Goal: Feedback & Contribution: Contribute content

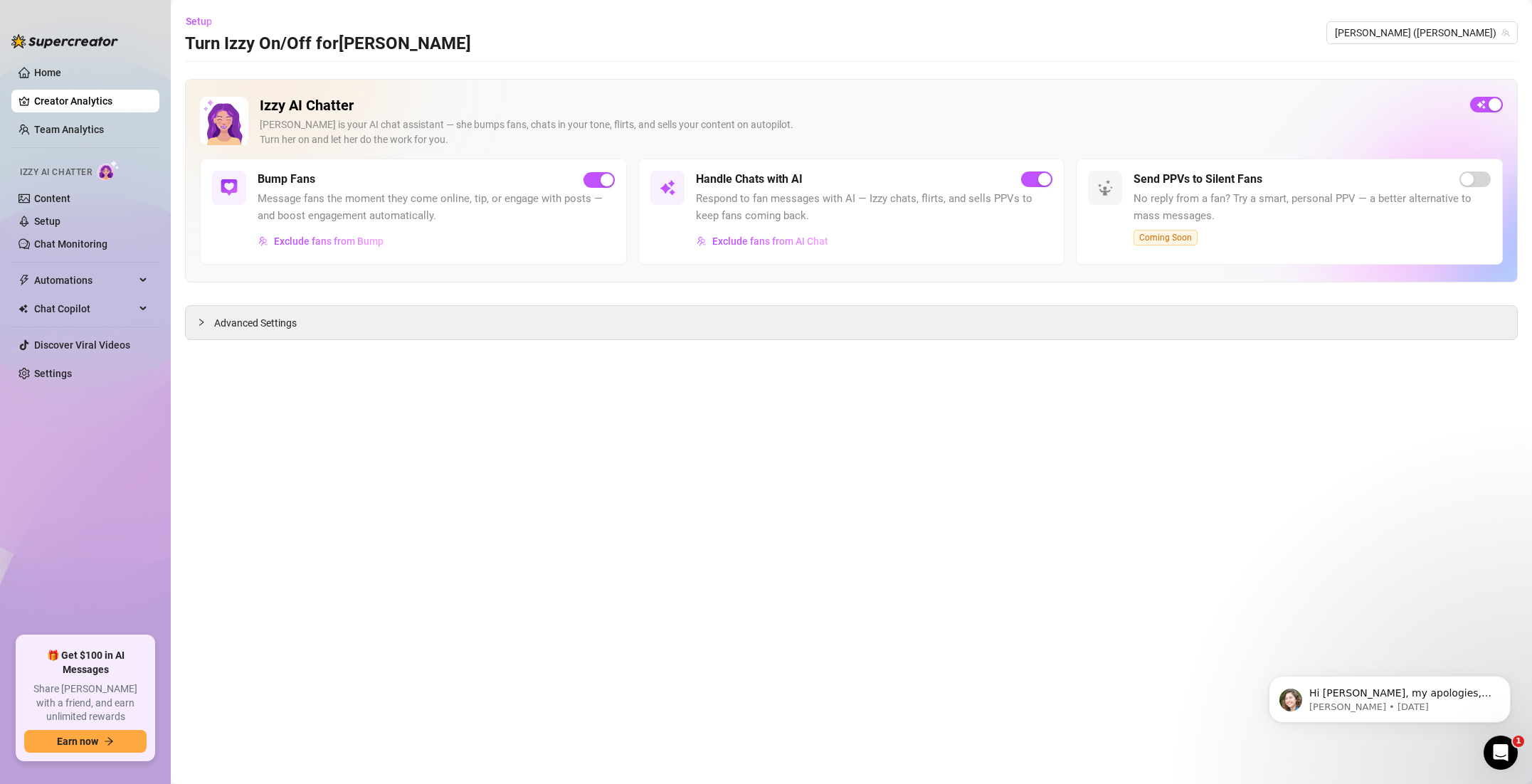
click at [445, 213] on span "Message fans the moment they come online, tip, or engage with posts — and boost…" at bounding box center [436, 207] width 357 height 33
drag, startPoint x: 440, startPoint y: 207, endPoint x: 429, endPoint y: 205, distance: 11.2
click at [433, 206] on span "Message fans the moment they come online, tip, or engage with posts — and boost…" at bounding box center [436, 207] width 357 height 33
click at [296, 182] on h5 "Bump Fans" at bounding box center [286, 179] width 57 height 17
click at [61, 227] on link "Setup" at bounding box center [47, 220] width 27 height 11
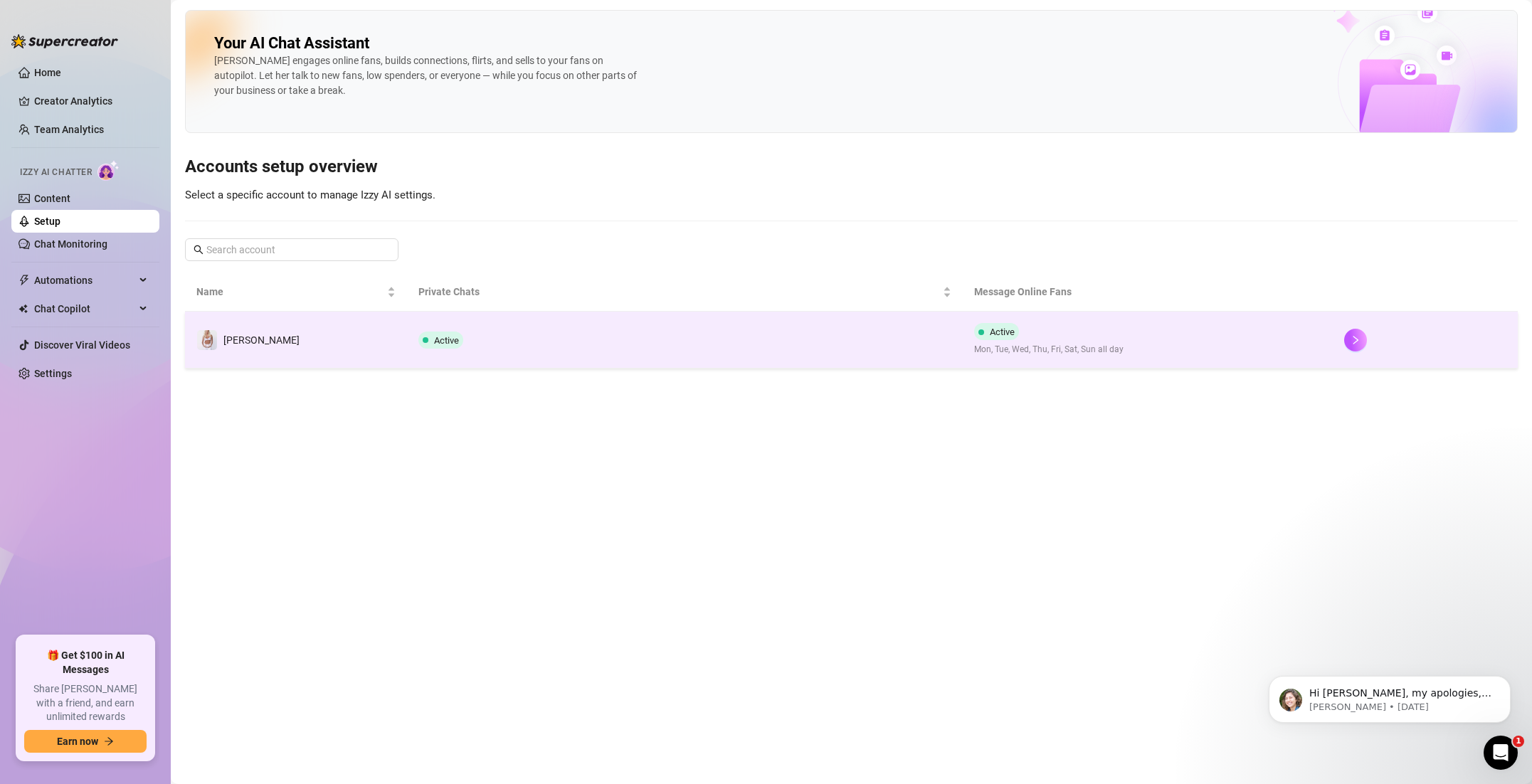
click at [586, 334] on td "Active" at bounding box center [684, 340] width 555 height 57
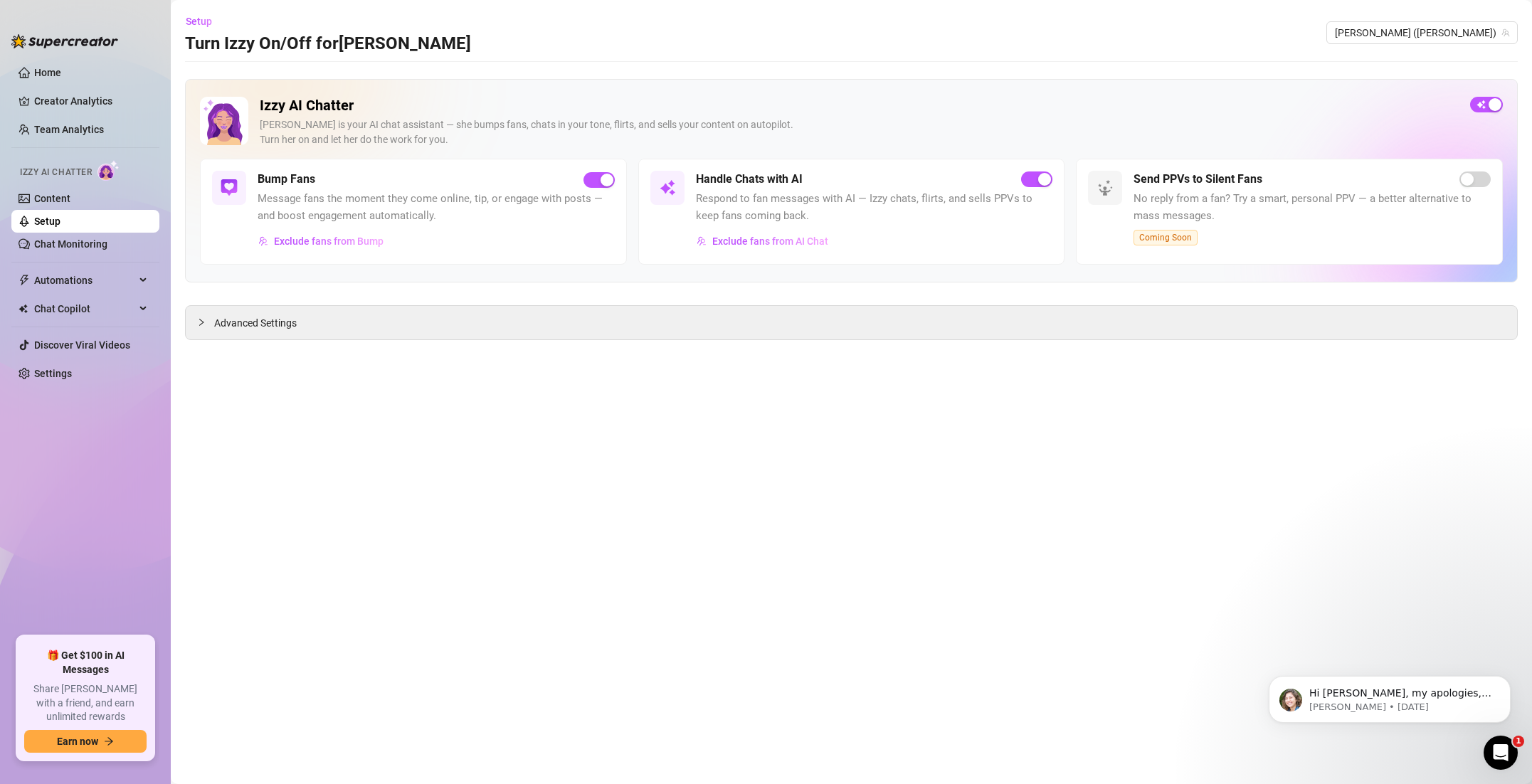
click at [579, 240] on div "Exclude fans from Bump" at bounding box center [436, 241] width 357 height 23
click at [342, 236] on span "Exclude fans from Bump" at bounding box center [329, 241] width 110 height 11
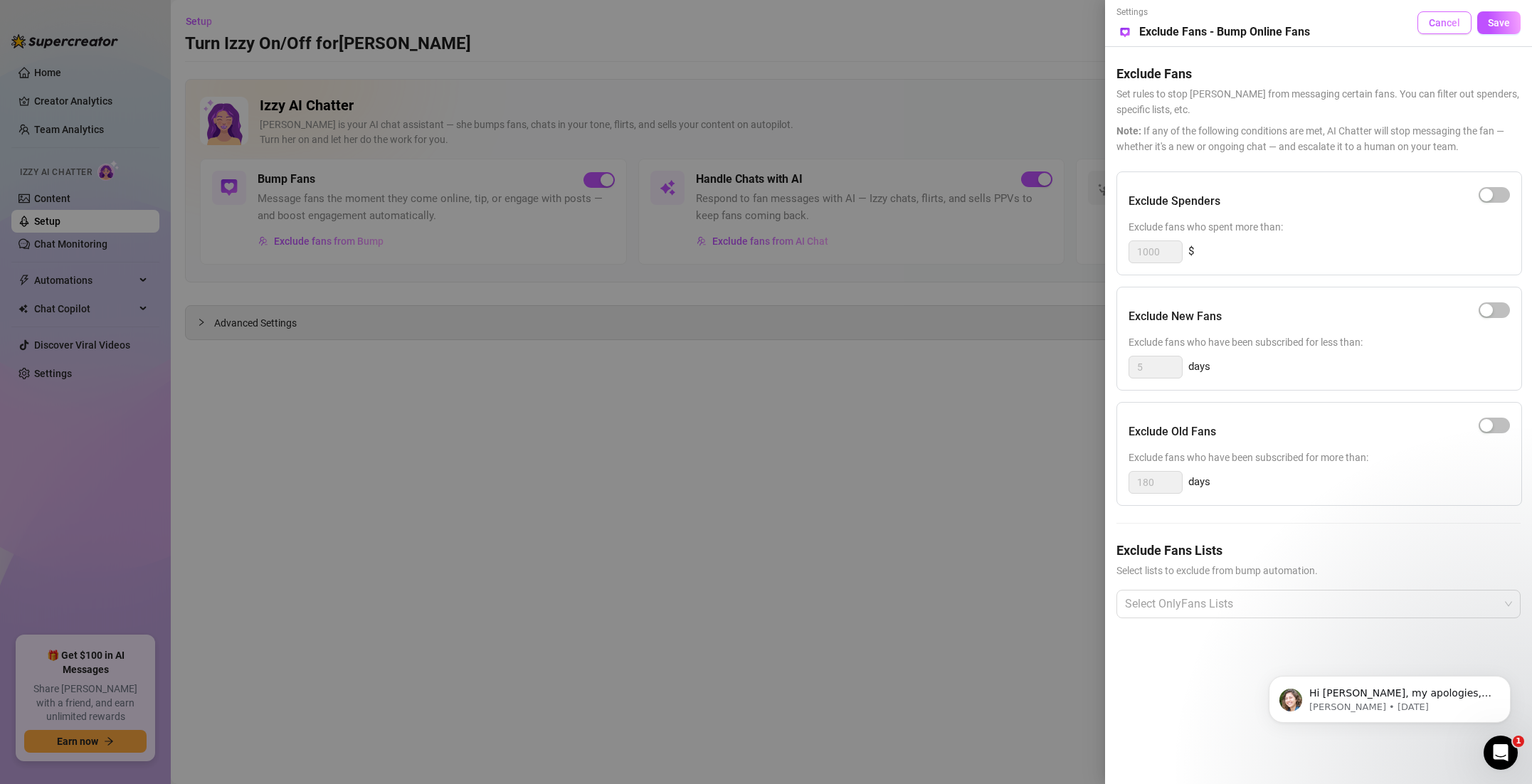
click at [1454, 27] on span "Cancel" at bounding box center [1444, 22] width 31 height 11
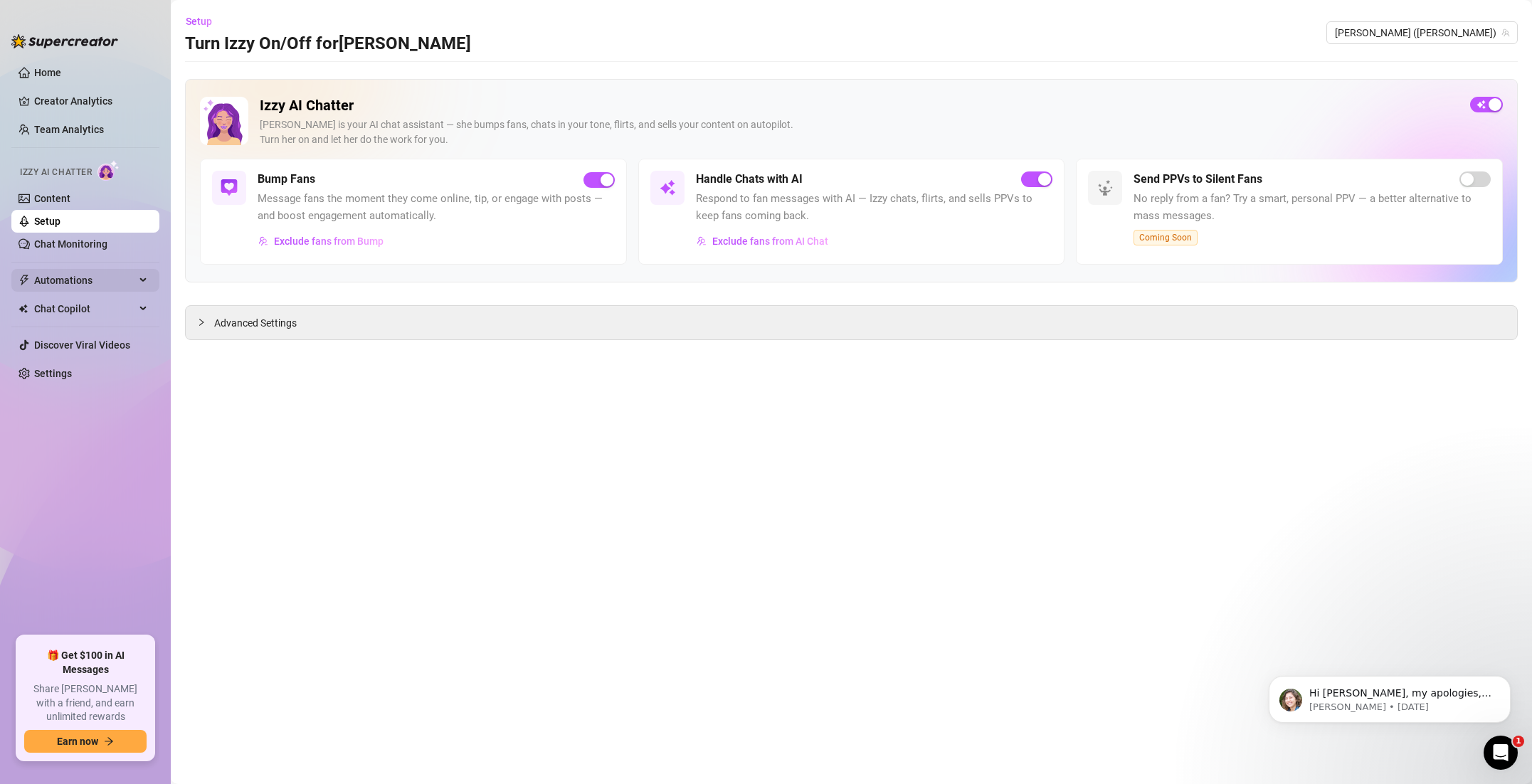
click at [76, 277] on span "Automations" at bounding box center [85, 280] width 101 height 23
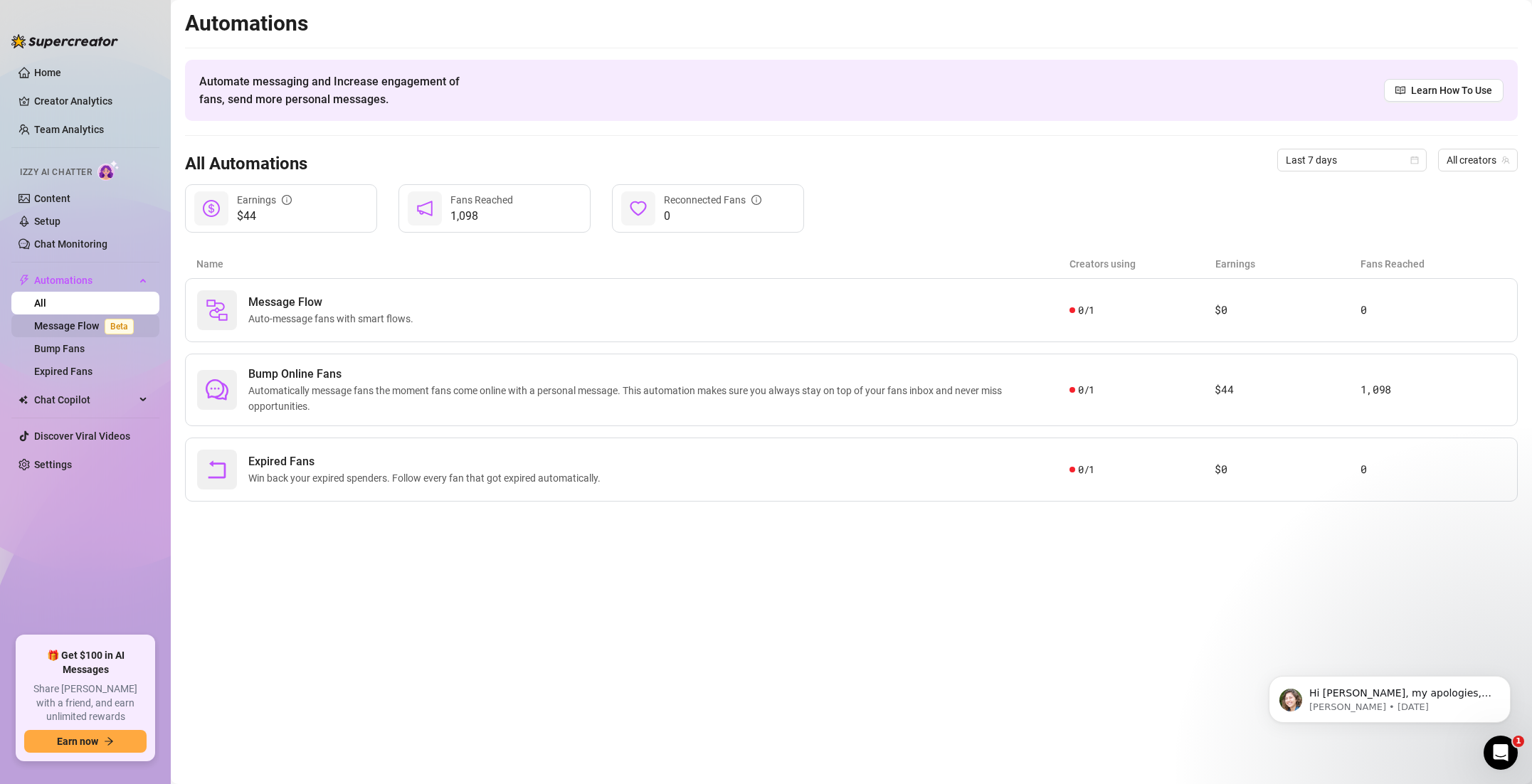
click at [71, 320] on link "Message Flow Beta" at bounding box center [87, 325] width 106 height 11
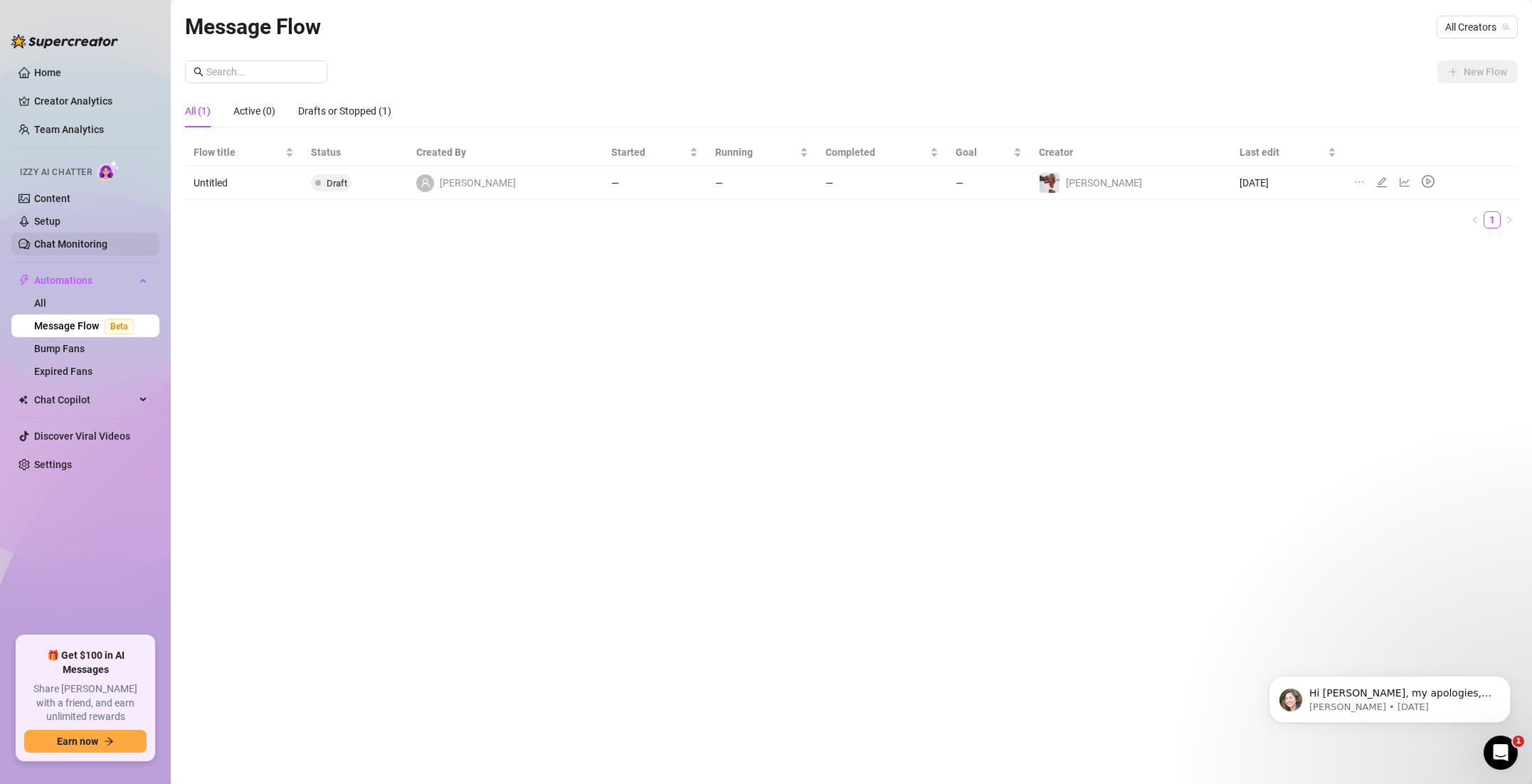
click at [68, 246] on link "Chat Monitoring" at bounding box center [70, 244] width 73 height 11
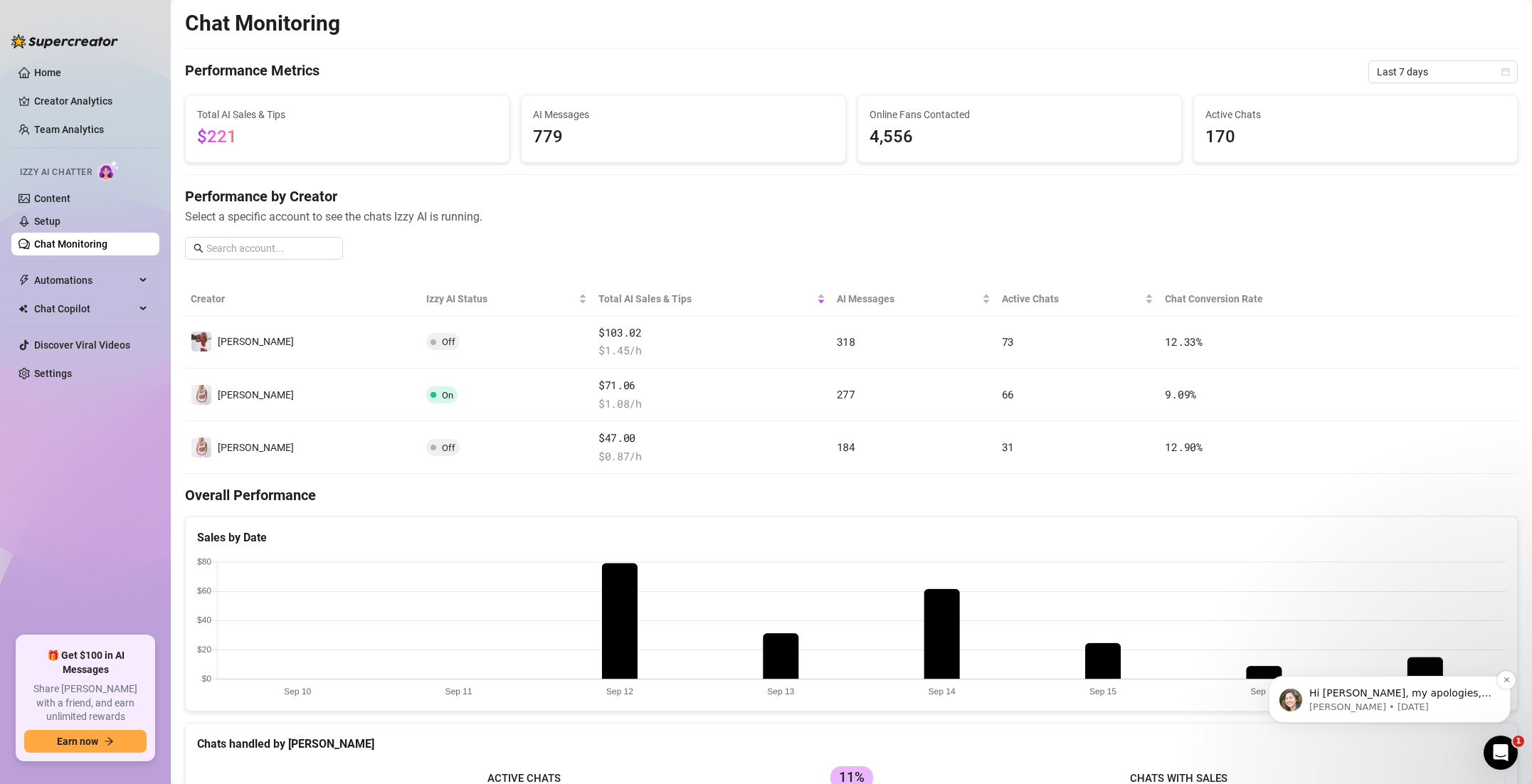
drag, startPoint x: 1370, startPoint y: 693, endPoint x: 1370, endPoint y: 753, distance: 60.0
click at [1370, 701] on p "Hi [PERSON_NAME], my apologies, I didn't quite get that. Could you please clari…" at bounding box center [1401, 693] width 184 height 15
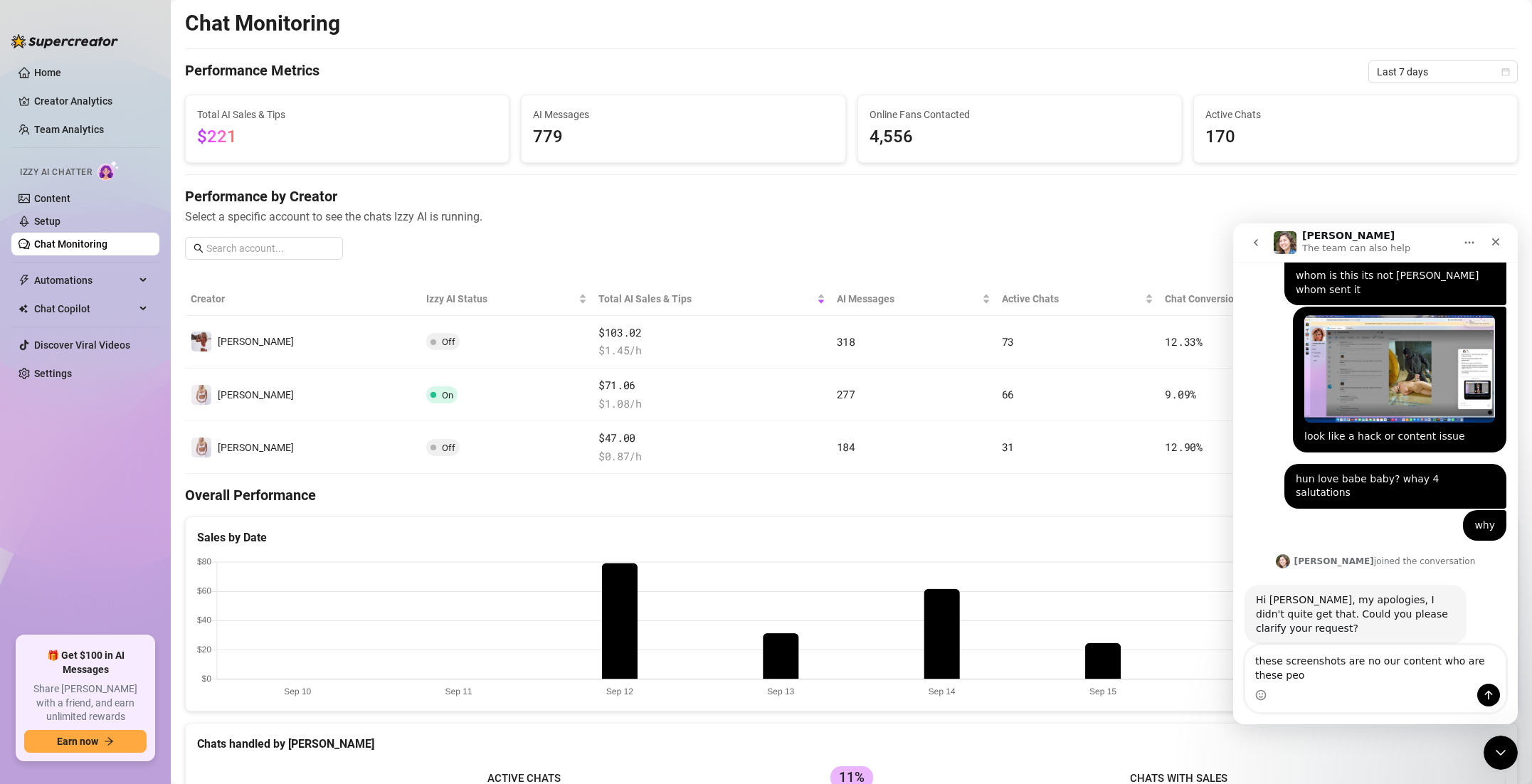
scroll to position [519, 0]
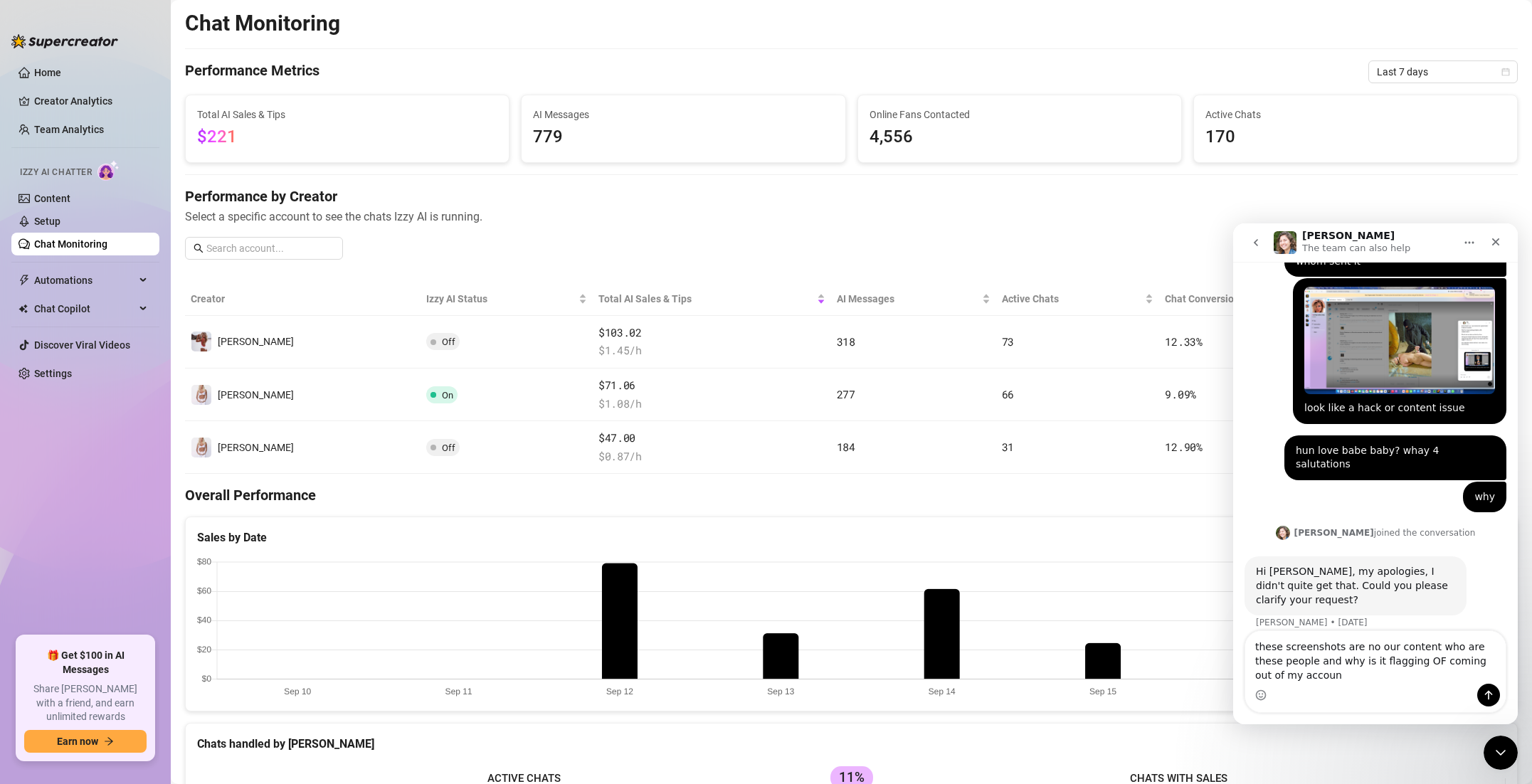
type textarea "these screenshots are no our content who are these people and why is it flaggin…"
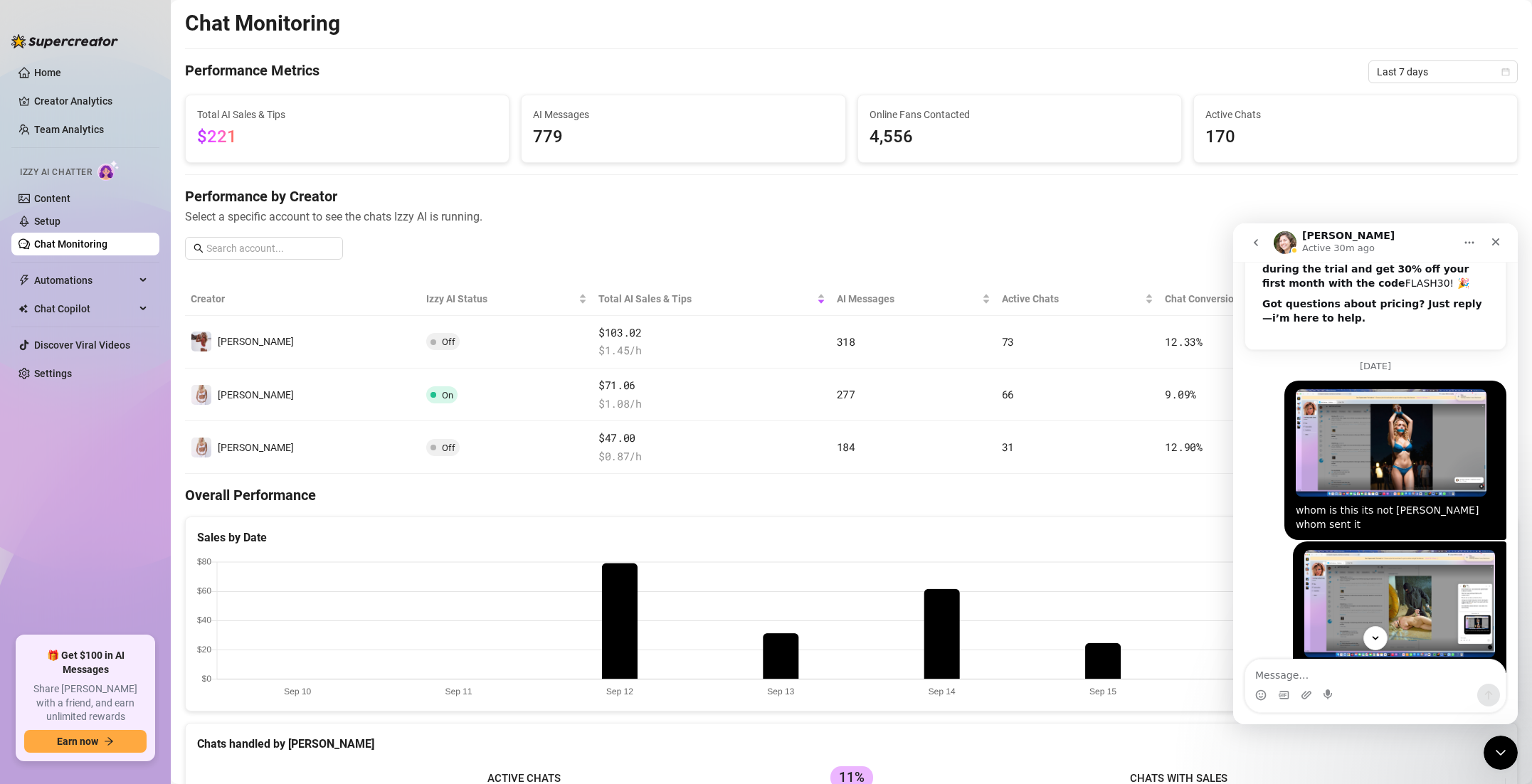
scroll to position [367, 0]
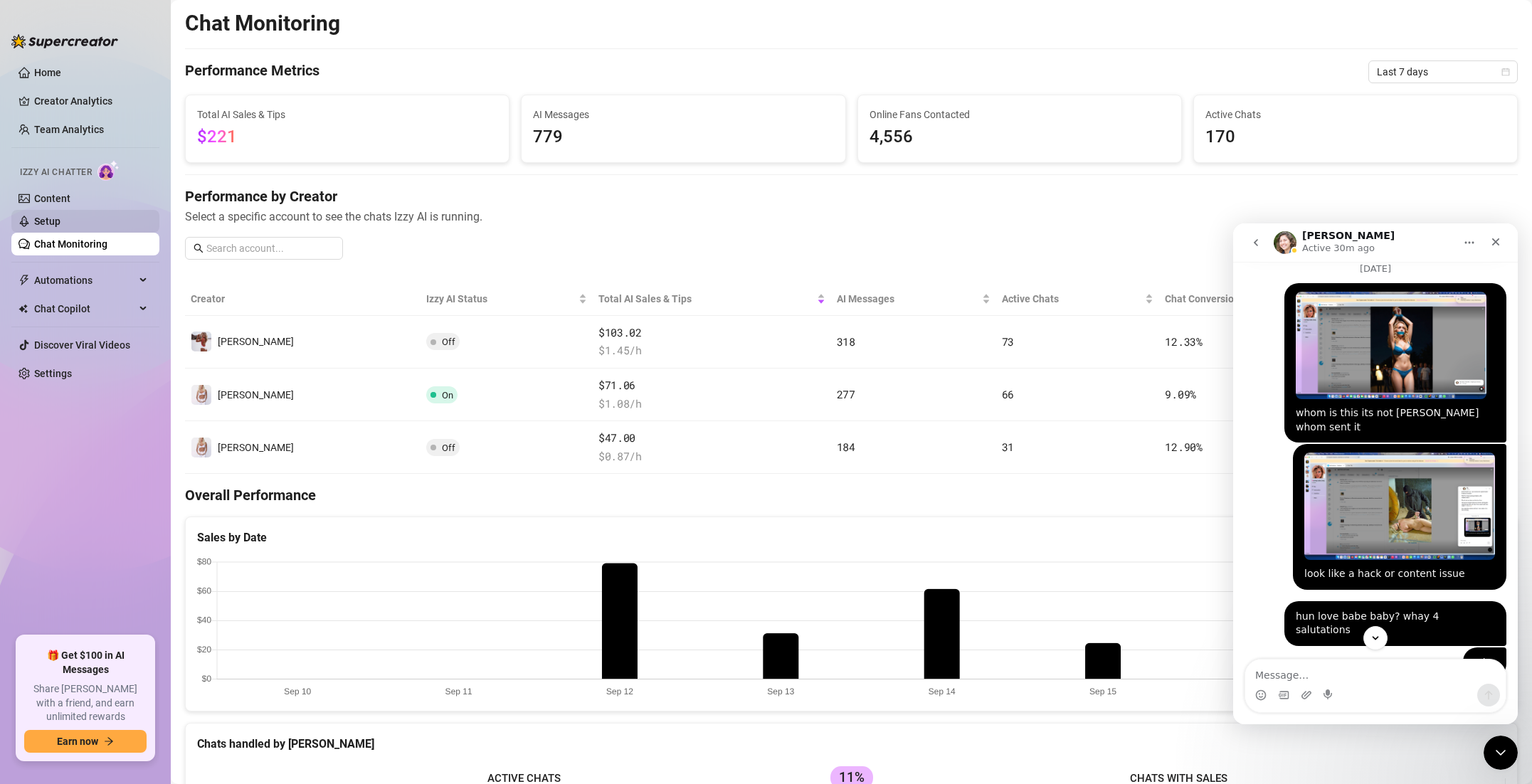
click at [61, 222] on link "Setup" at bounding box center [47, 220] width 27 height 11
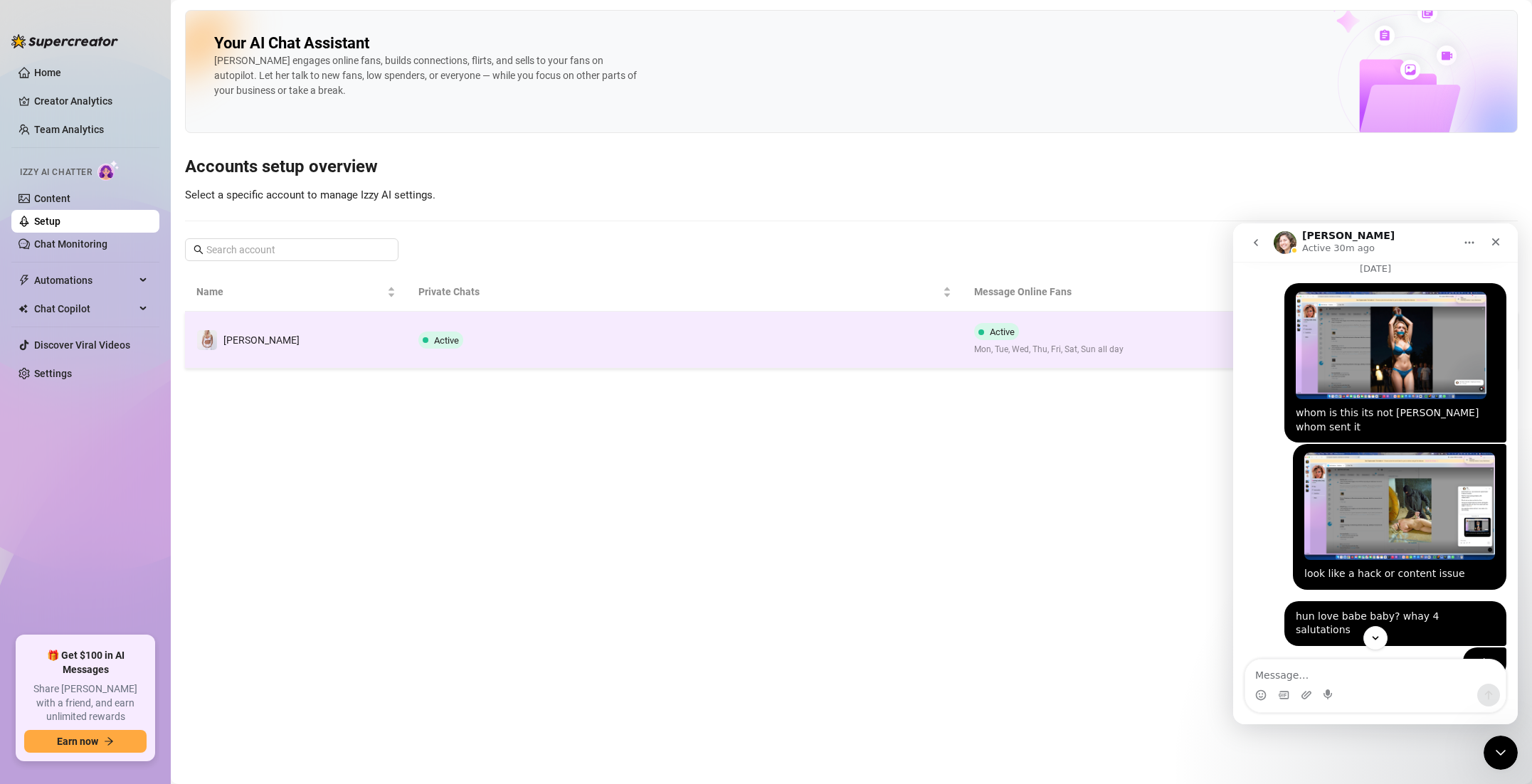
click at [326, 349] on td "[PERSON_NAME]" at bounding box center [296, 340] width 222 height 57
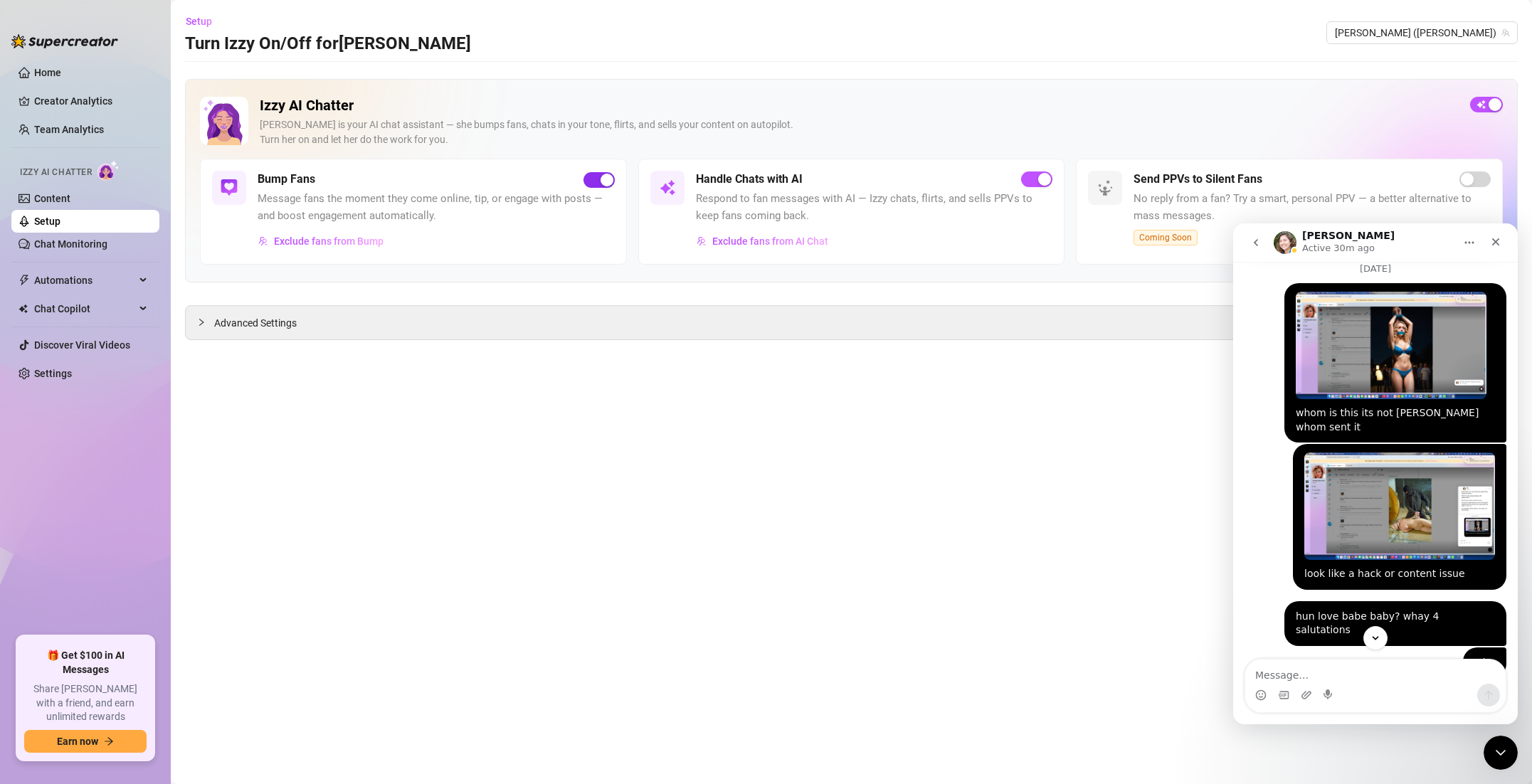
click at [588, 182] on span "button" at bounding box center [599, 180] width 31 height 15
click at [588, 181] on div "button" at bounding box center [591, 179] width 13 height 13
click at [369, 203] on span "Message fans the moment they come online, tip, or engage with posts — and boost…" at bounding box center [436, 207] width 357 height 33
click at [70, 193] on link "Content" at bounding box center [52, 198] width 36 height 11
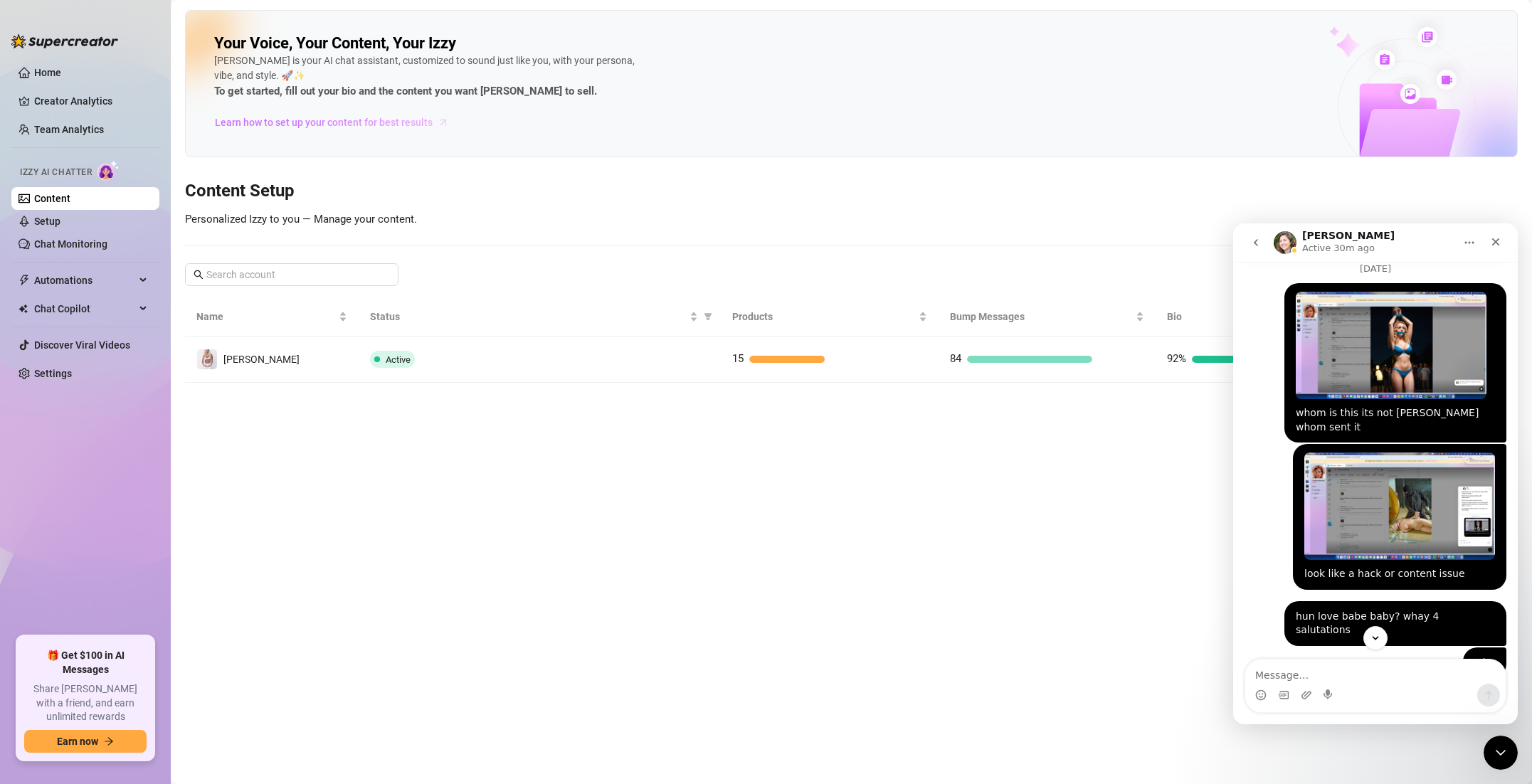
click at [300, 126] on span "Learn how to set up your content for best results" at bounding box center [323, 123] width 218 height 15
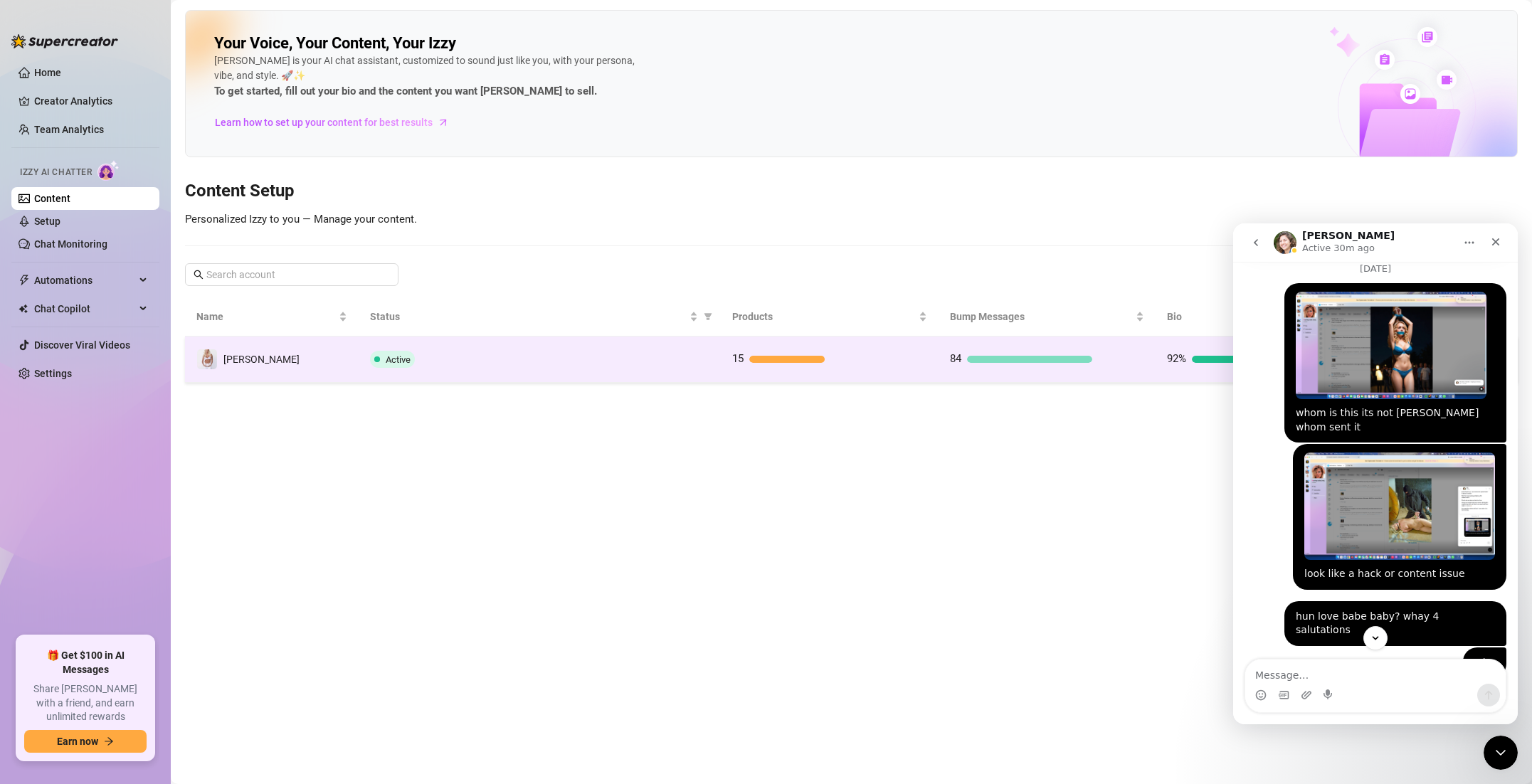
click at [476, 371] on td "Active" at bounding box center [540, 359] width 362 height 46
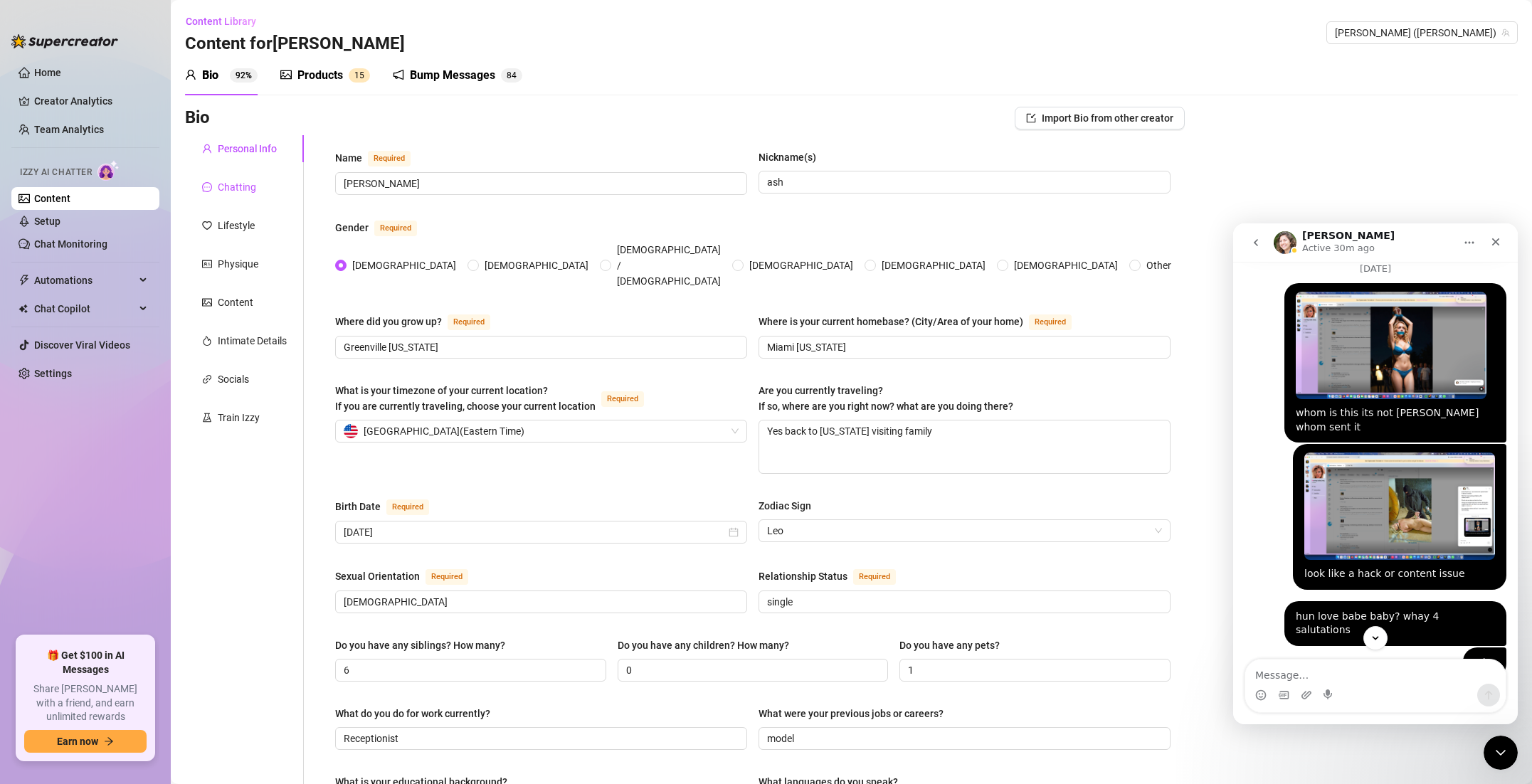
click at [246, 184] on div "Chatting" at bounding box center [237, 187] width 39 height 15
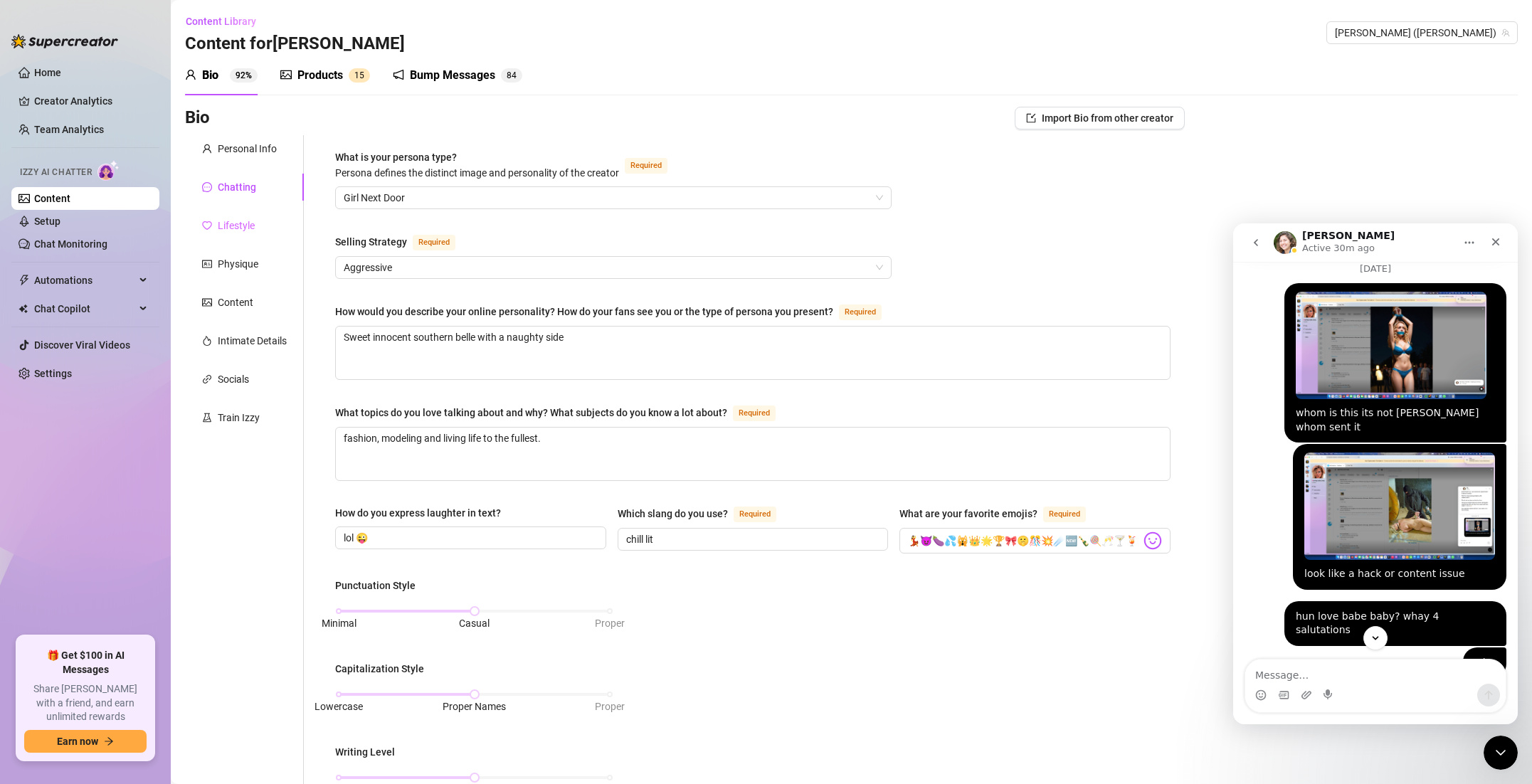
click at [247, 214] on div "Lifestyle" at bounding box center [244, 226] width 119 height 27
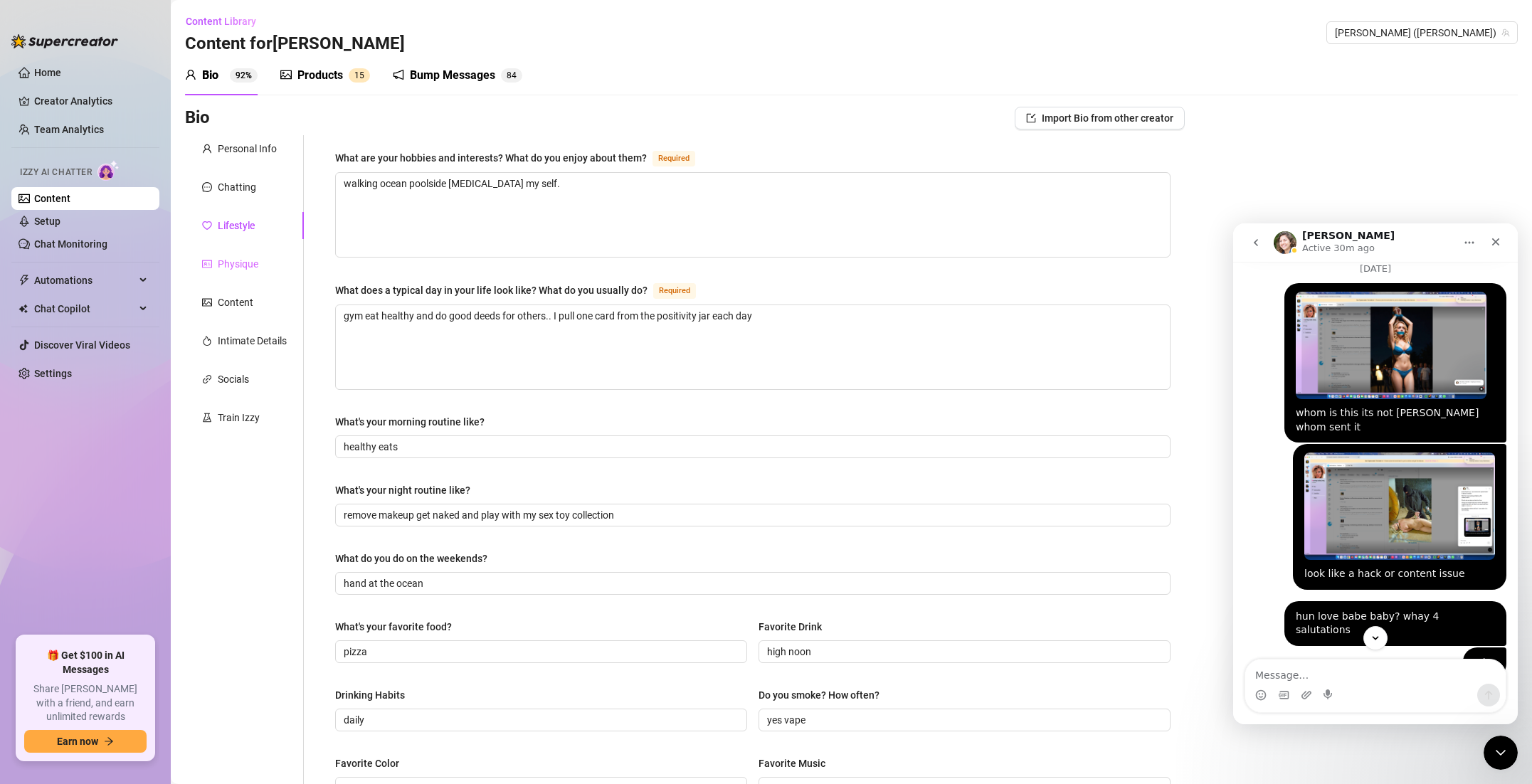
click at [243, 255] on div "Physique" at bounding box center [244, 264] width 119 height 27
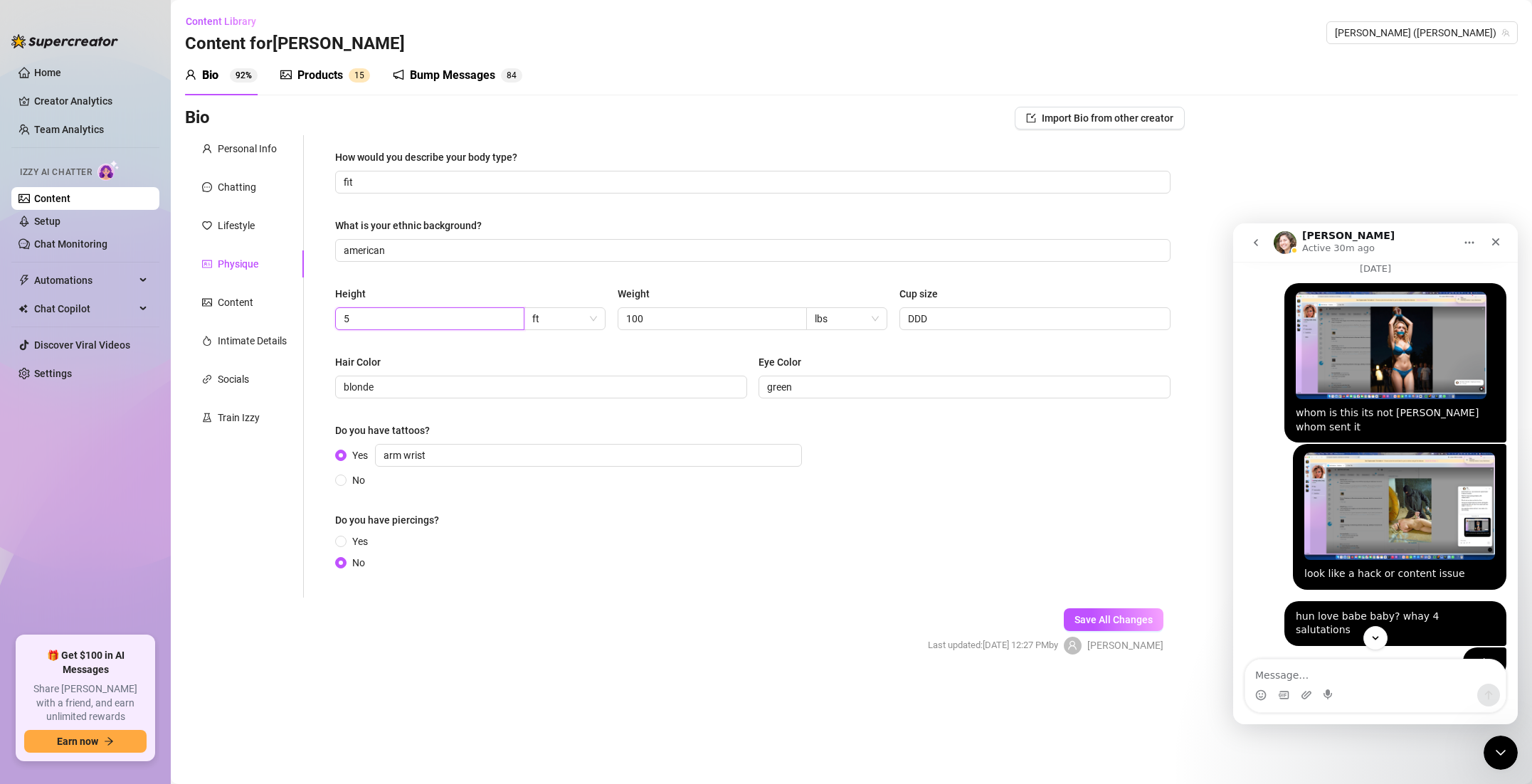
click at [465, 320] on input "5" at bounding box center [428, 318] width 169 height 15
type input "5'9"
click at [269, 375] on div "Socials" at bounding box center [244, 379] width 119 height 27
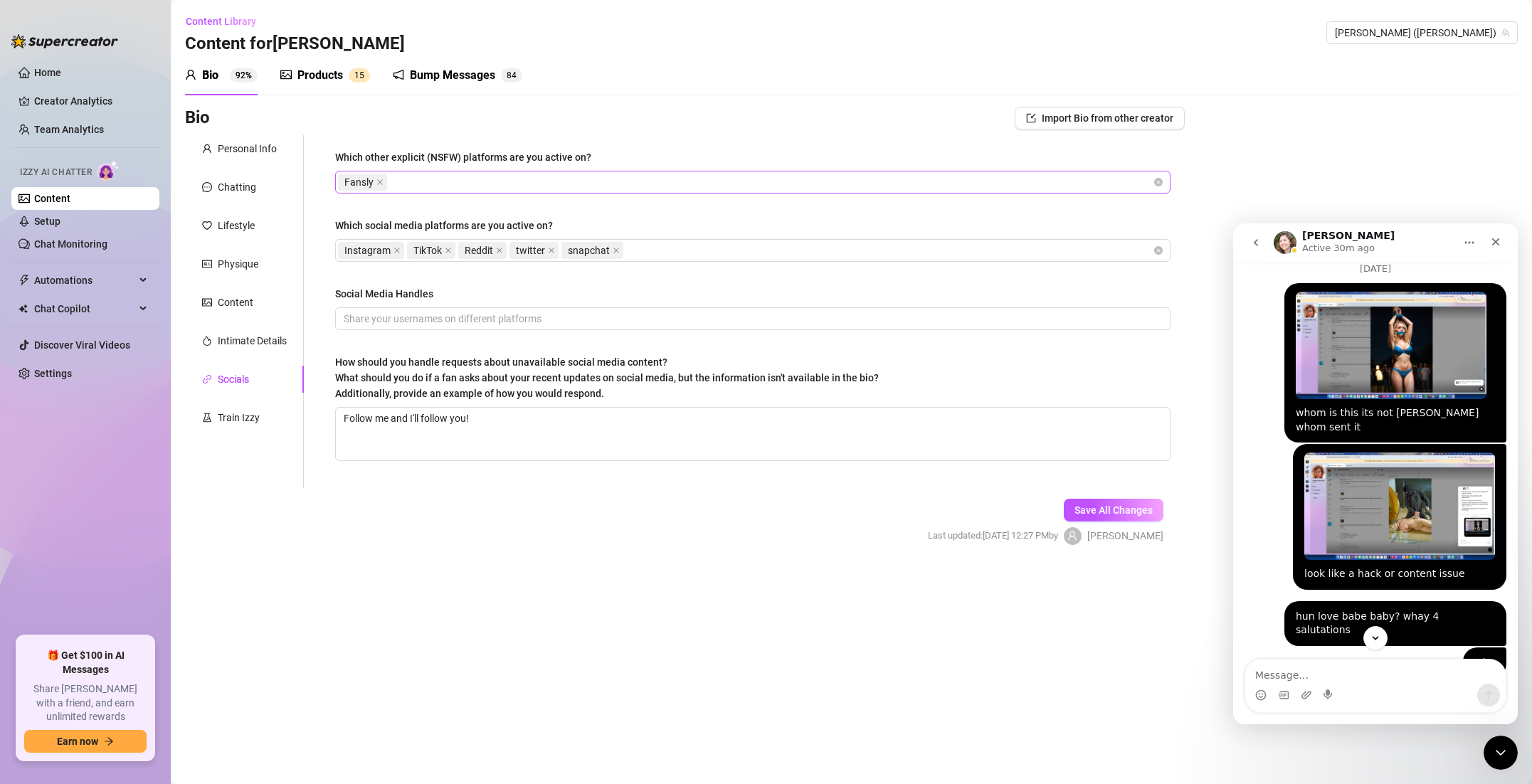
click at [406, 183] on div "Fansly" at bounding box center [745, 182] width 815 height 20
click at [1088, 112] on span "Import Bio from other creator" at bounding box center [1107, 118] width 131 height 11
click at [1119, 159] on input "search" at bounding box center [1093, 158] width 112 height 21
click at [1197, 129] on div "Bio Import Bio from other creator Personal Info Chatting Lifestyle Physique Con…" at bounding box center [852, 338] width 1333 height 463
click at [247, 413] on div "Train Izzy" at bounding box center [238, 418] width 42 height 15
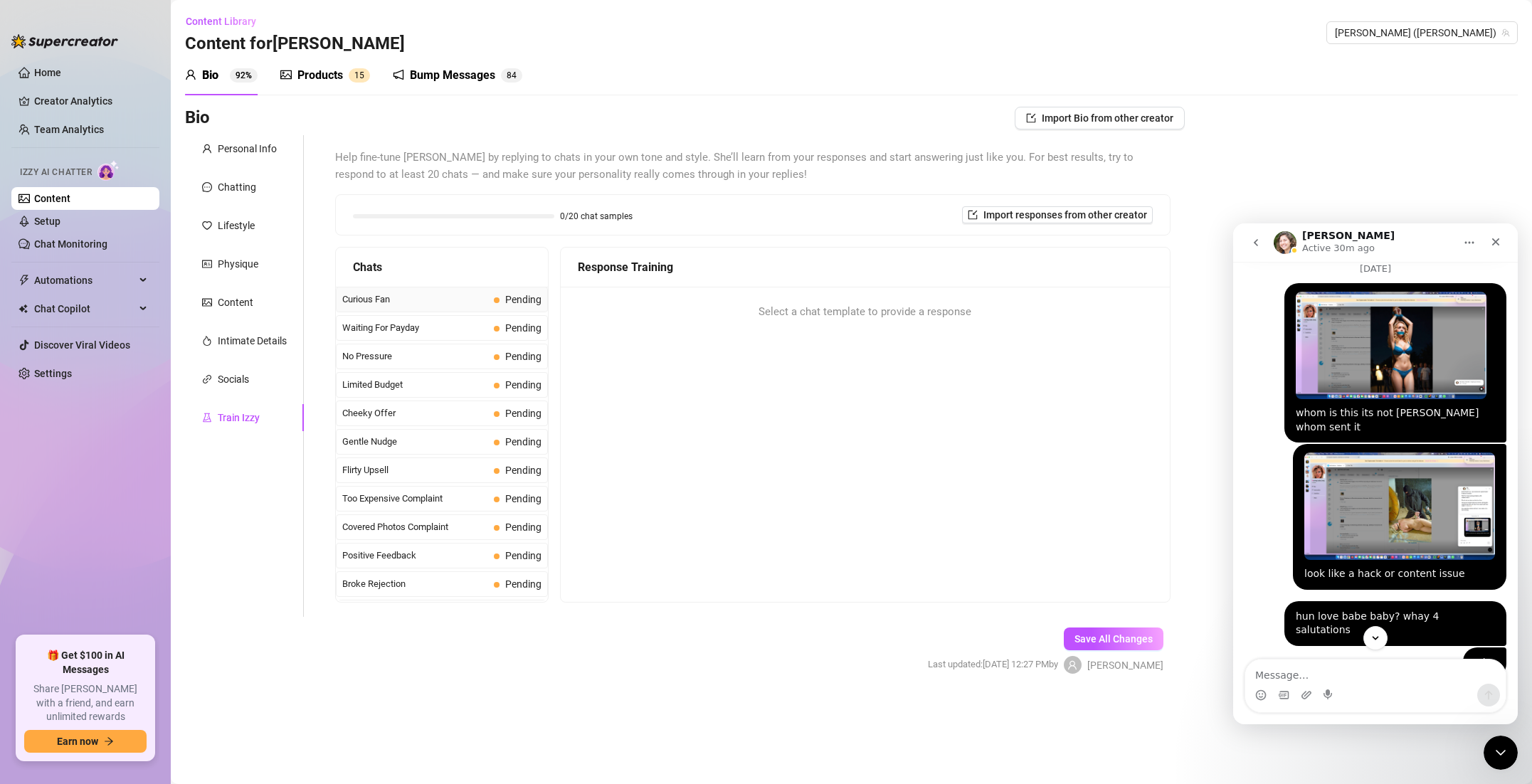
click at [486, 296] on span "Curious Fan" at bounding box center [415, 299] width 146 height 15
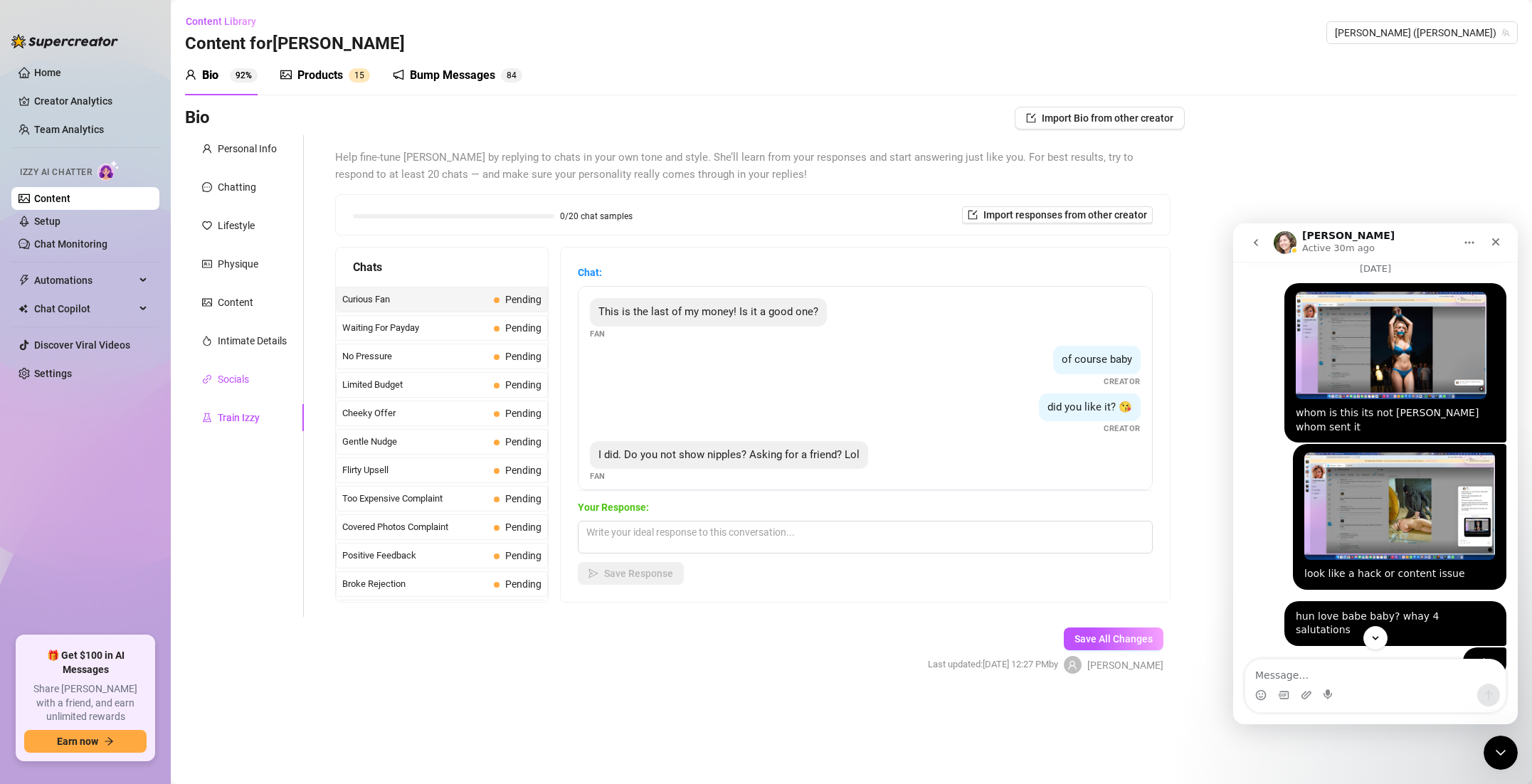
click at [229, 386] on div "Socials" at bounding box center [233, 379] width 31 height 15
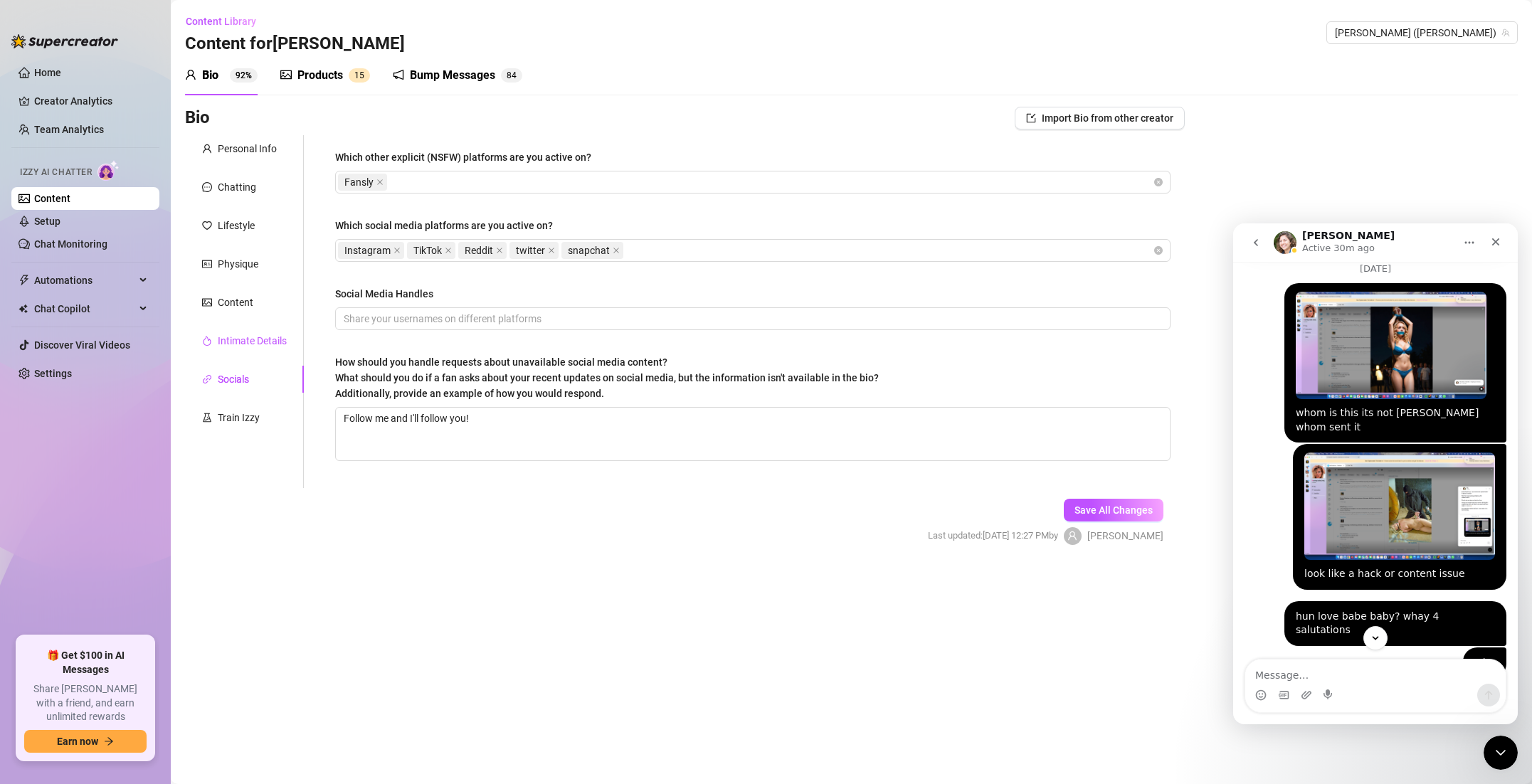
click at [251, 333] on div "Intimate Details" at bounding box center [252, 341] width 69 height 15
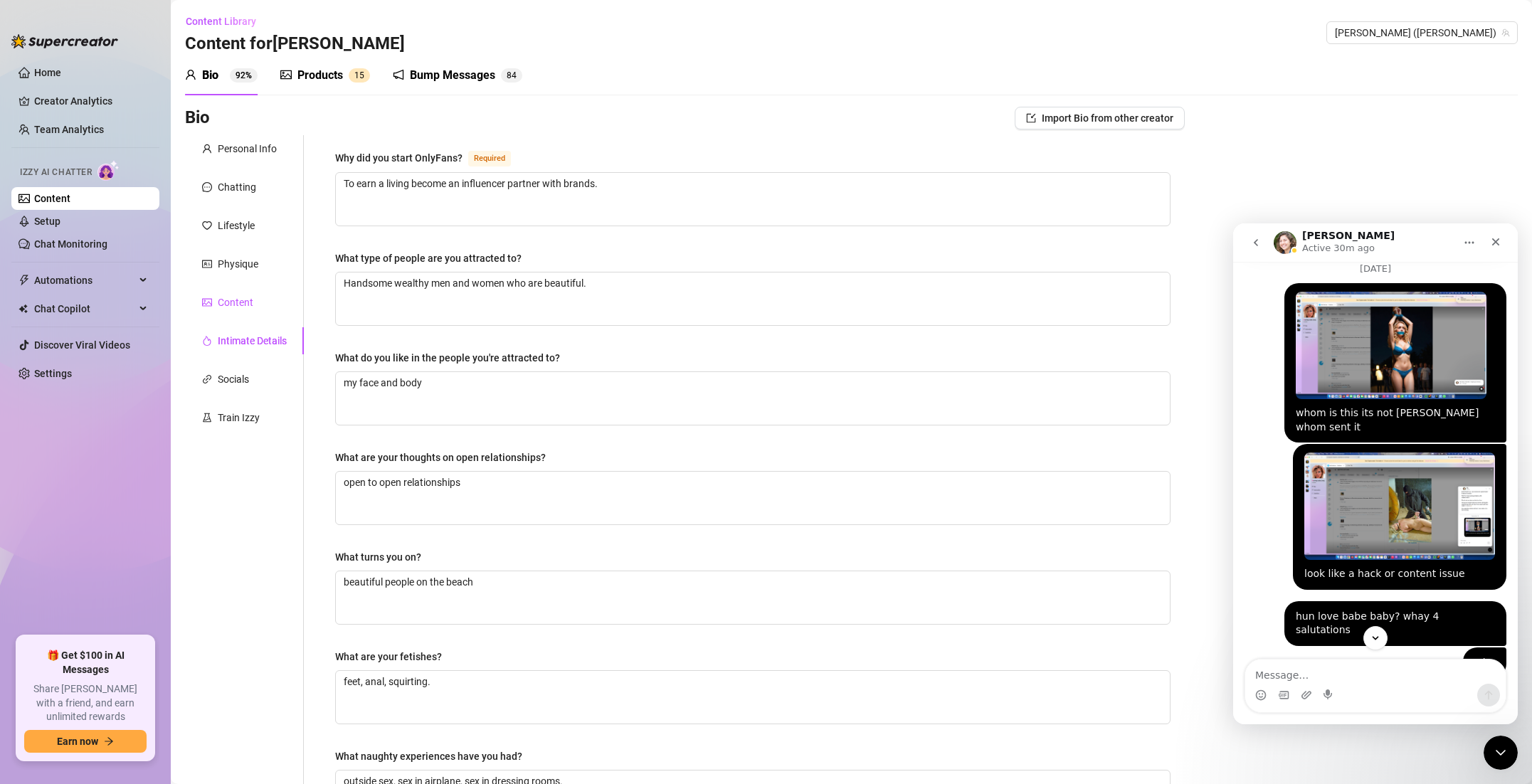
click at [248, 306] on div "Content" at bounding box center [235, 302] width 35 height 15
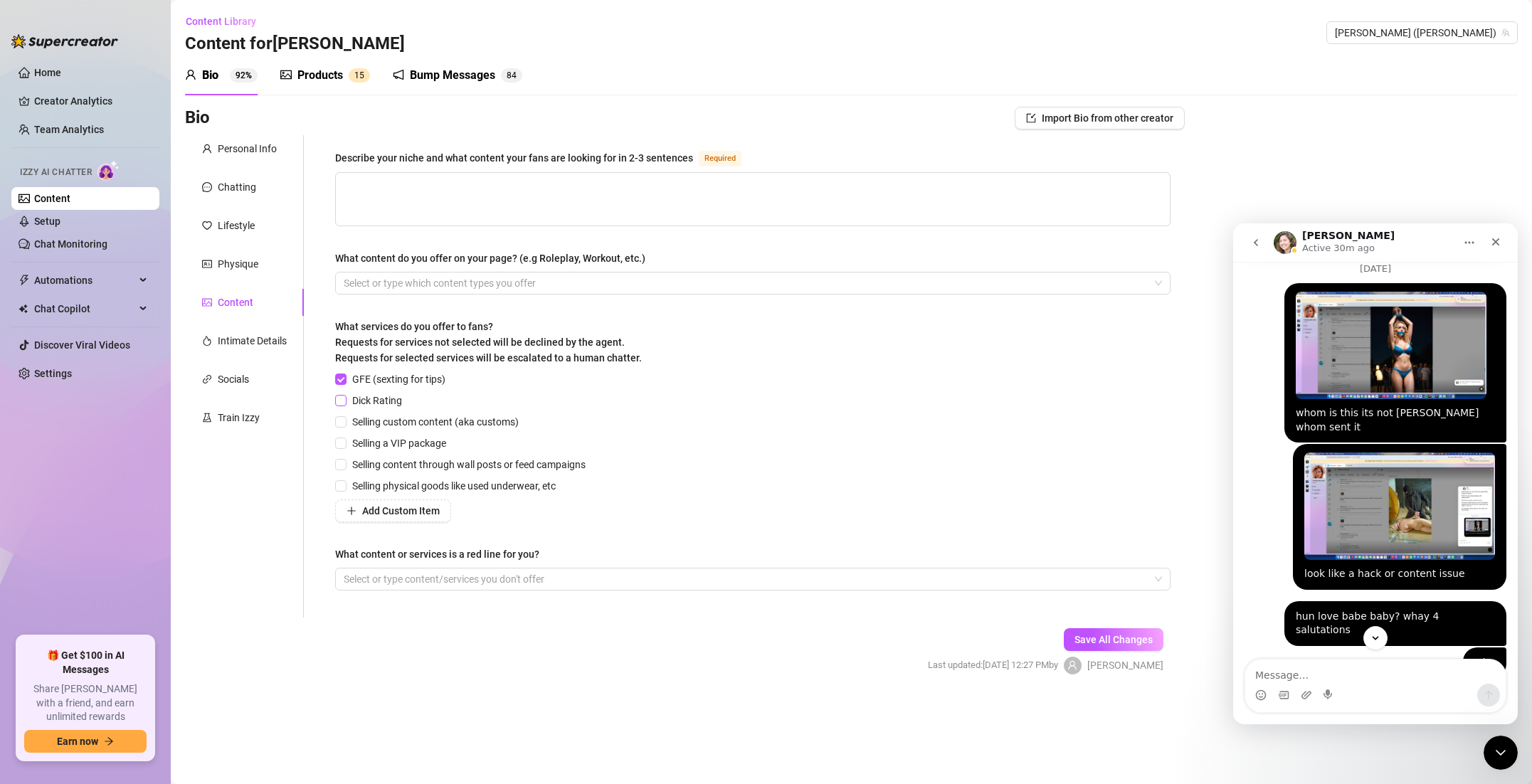
click at [344, 401] on input "Dick Rating" at bounding box center [341, 400] width 10 height 10
checkbox input "true"
click at [344, 419] on input "Selling custom content (aka customs)" at bounding box center [341, 421] width 10 height 10
checkbox input "true"
click at [344, 437] on input "Selling a VIP package" at bounding box center [341, 443] width 10 height 10
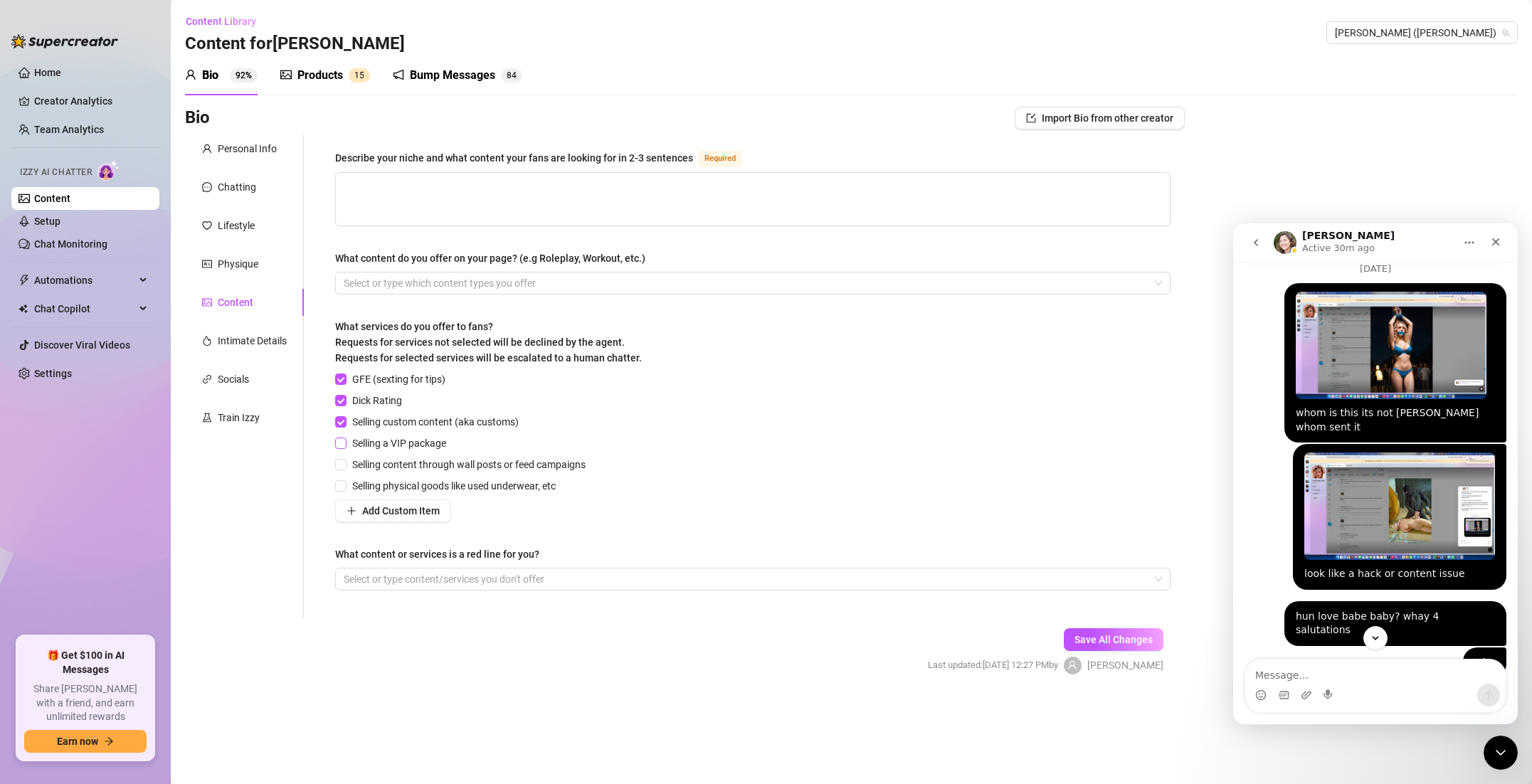
checkbox input "true"
click at [343, 456] on div "GFE (sexting for tips) Dick Rating Selling custom content (aka customs) Selling…" at bounding box center [463, 447] width 256 height 151
click at [341, 480] on input "Selling physical goods like used underwear, etc" at bounding box center [341, 485] width 10 height 10
checkbox input "true"
click at [337, 461] on input "Selling content through wall posts or feed campaigns" at bounding box center [341, 464] width 10 height 10
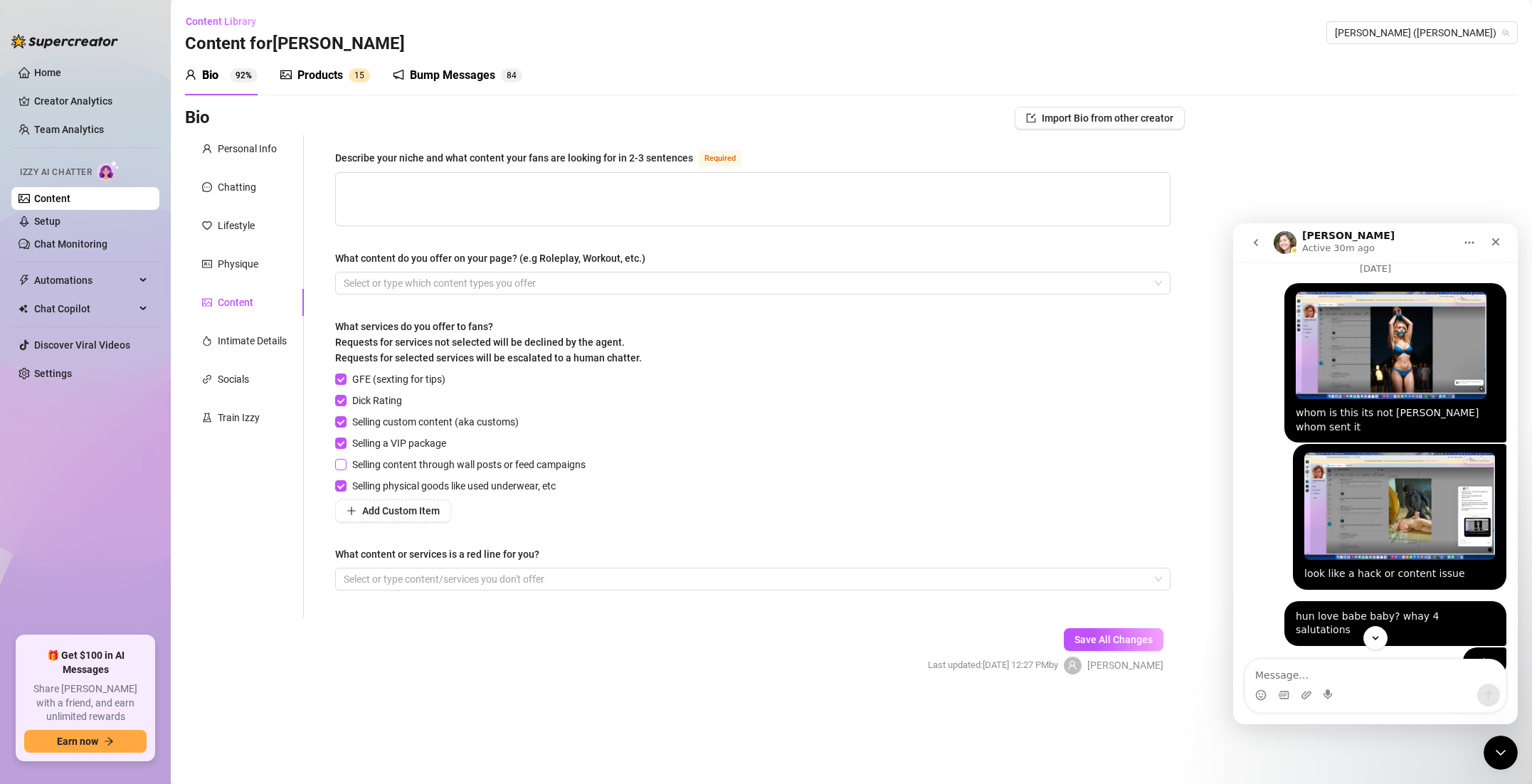
checkbox input "true"
click at [416, 511] on span "Add Custom Item" at bounding box center [401, 510] width 77 height 11
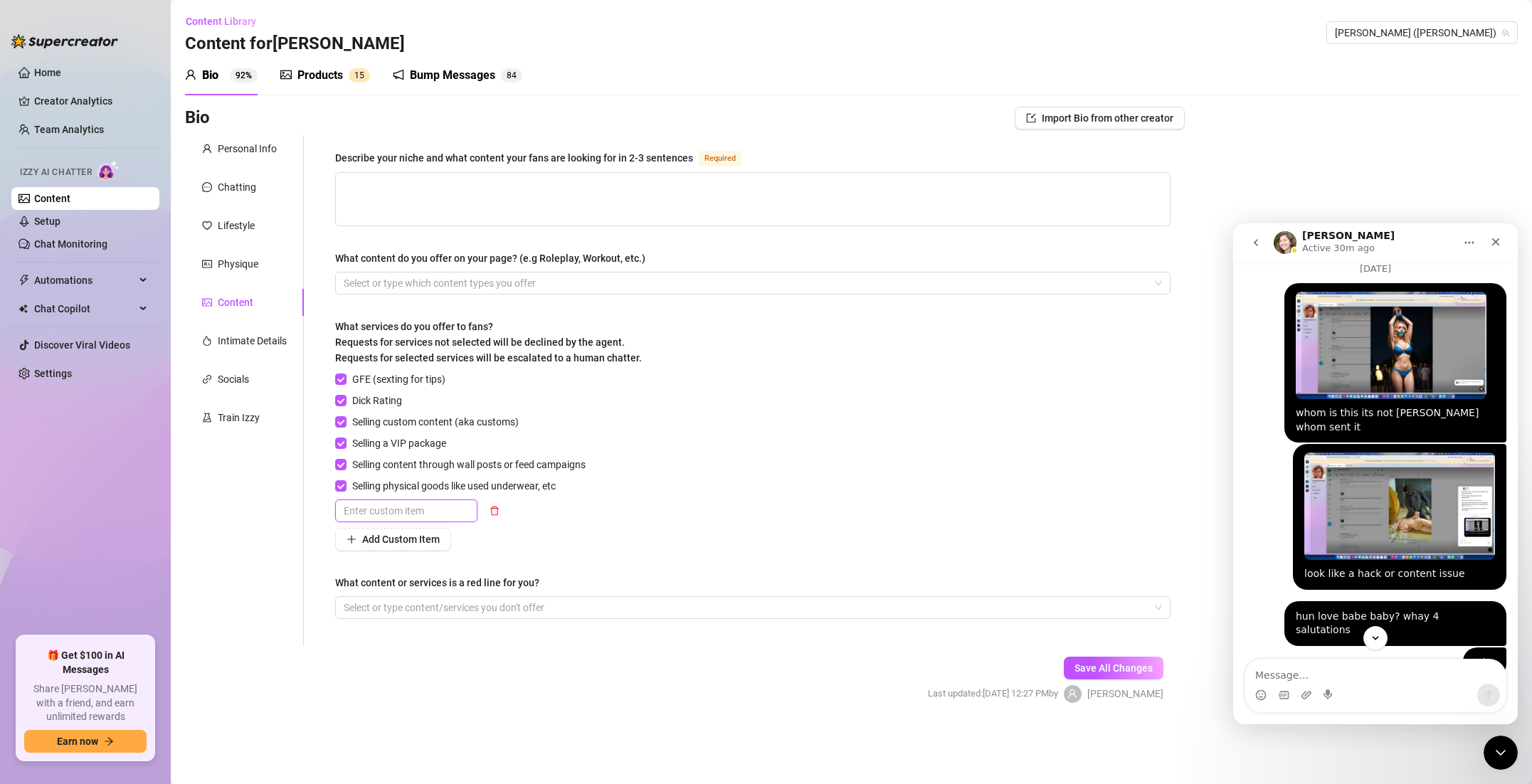
click at [416, 511] on input "text" at bounding box center [407, 510] width 142 height 23
type input "selling video calls"
click at [413, 535] on span "Add Custom Item" at bounding box center [401, 539] width 77 height 11
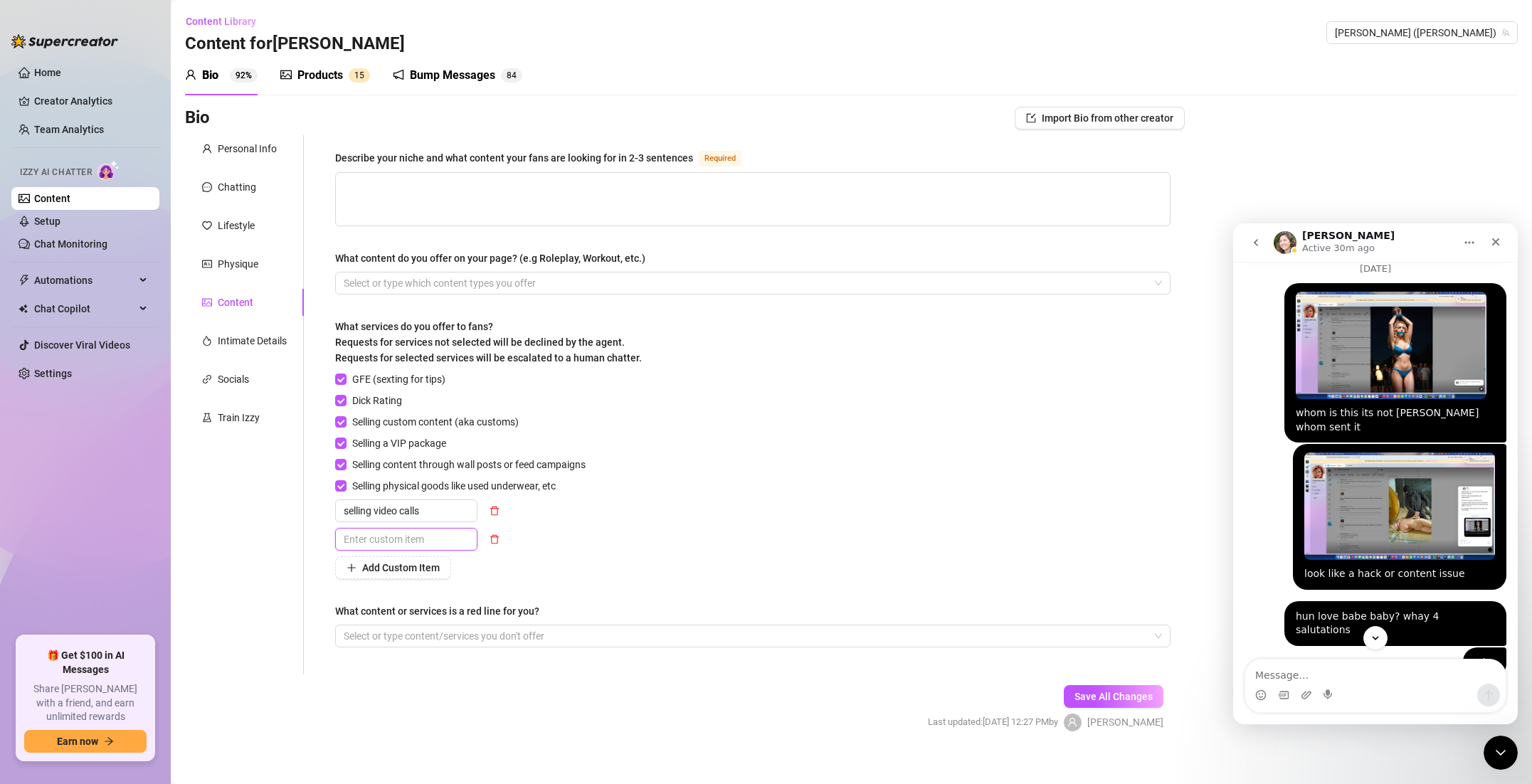
click at [413, 535] on input "text" at bounding box center [407, 539] width 142 height 23
type input "selling jerk off instructions"
click at [1133, 699] on span "Save All Changes" at bounding box center [1113, 696] width 78 height 11
click at [260, 340] on div "Intimate Details" at bounding box center [252, 341] width 69 height 15
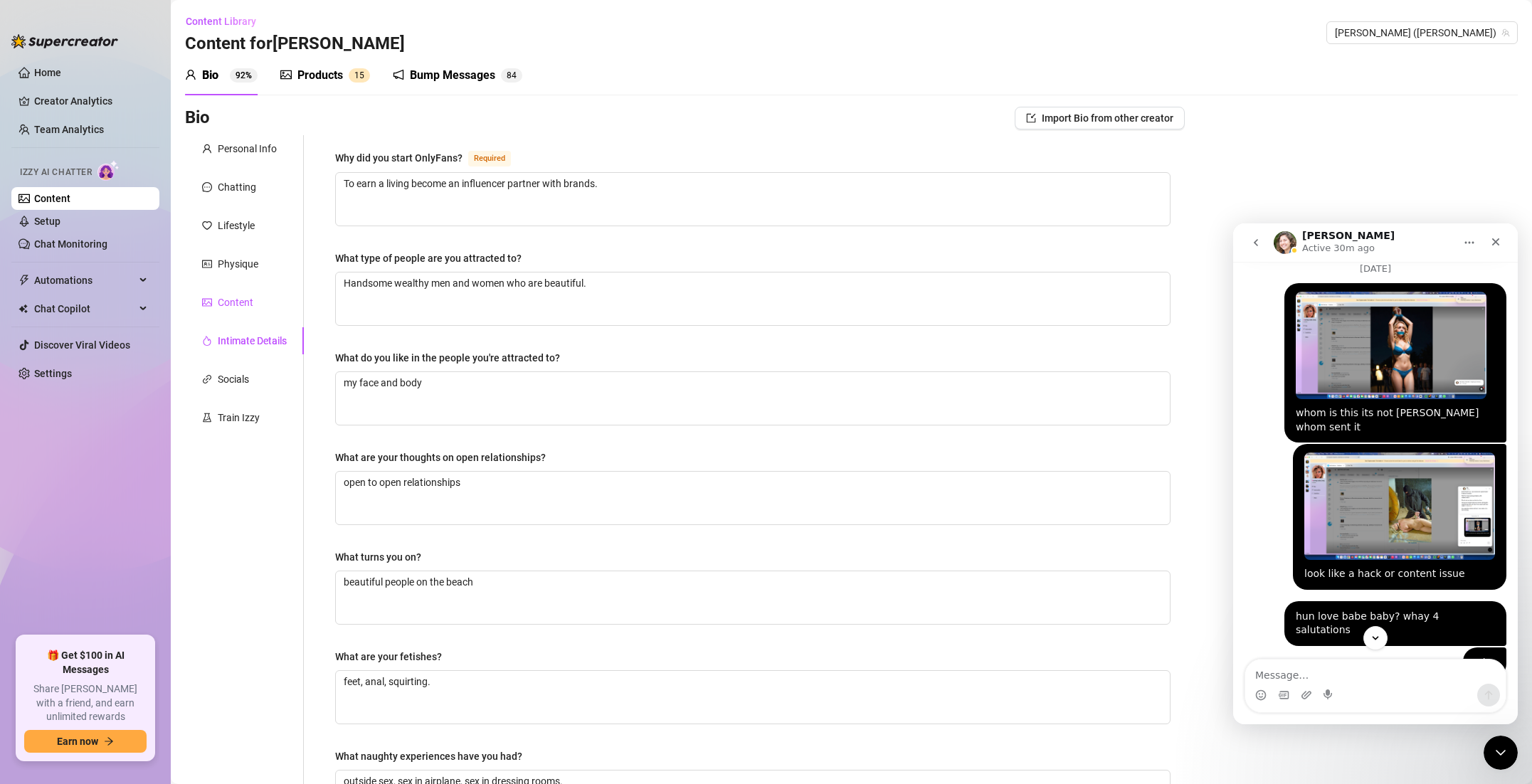
click at [243, 297] on div "Content" at bounding box center [235, 302] width 35 height 15
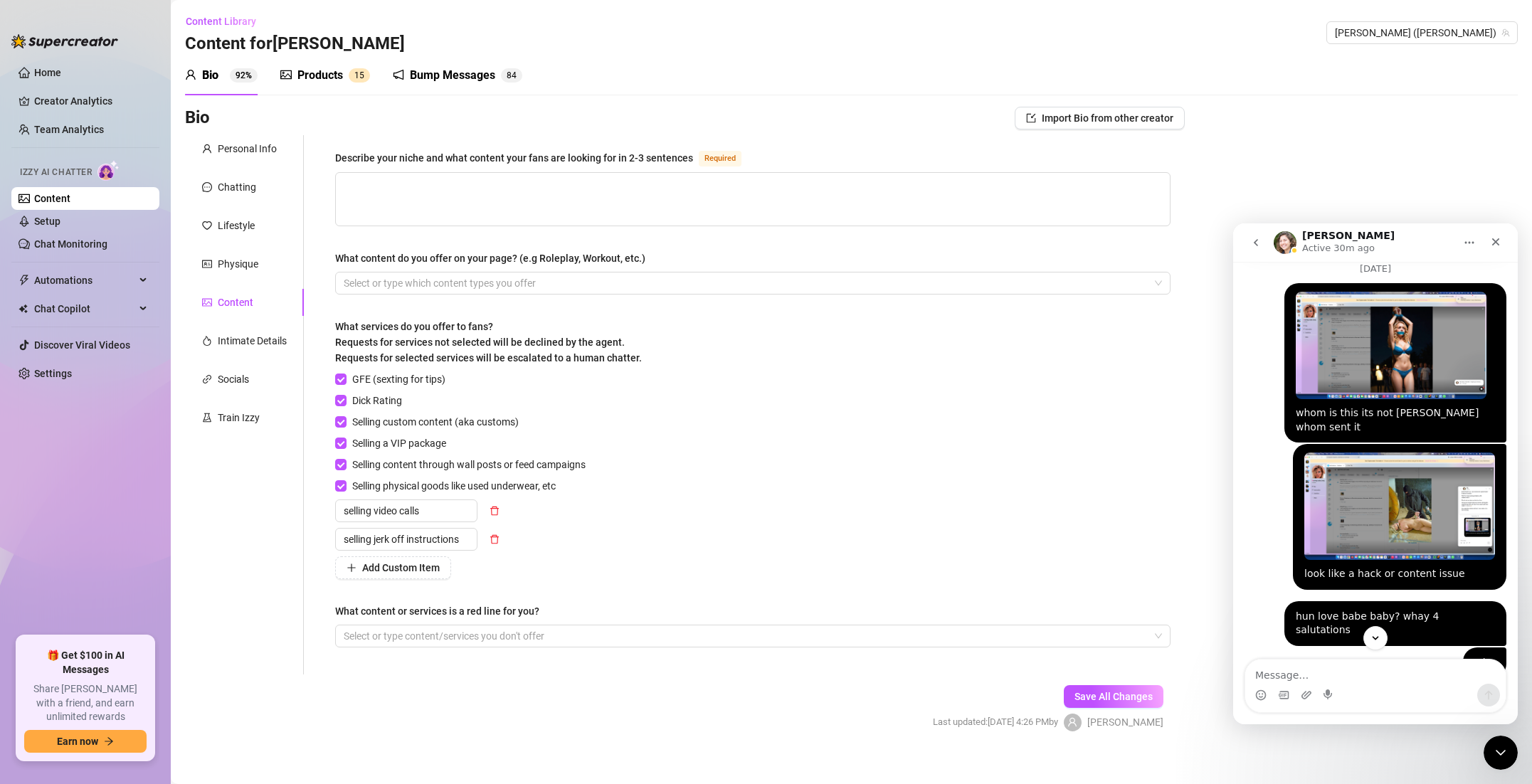
click at [337, 69] on div "Products" at bounding box center [320, 75] width 45 height 17
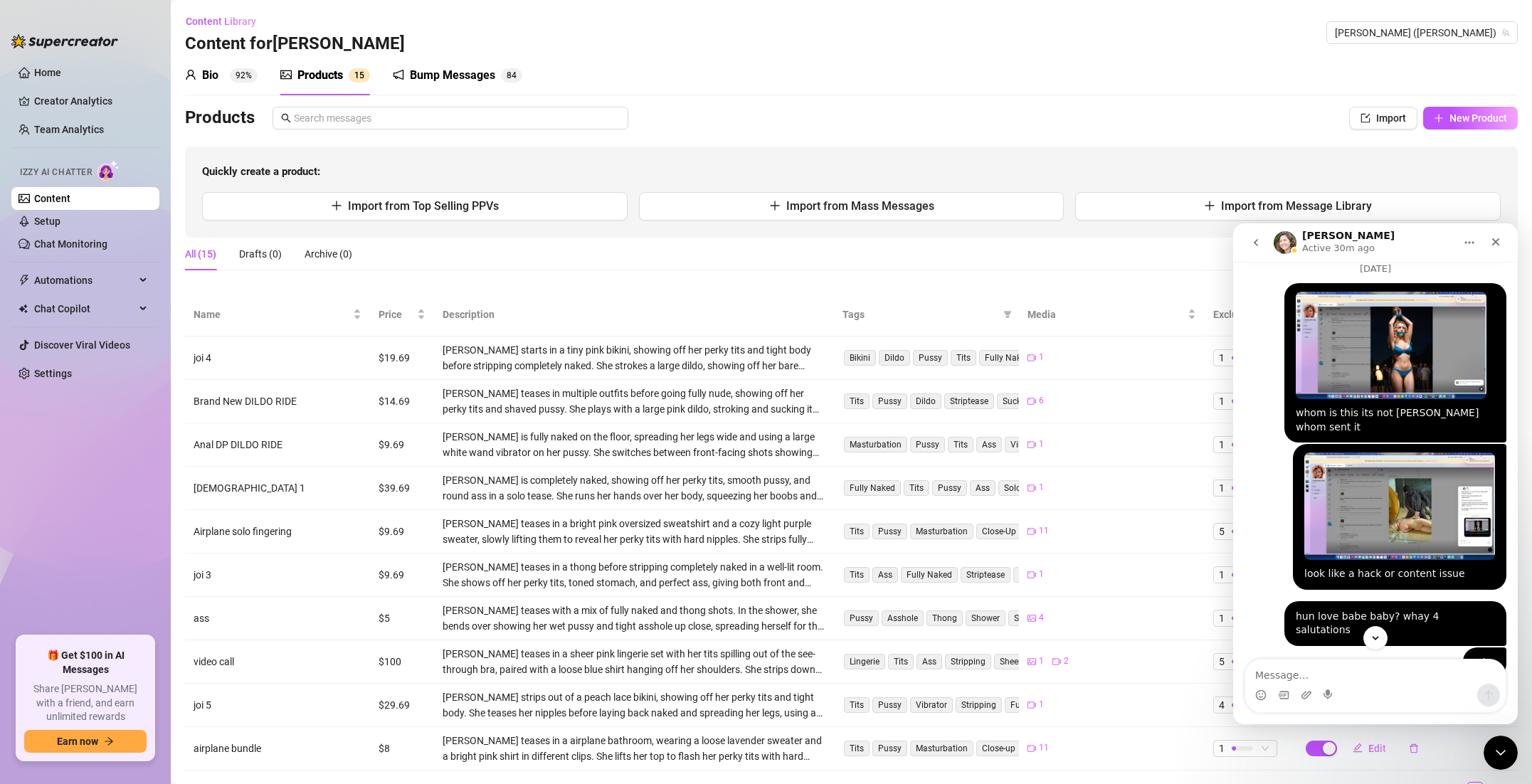
click at [424, 71] on div "Bump Messages" at bounding box center [453, 75] width 86 height 17
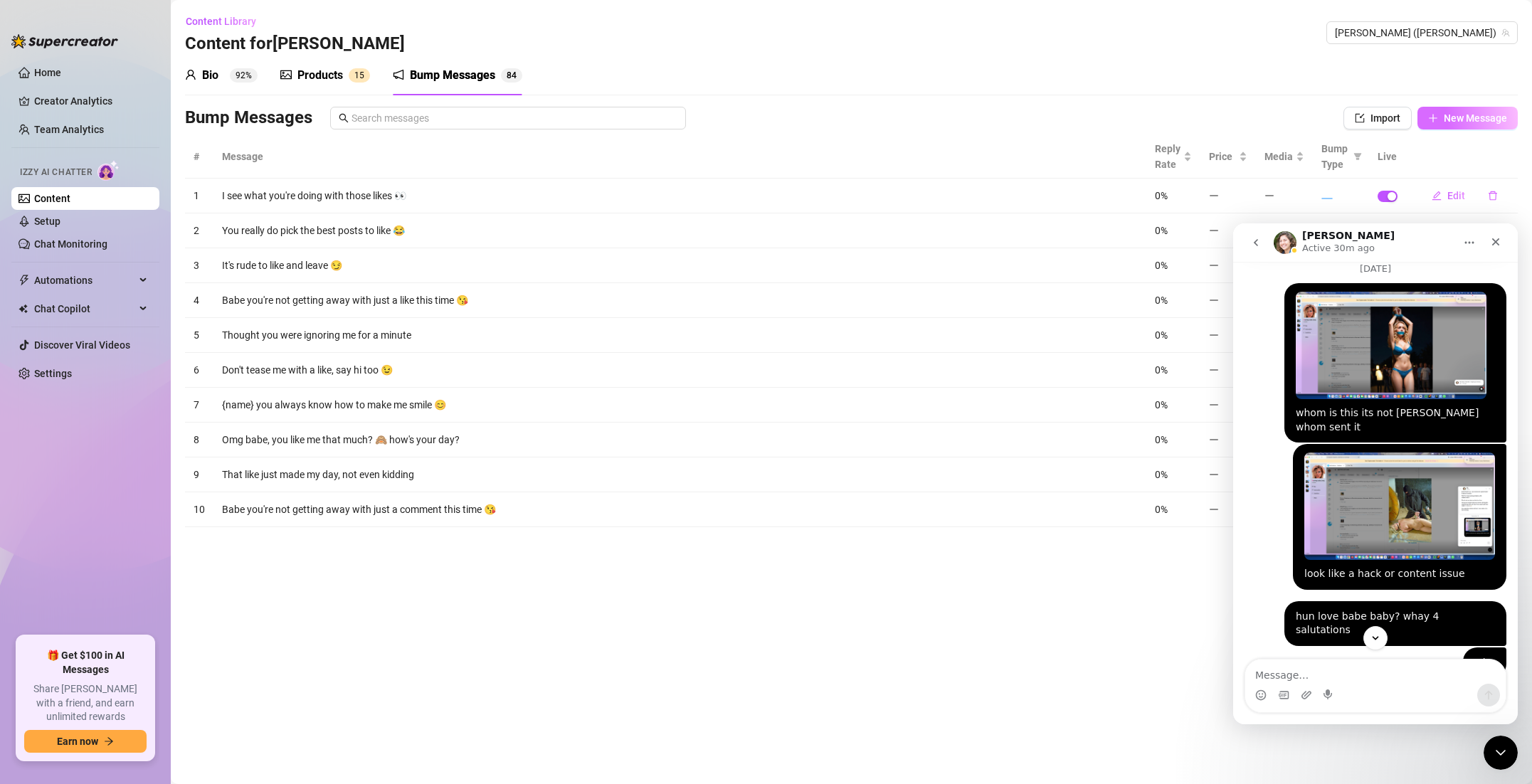
click at [1450, 119] on span "New Message" at bounding box center [1475, 118] width 63 height 11
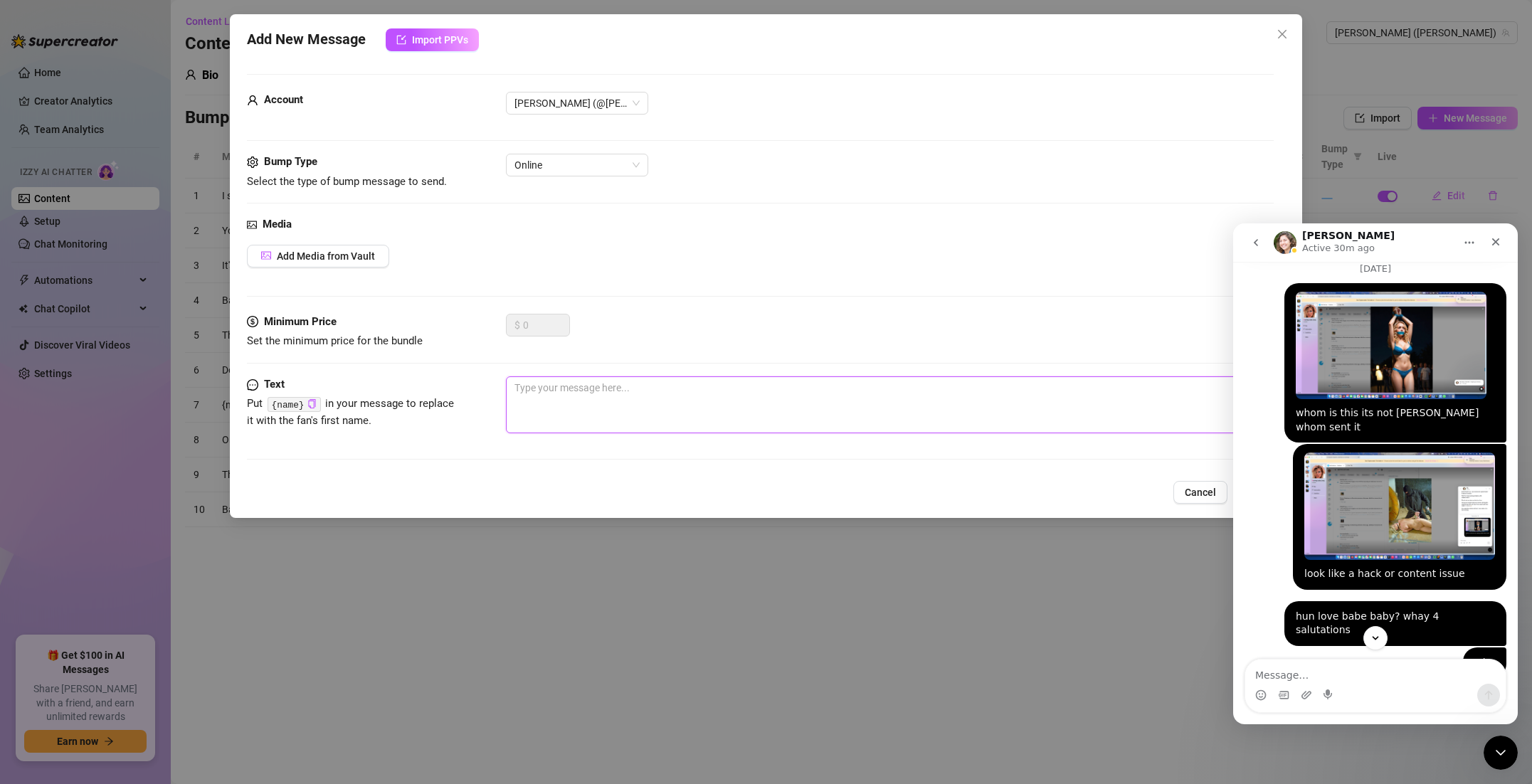
click at [594, 395] on textarea at bounding box center [875, 405] width 738 height 57
click at [554, 393] on textarea at bounding box center [875, 405] width 738 height 57
paste textarea "Am I fuckable? 😈🤤"
type textarea "Am I fuckable? 😈🤤"
click at [348, 250] on span "Add Media from Vault" at bounding box center [326, 256] width 98 height 11
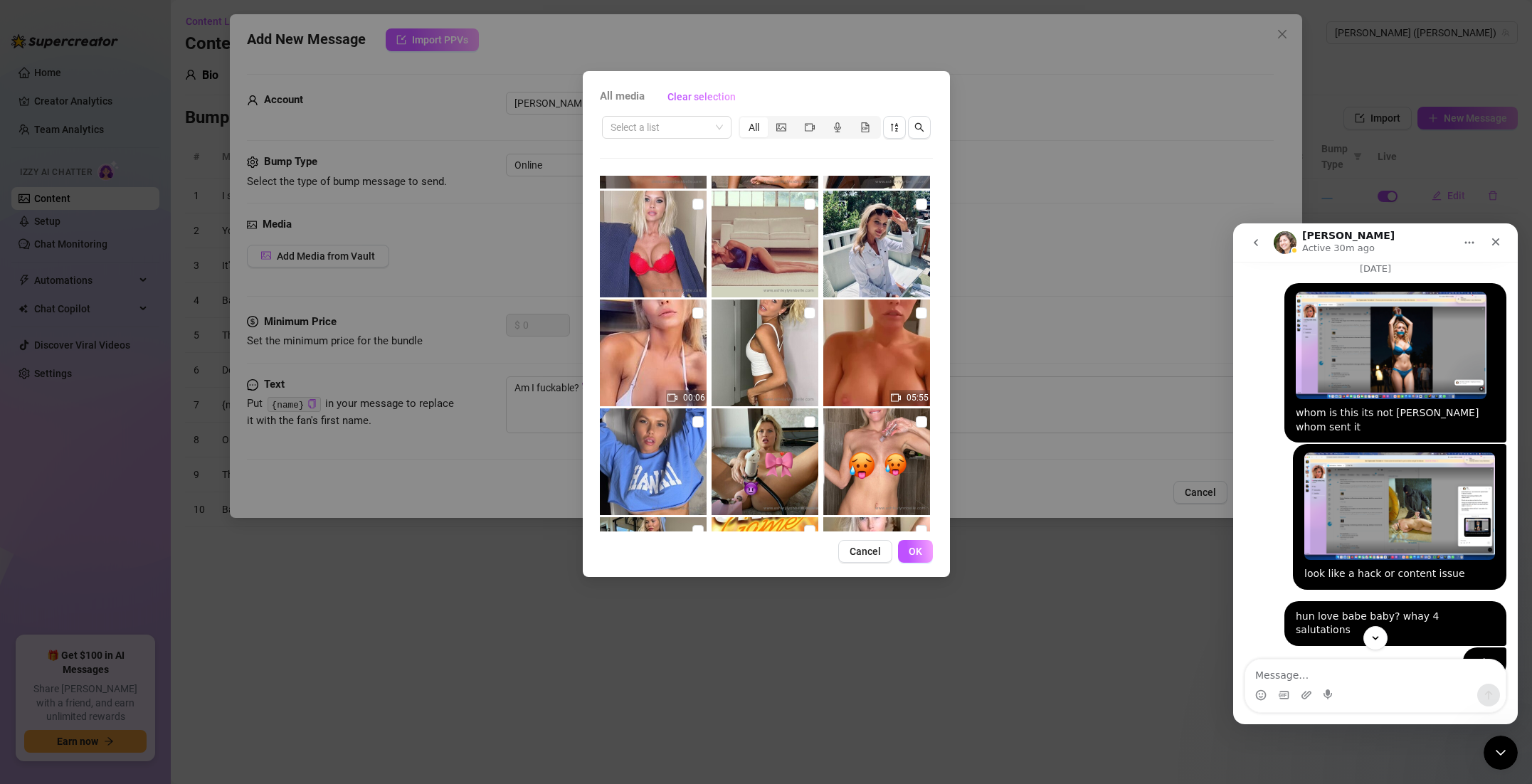
scroll to position [312, 0]
click at [808, 316] on input "checkbox" at bounding box center [809, 311] width 11 height 11
checkbox input "true"
click at [917, 549] on span "OK" at bounding box center [915, 551] width 14 height 11
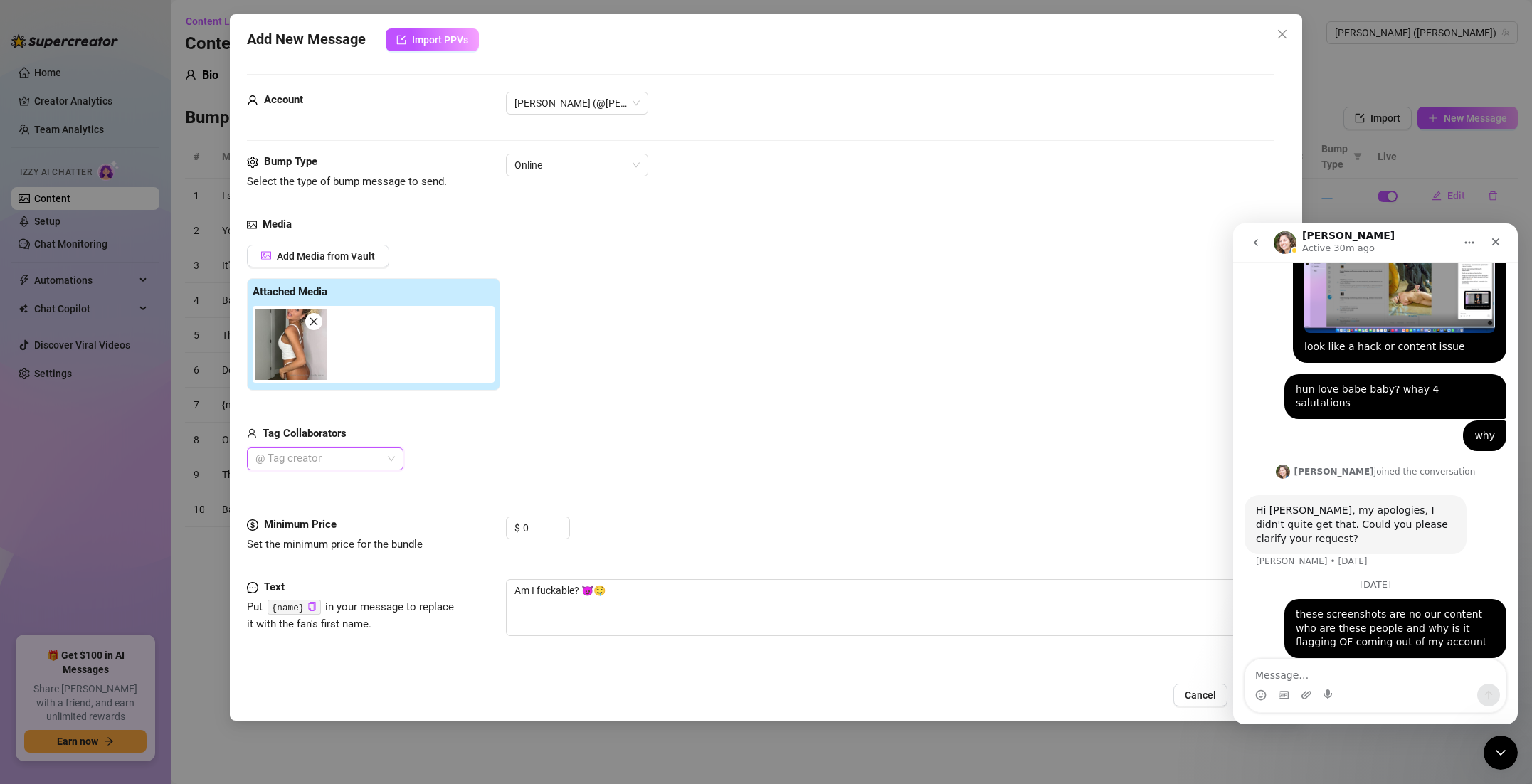
scroll to position [593, 0]
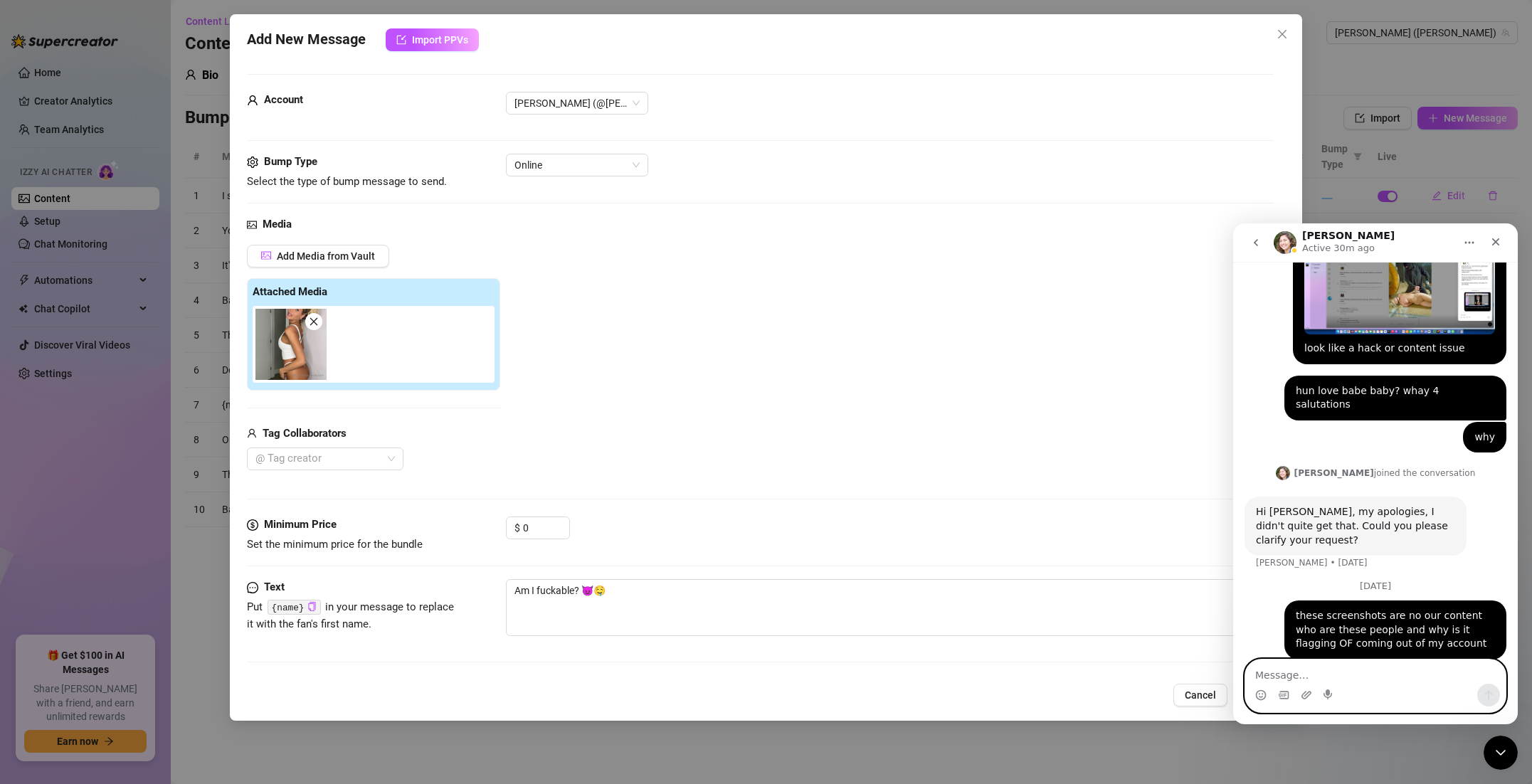
click at [1311, 670] on textarea "Message…" at bounding box center [1376, 672] width 261 height 24
type textarea "not our content nor is it in the vault"
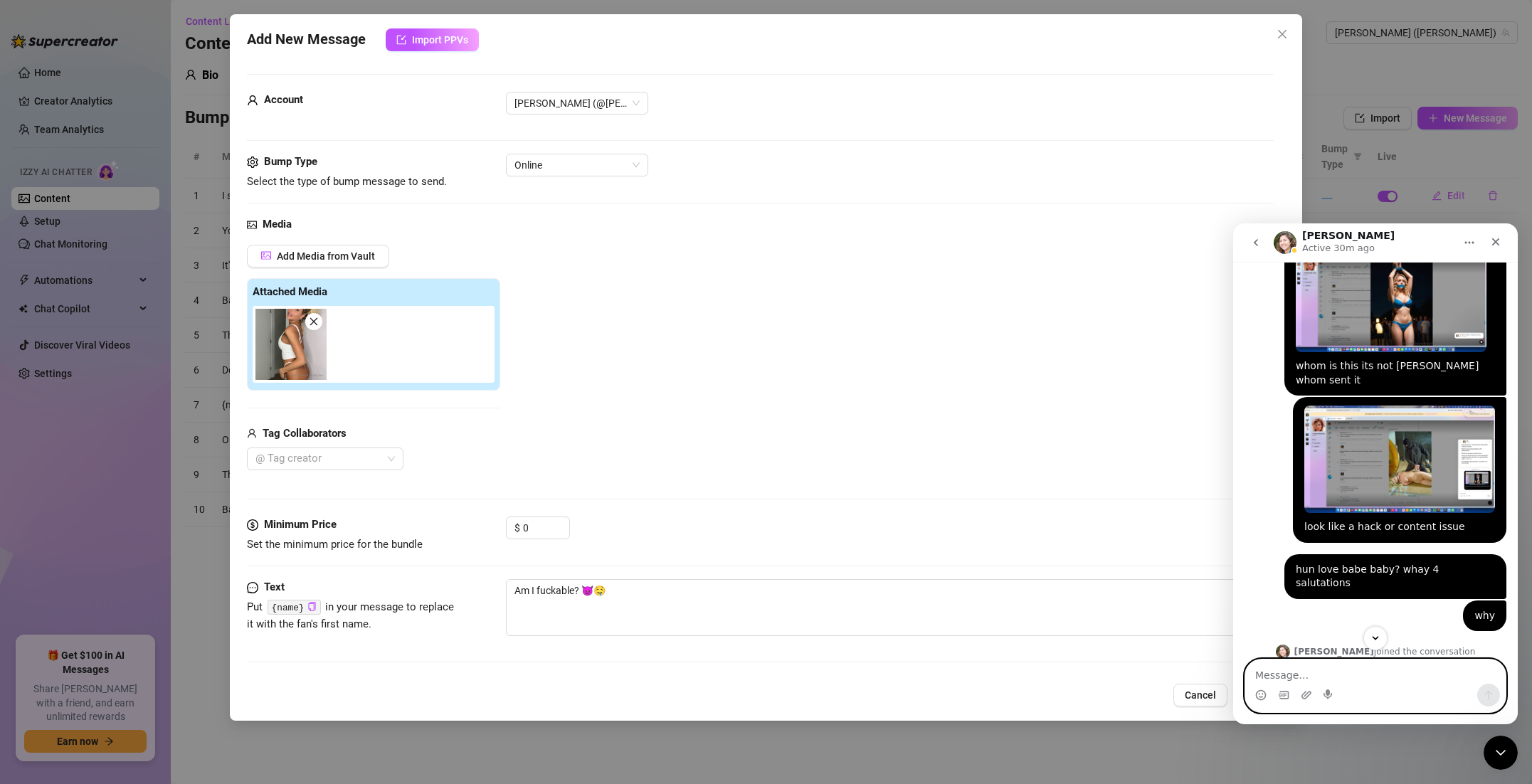
scroll to position [369, 0]
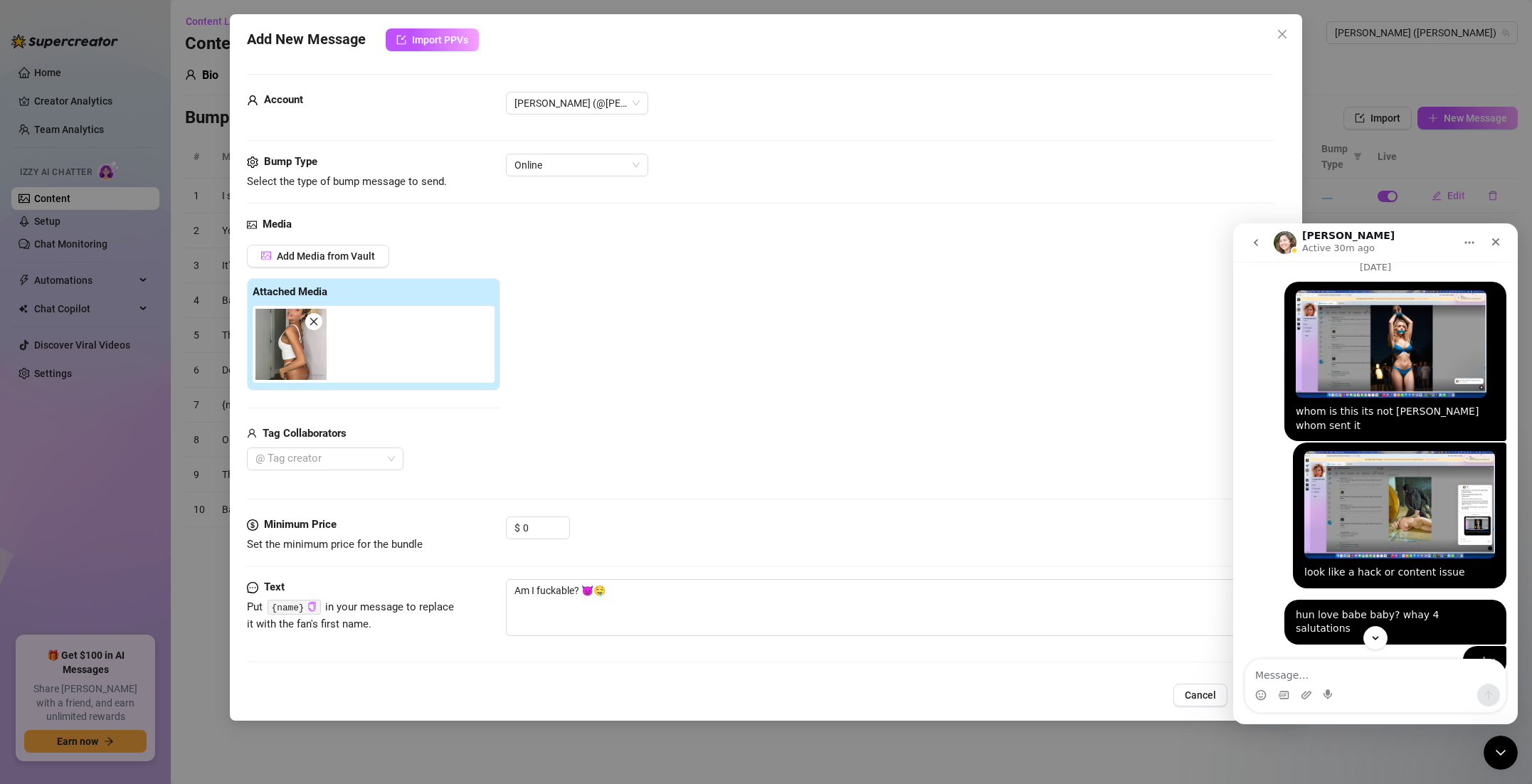
click at [1362, 518] on img "Alex says…" at bounding box center [1399, 504] width 190 height 107
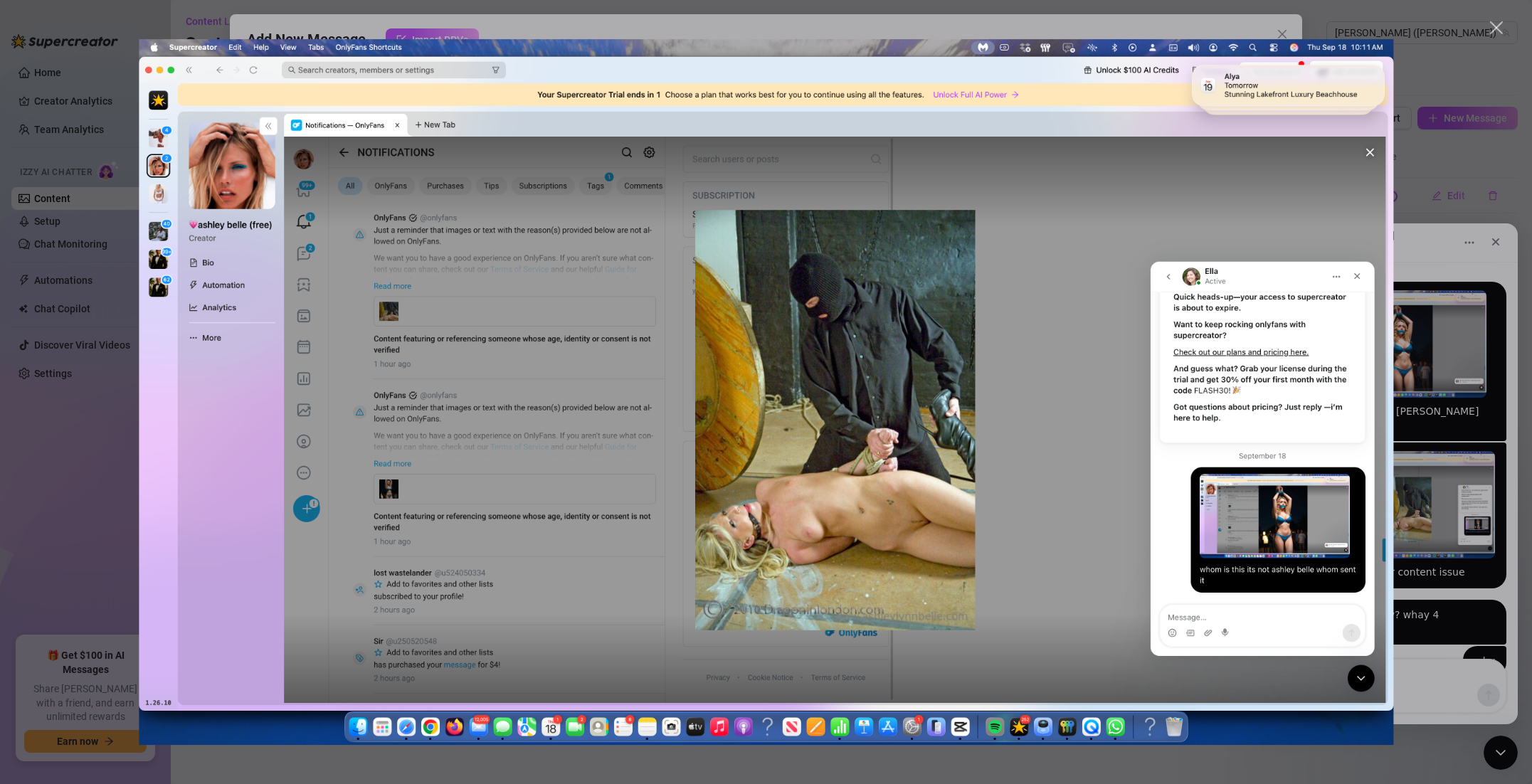
click at [1459, 439] on div "Intercom messenger" at bounding box center [766, 392] width 1532 height 784
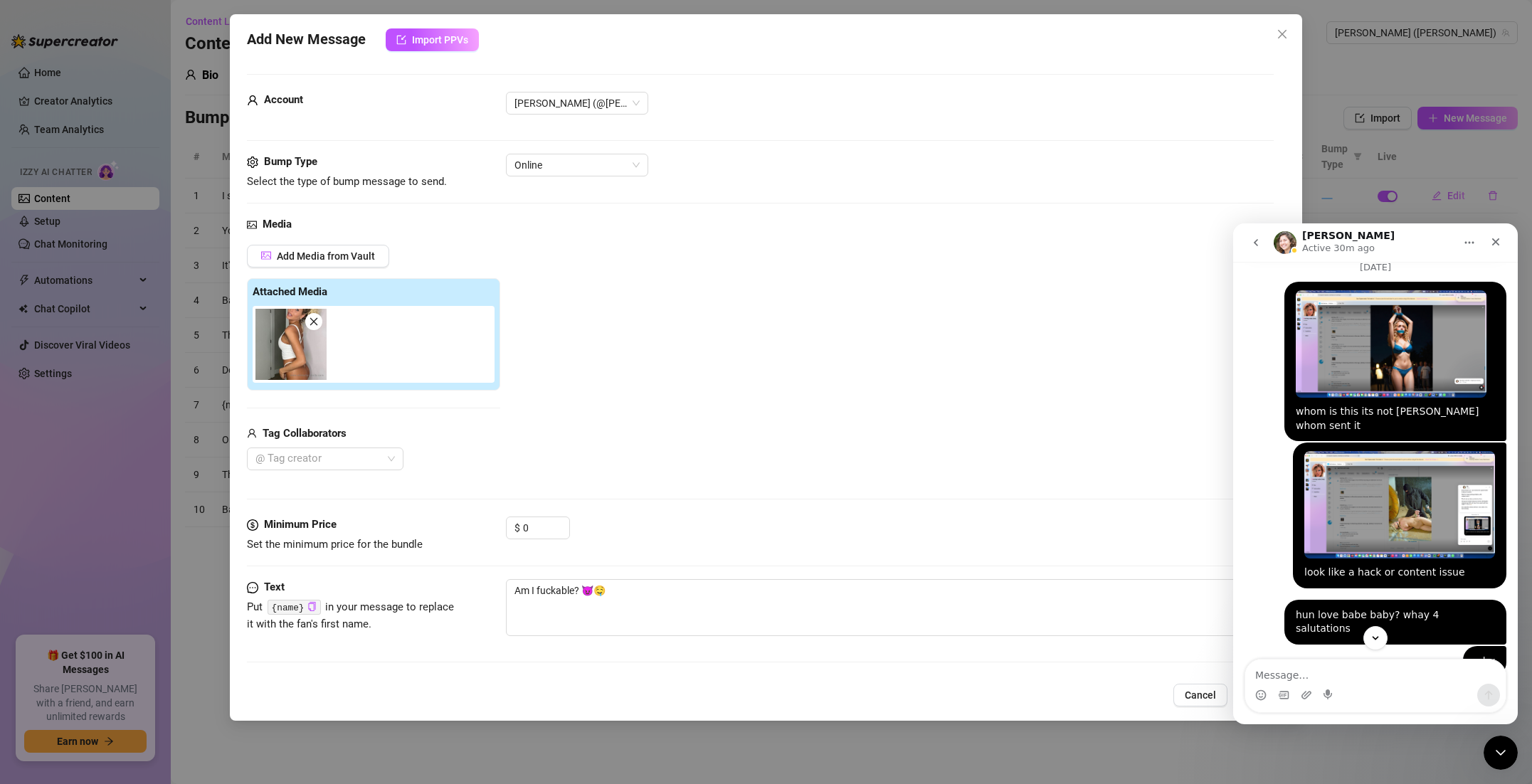
click at [1453, 424] on div "whom is this its not [PERSON_NAME] whom sent it" at bounding box center [1395, 419] width 199 height 27
click at [1434, 405] on div "whom is this its not [PERSON_NAME] whom sent it" at bounding box center [1395, 419] width 199 height 27
click at [1421, 386] on img "Alex says…" at bounding box center [1390, 343] width 190 height 107
click at [1421, 386] on div "Intercom messenger" at bounding box center [766, 392] width 1532 height 784
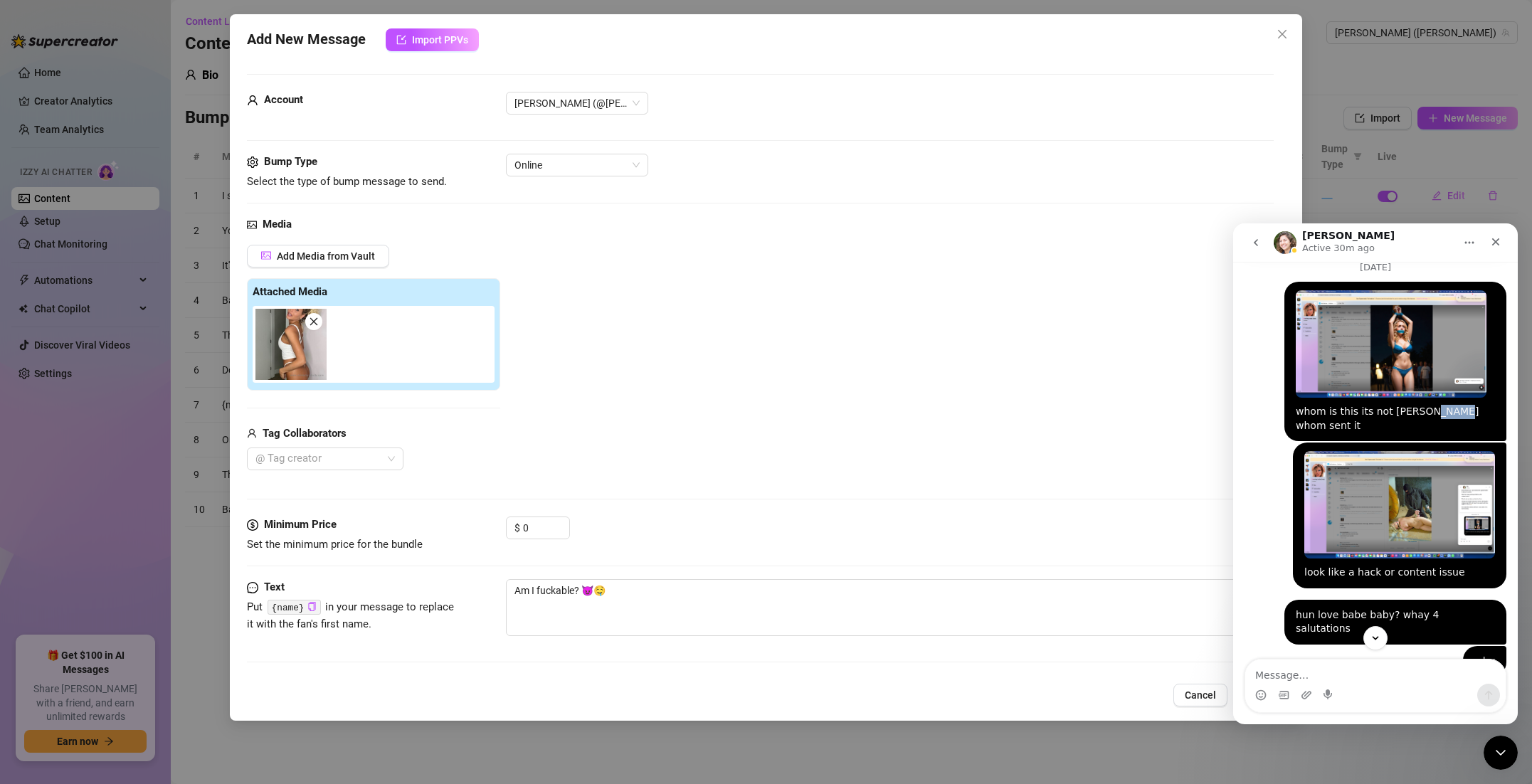
click at [1421, 386] on img "Alex says…" at bounding box center [1390, 343] width 190 height 107
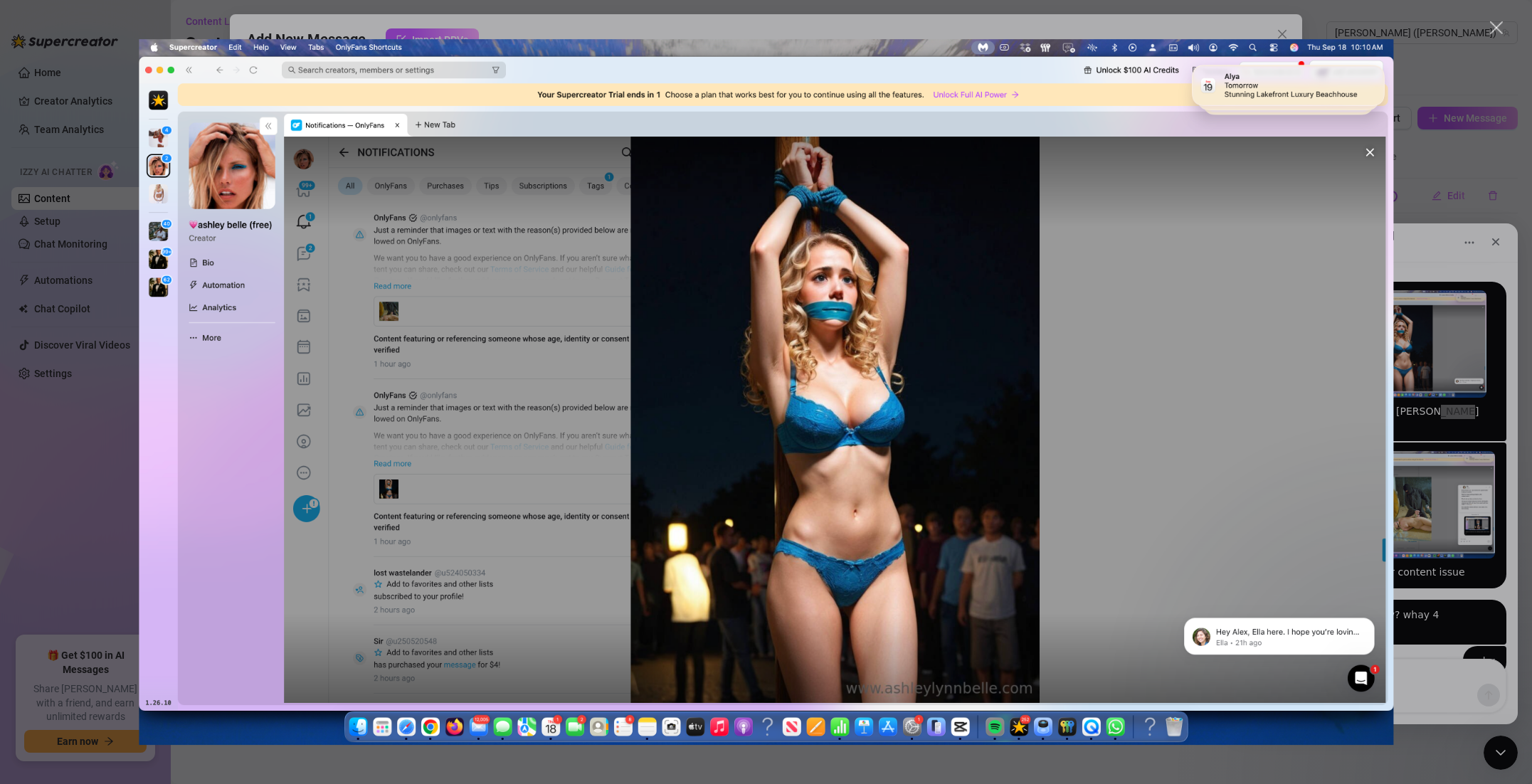
click at [1374, 159] on img "Close" at bounding box center [766, 392] width 1254 height 706
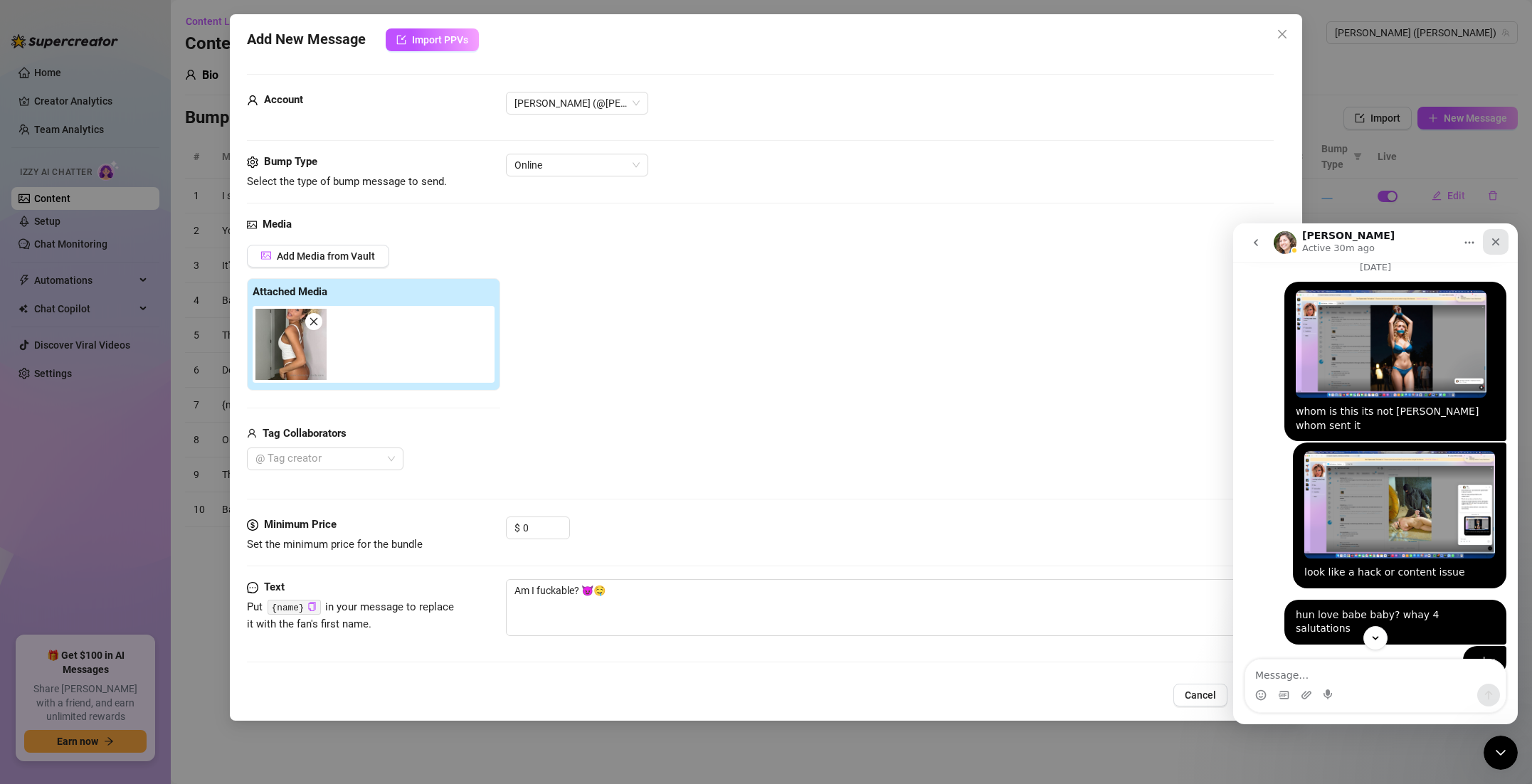
click at [1490, 246] on icon "Close" at bounding box center [1495, 241] width 11 height 11
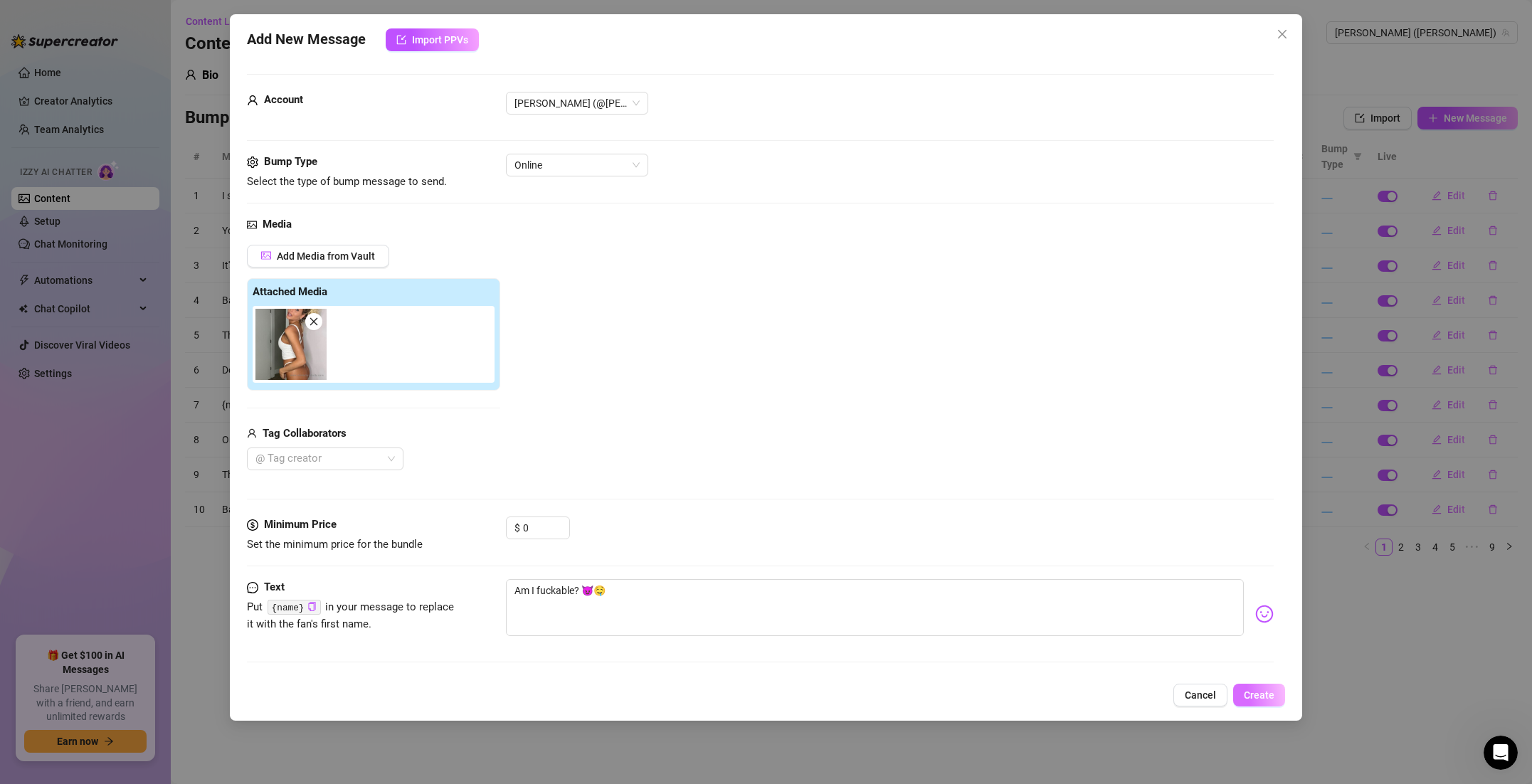
click at [1249, 699] on span "Create" at bounding box center [1259, 695] width 31 height 11
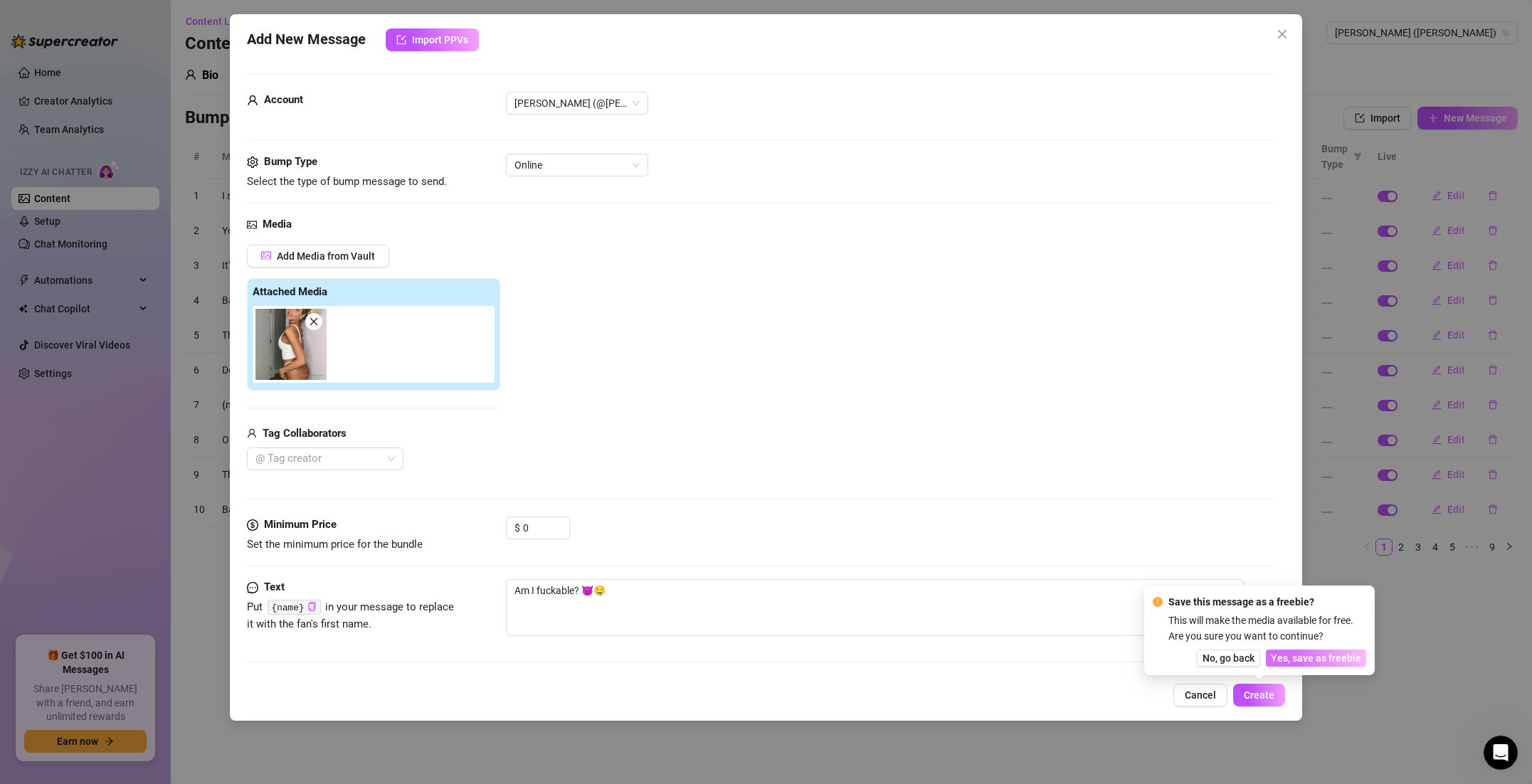
click at [1299, 655] on span "Yes, save as freebie" at bounding box center [1315, 658] width 90 height 11
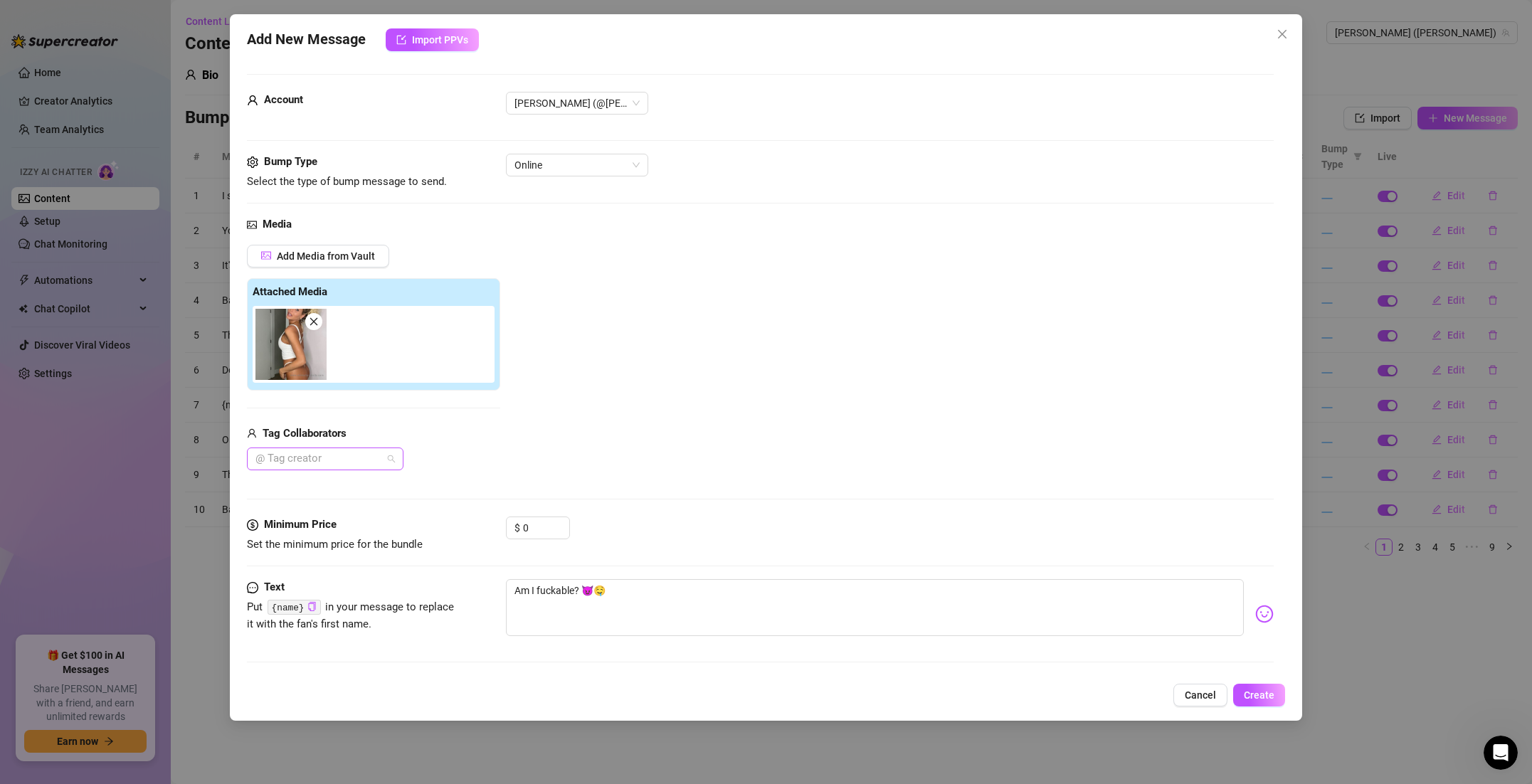
click at [322, 455] on div at bounding box center [317, 458] width 136 height 20
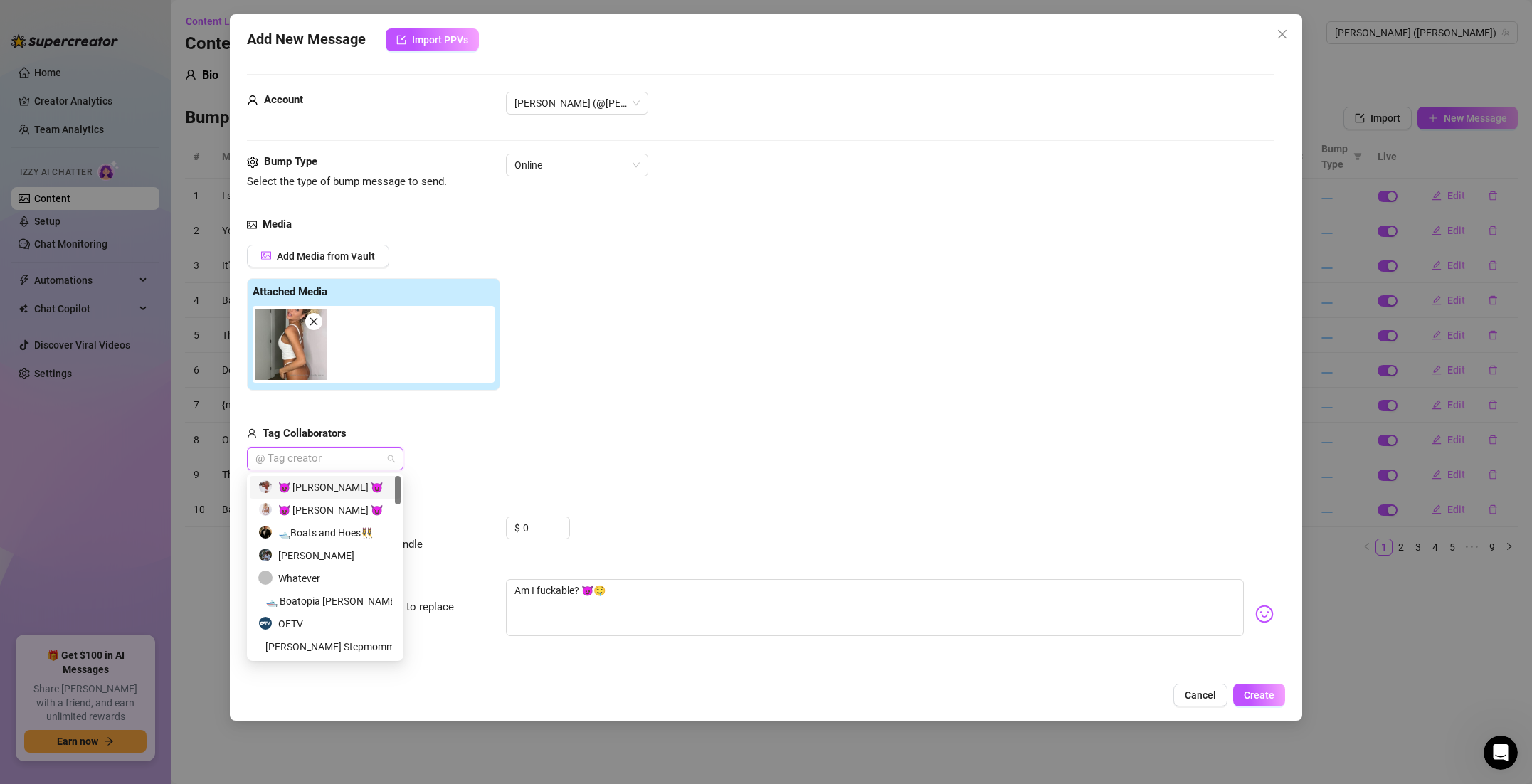
scroll to position [2, 0]
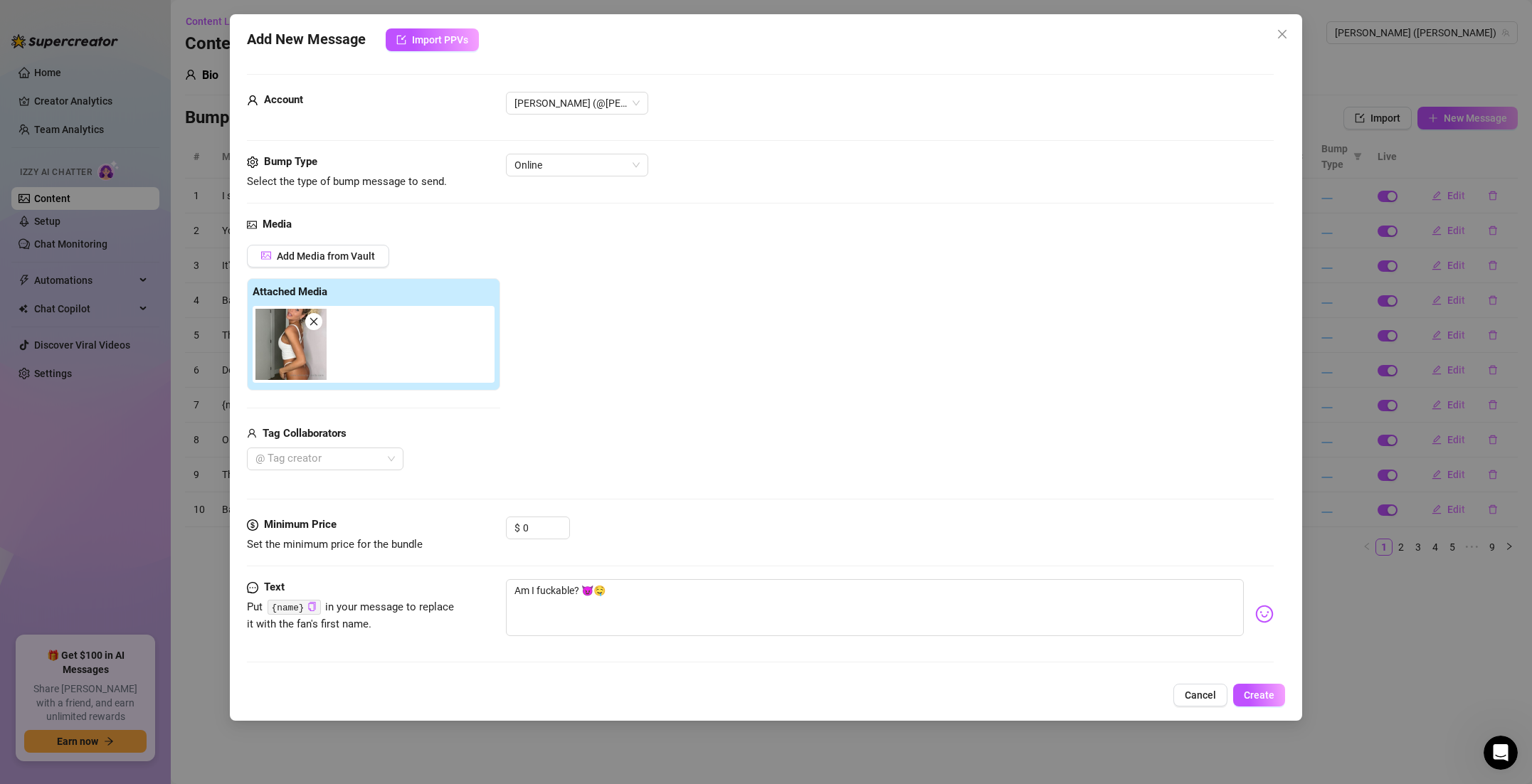
click at [431, 448] on div "@ Tag creator" at bounding box center [373, 459] width 253 height 23
click at [1246, 702] on button "Create" at bounding box center [1258, 695] width 52 height 23
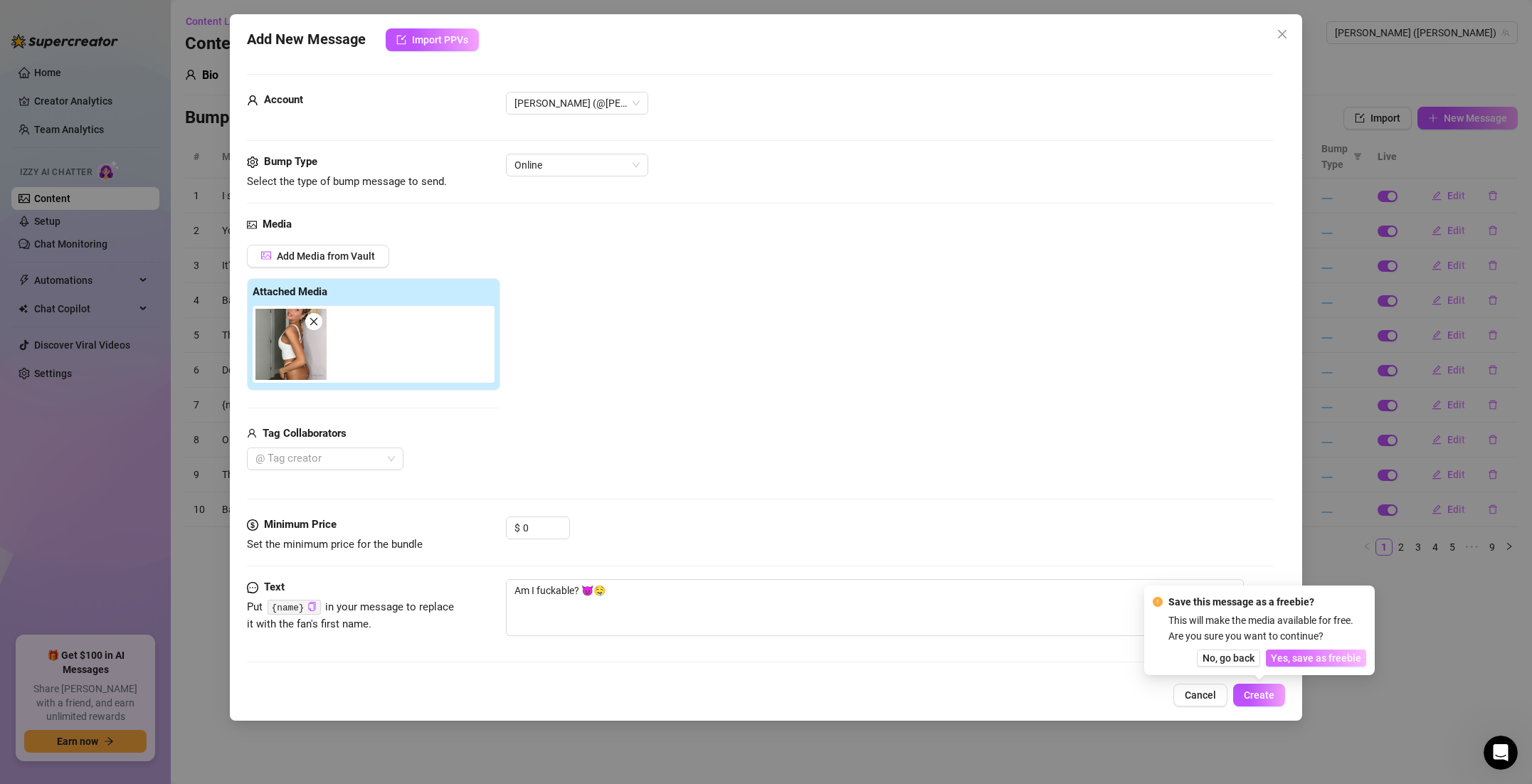
click at [1295, 665] on button "Yes, save as freebie" at bounding box center [1316, 658] width 100 height 17
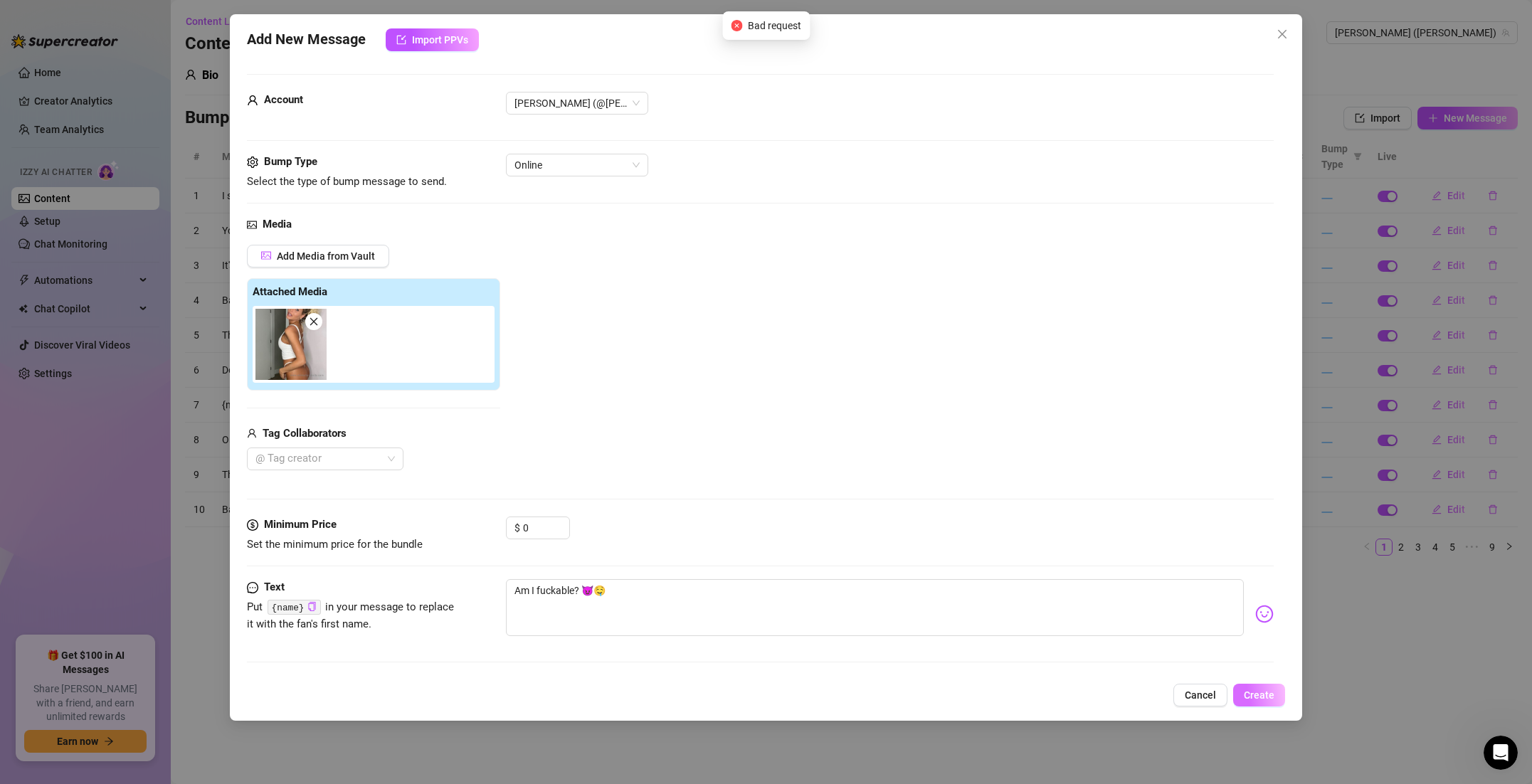
click at [1264, 688] on button "Create" at bounding box center [1258, 695] width 52 height 23
click at [635, 107] on span "[PERSON_NAME] (@[PERSON_NAME])" at bounding box center [577, 103] width 125 height 21
click at [624, 160] on span "Online" at bounding box center [577, 165] width 125 height 21
click at [669, 151] on div "Account [PERSON_NAME] (@[PERSON_NAME])" at bounding box center [760, 123] width 1027 height 62
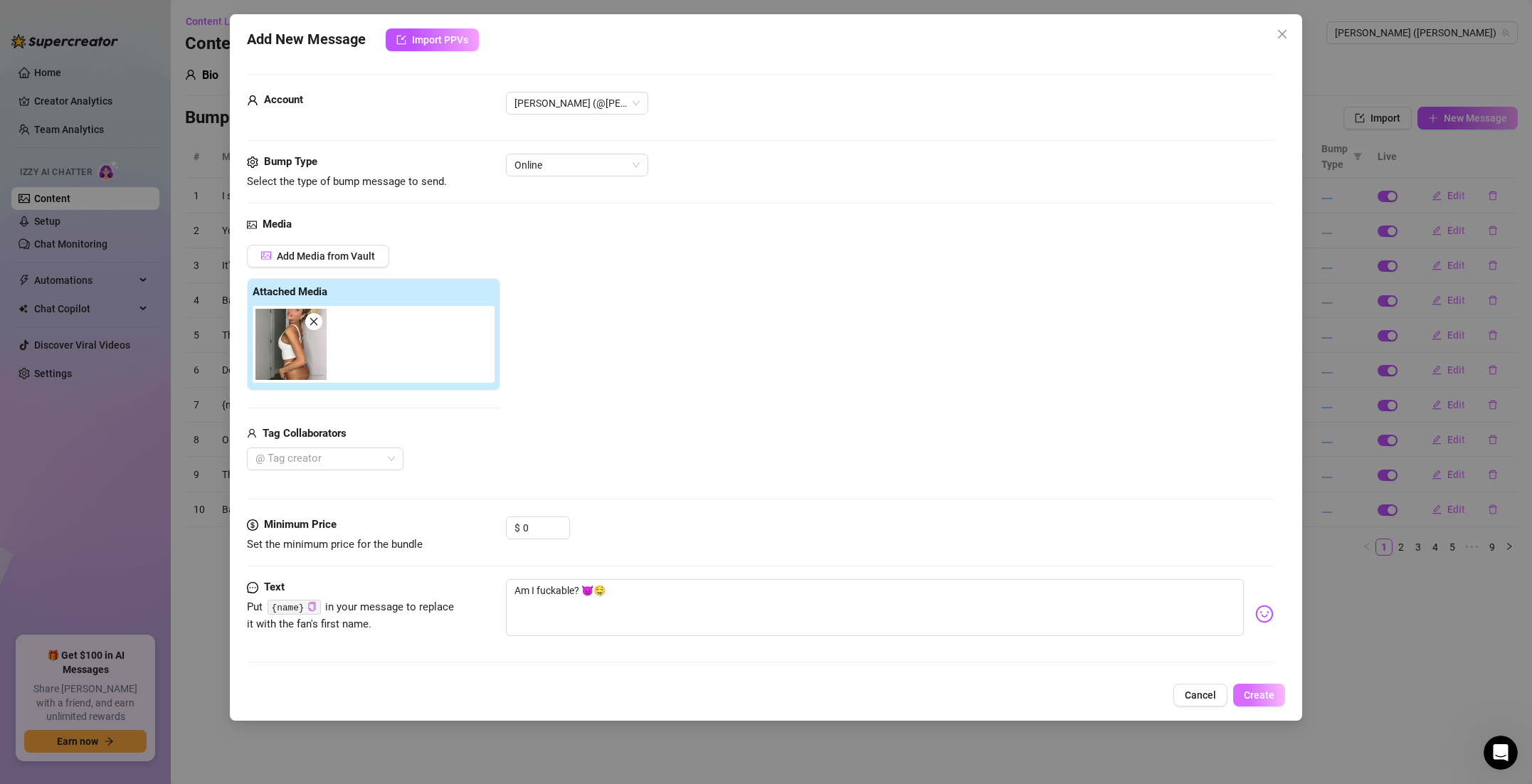
click at [1258, 694] on span "Create" at bounding box center [1259, 695] width 31 height 11
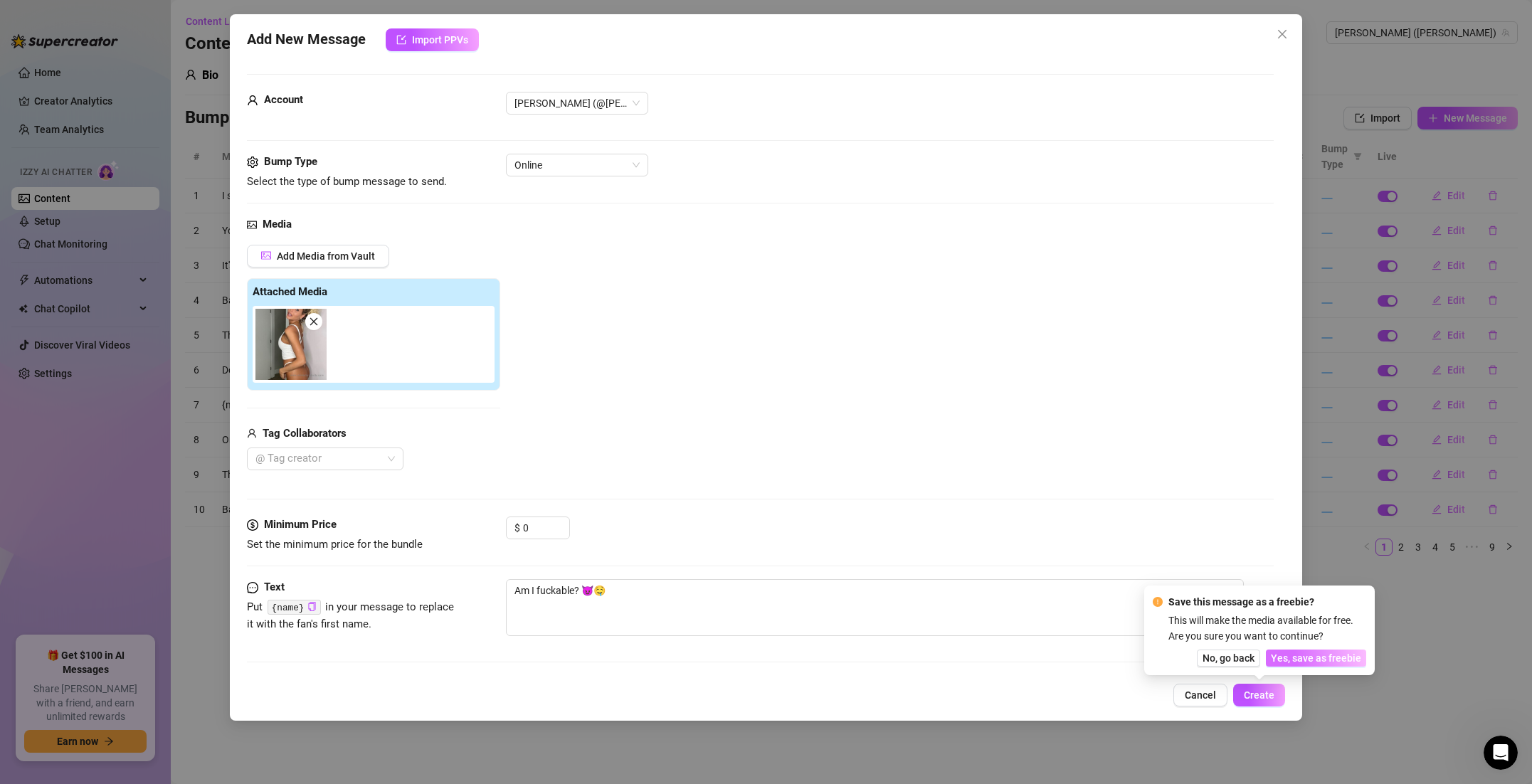
click at [1309, 658] on span "Yes, save as freebie" at bounding box center [1315, 658] width 90 height 11
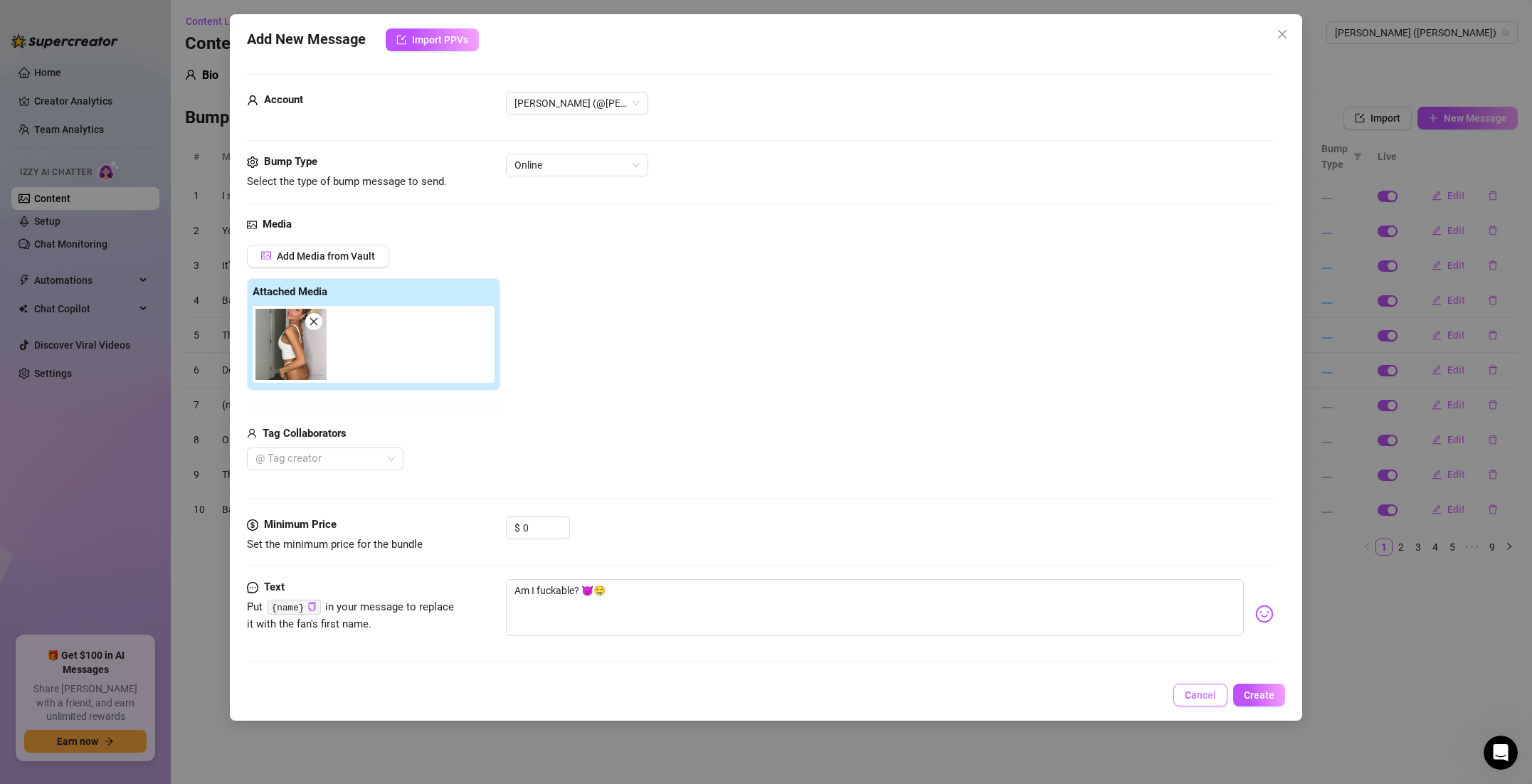
click at [1193, 701] on span "Cancel" at bounding box center [1200, 695] width 31 height 11
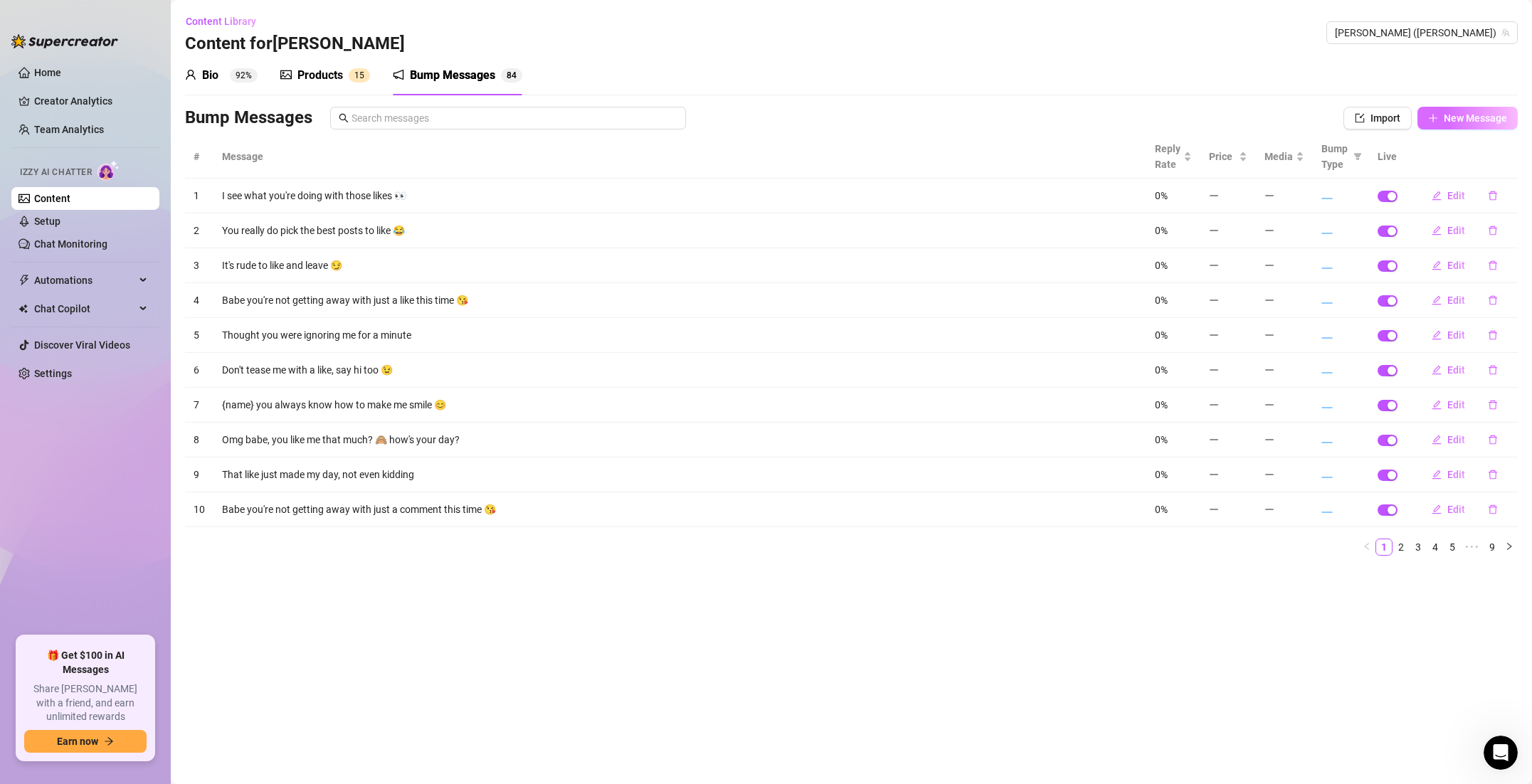
click at [1447, 121] on span "New Message" at bounding box center [1475, 118] width 63 height 11
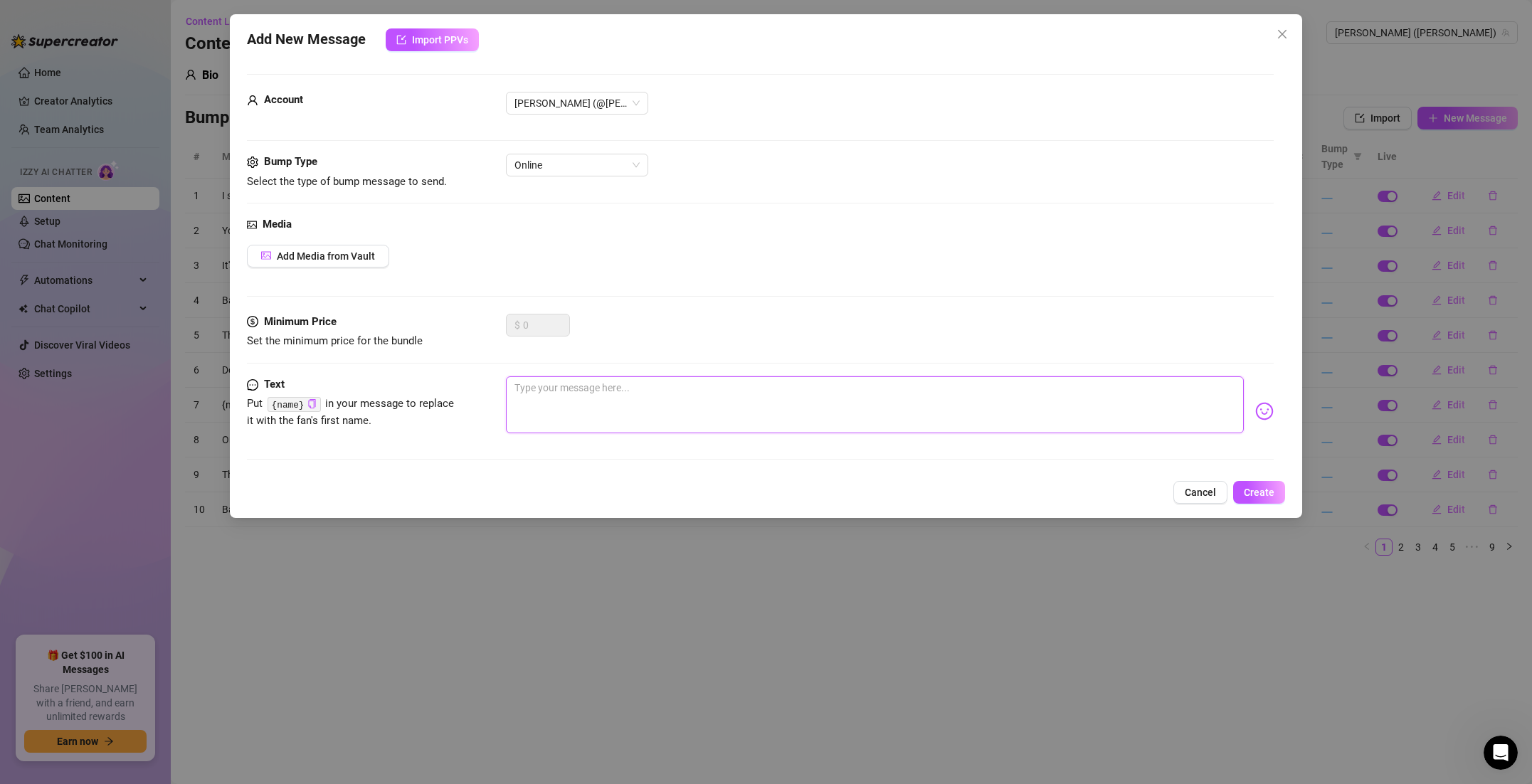
click at [722, 395] on textarea at bounding box center [875, 405] width 738 height 57
paste textarea "wanna cum inside me? 💦🥵"
type textarea "wanna cum inside me? 💦🥵"
click at [374, 254] on button "Add Media from Vault" at bounding box center [318, 256] width 142 height 23
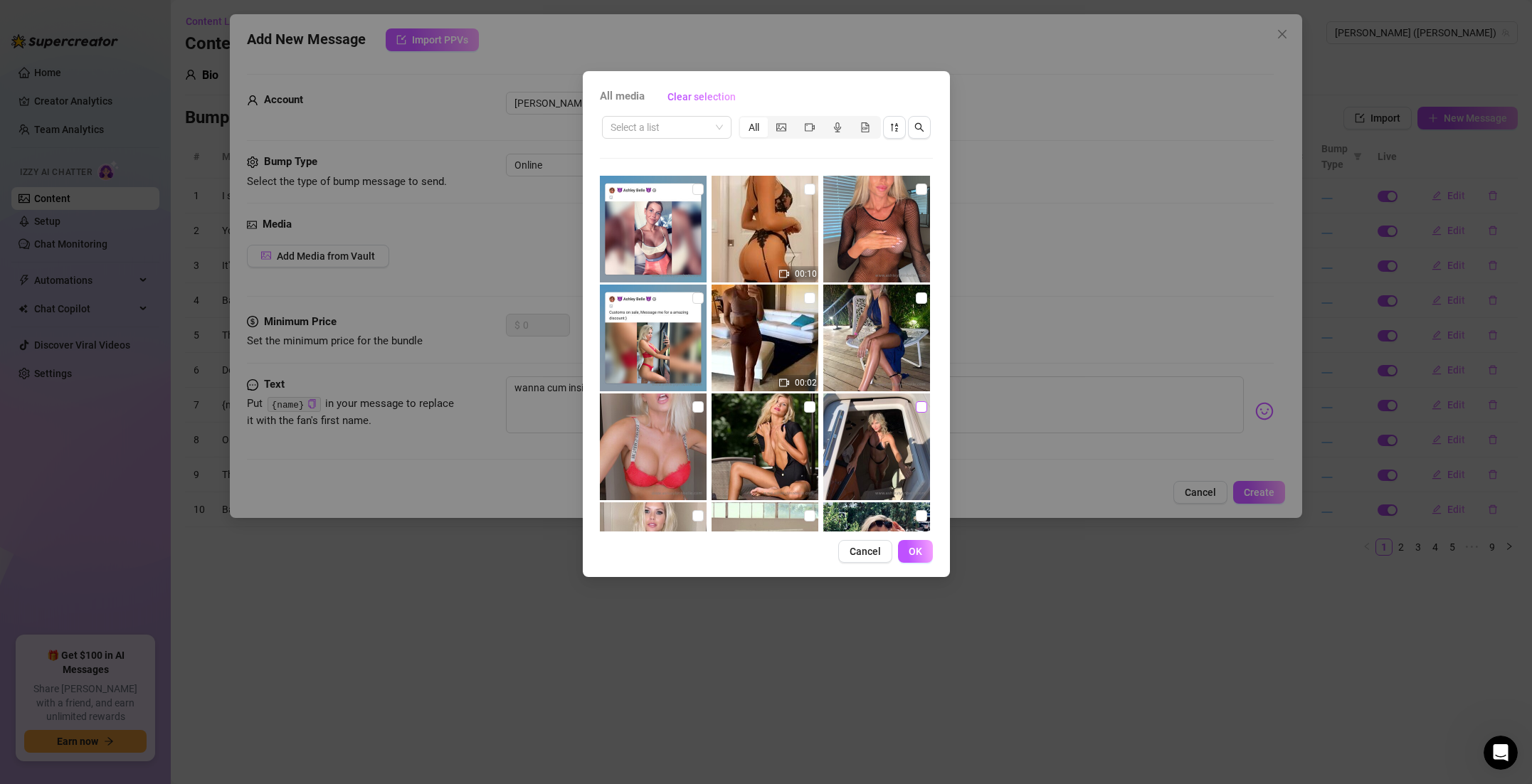
click at [918, 407] on input "checkbox" at bounding box center [920, 407] width 11 height 11
checkbox input "true"
click at [920, 554] on span "OK" at bounding box center [915, 551] width 14 height 11
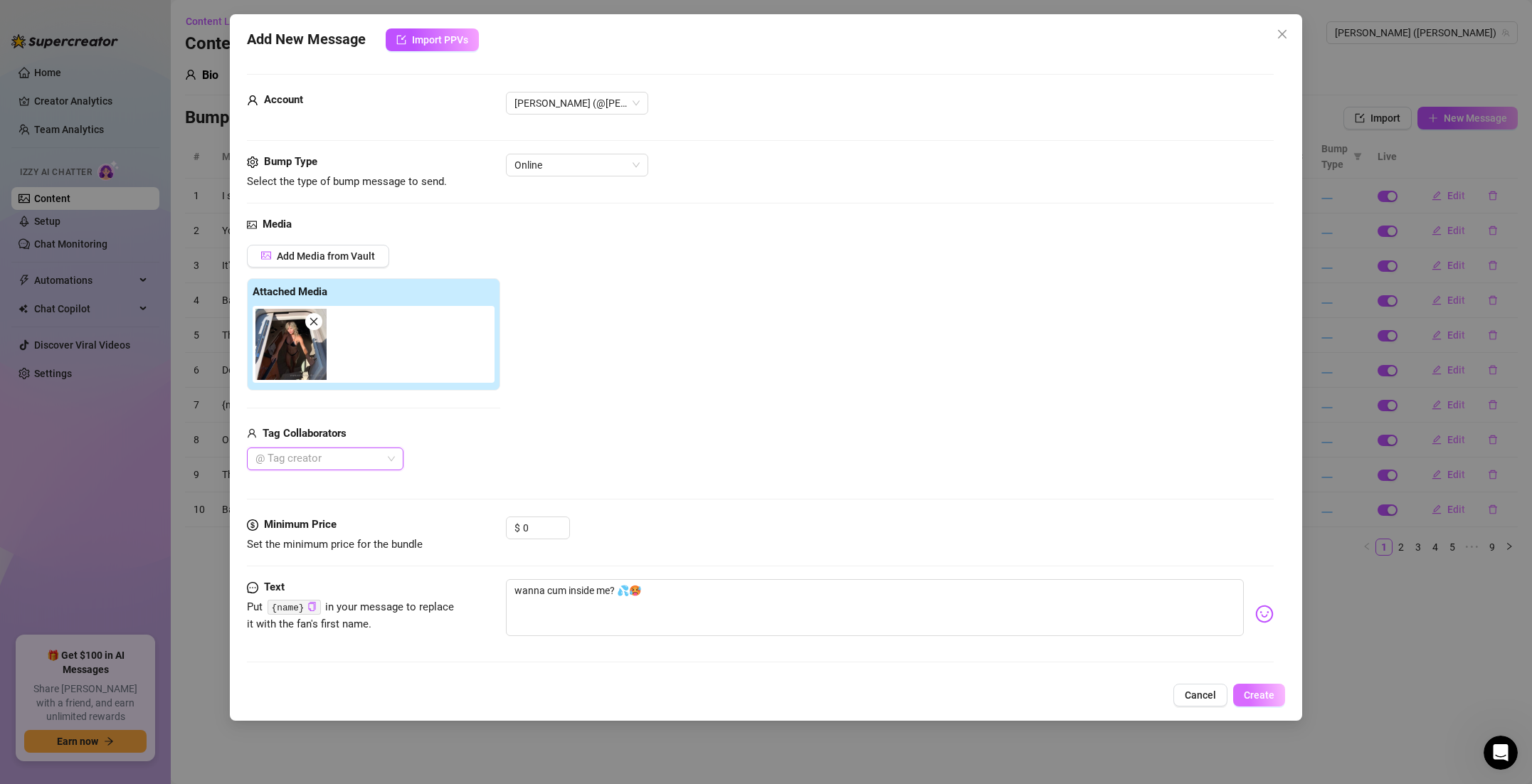
click at [1268, 703] on button "Create" at bounding box center [1258, 695] width 52 height 23
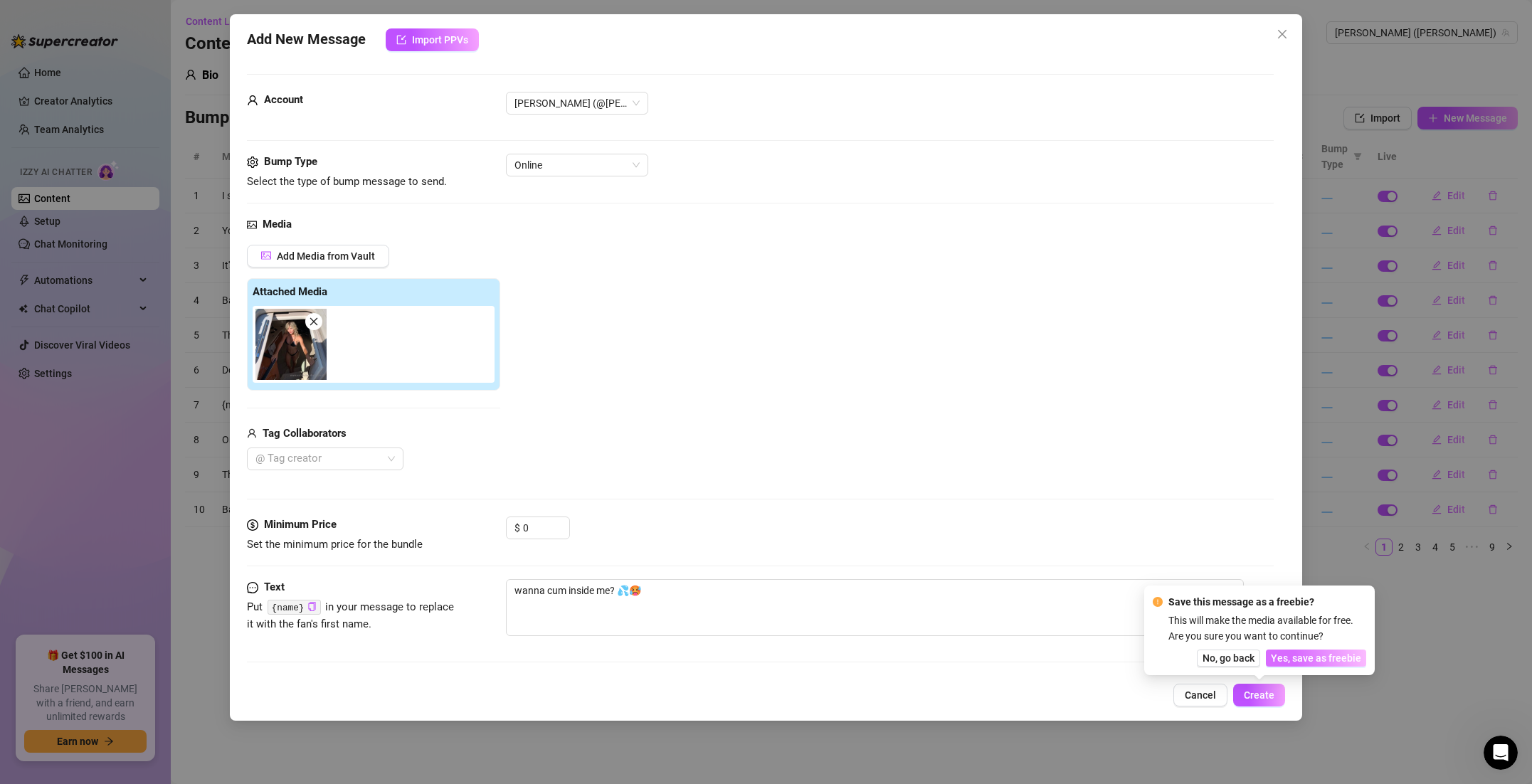
click at [1289, 666] on button "Yes, save as freebie" at bounding box center [1316, 658] width 100 height 17
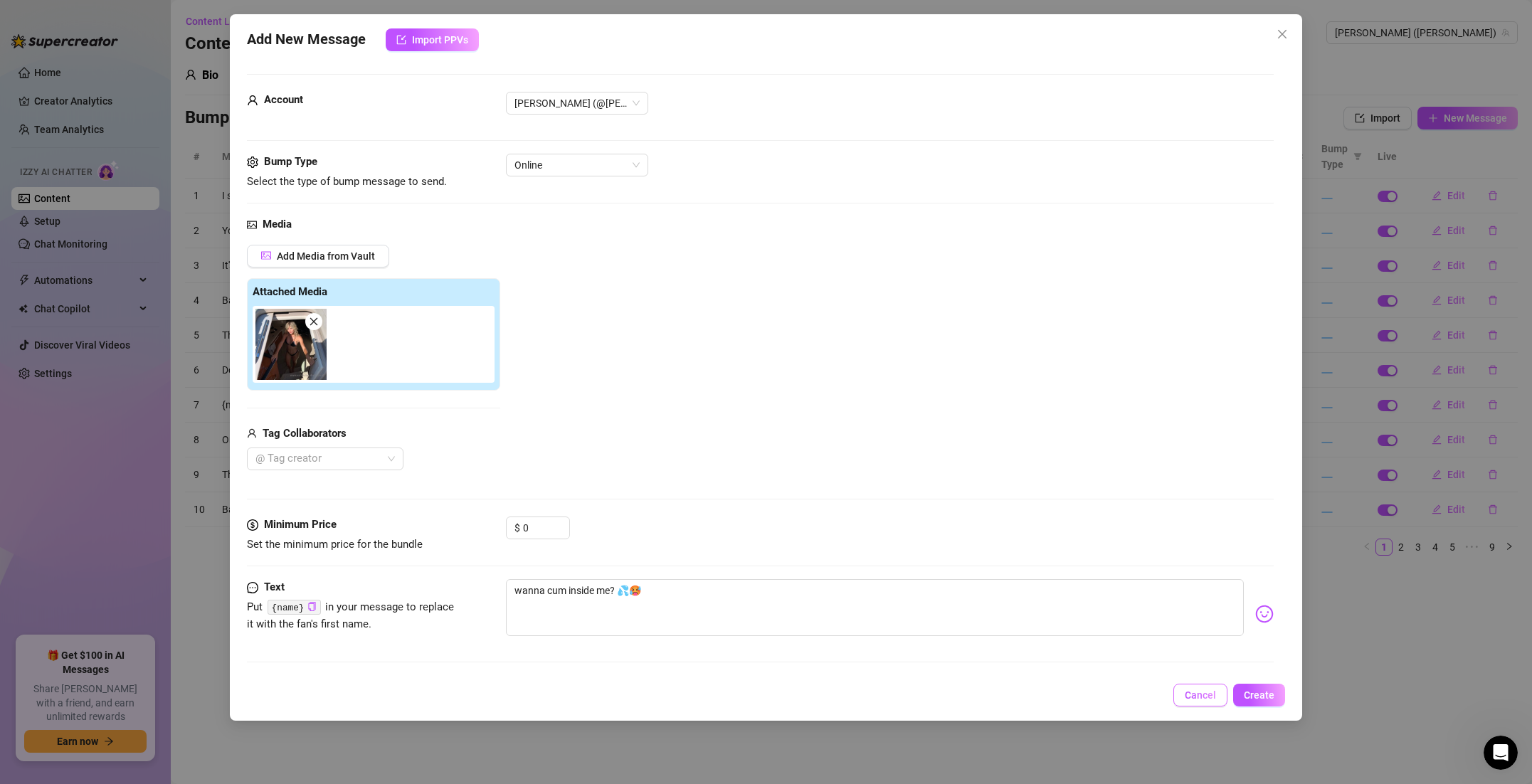
click at [1214, 692] on span "Cancel" at bounding box center [1200, 695] width 31 height 11
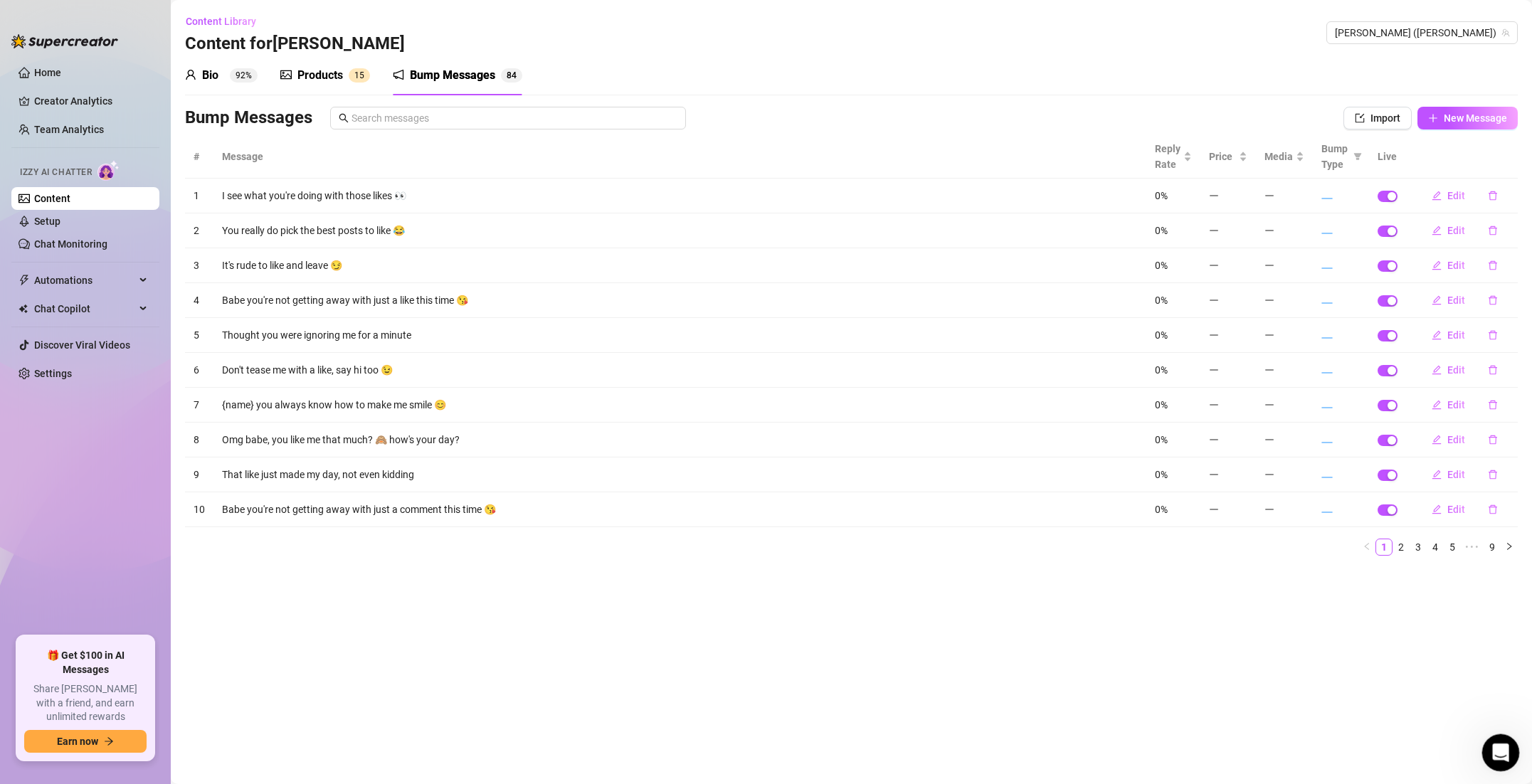
click at [1499, 749] on icon "Open Intercom Messenger" at bounding box center [1499, 750] width 10 height 11
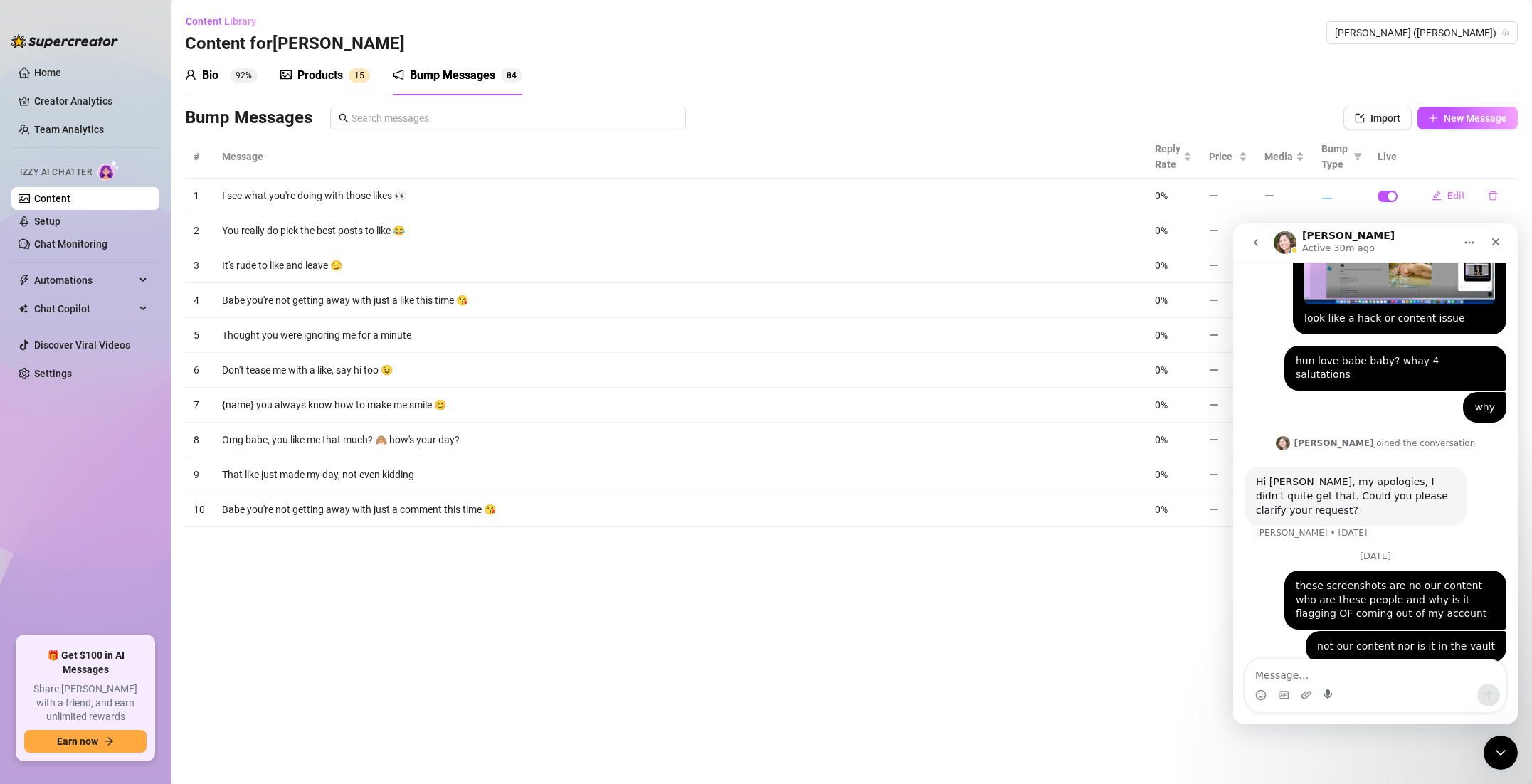
scroll to position [627, 0]
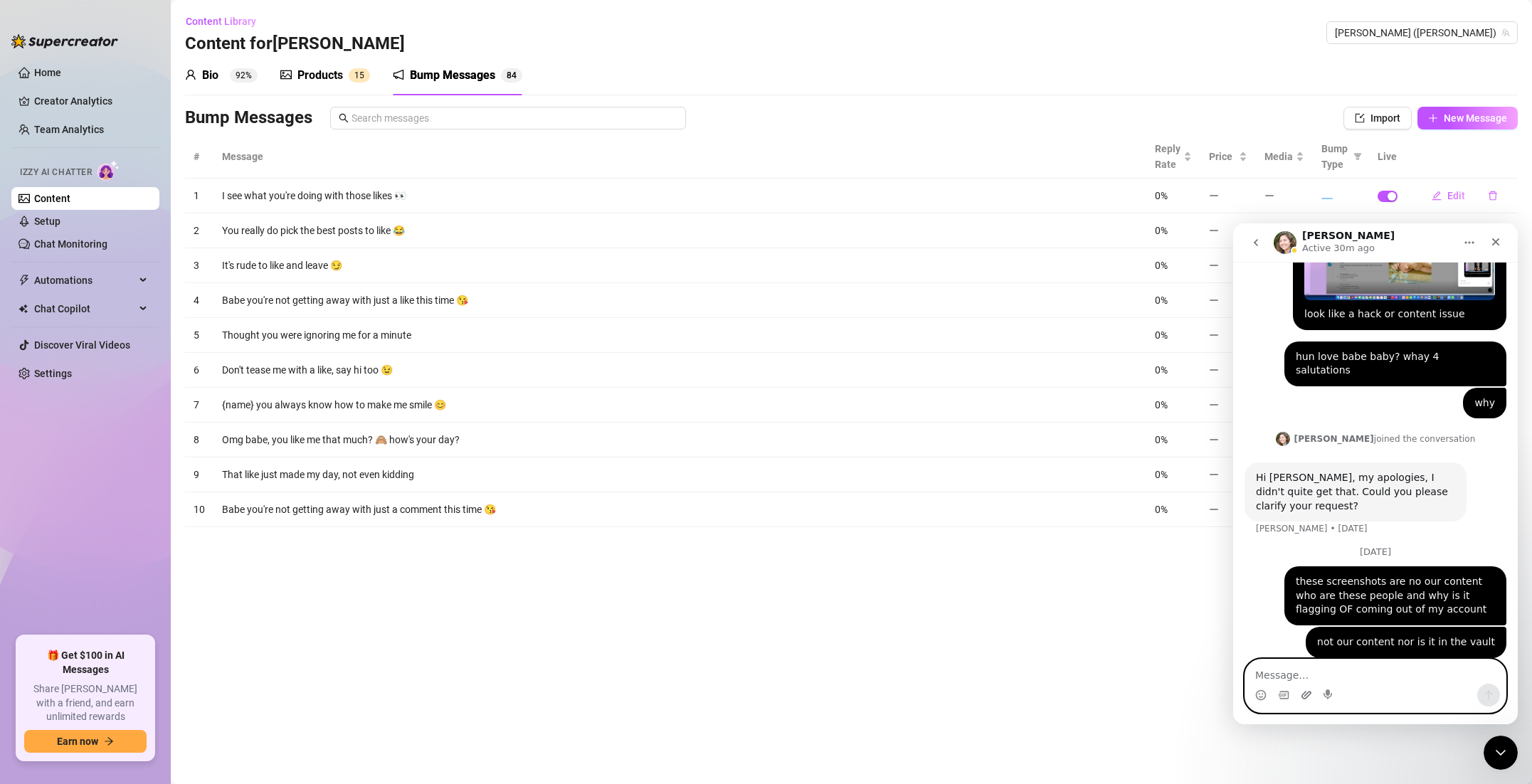
click at [1305, 697] on icon "Upload attachment" at bounding box center [1306, 695] width 11 height 11
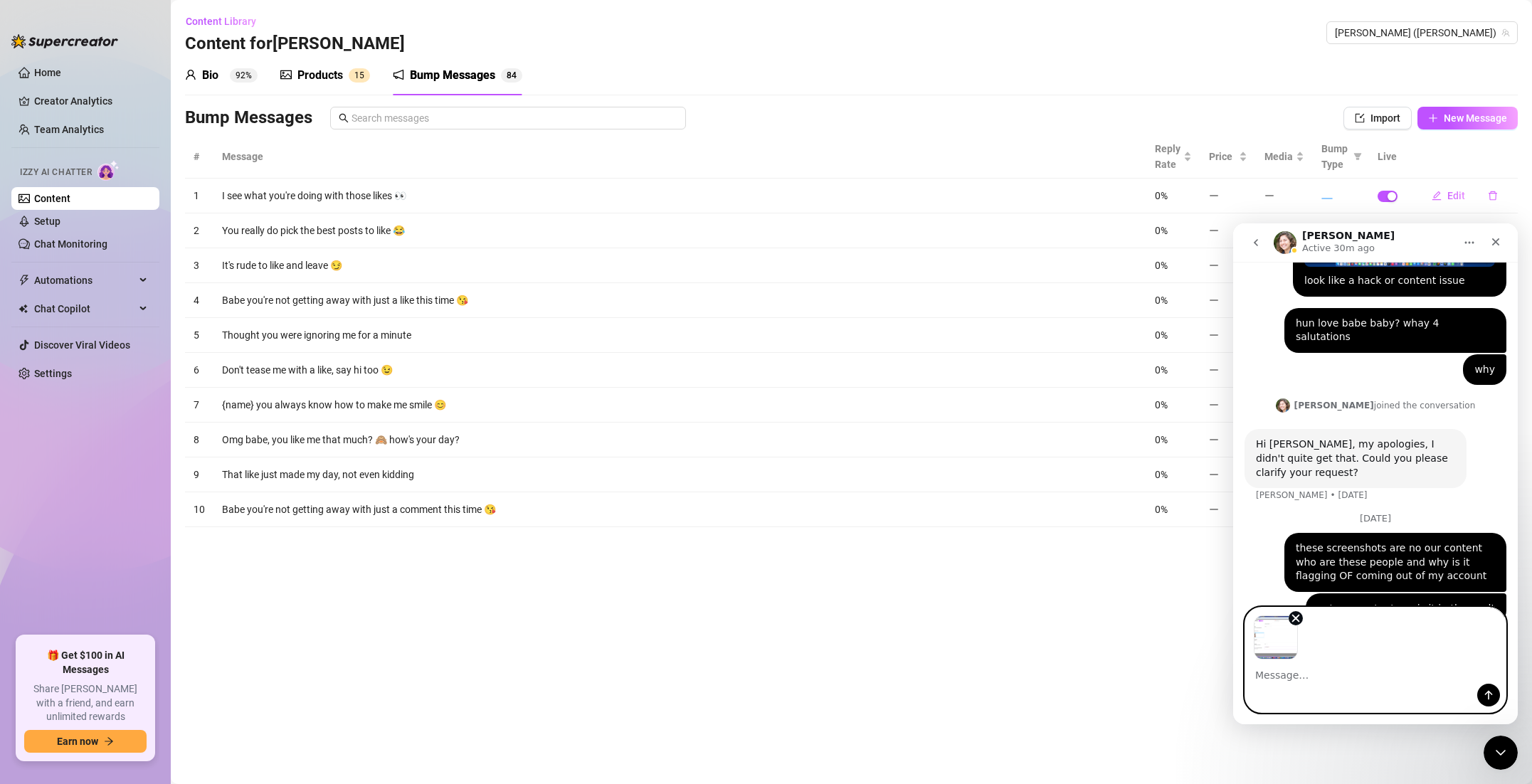
scroll to position [678, 0]
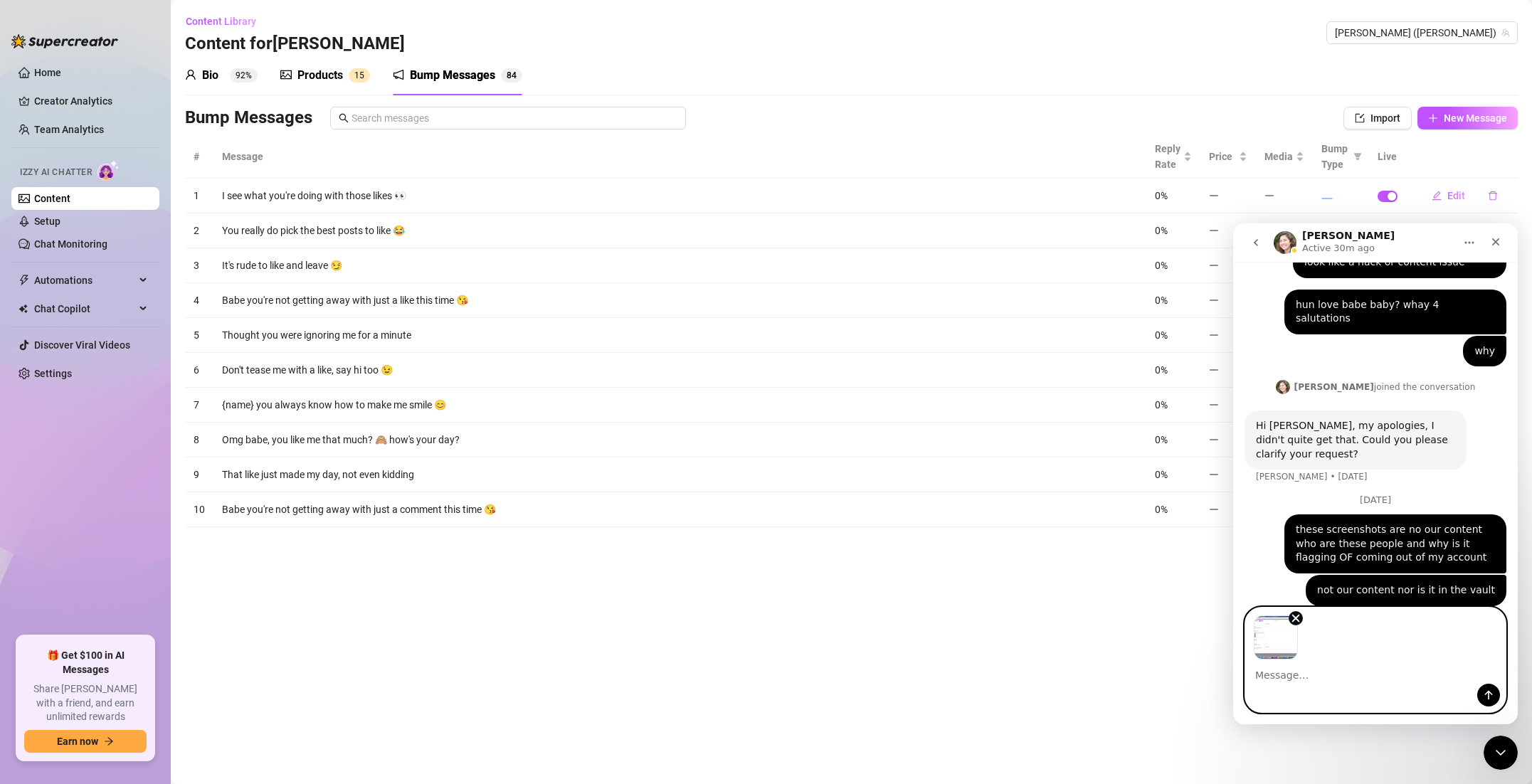
click at [1306, 670] on textarea "Message…" at bounding box center [1376, 672] width 261 height 24
type textarea "bad request error"
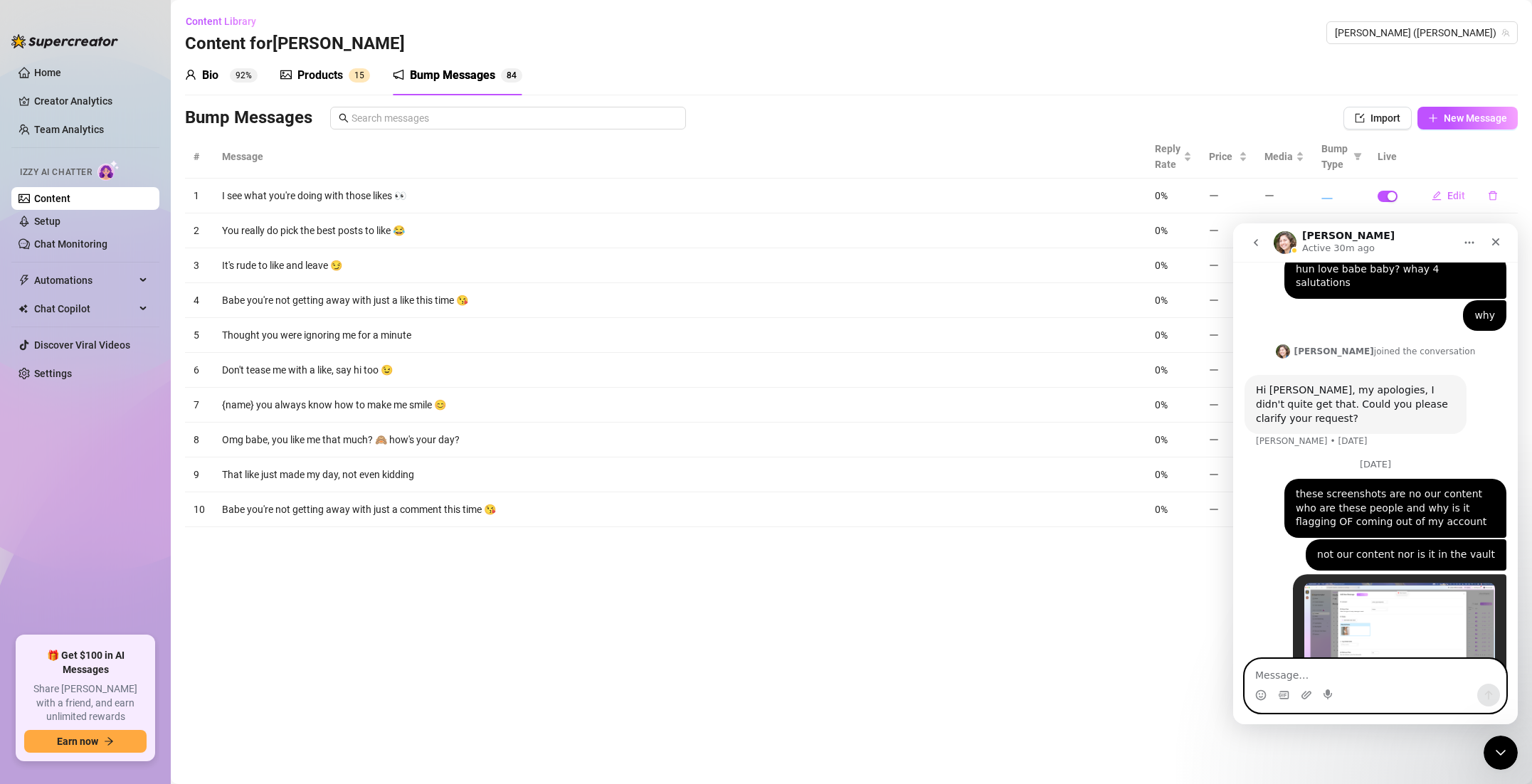
scroll to position [774, 0]
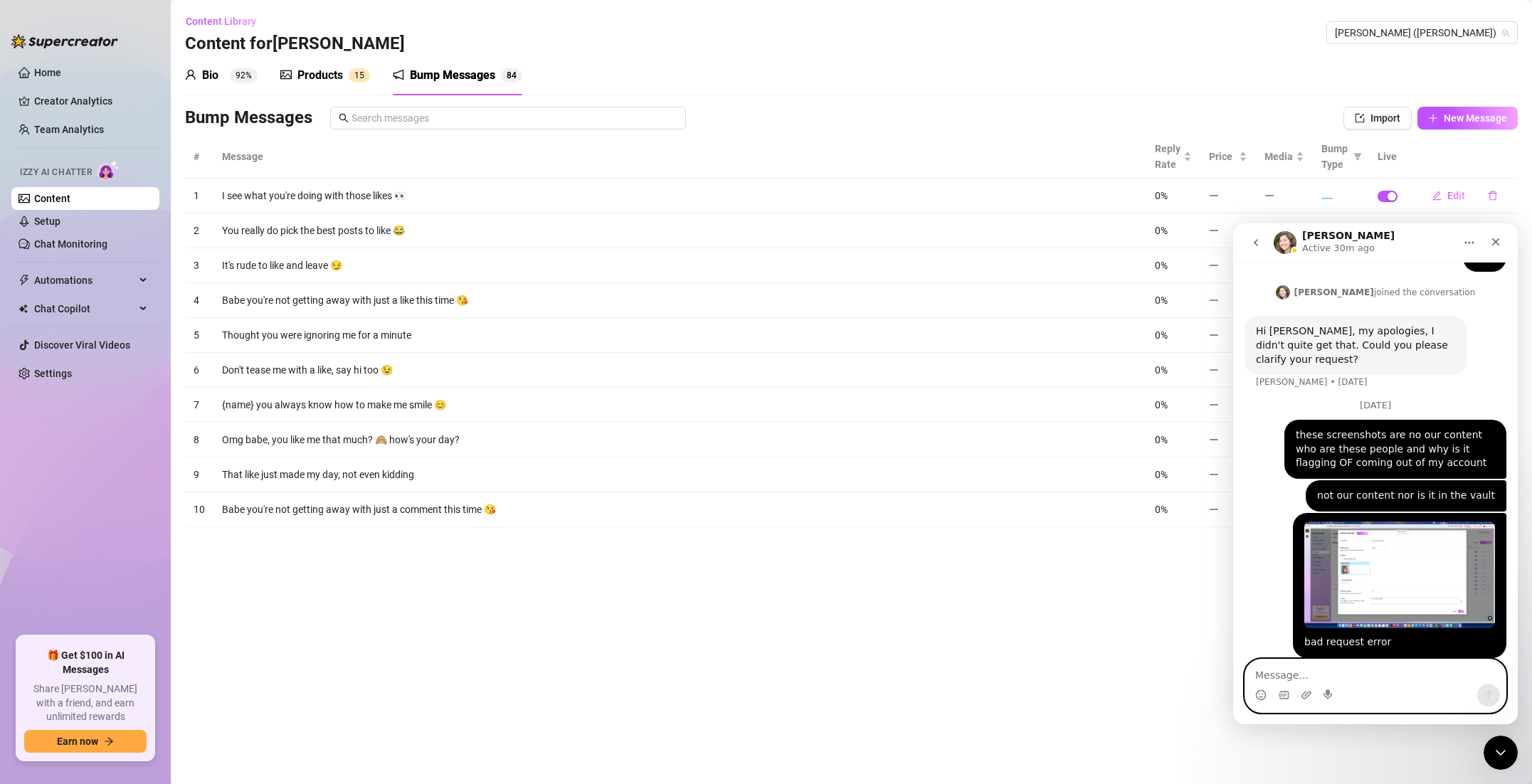
click at [335, 73] on div "Products" at bounding box center [320, 75] width 45 height 17
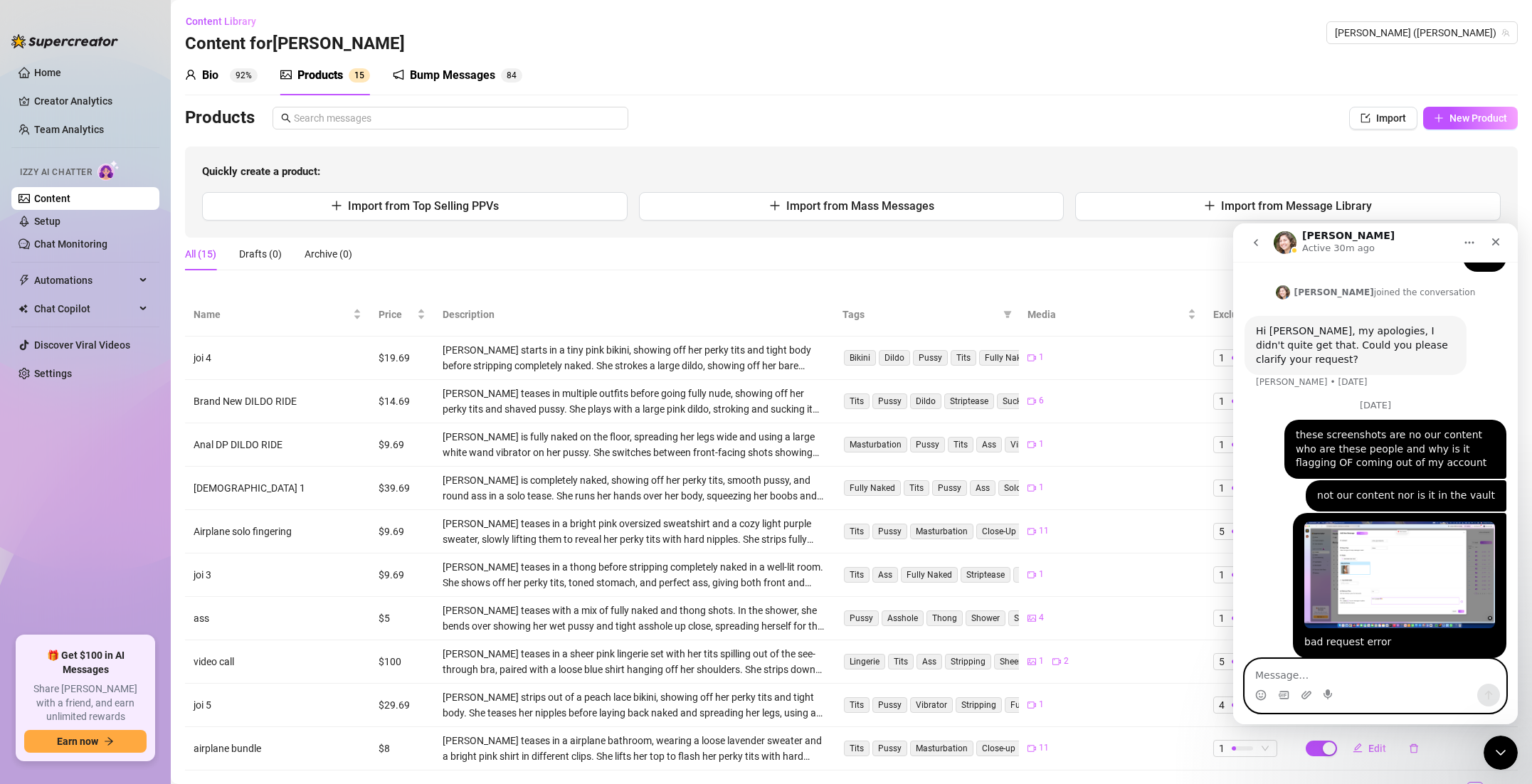
click at [441, 73] on div "Bump Messages" at bounding box center [453, 75] width 86 height 17
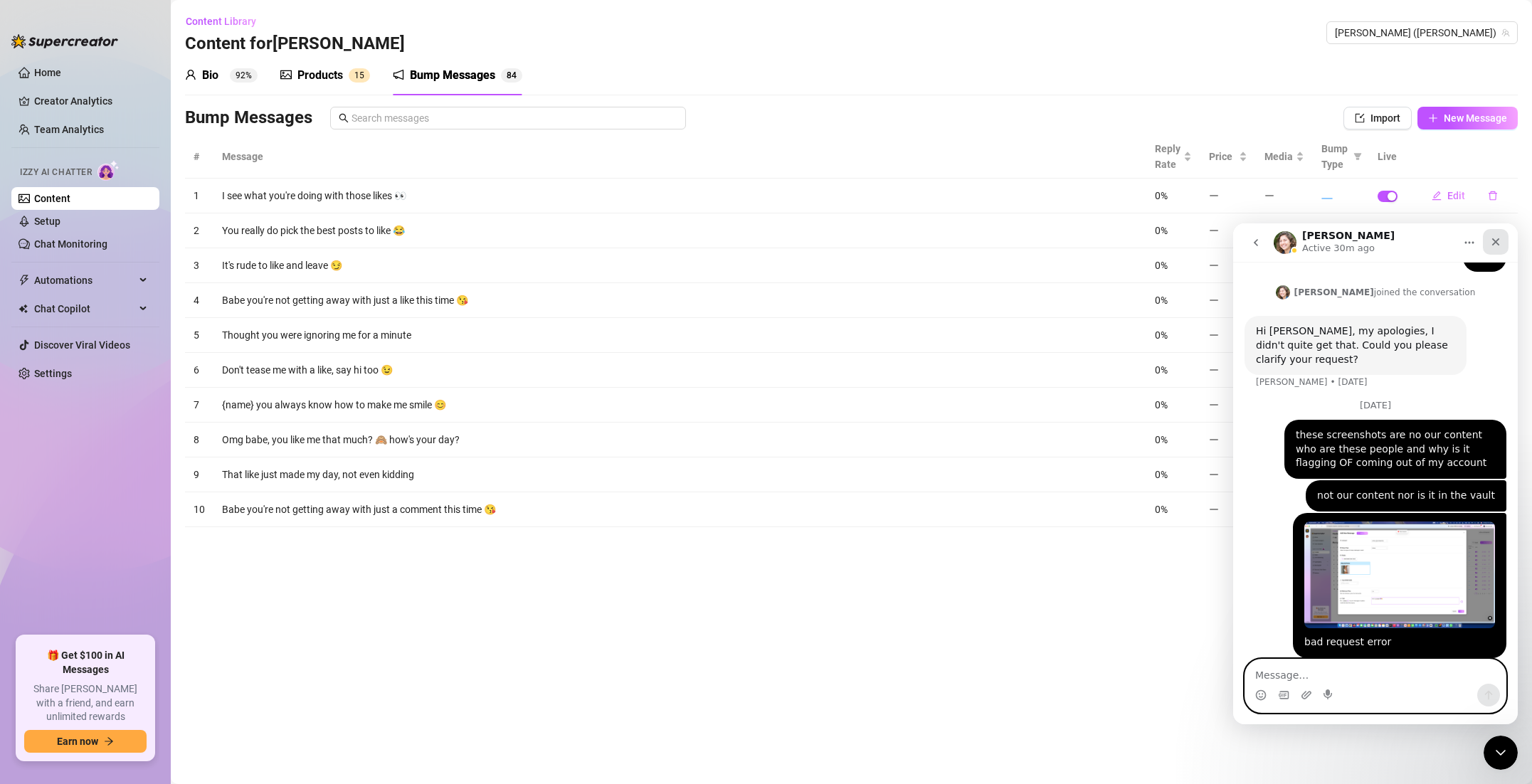
click at [1505, 243] on div "Close" at bounding box center [1496, 242] width 26 height 26
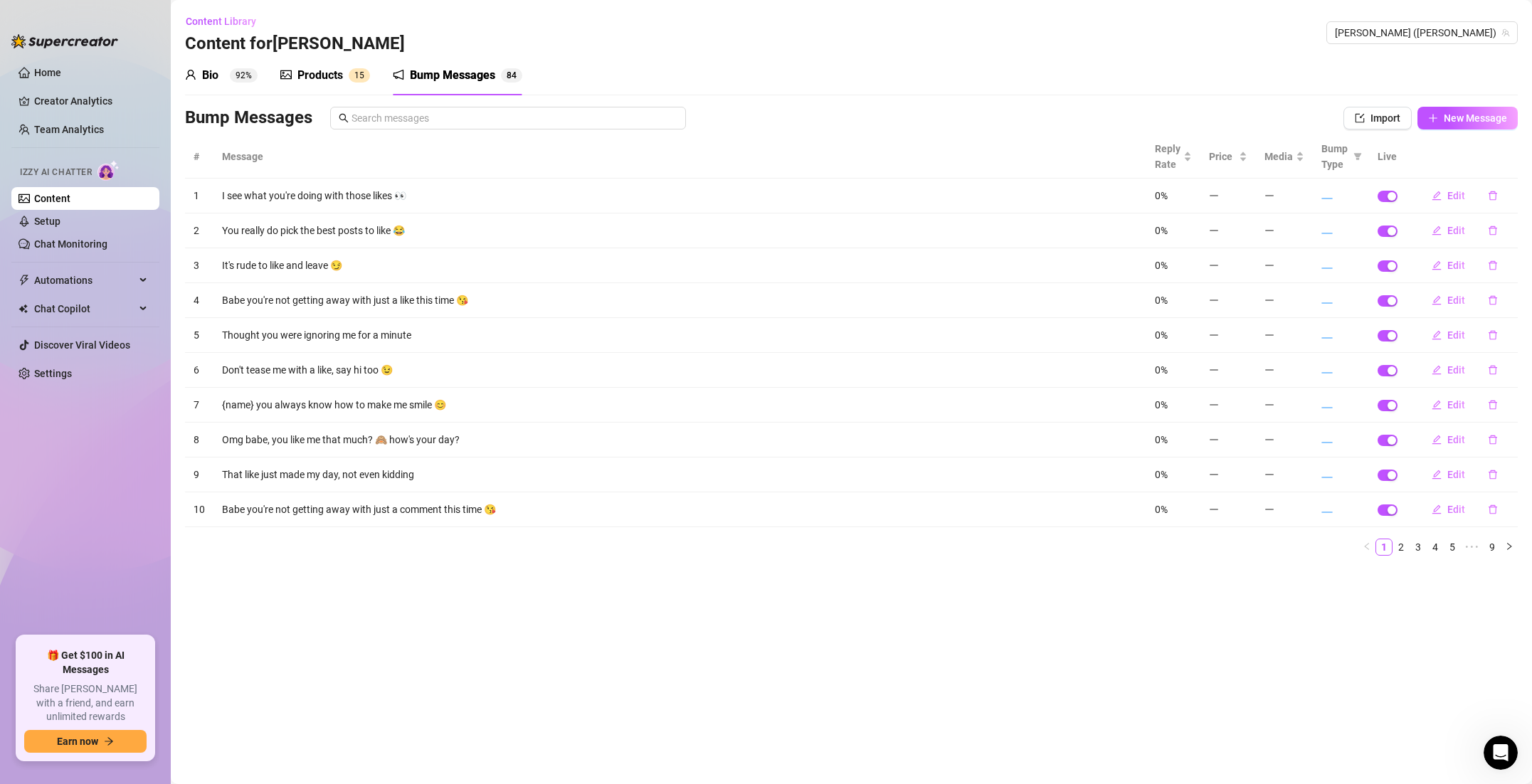
scroll to position [774, 0]
click at [322, 79] on div "Products" at bounding box center [320, 75] width 45 height 17
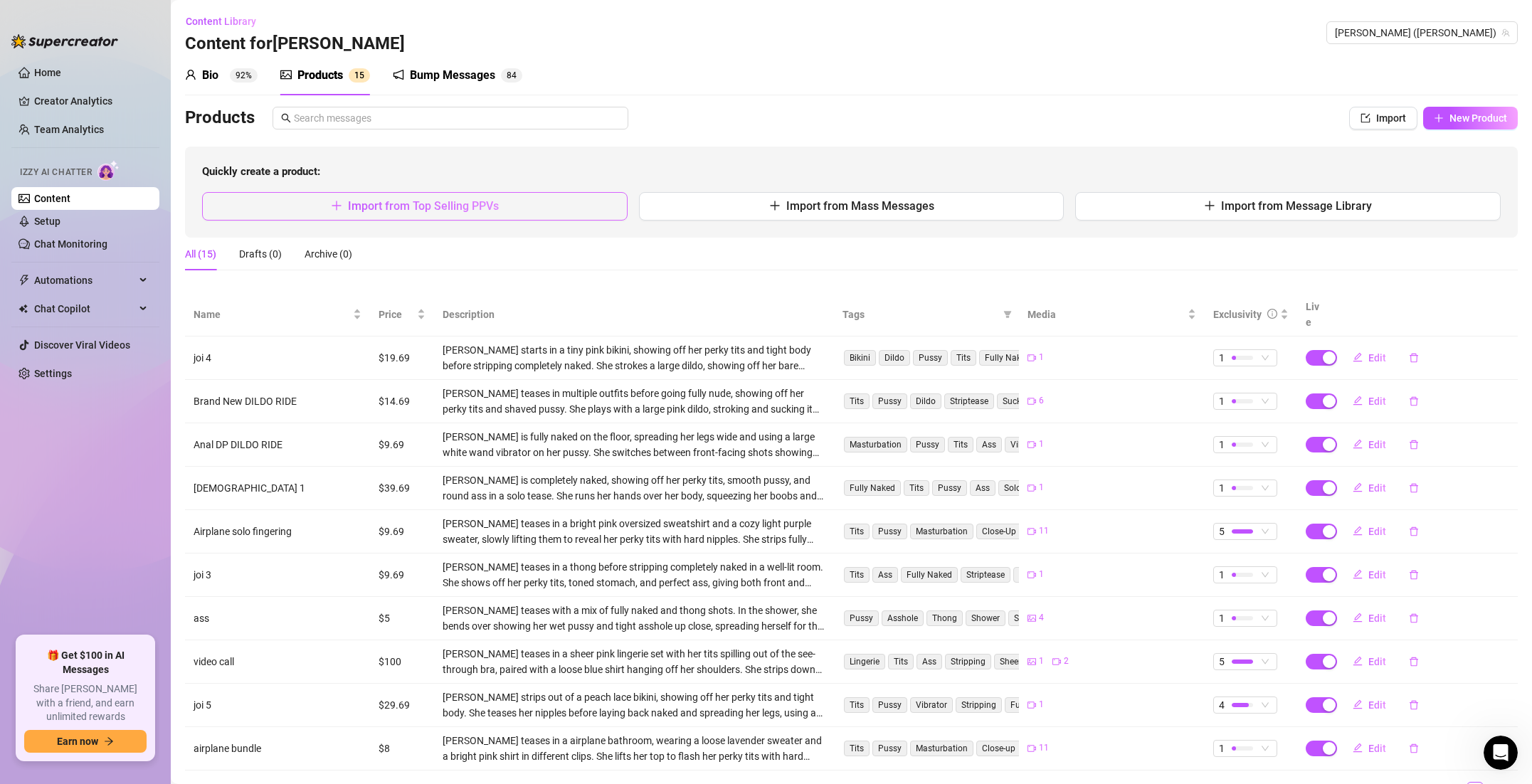
click at [449, 208] on span "Import from Top Selling PPVs" at bounding box center [424, 206] width 151 height 14
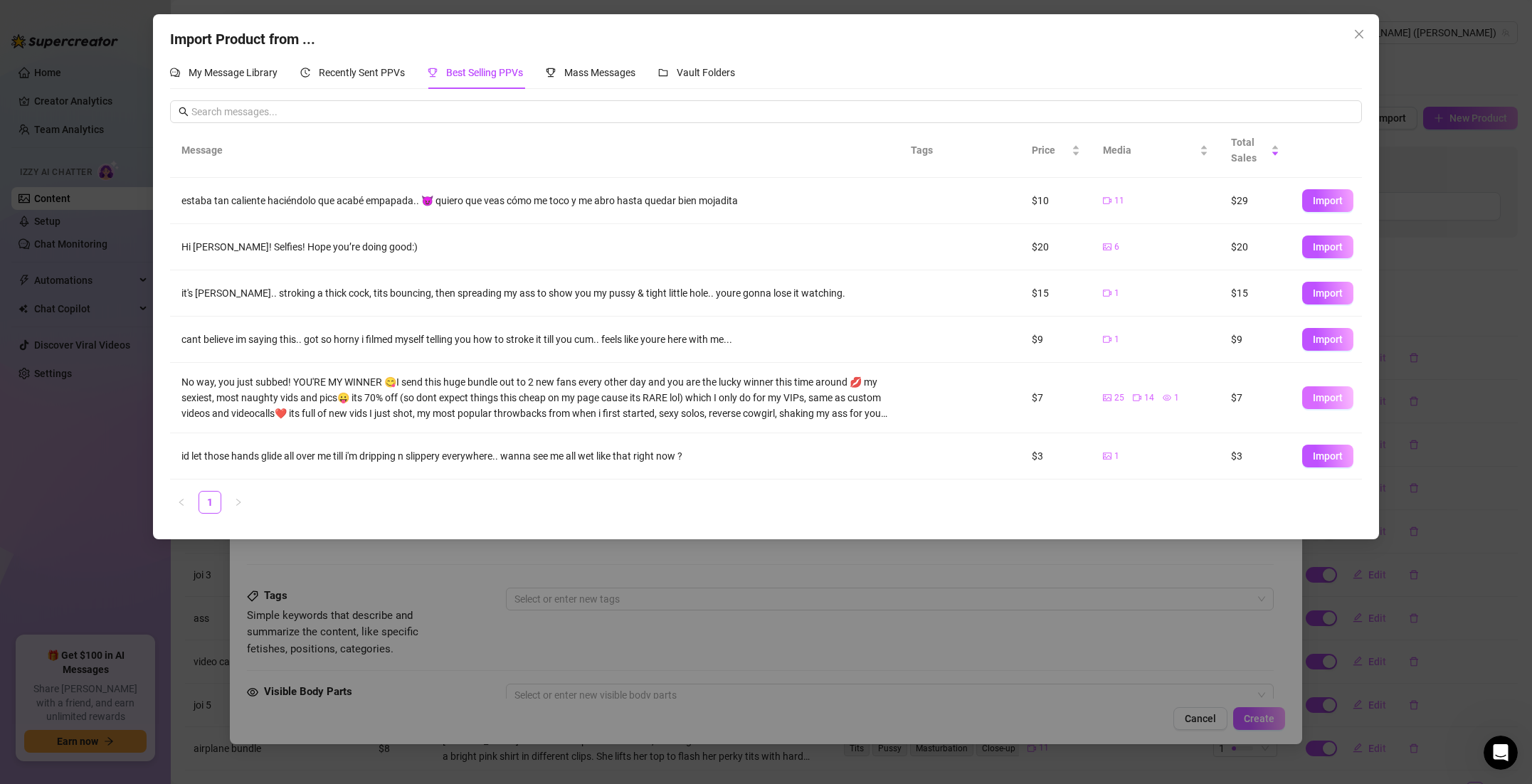
click at [1316, 402] on span "Import" at bounding box center [1327, 397] width 30 height 11
type textarea "No way, you just subbed! YOU'RE MY WINNER 😋I send this huge bundle out to 2 new…"
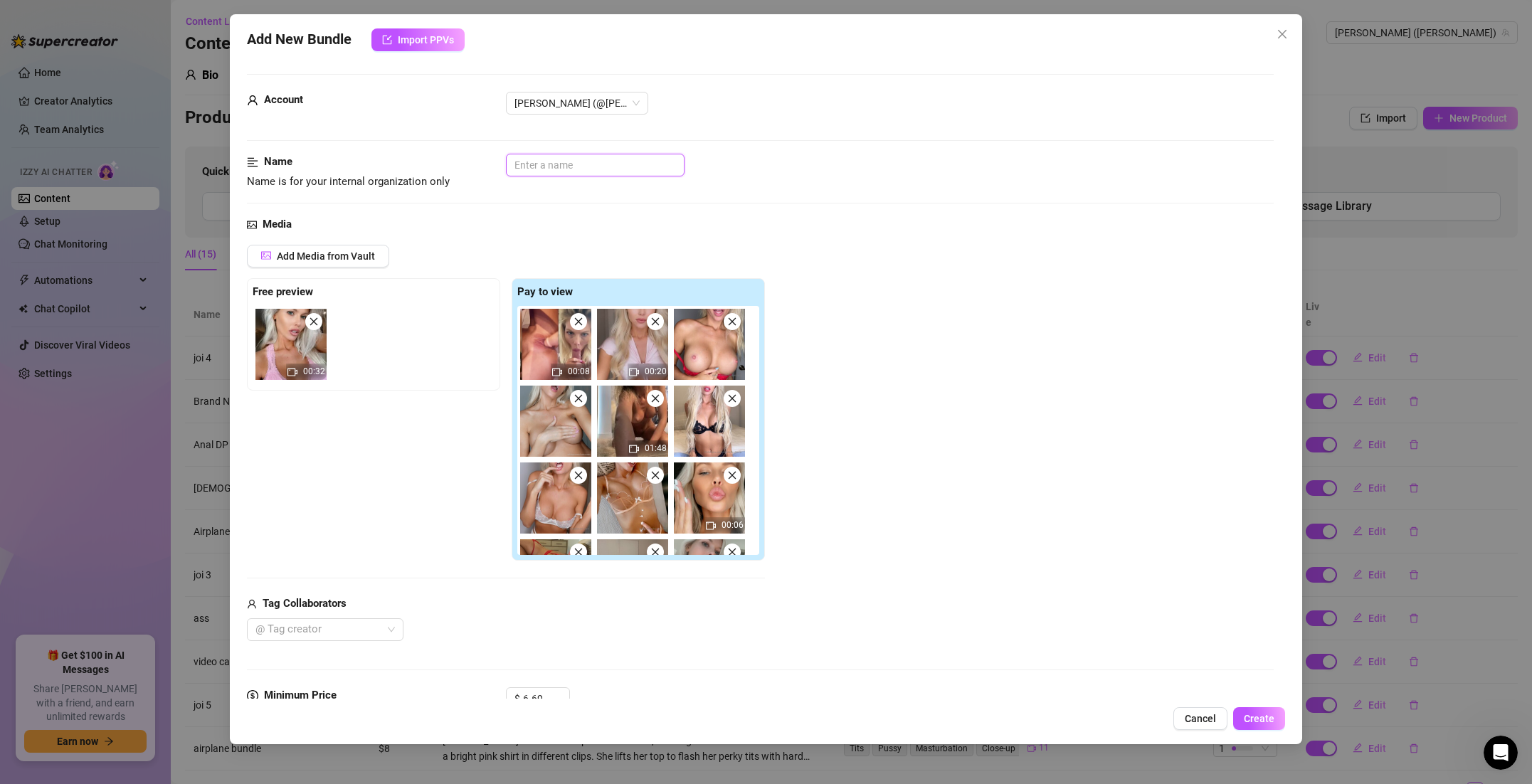
click at [554, 161] on input "text" at bounding box center [595, 165] width 178 height 23
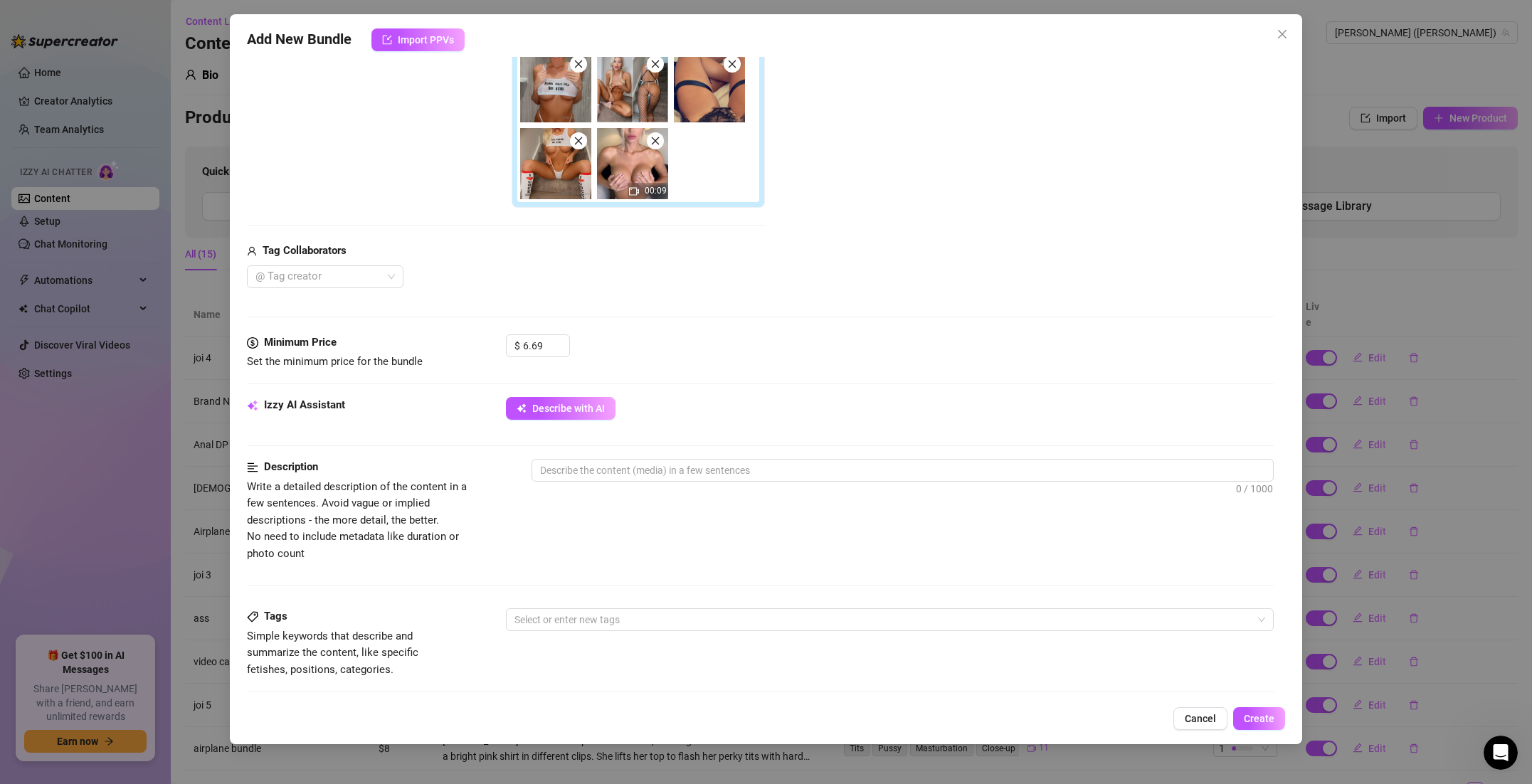
scroll to position [389, 0]
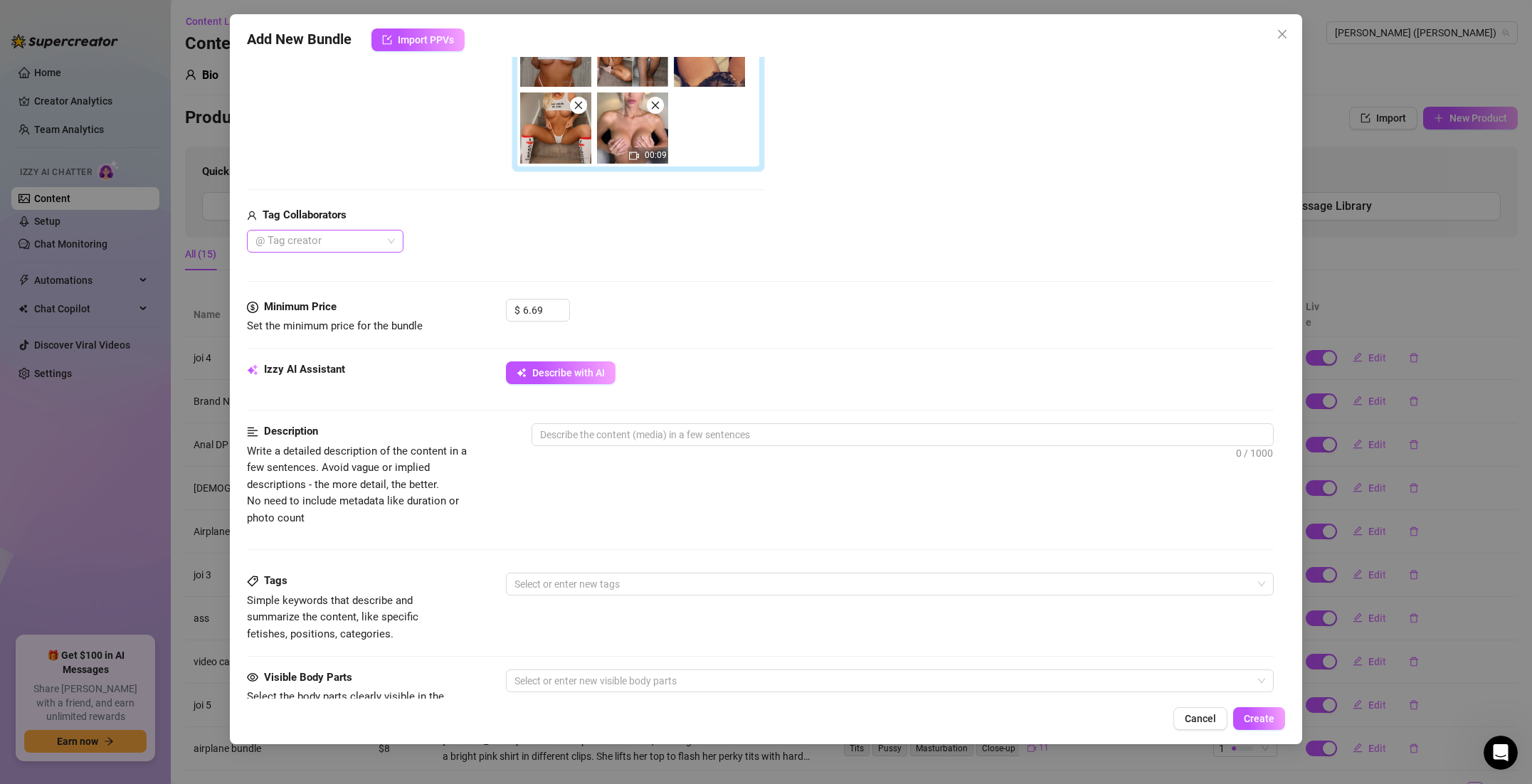
click at [329, 245] on div at bounding box center [317, 241] width 136 height 20
type input "Winner"
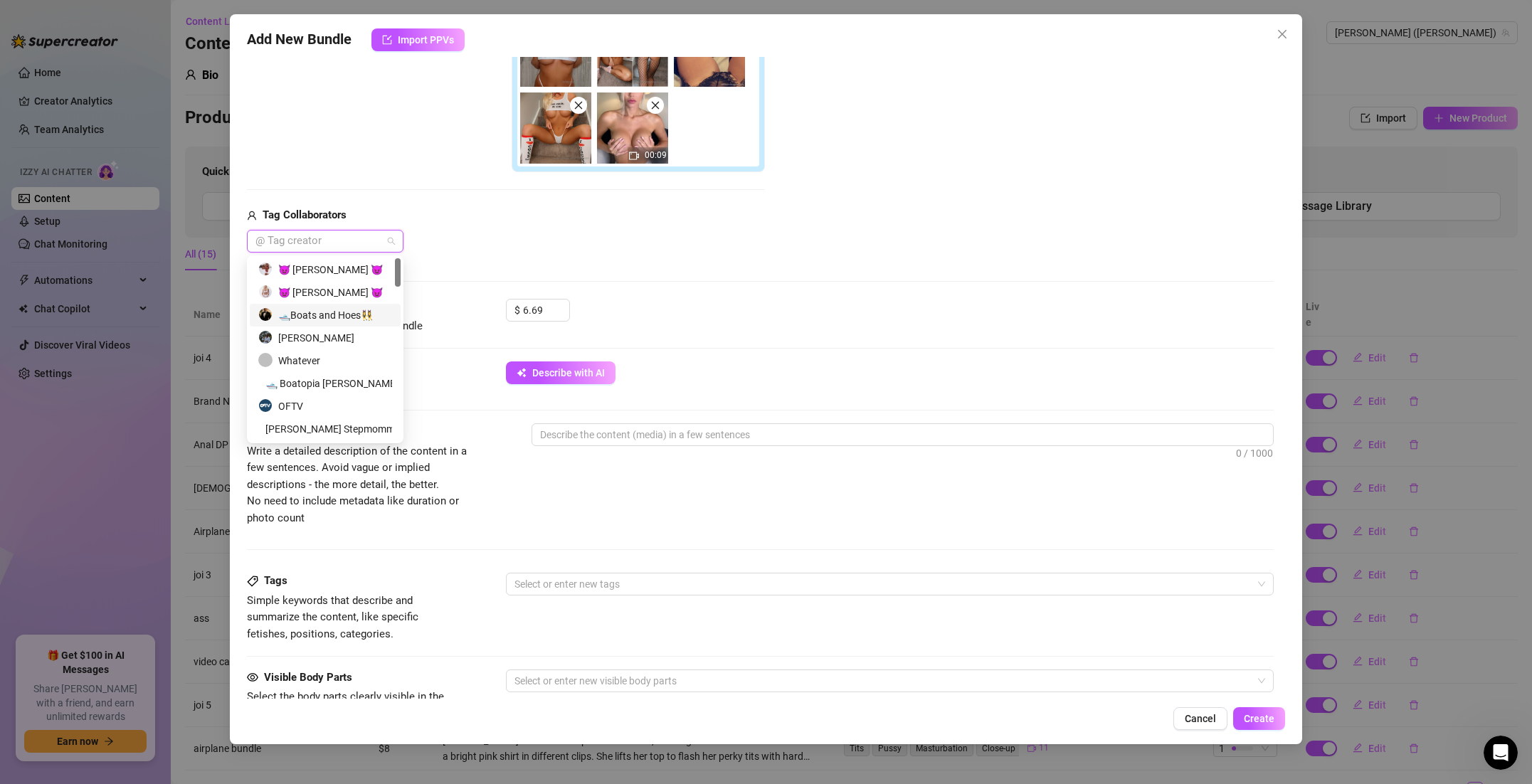
click at [323, 310] on div "🛥️Boats and Hoes👯‍♀️" at bounding box center [325, 315] width 134 height 15
click at [332, 341] on div "[PERSON_NAME]" at bounding box center [325, 338] width 134 height 15
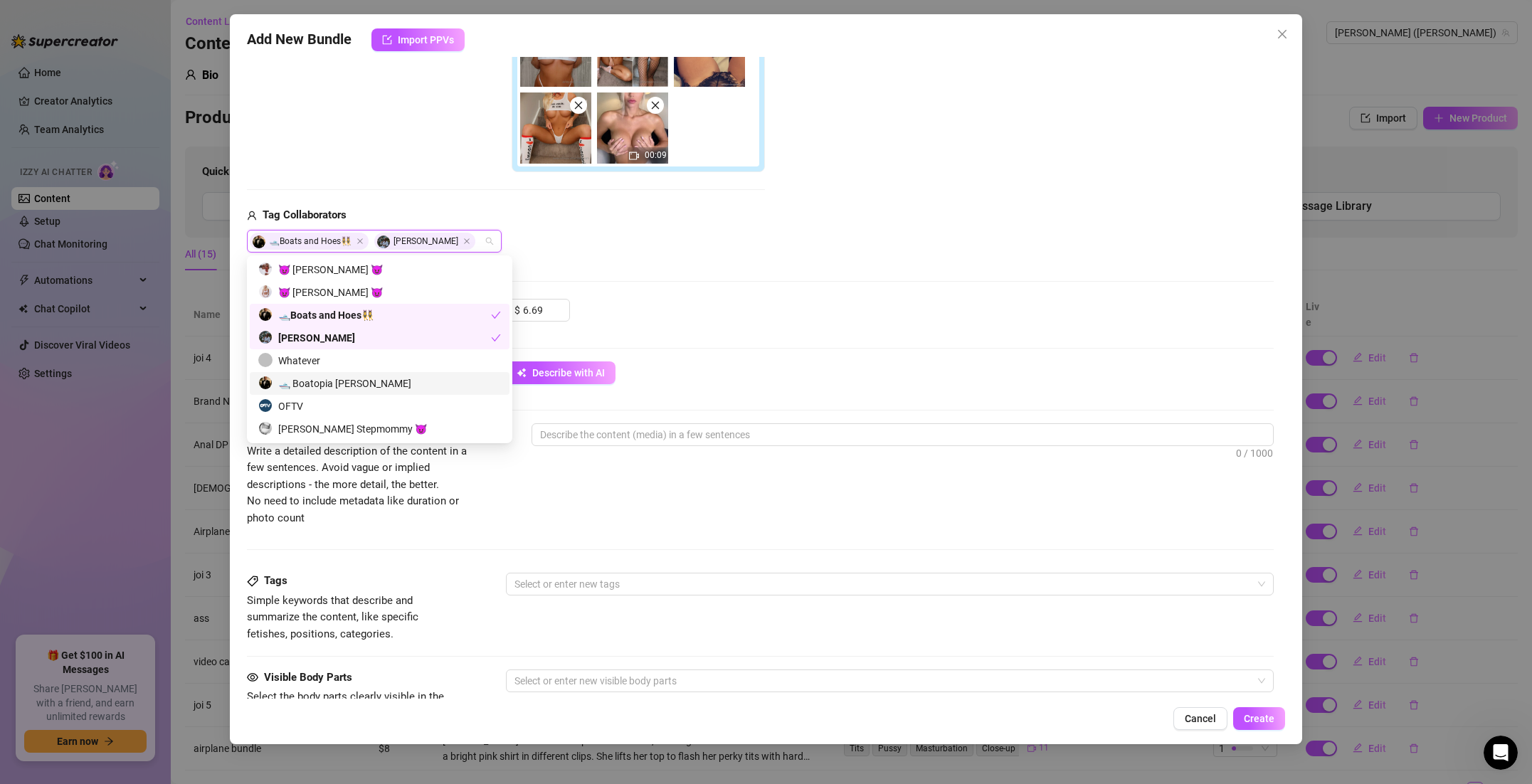
click at [340, 384] on div "🛥️ Boatopia [PERSON_NAME]" at bounding box center [379, 383] width 243 height 15
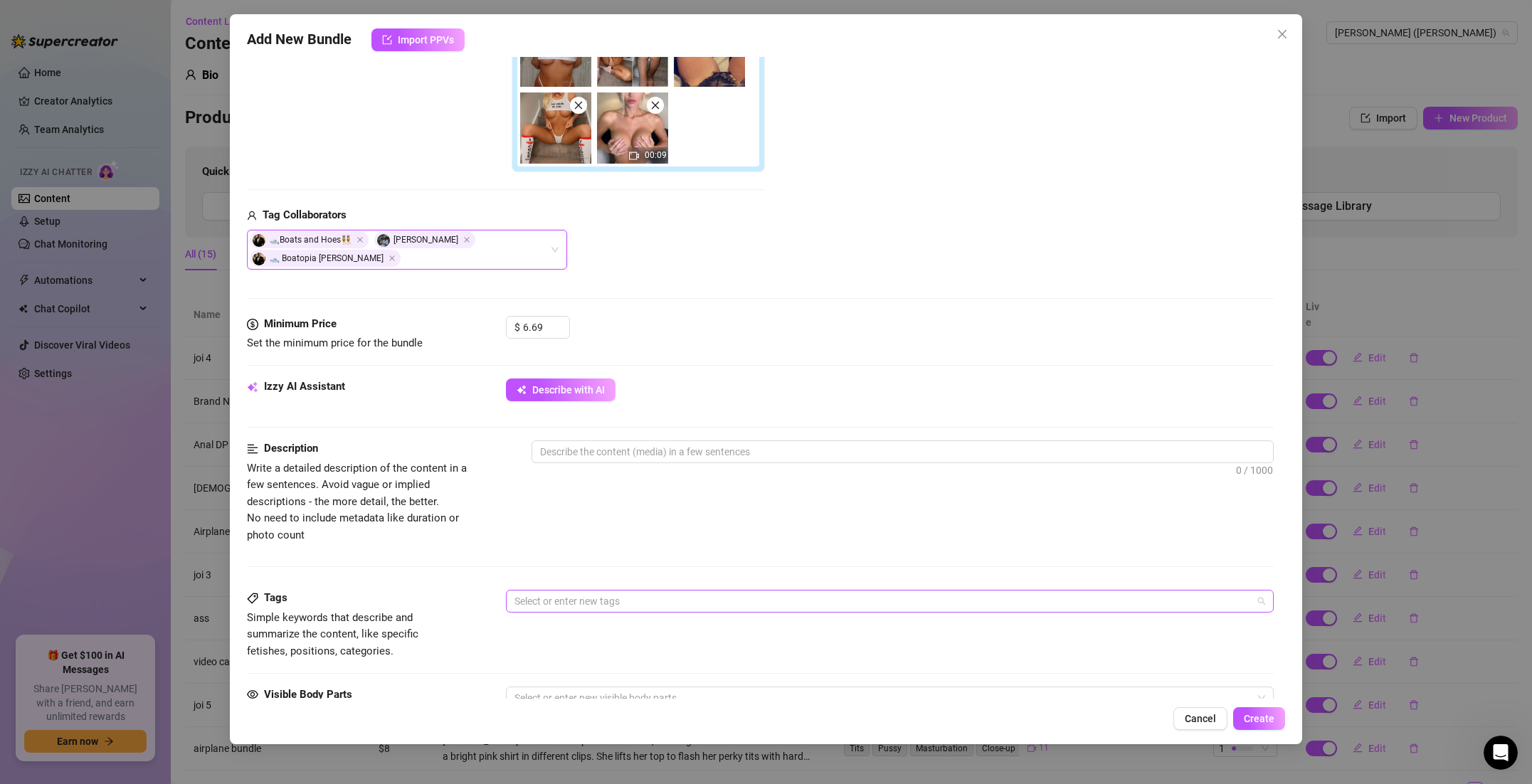
click at [637, 607] on div at bounding box center [882, 600] width 747 height 20
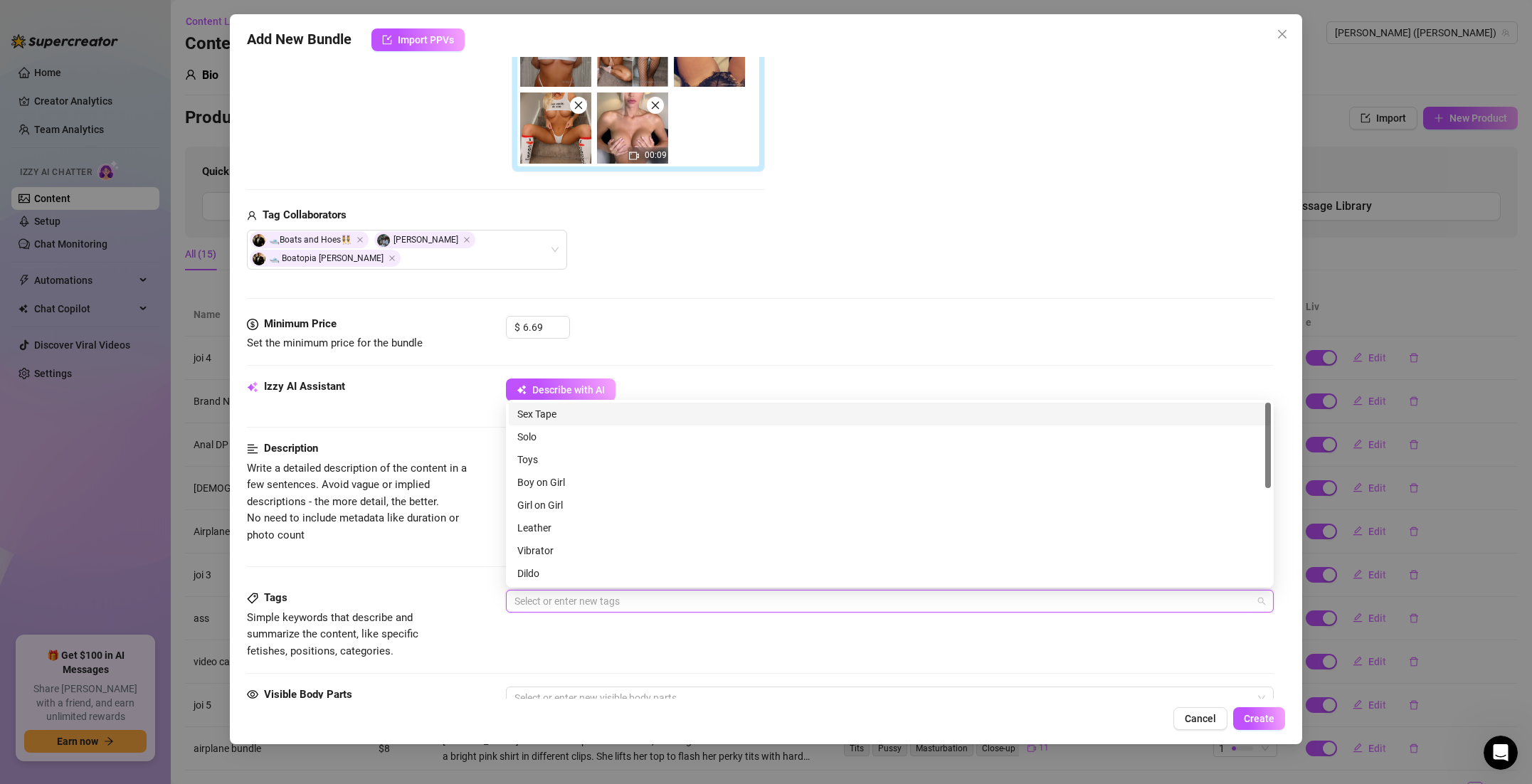
scroll to position [4, 0]
click at [603, 416] on div "Sex Tape" at bounding box center [890, 410] width 745 height 15
click at [582, 478] on div "Boy on Girl" at bounding box center [890, 478] width 745 height 15
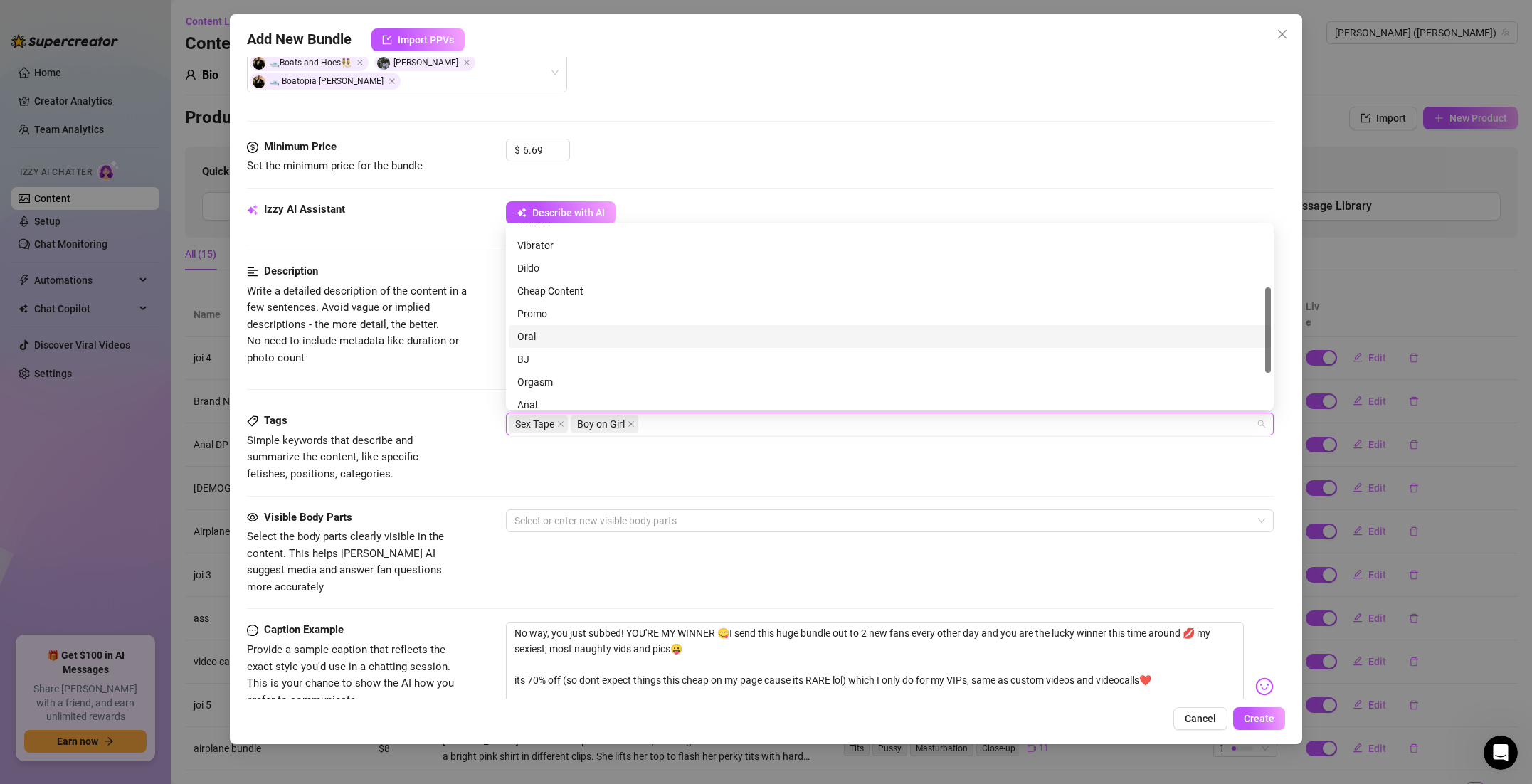
scroll to position [125, 0]
click at [608, 332] on div "Oral" at bounding box center [890, 340] width 745 height 15
click at [596, 355] on div "BJ" at bounding box center [890, 362] width 745 height 15
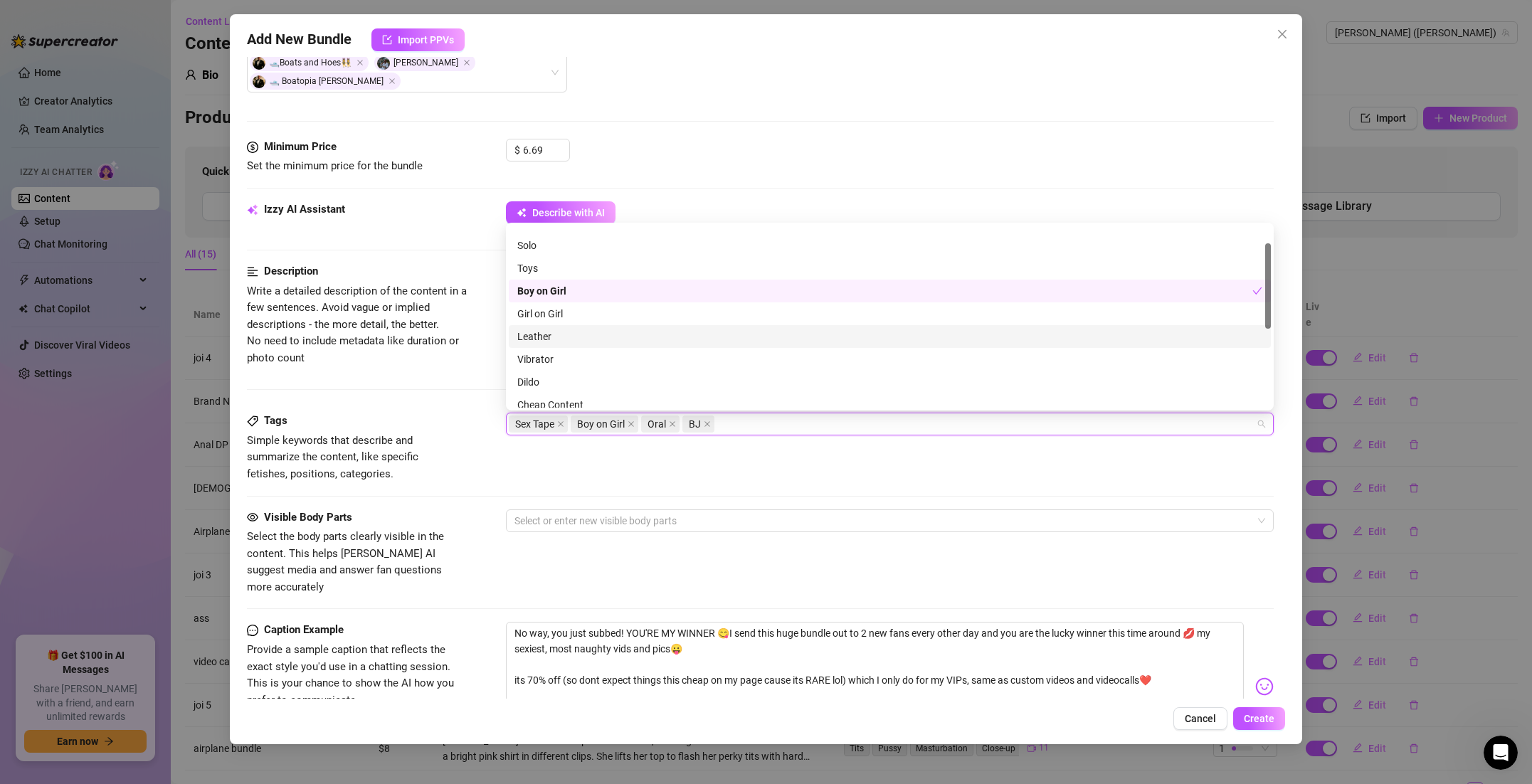
scroll to position [0, 0]
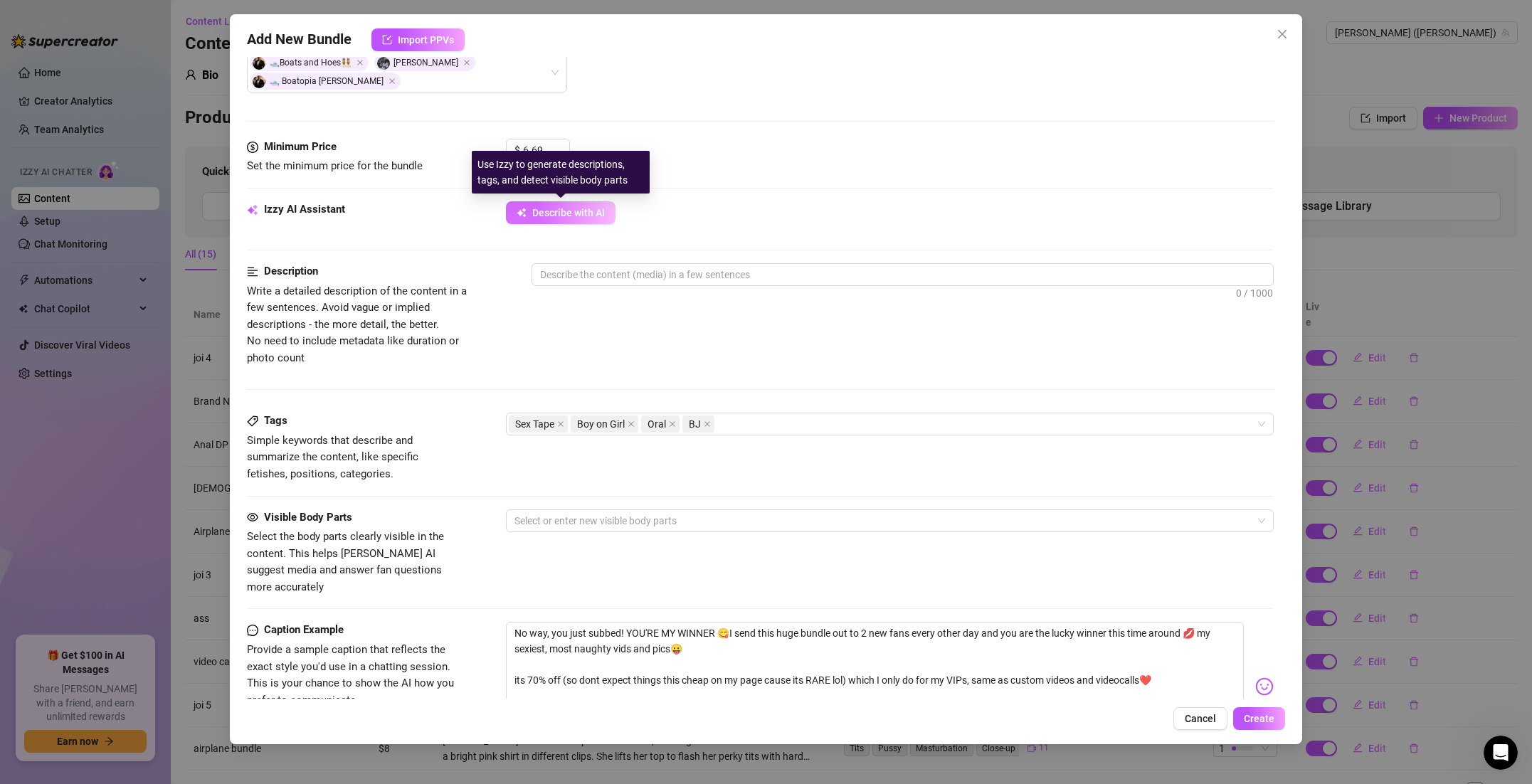
click at [591, 214] on span "Describe with AI" at bounding box center [568, 212] width 73 height 11
click at [591, 274] on textarea at bounding box center [902, 274] width 740 height 21
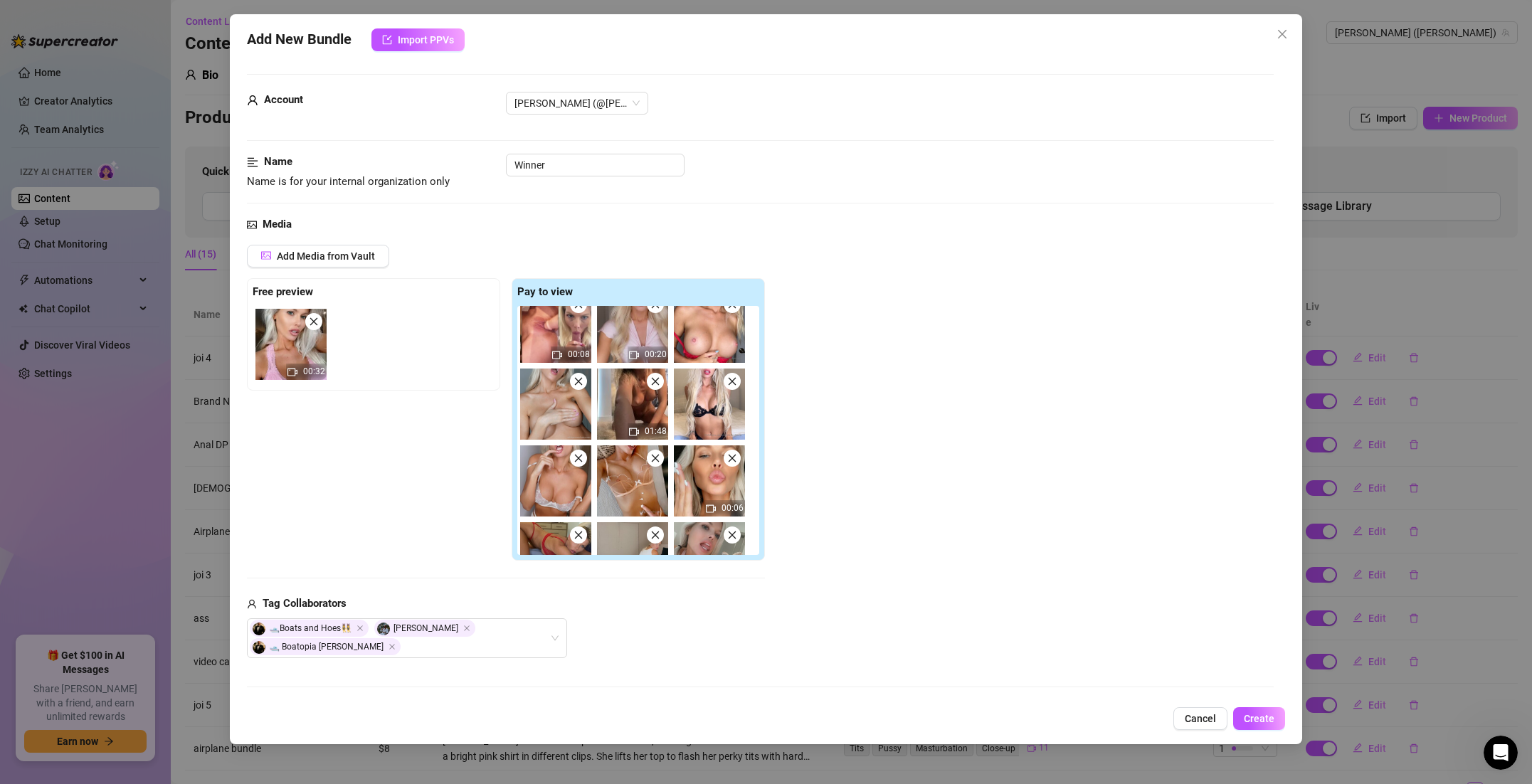
scroll to position [268, 0]
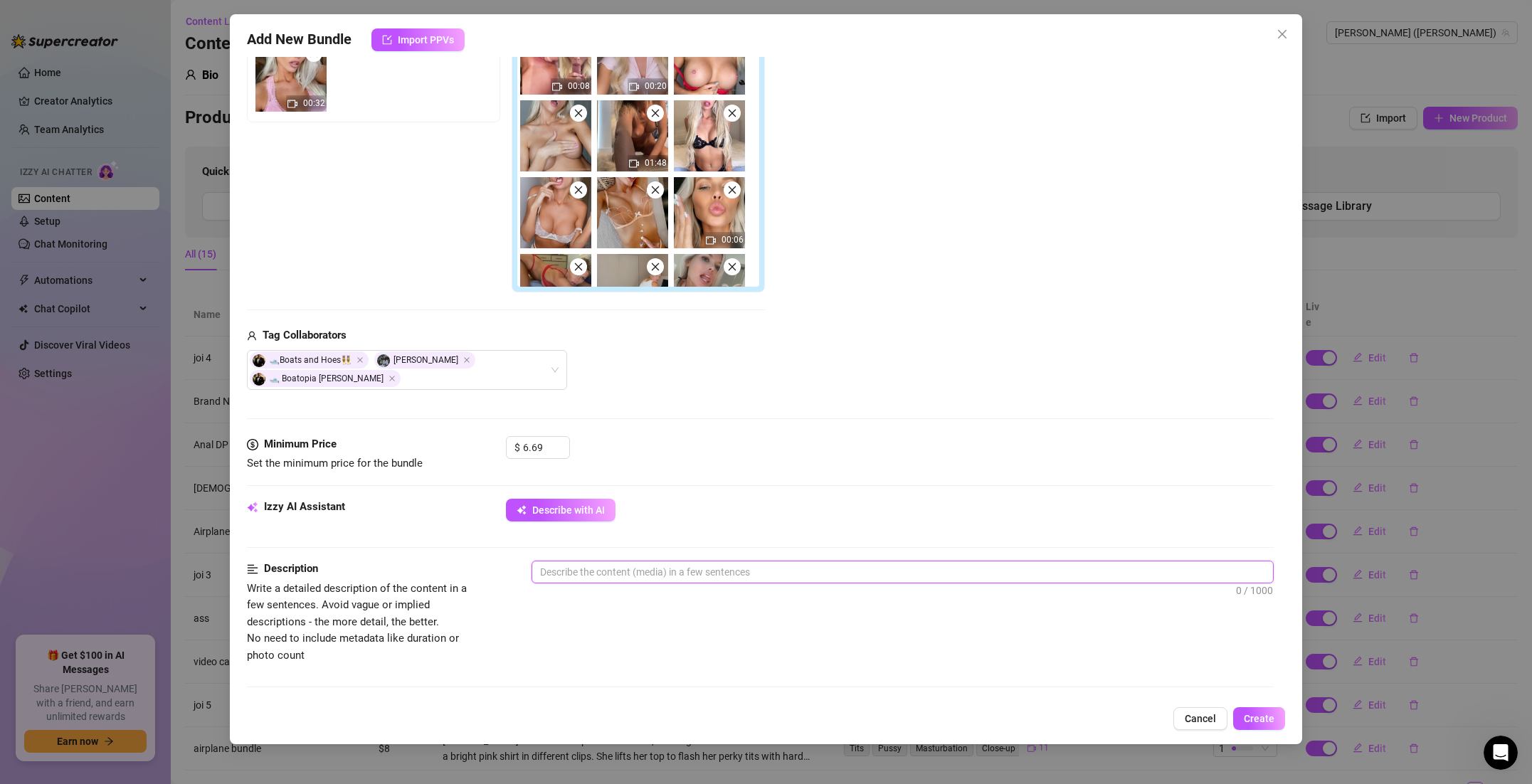
type textarea "w"
type textarea "wi"
type textarea "win"
type textarea "winn"
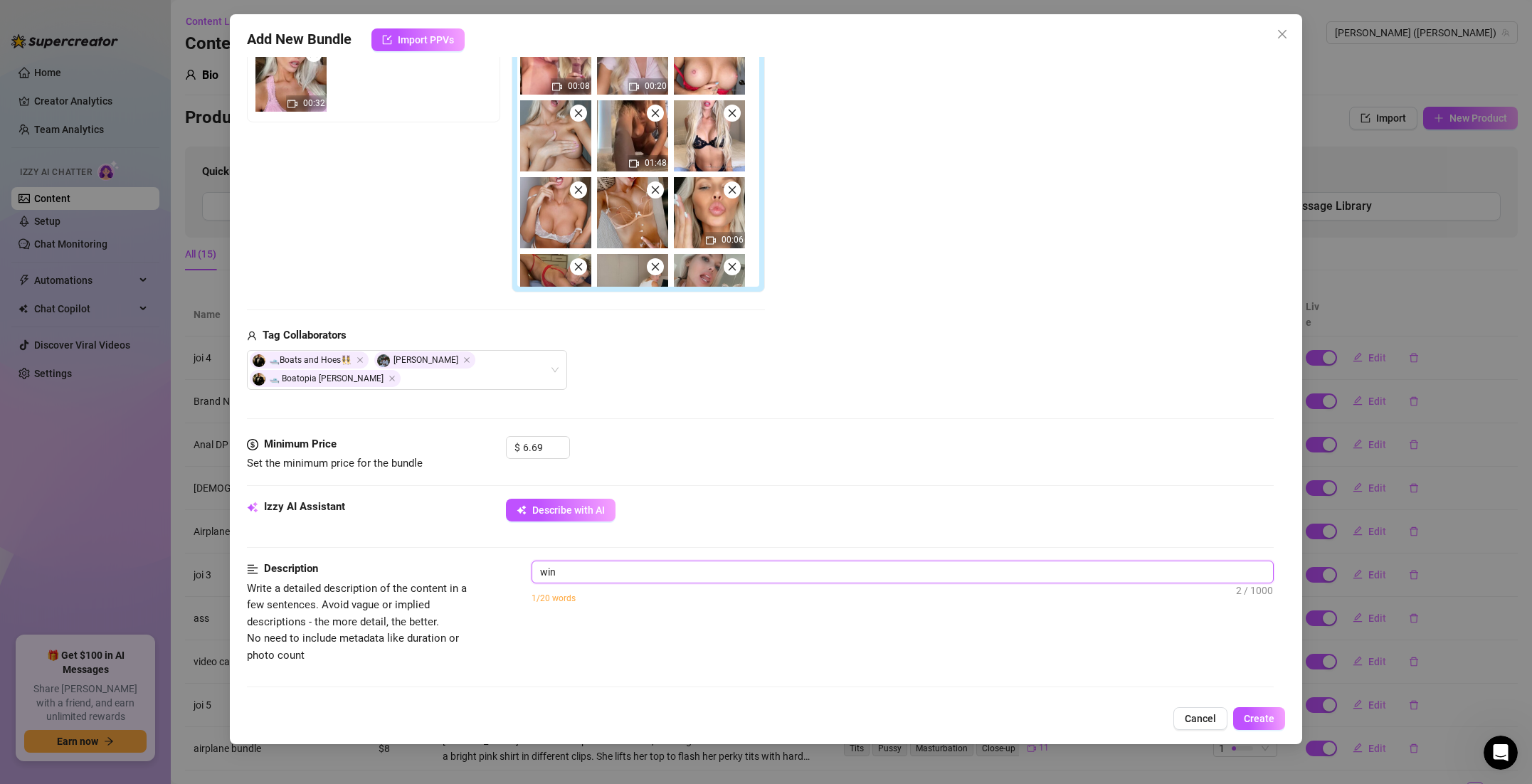
type textarea "winn"
type textarea "winne"
type textarea "winner"
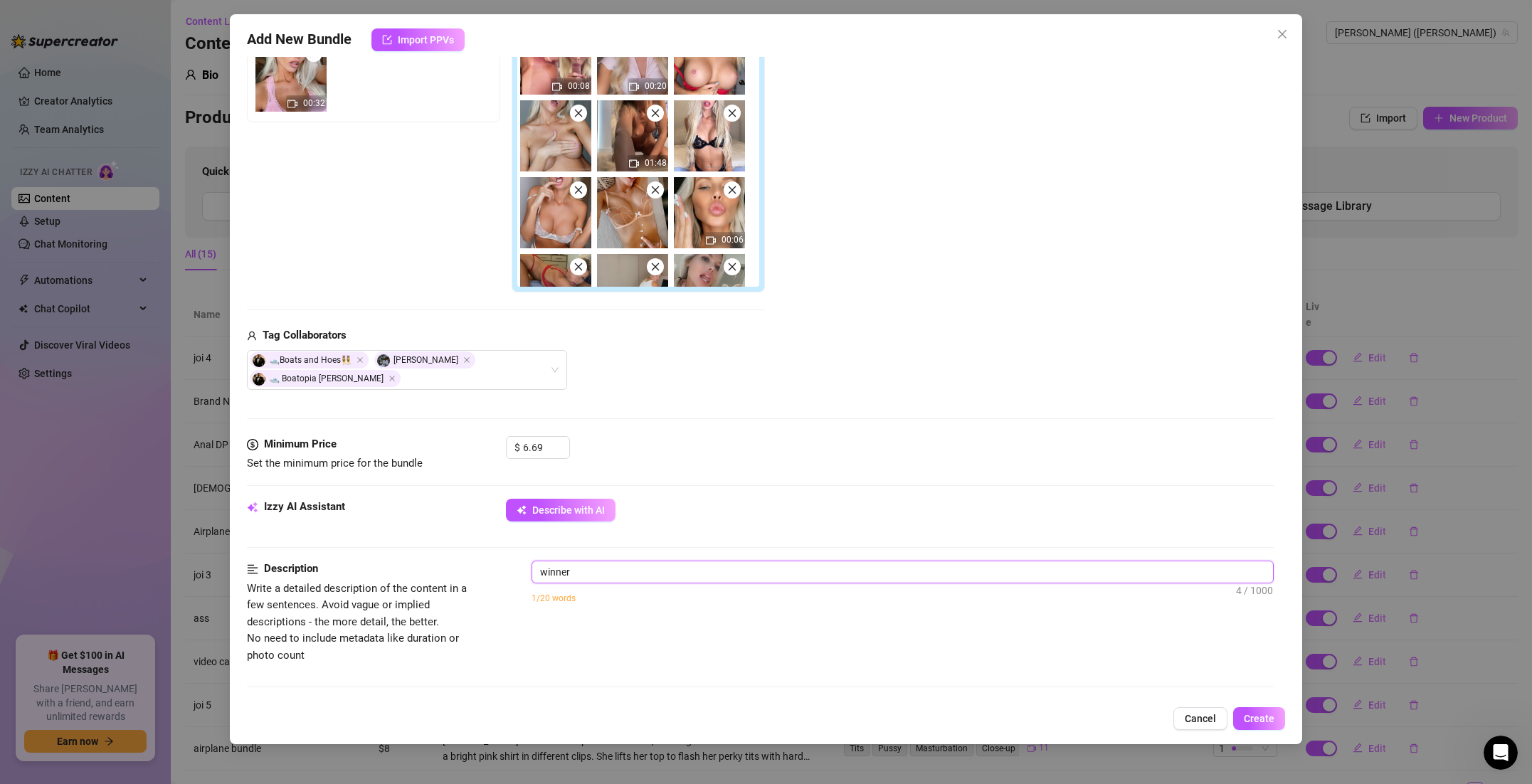
type textarea "winner"
type textarea "winner o"
type textarea "winner of"
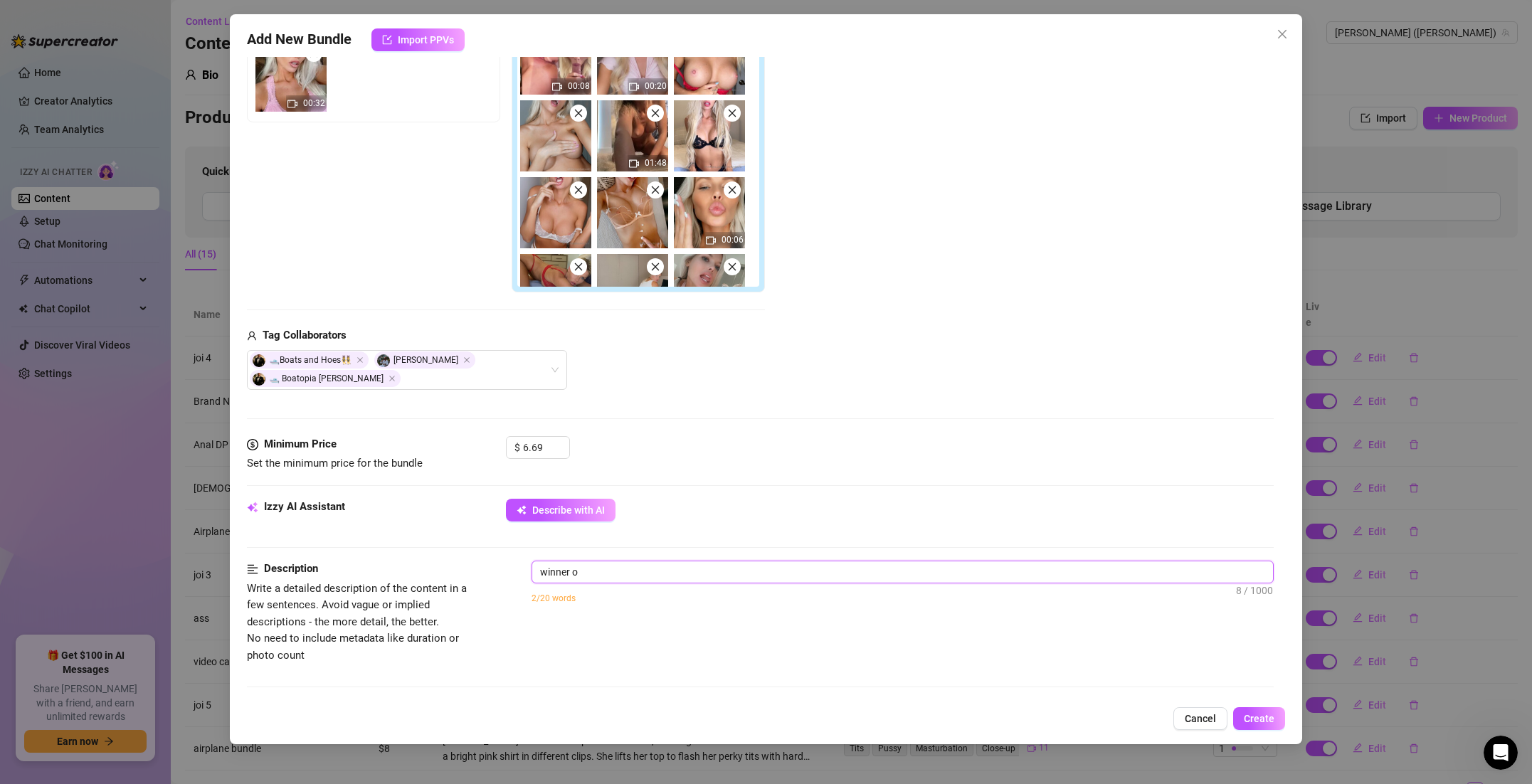
type textarea "winner of"
type textarea "winner of b"
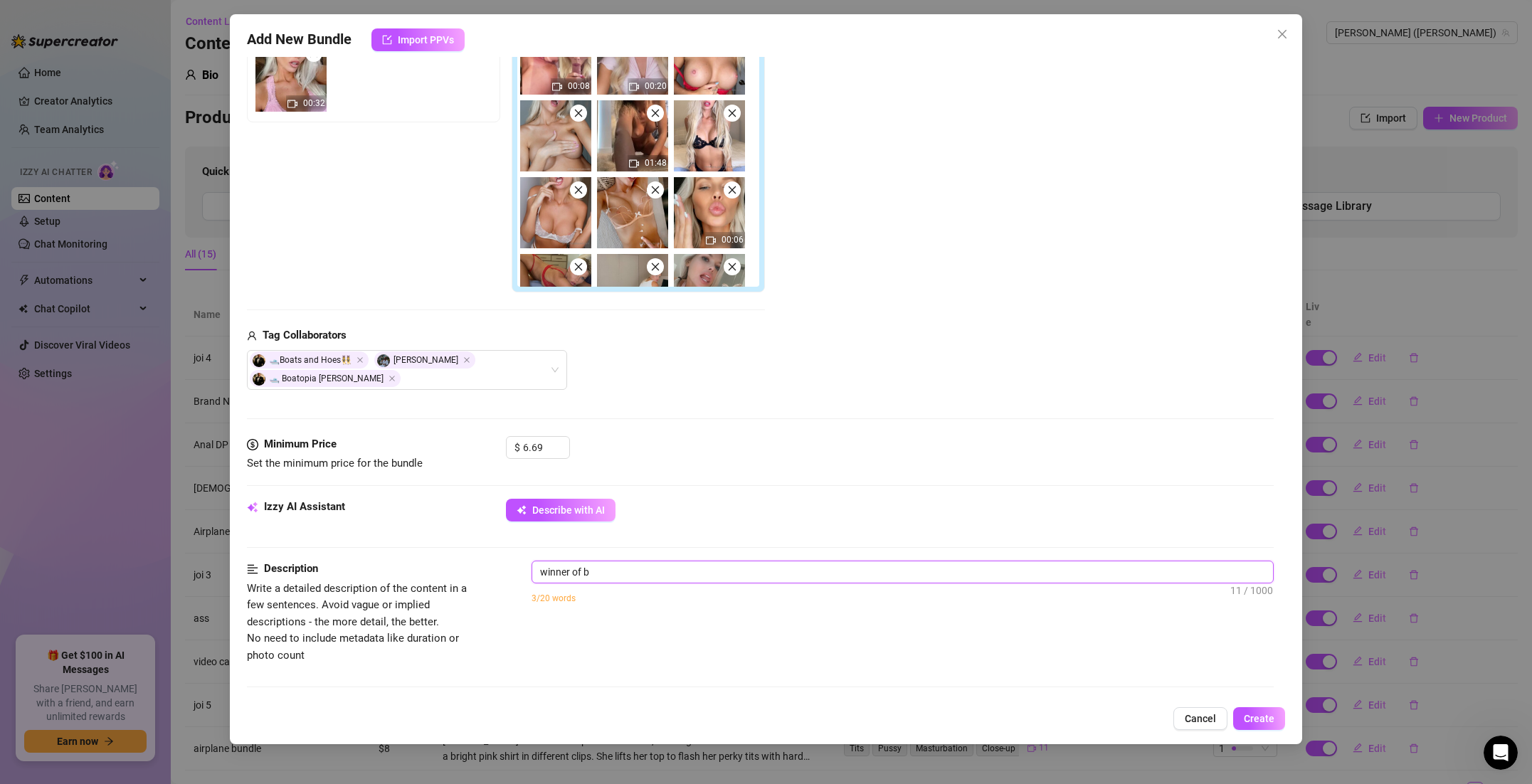
type textarea "winner of bu"
type textarea "winner of bun"
type textarea "winner of bund"
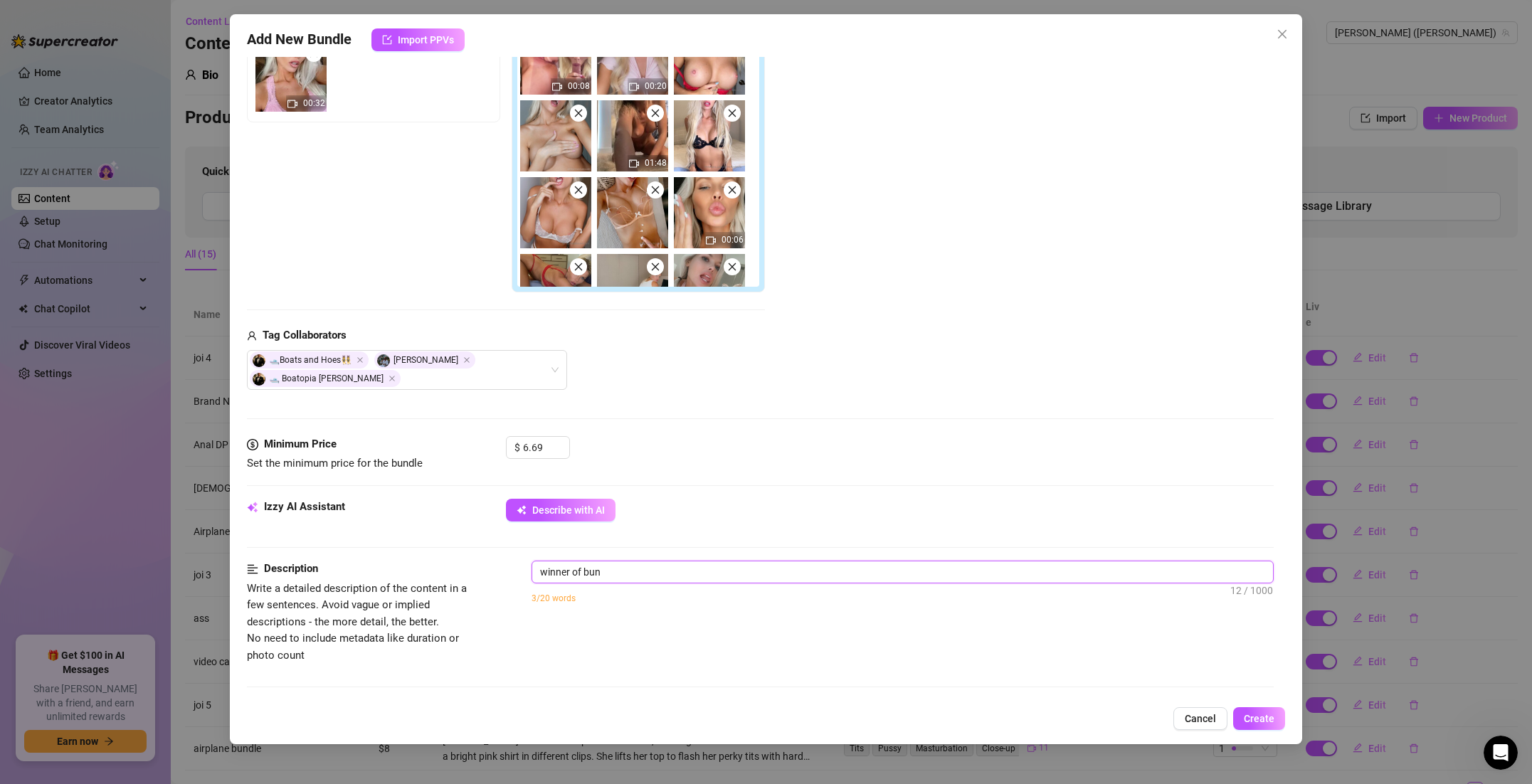
type textarea "winner of bund"
type textarea "winner of bundl"
type textarea "winner of bundle"
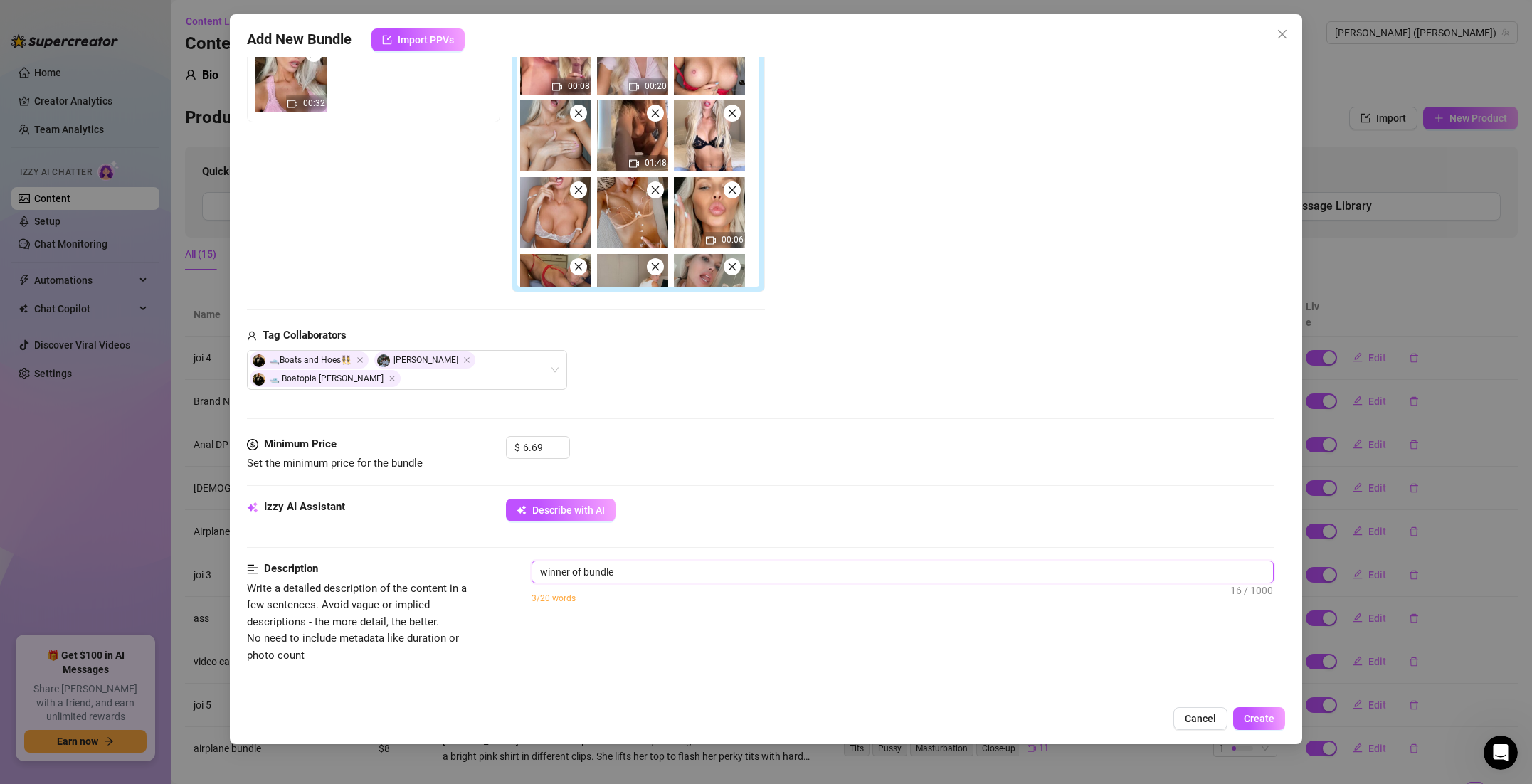
type textarea "winner of bundle"
type textarea "winner of bundle o"
type textarea "winner of bundle of"
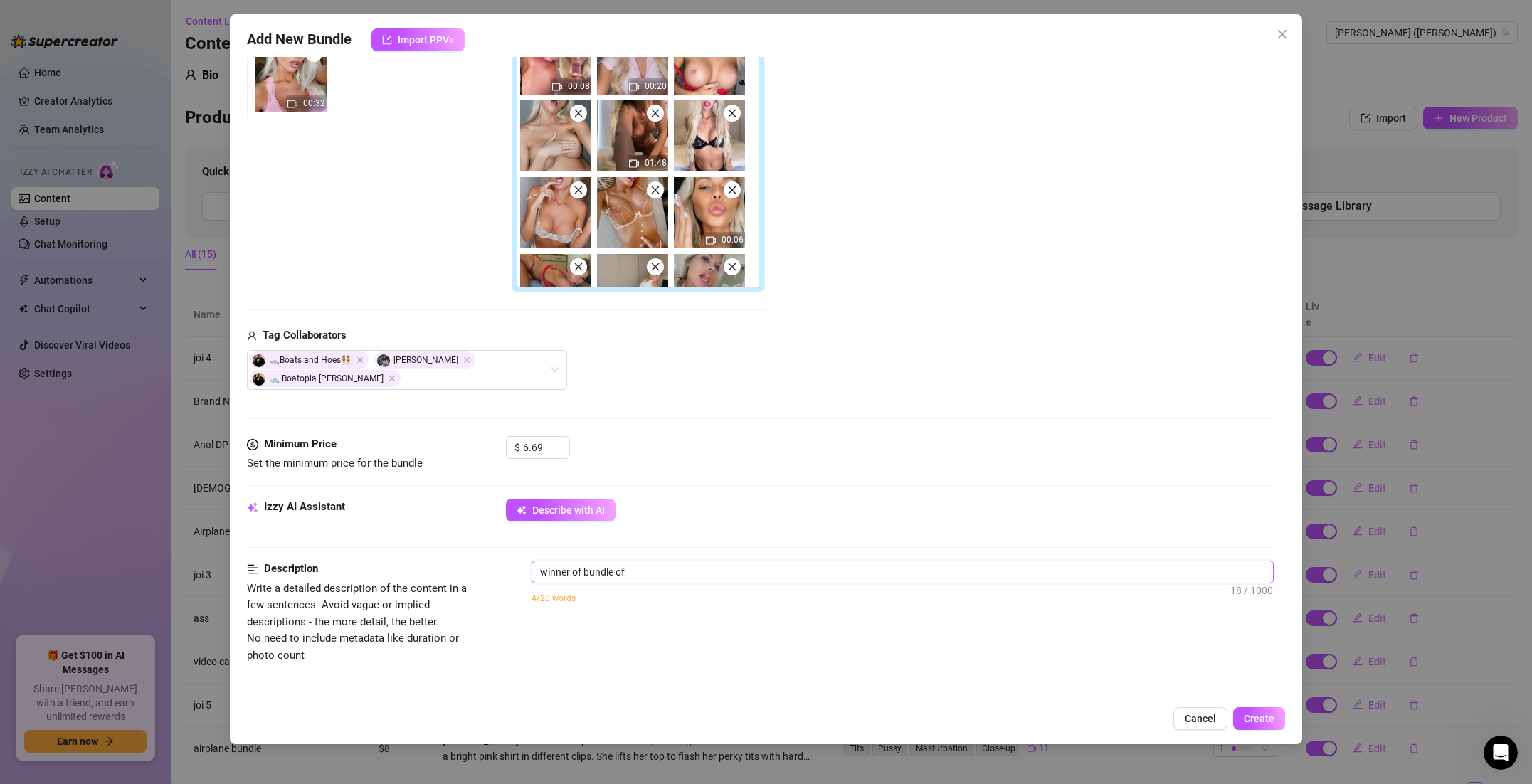
type textarea "winner of bundle of"
type textarea "winner of bundle of c"
type textarea "winner of bundle of cl"
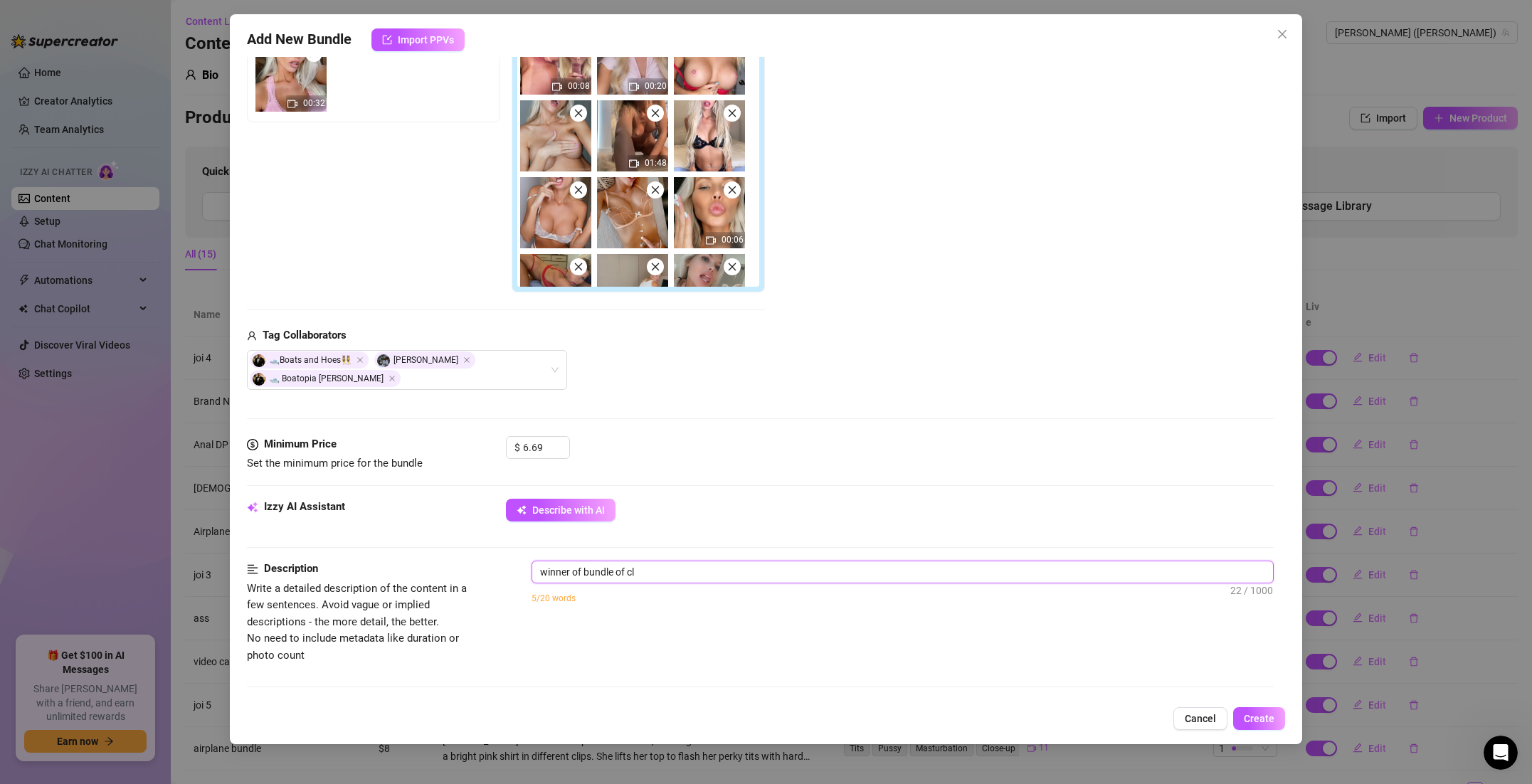
type textarea "winner of bundle of cli"
type textarea "winner of bundle of clip"
type textarea "winner of bundle of clips"
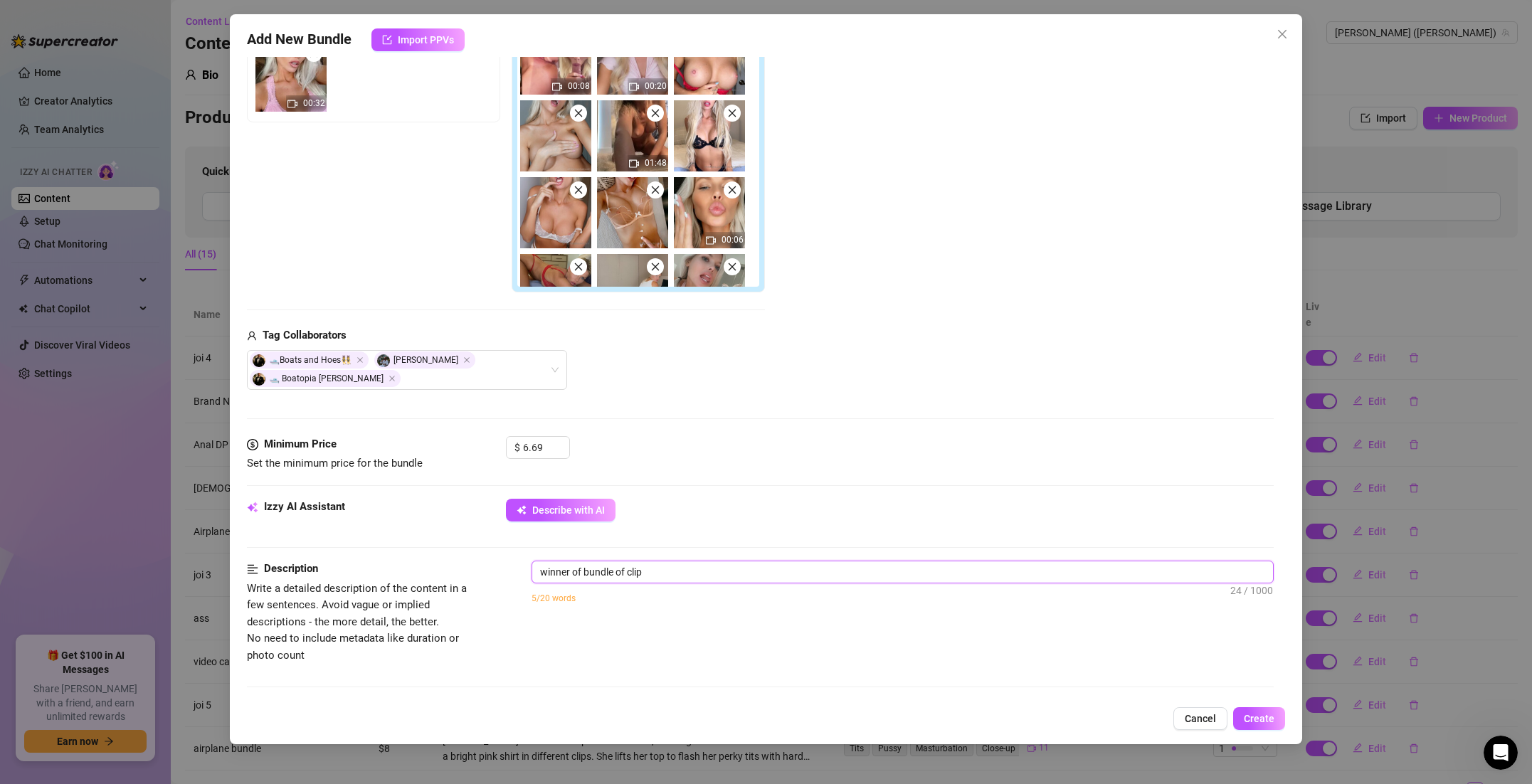
type textarea "winner of bundle of clips"
type textarea "winner of bundle of clips o"
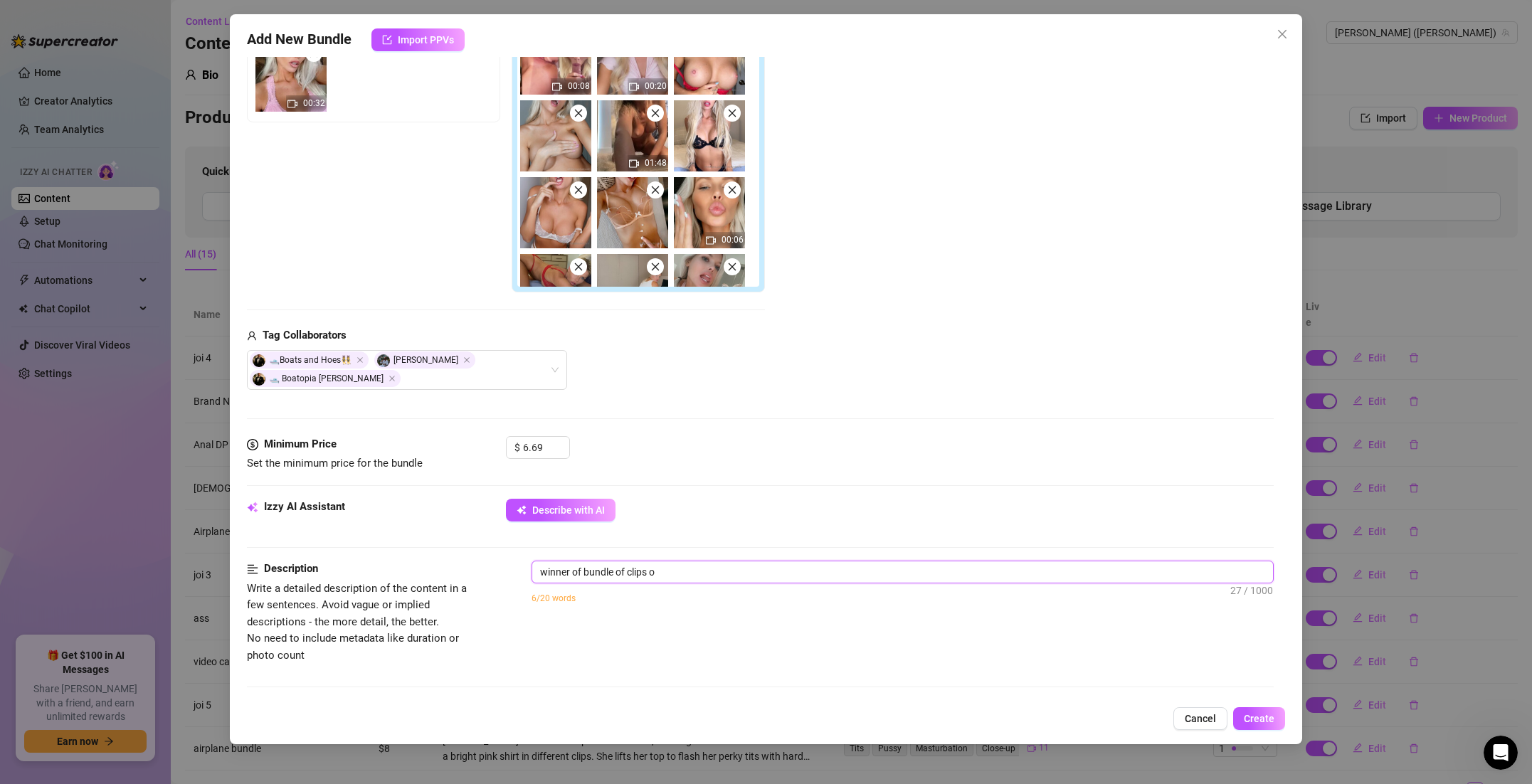
type textarea "winner of bundle of clips of"
type textarea "winner of bundle of clips of m"
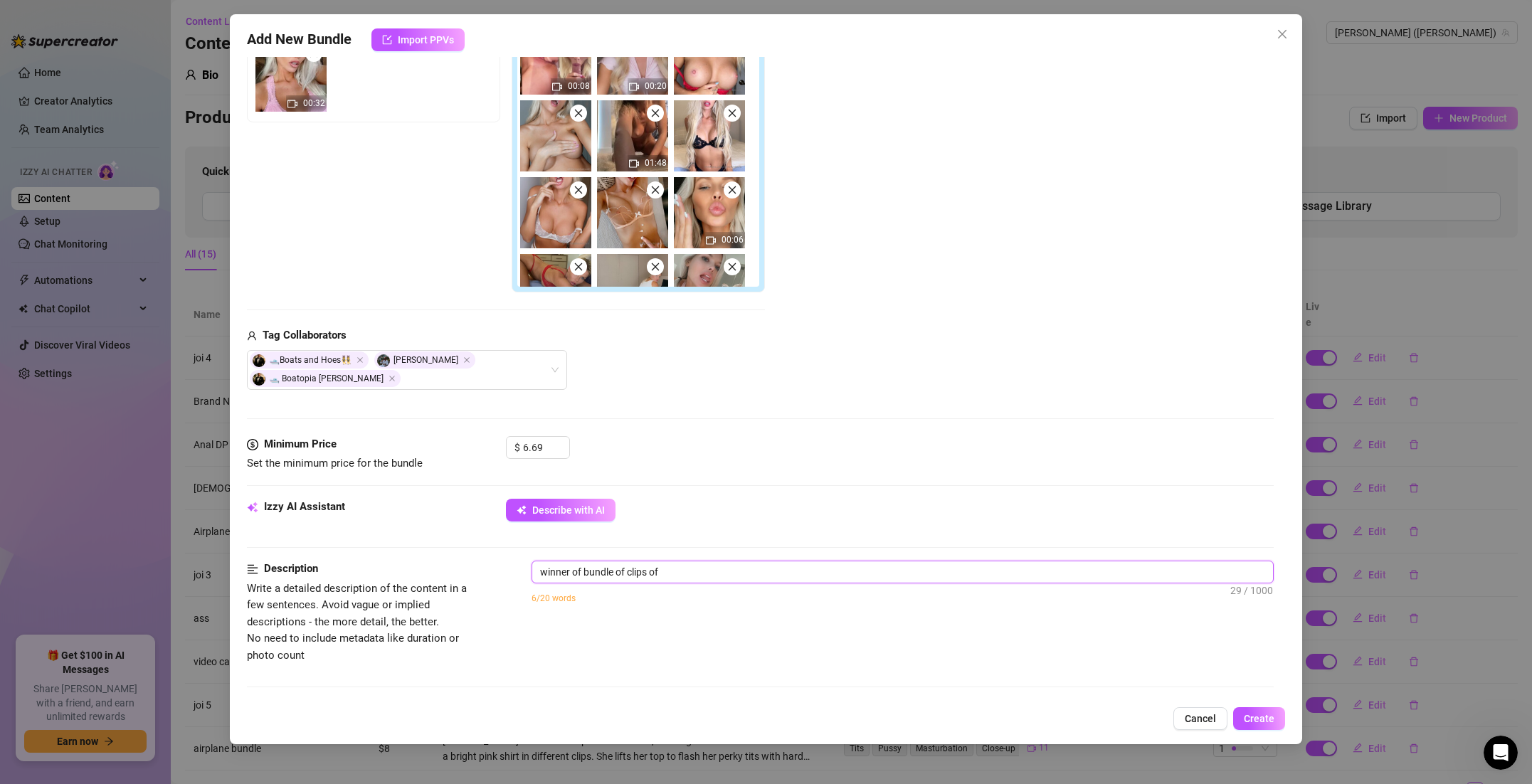
type textarea "winner of bundle of clips of m"
type textarea "winner of bundle of clips of me"
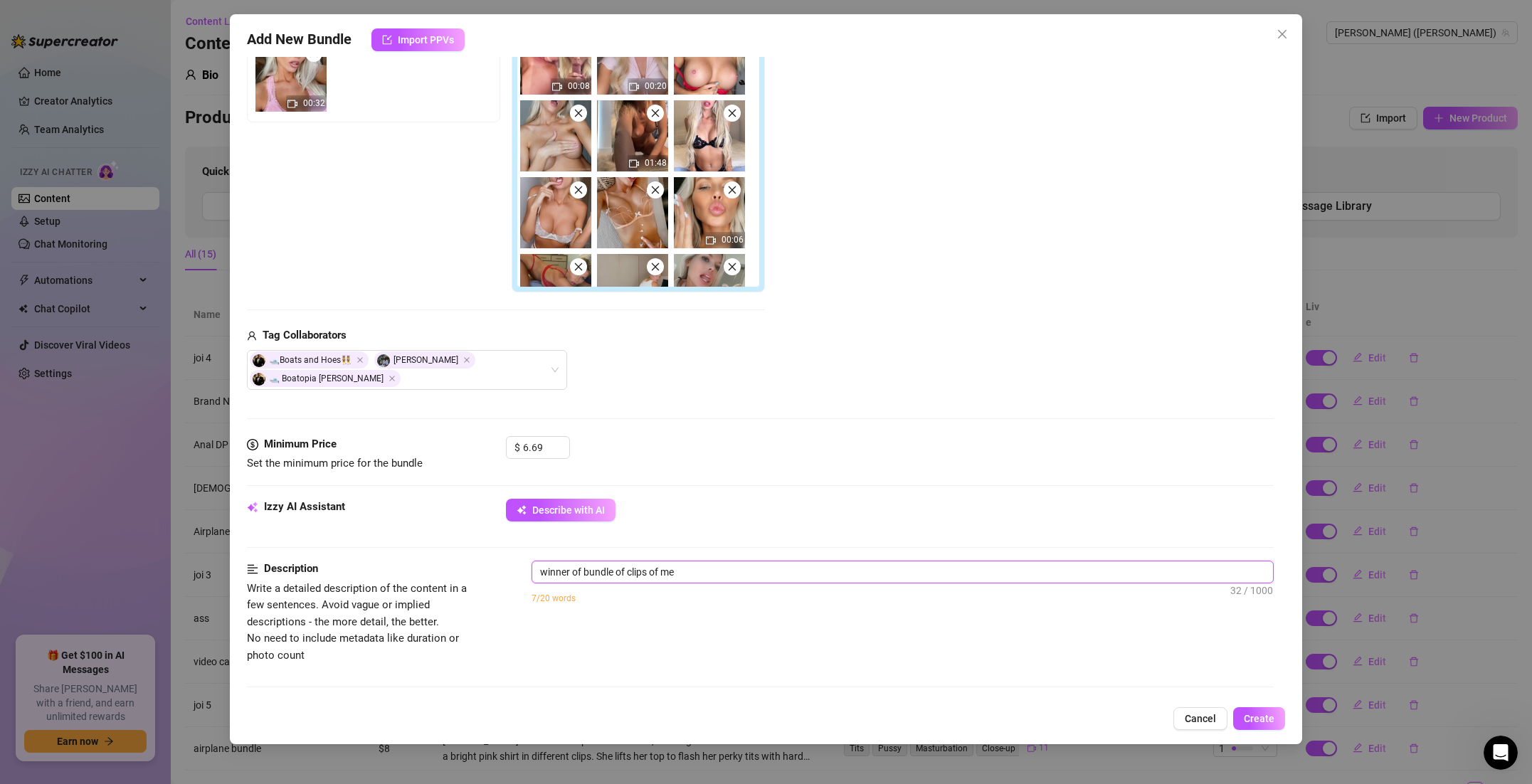
type textarea "winner of bundle of clips of me i"
type textarea "winner of bundle of clips of me in"
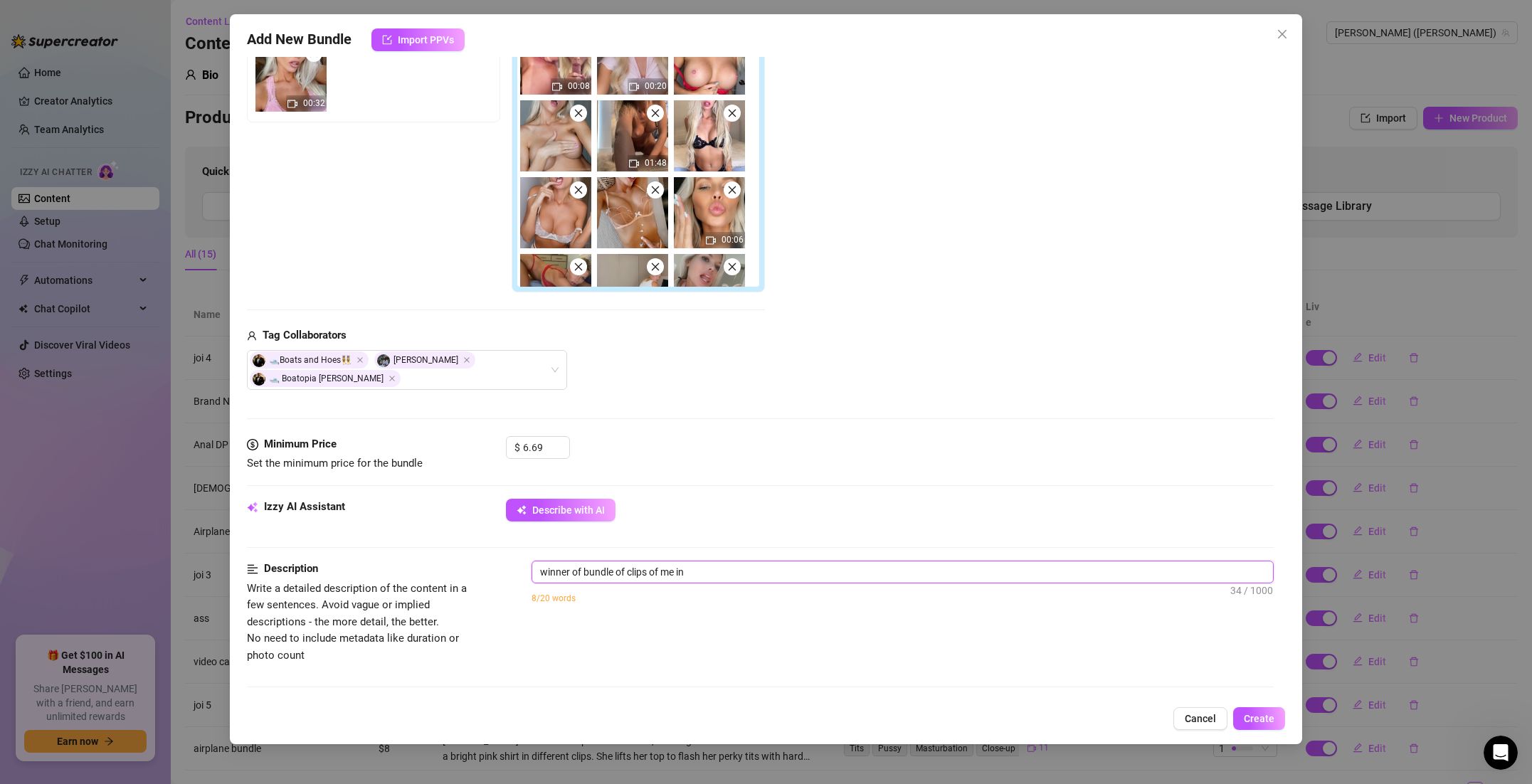
type textarea "winner of bundle of clips of me in"
type textarea "winner of bundle of clips of me in a"
type textarea "winner of bundle of clips of me in al"
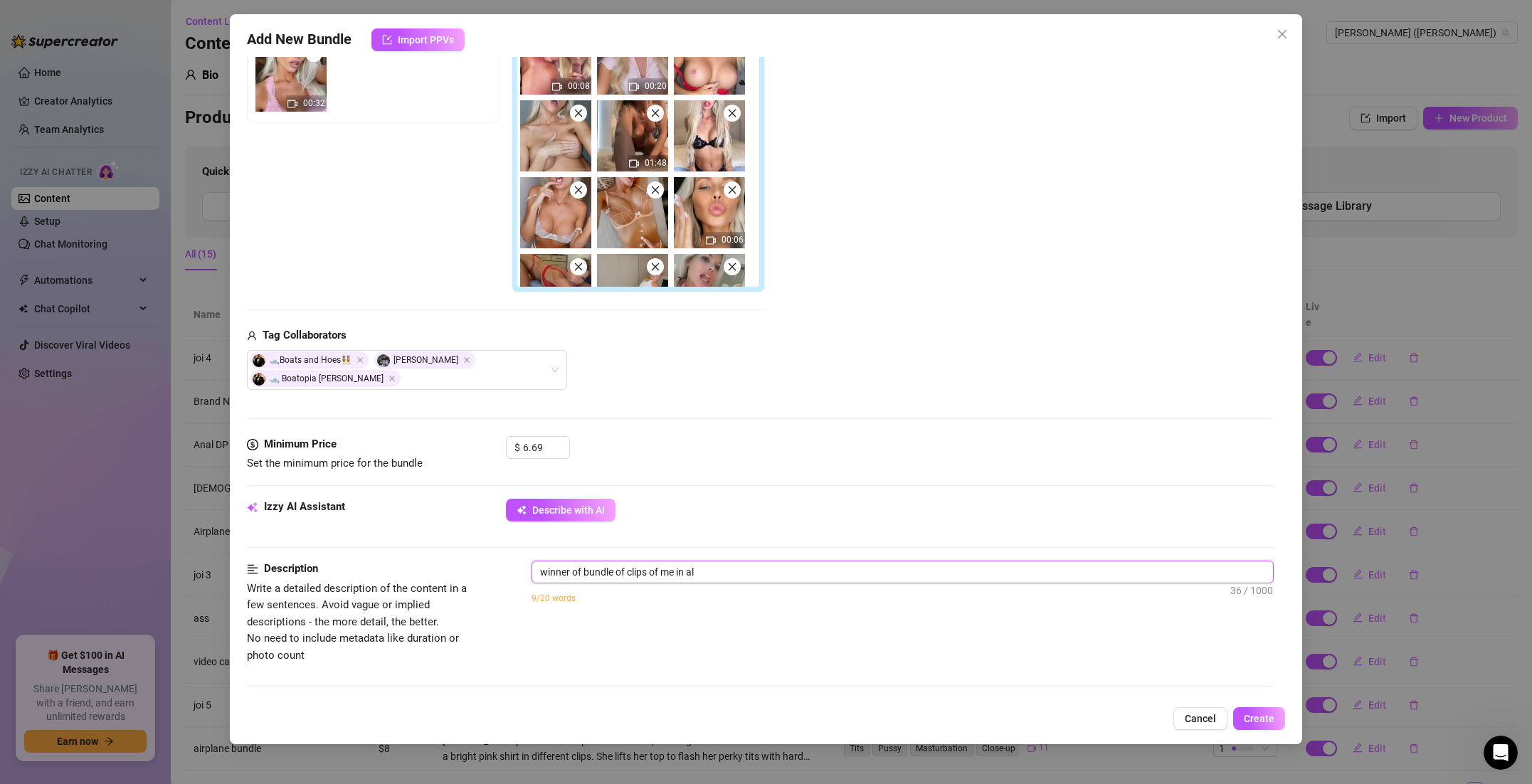
type textarea "winner of bundle of clips of me in all"
type textarea "winner of bundle of clips of me in all n"
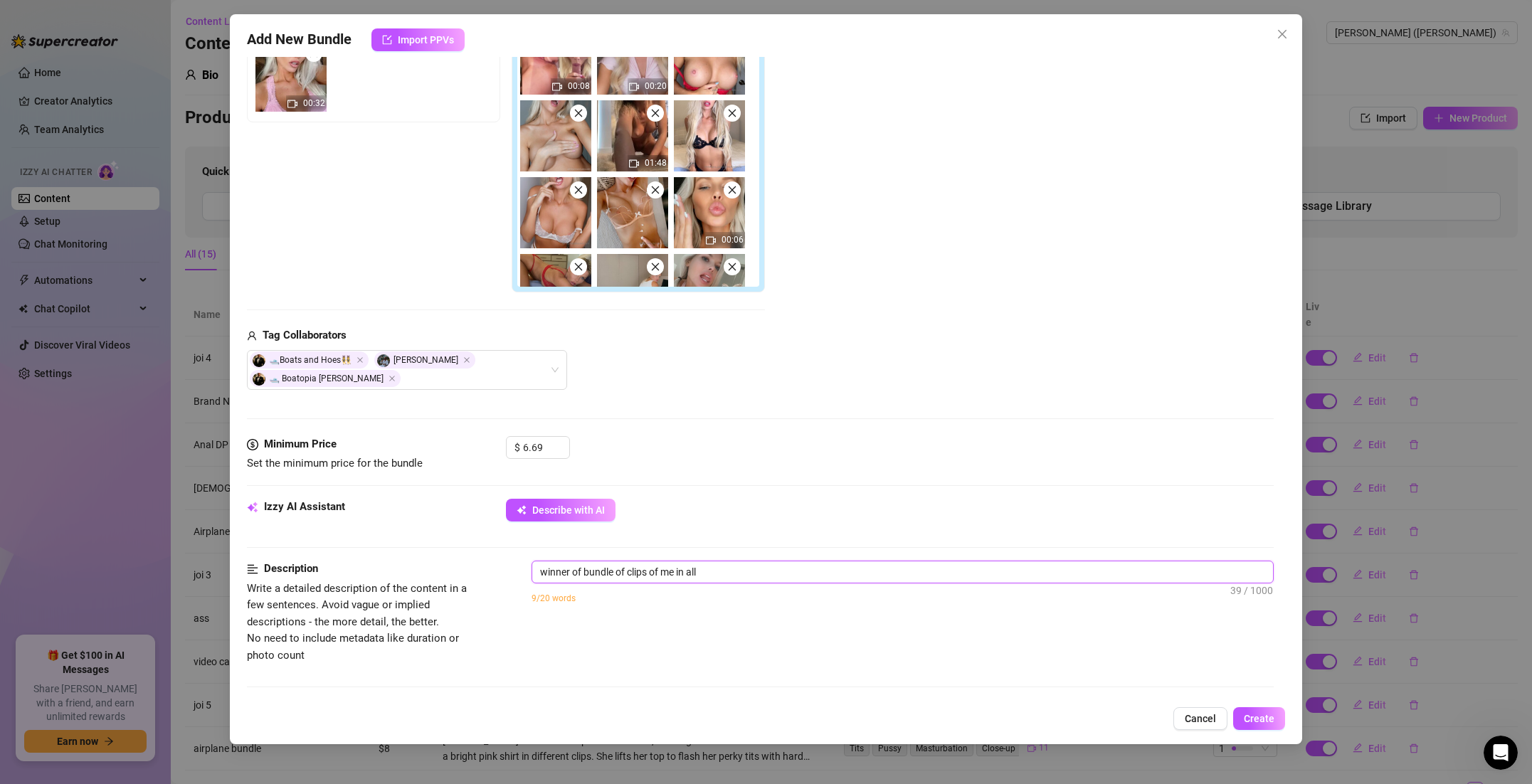
type textarea "winner of bundle of clips of me in all n"
type textarea "winner of bundle of clips of me in all nu"
type textarea "winner of bundle of clips of me in all nua"
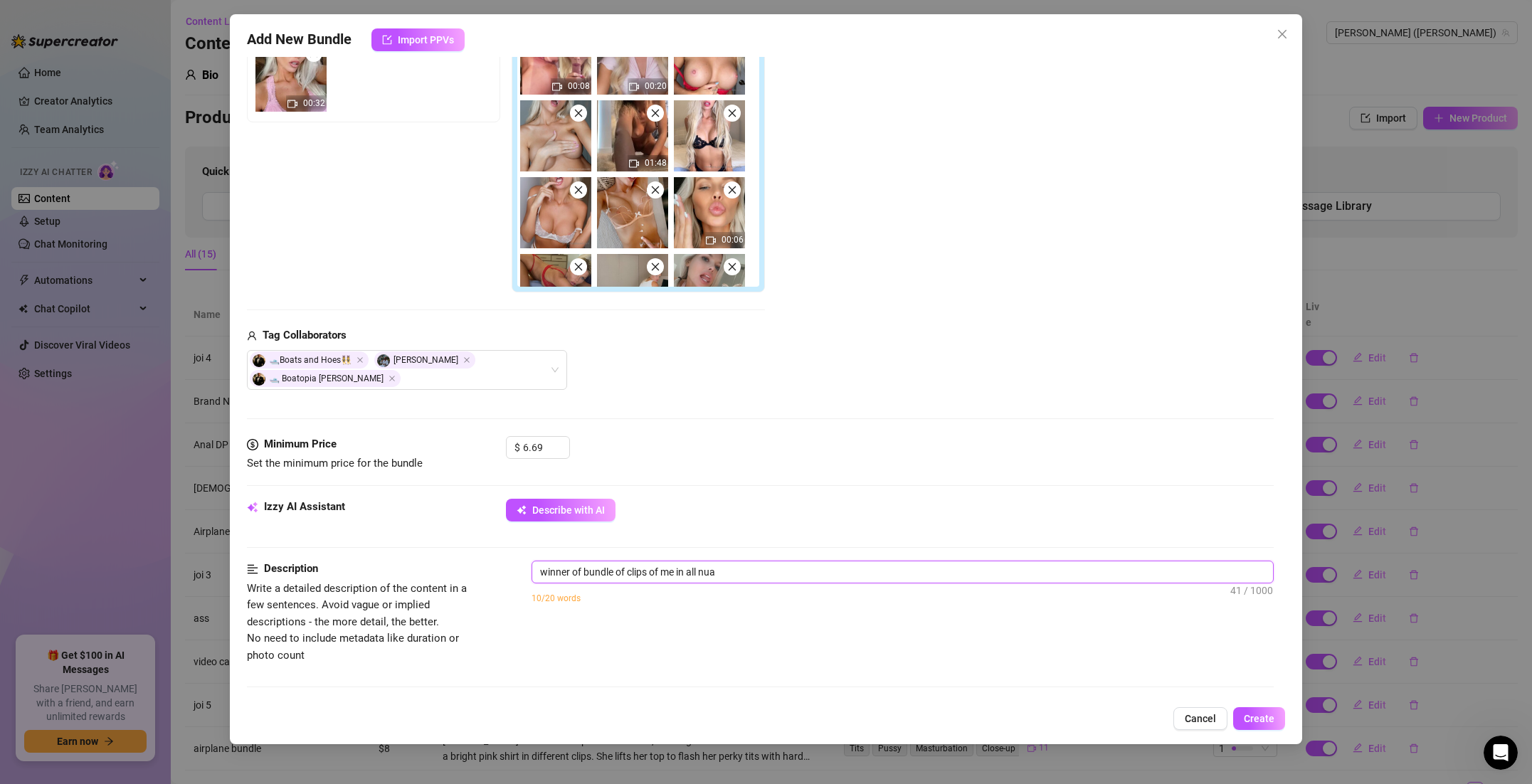
type textarea "winner of bundle of clips of me in all nuah"
type textarea "winner of bundle of clips of me in all nuahg"
type textarea "winner of bundle of clips of me in all nuahgt"
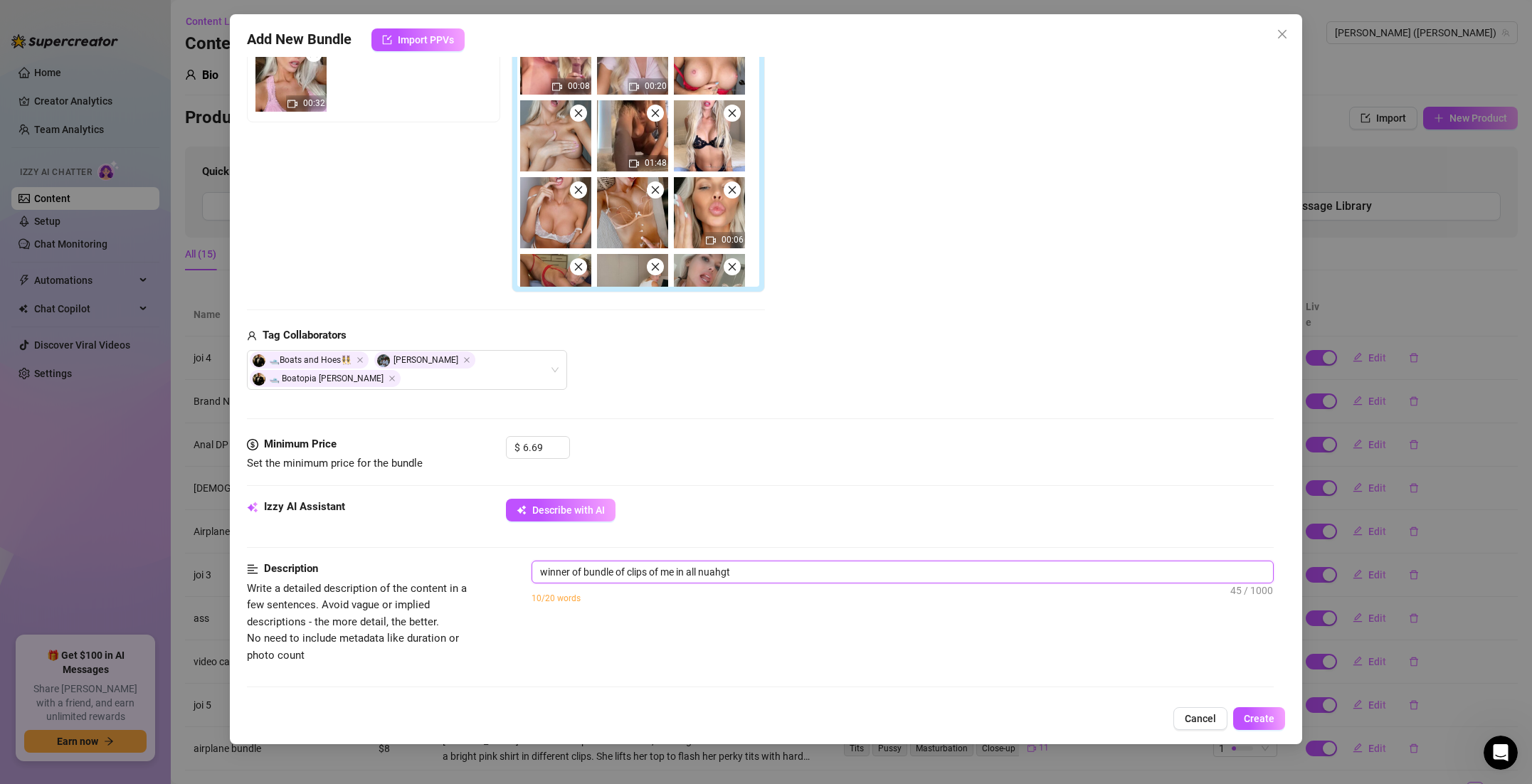
type textarea "winner of bundle of clips of me in all nuahgty"
type textarea "winner of bundle of clips of me in all nuahgtyi"
type textarea "winner of bundle of clips of me in all nuahgtyie"
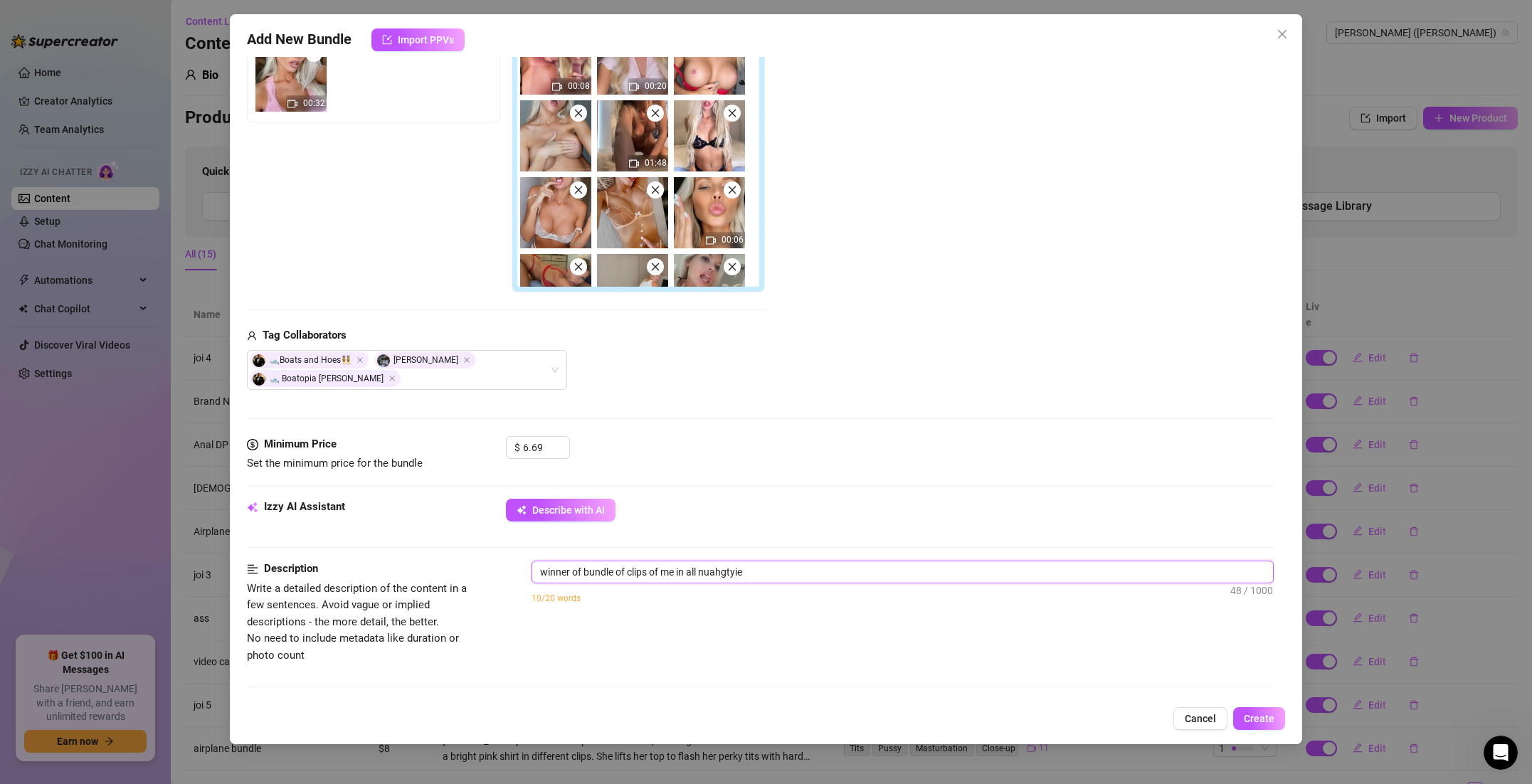
type textarea "winner of bundle of clips of me in all nuahgtyies"
type textarea "winner of bundle of clips of me in all nuahgtyiest"
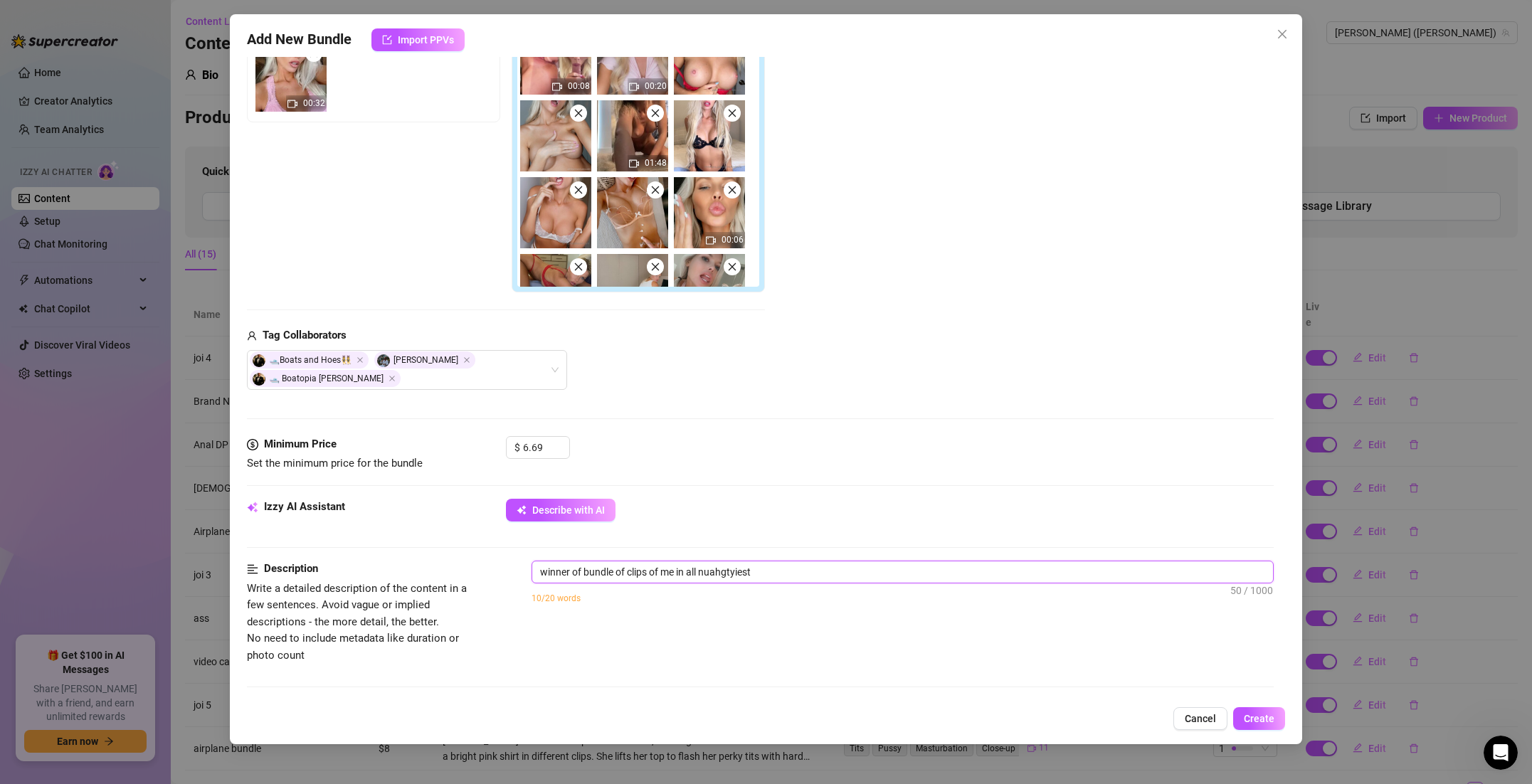
type textarea "winner of bundle of clips of me in all nuahgtyiest"
type textarea "winner of bundle of clips of me in all nuahgtyiest p"
type textarea "winner of bundle of clips of me in all nuahgtyiest po"
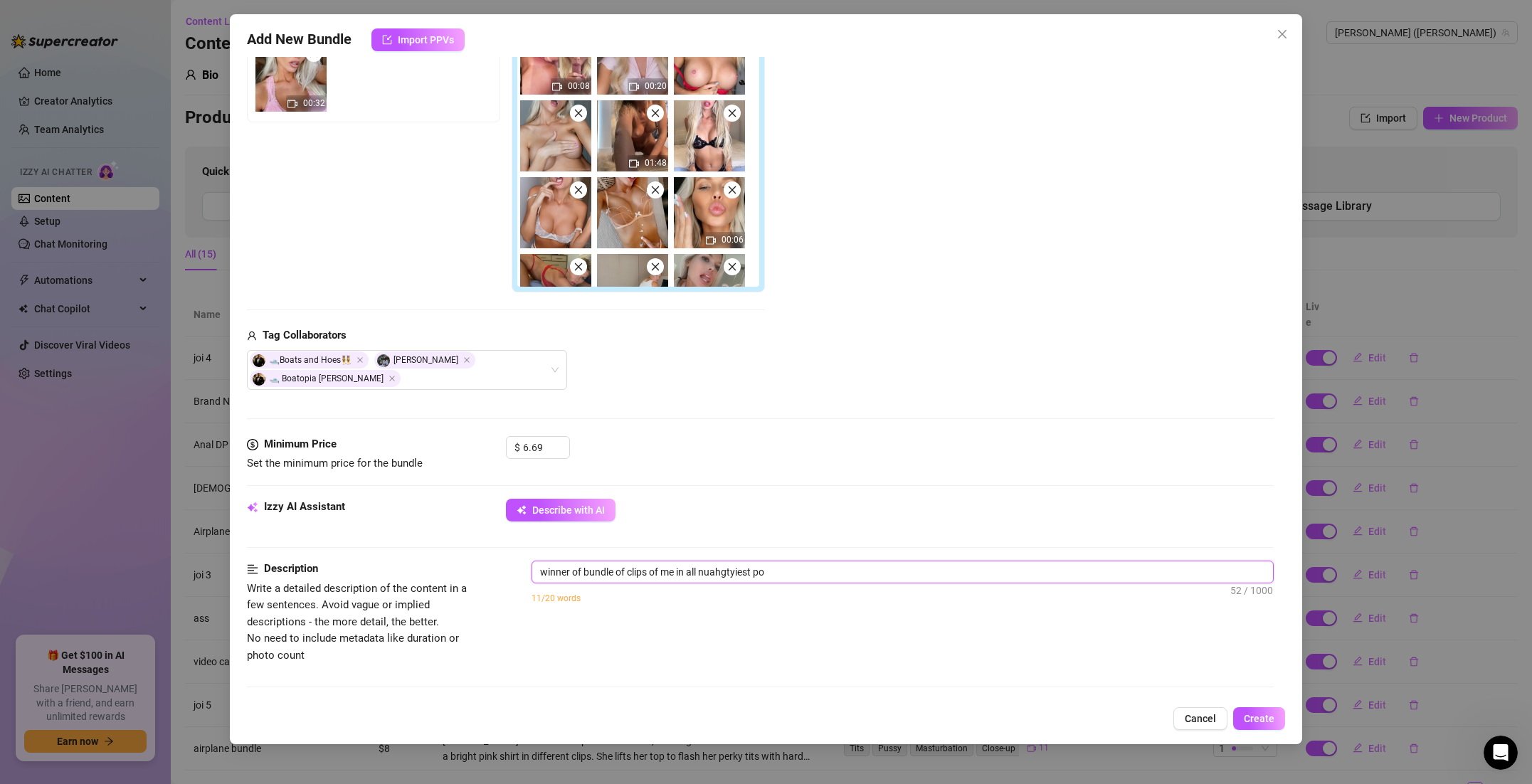
type textarea "winner of bundle of clips of me in all nuahgtyiest pos"
type textarea "winner of bundle of clips of me in all nuahgtyiest posi"
type textarea "winner of bundle of clips of me in all nuahgtyiest posit"
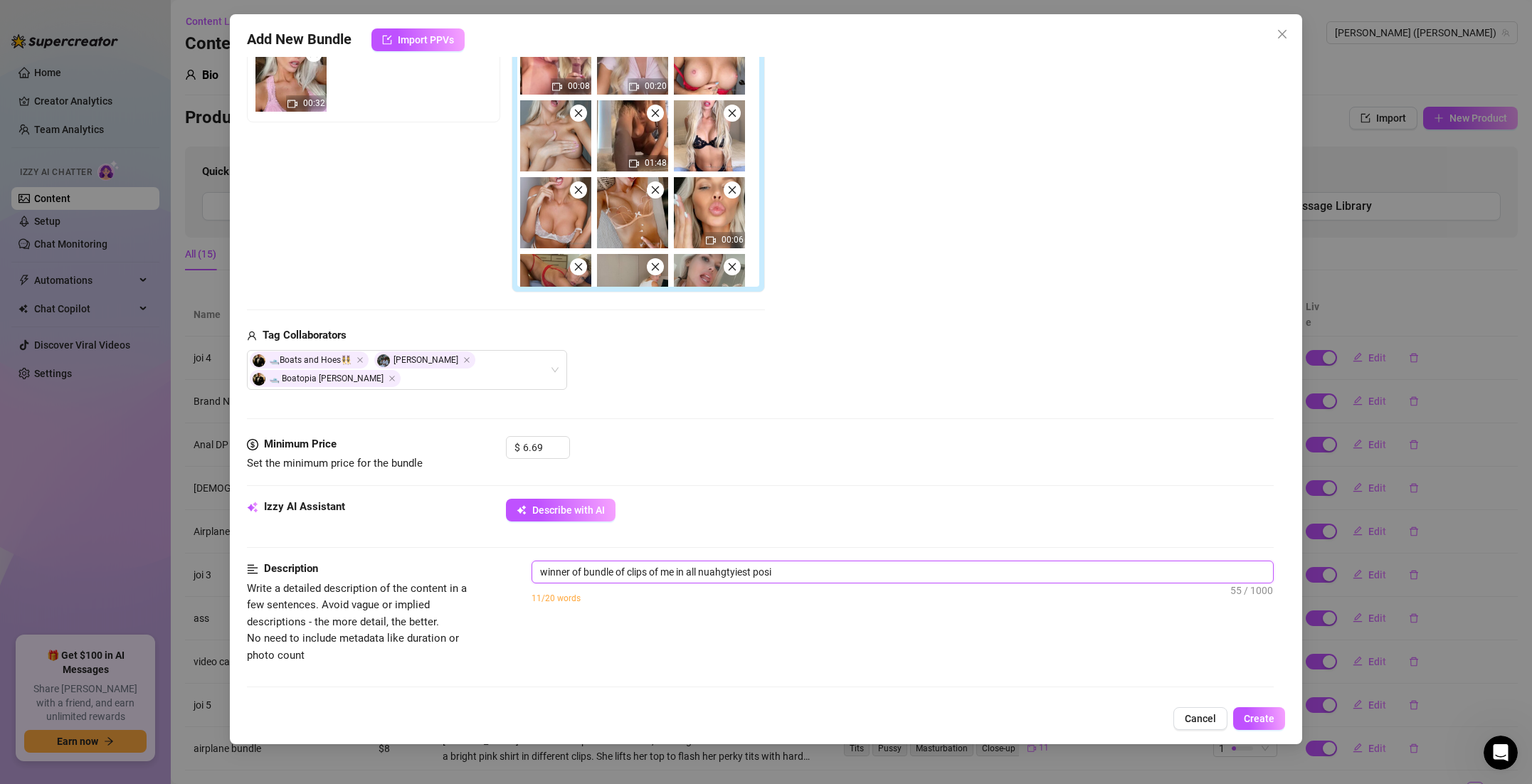
type textarea "winner of bundle of clips of me in all nuahgtyiest posit"
type textarea "winner of bundle of clips of me in all nuahgtyiest positi"
type textarea "winner of bundle of clips of me in all nuahgtyiest positio"
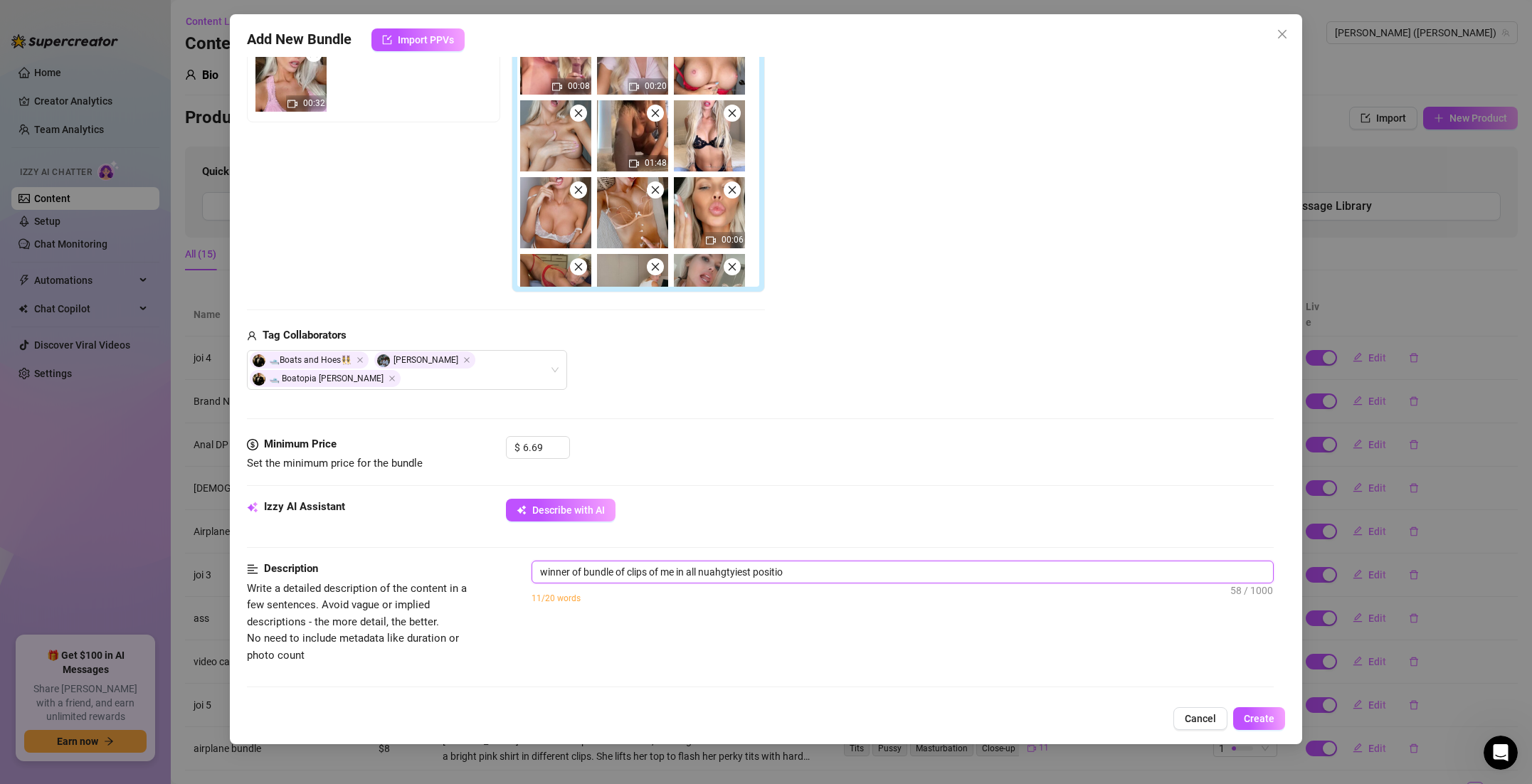
type textarea "winner of bundle of clips of me in all nuahgtyiest position"
type textarea "winner of bundle of clips of me in all nuahgtyiest positions"
drag, startPoint x: 703, startPoint y: 570, endPoint x: 753, endPoint y: 580, distance: 51.0
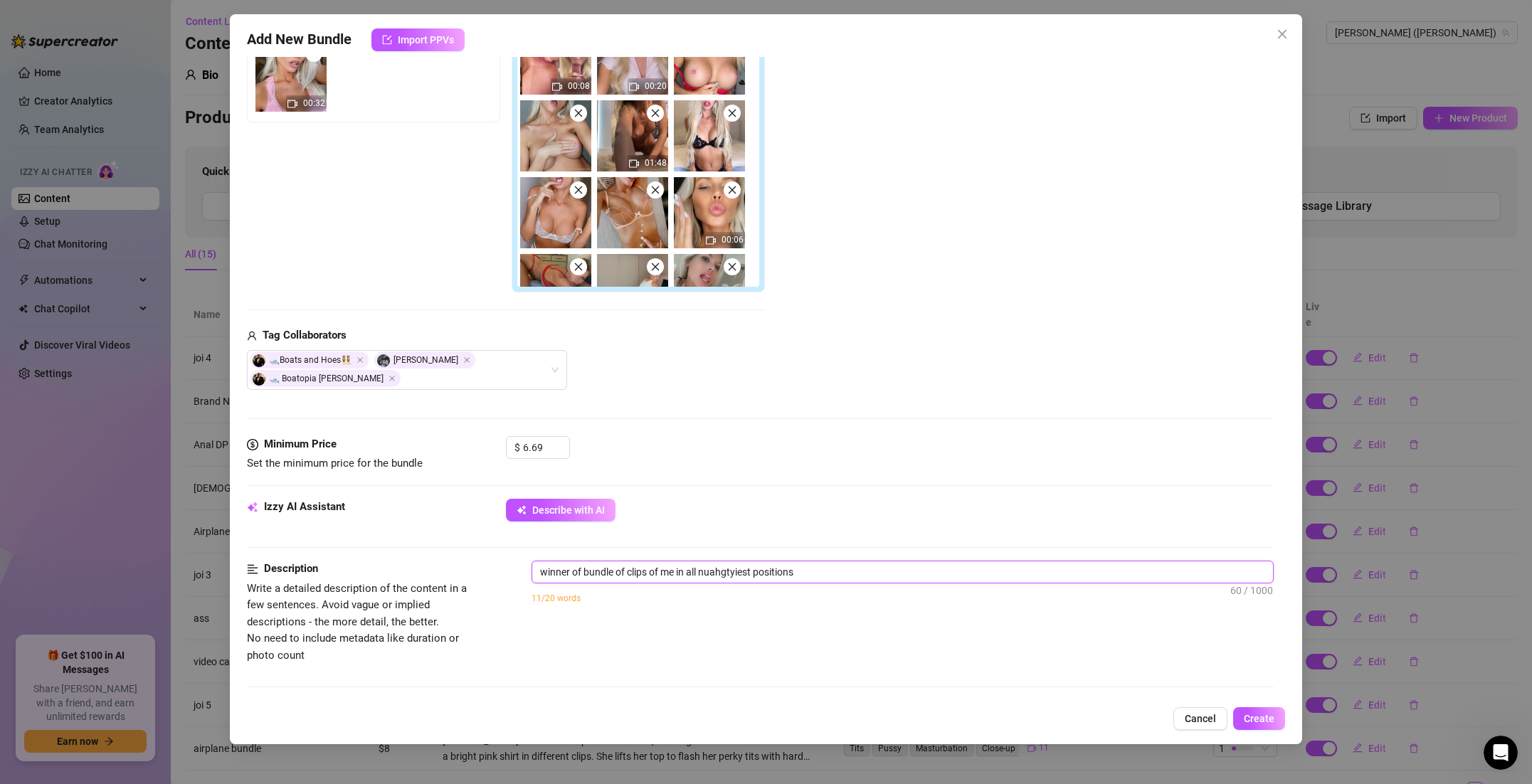
click at [754, 574] on textarea "winner of bundle of clips of me in all nuahgtyiest positions" at bounding box center [902, 571] width 740 height 21
type textarea "winner of bundle of clips of me in all n positions"
type textarea "winner of bundle of clips of me in all na positions"
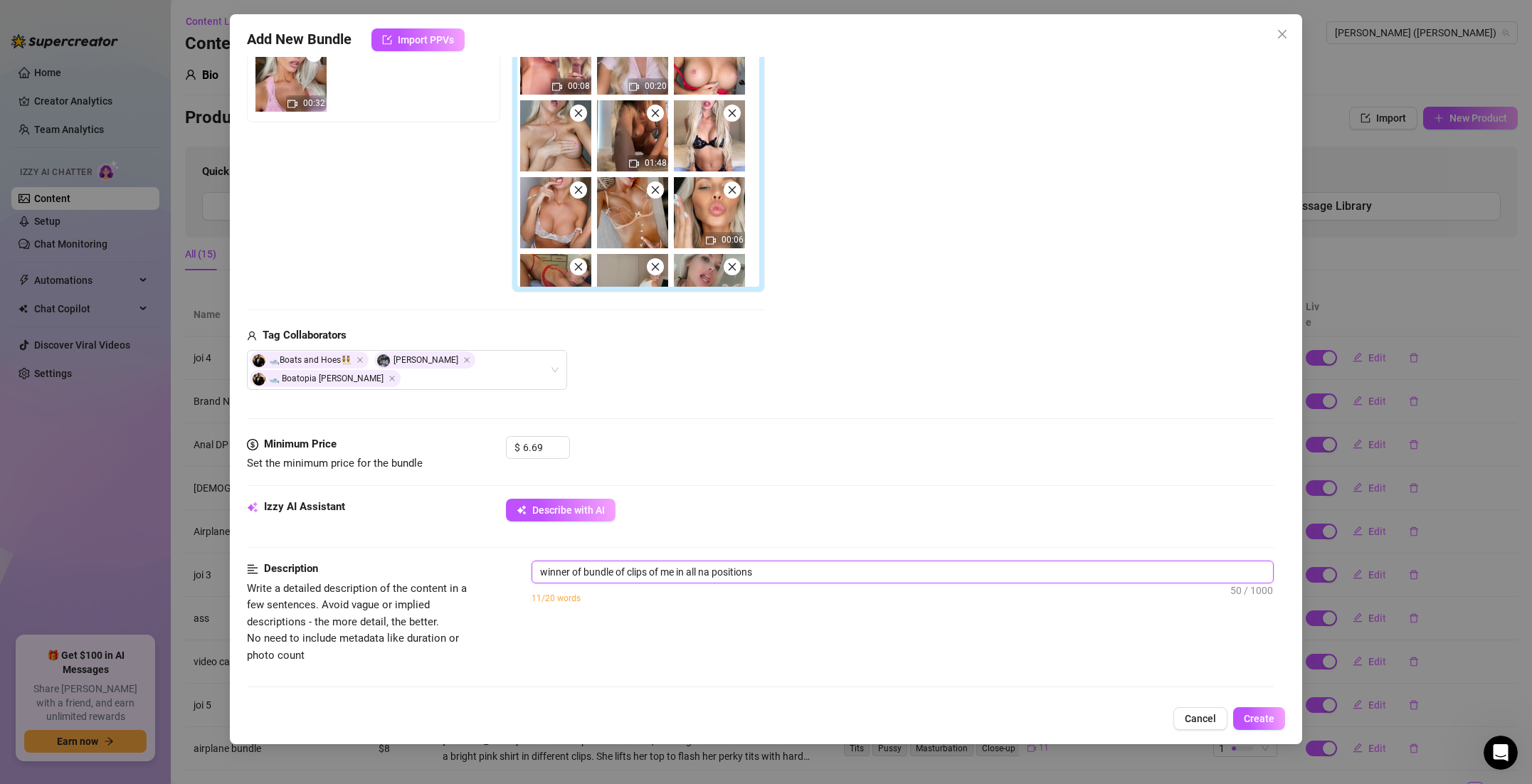
type textarea "winner of bundle of clips of me in all nau positions"
type textarea "winner of bundle of clips of me in all naug positions"
type textarea "winner of bundle of clips of me in all naugh positions"
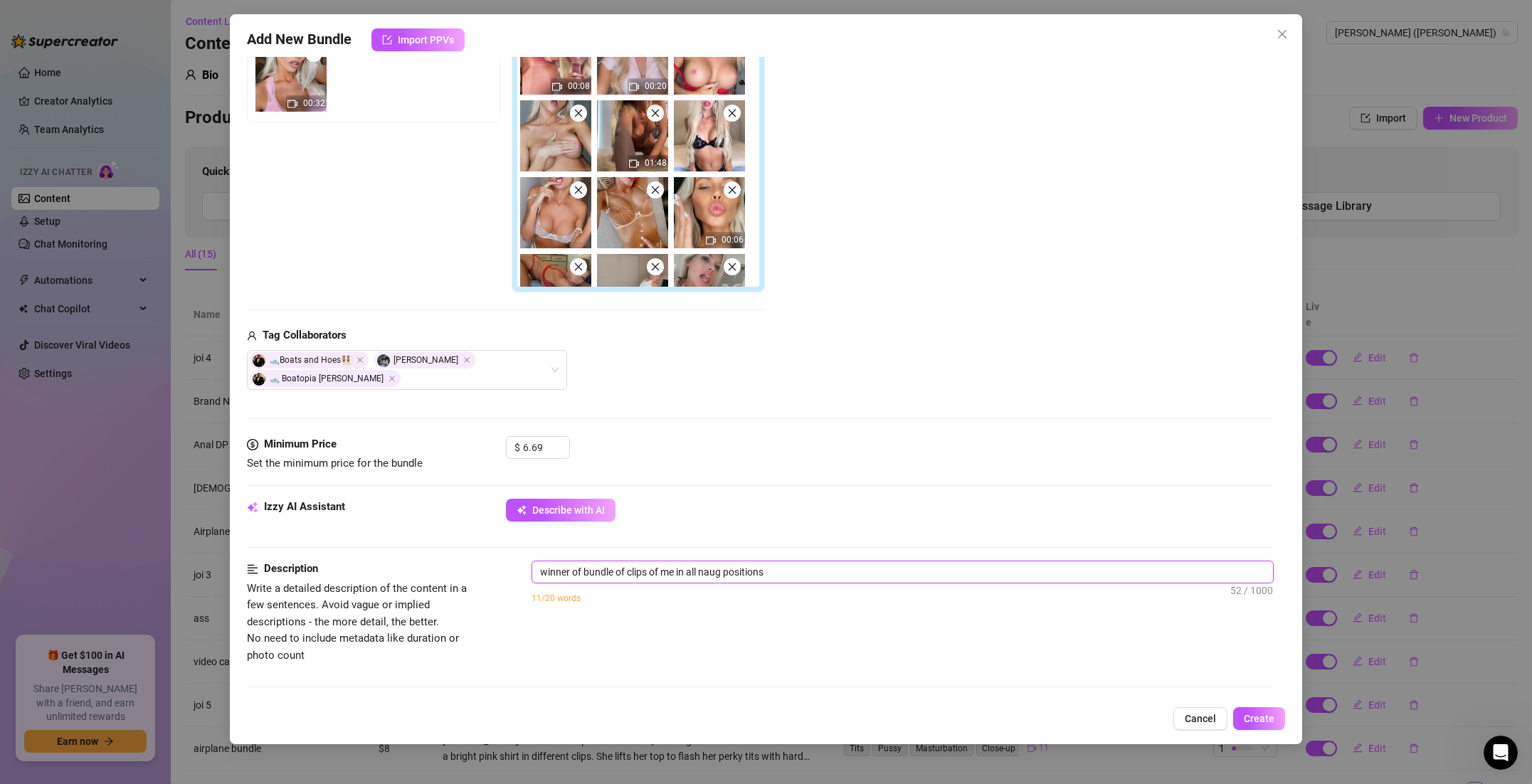
type textarea "winner of bundle of clips of me in all naugh positions"
type textarea "winner of bundle of clips of me in all naught positions"
type textarea "winner of bundle of clips of me in all naughti positions"
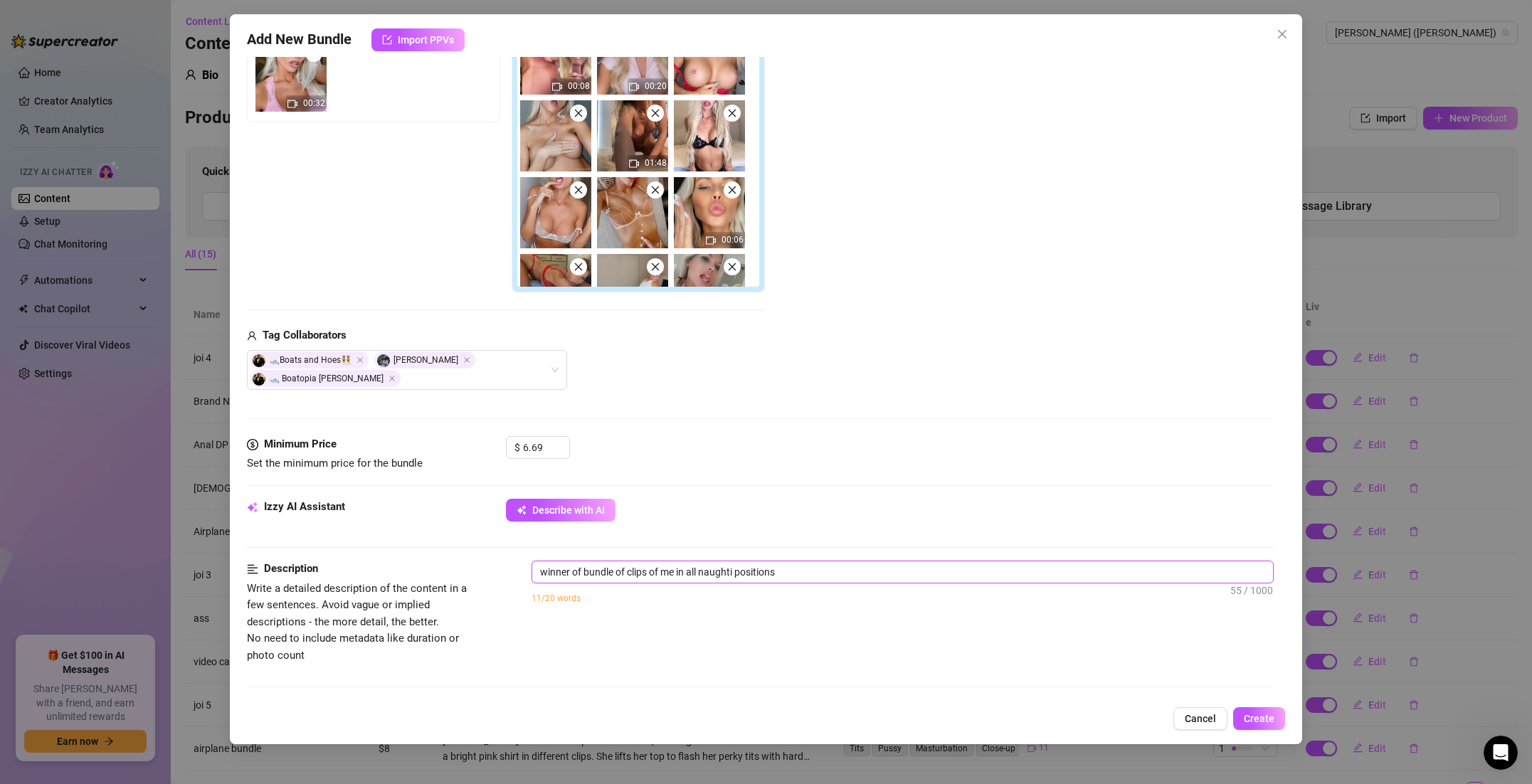
type textarea "winner of bundle of clips of me in all naughtie positions"
type textarea "winner of bundle of clips of me in all naughties positions"
type textarea "winner of bundle of clips of me in all naughtiest positions"
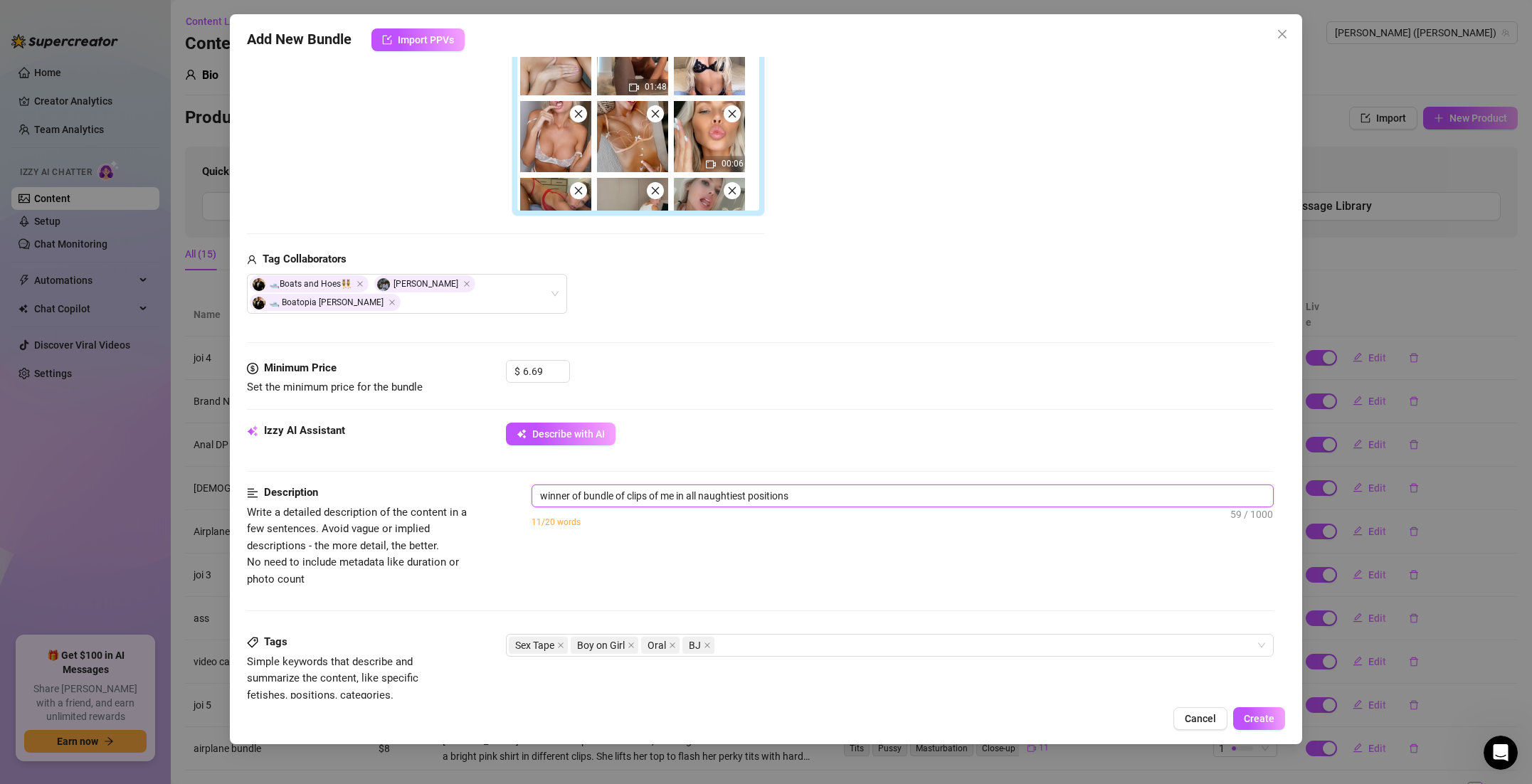
scroll to position [344, 0]
type textarea "winner of bundle of clips of me in all naughtiest positions"
click at [603, 440] on span "Describe with AI" at bounding box center [568, 434] width 73 height 11
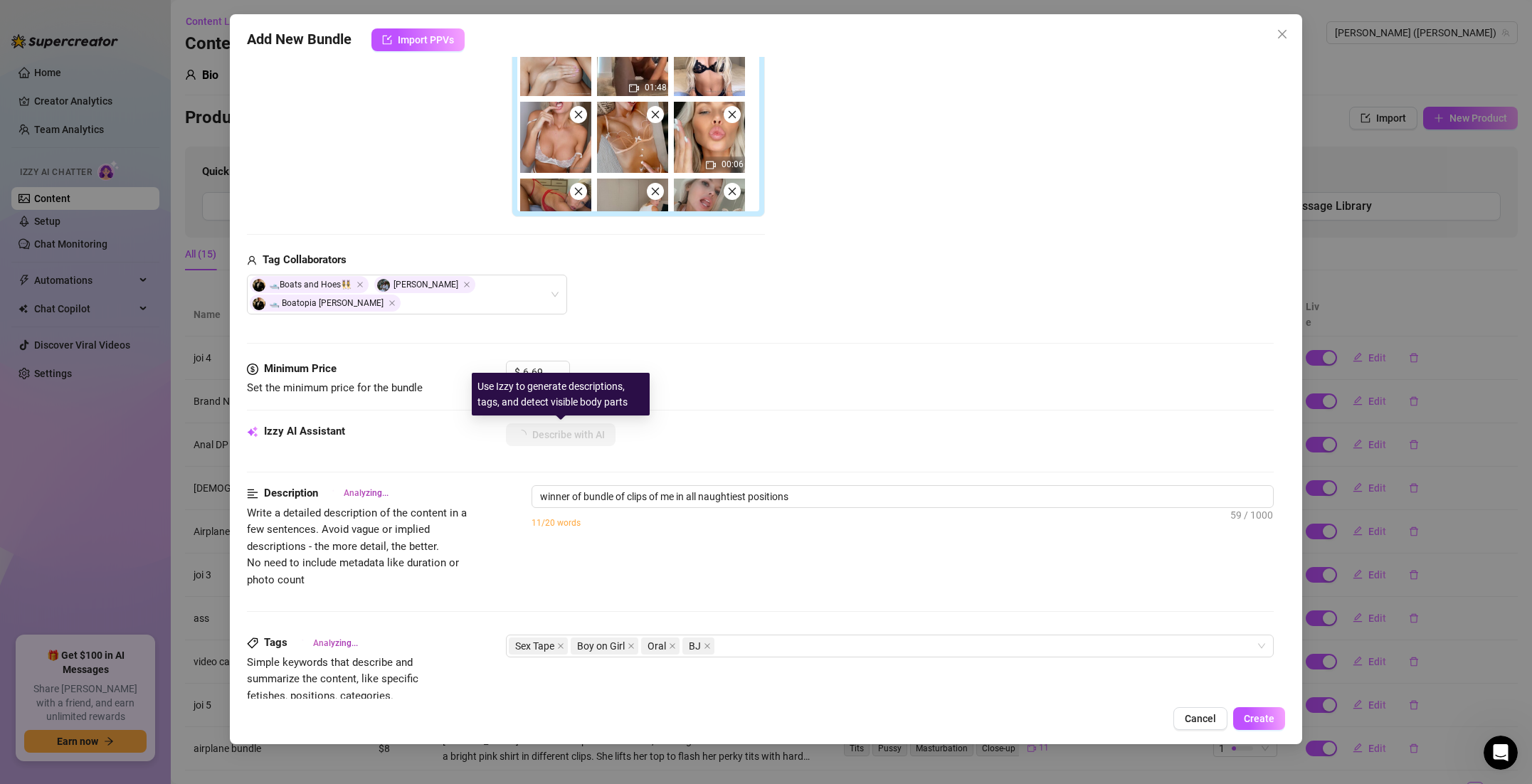
type textarea "[PERSON_NAME]"
type textarea "Ashley Belle teases"
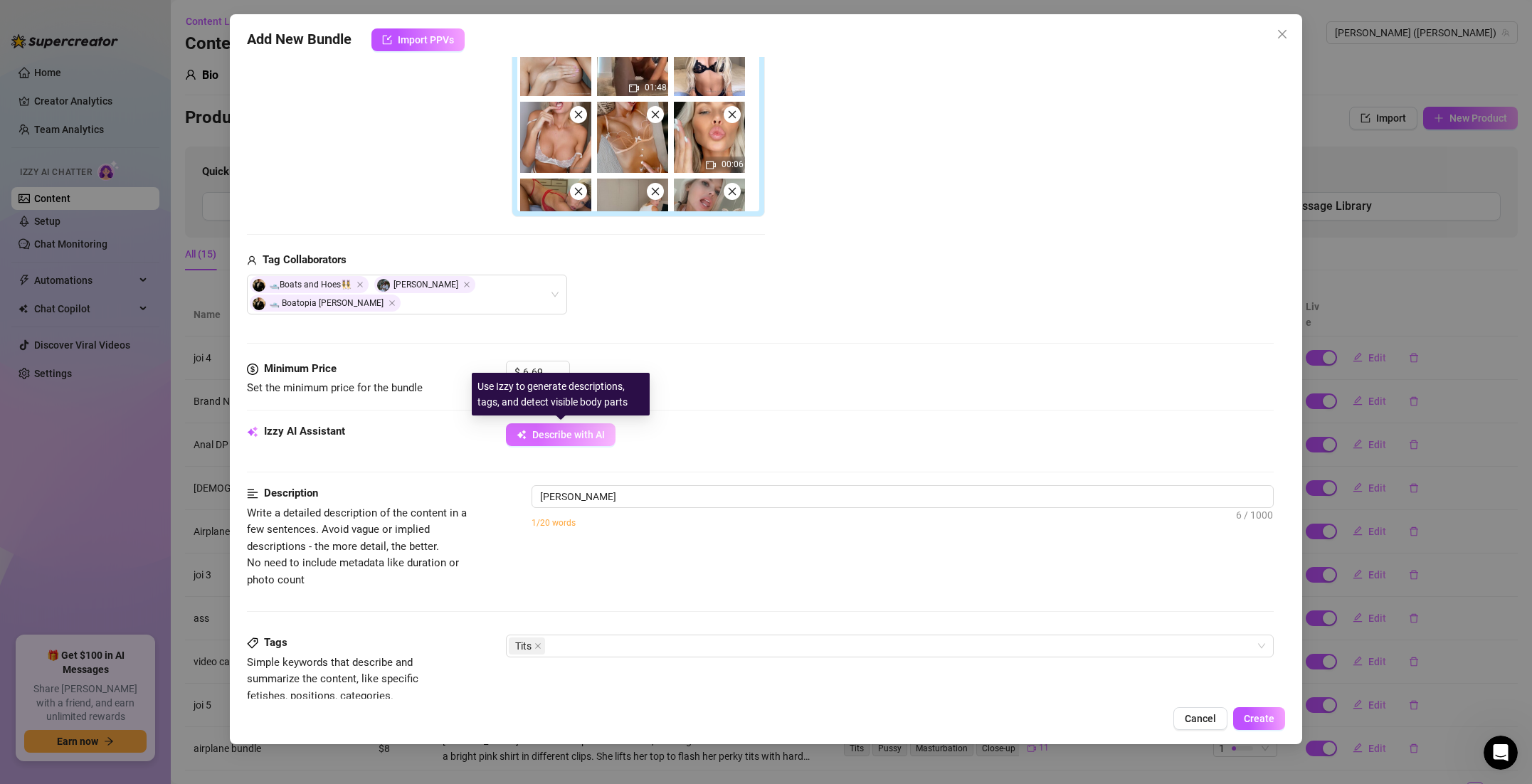
type textarea "Ashley Belle teases"
type textarea "Ashley Belle teases in"
type textarea "Ashley Belle teases in a"
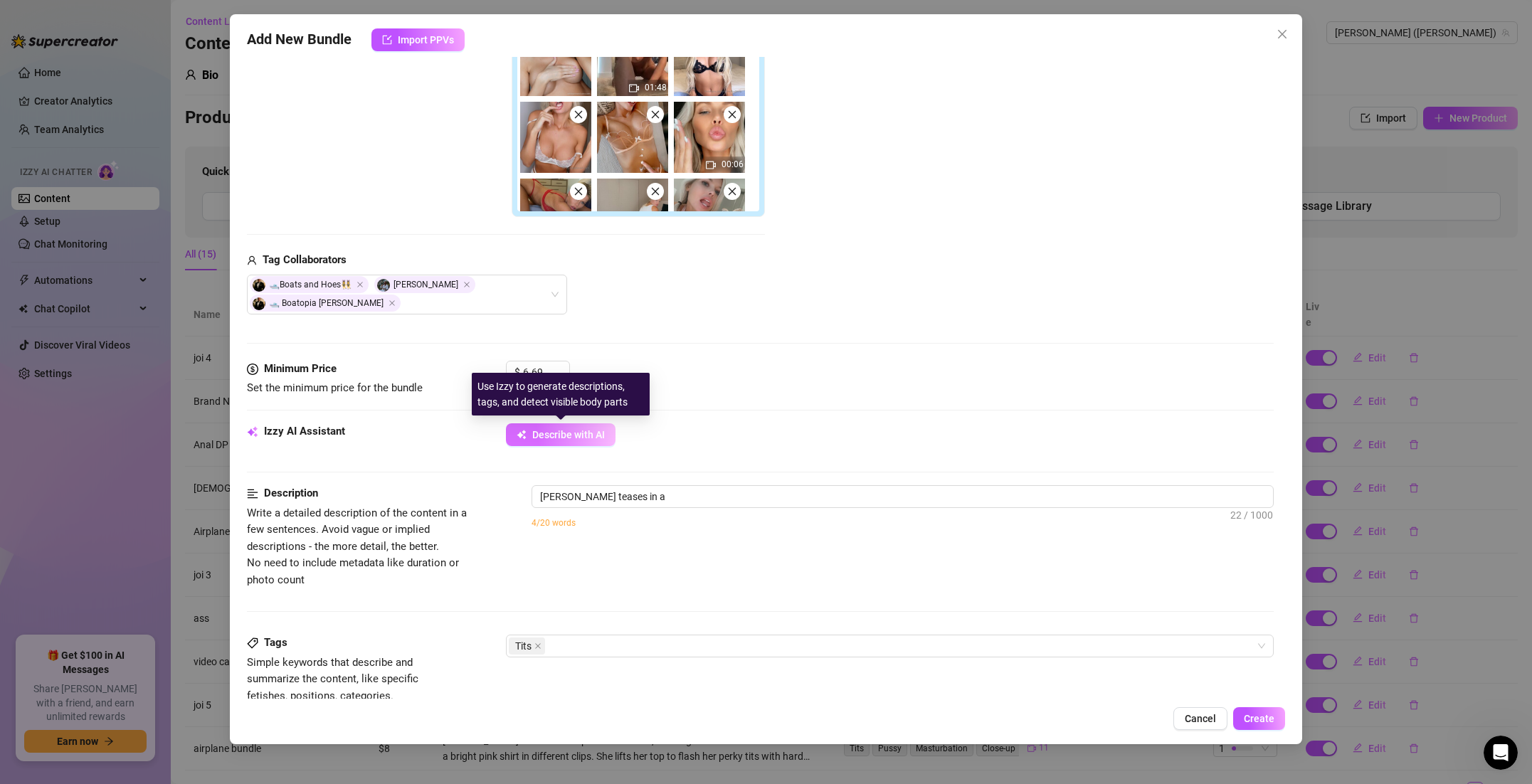
type textarea "Ashley Belle teases in a variety"
type textarea "Ashley Belle teases in a variety of"
type textarea "Ashley Belle teases in a variety of lingerie"
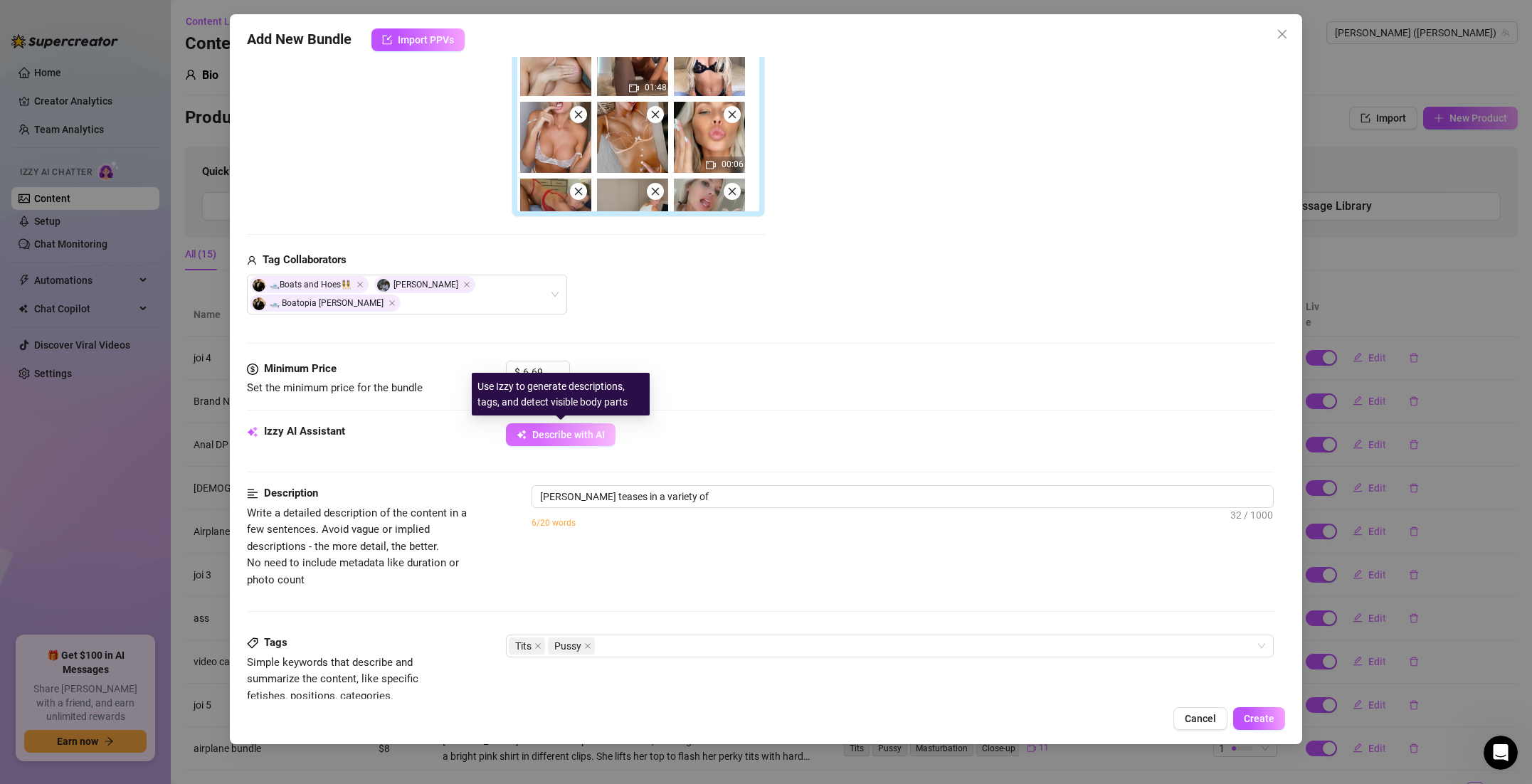
type textarea "Ashley Belle teases in a variety of lingerie"
type textarea "Ashley Belle teases in a variety of lingerie and"
type textarea "Ashley Belle teases in a variety of lingerie and fetish"
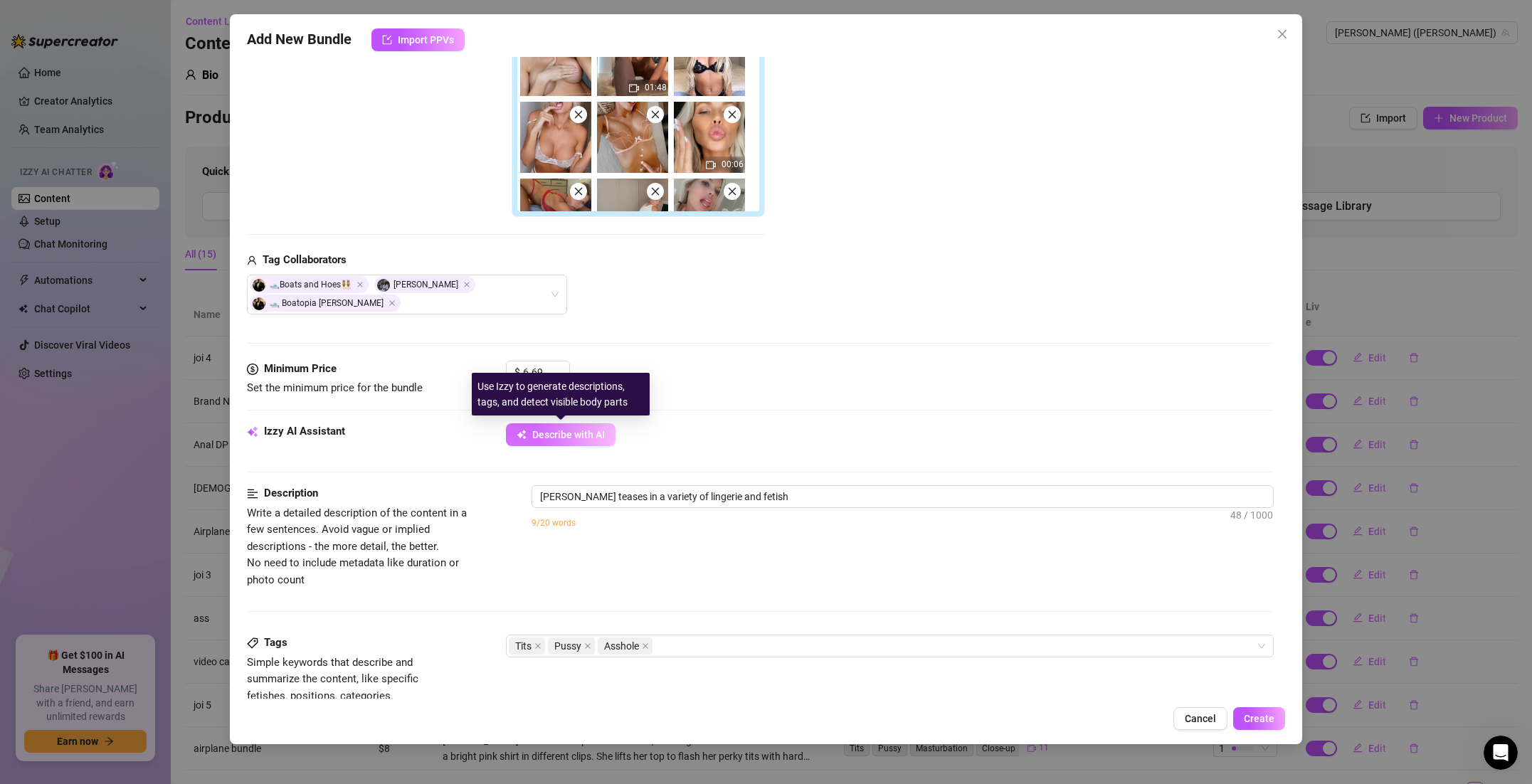
type textarea "Ashley Belle teases in a variety of lingerie and fetish outfits,"
type textarea "Ashley Belle teases in a variety of lingerie and fetish outfits, from"
type textarea "Ashley Belle teases in a variety of lingerie and fetish outfits, from sheer"
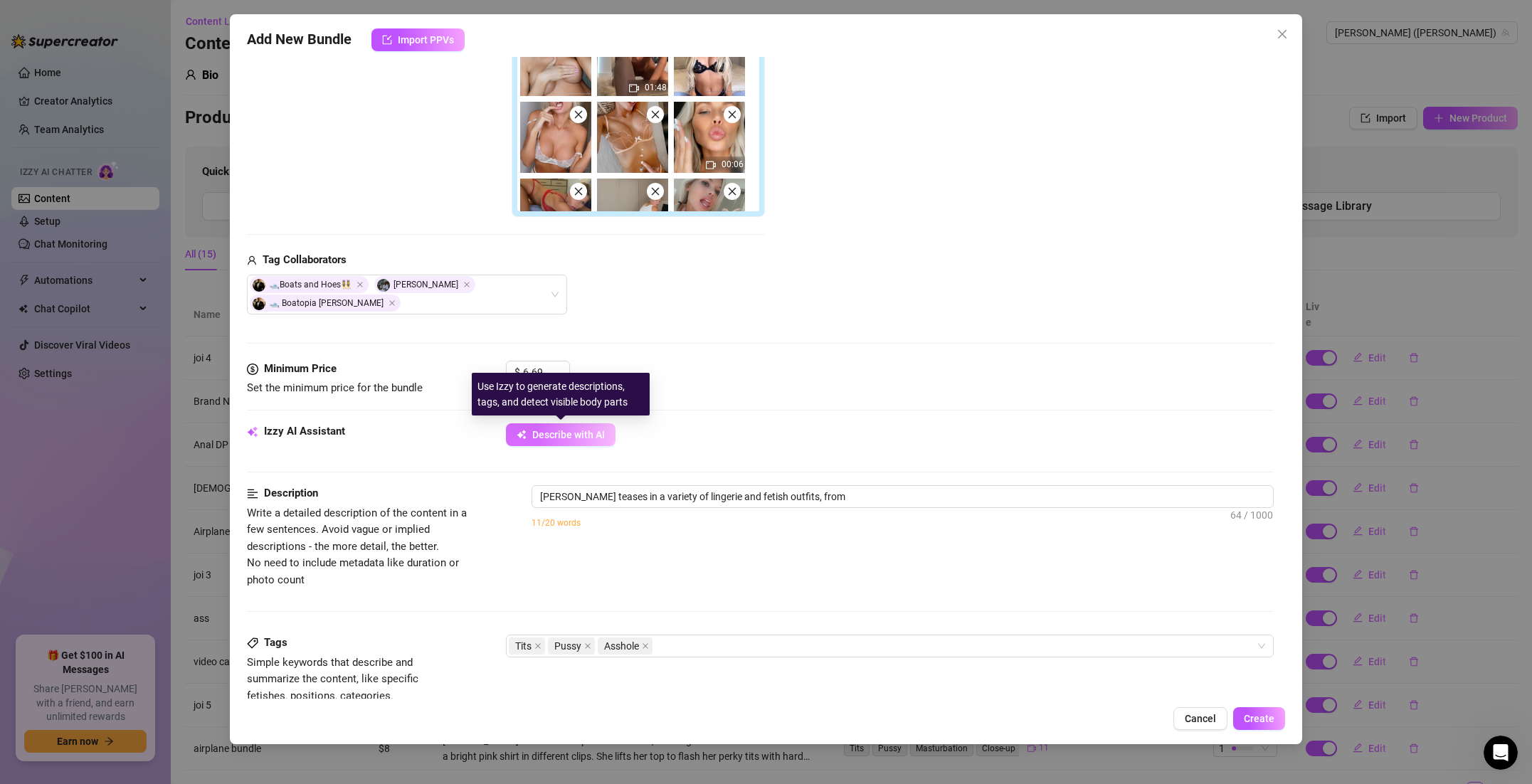
type textarea "Ashley Belle teases in a variety of lingerie and fetish outfits, from sheer"
type textarea "Ashley Belle teases in a variety of lingerie and fetish outfits, from sheer bras"
type textarea "Ashley Belle teases in a variety of lingerie and fetish outfits, from sheer bra…"
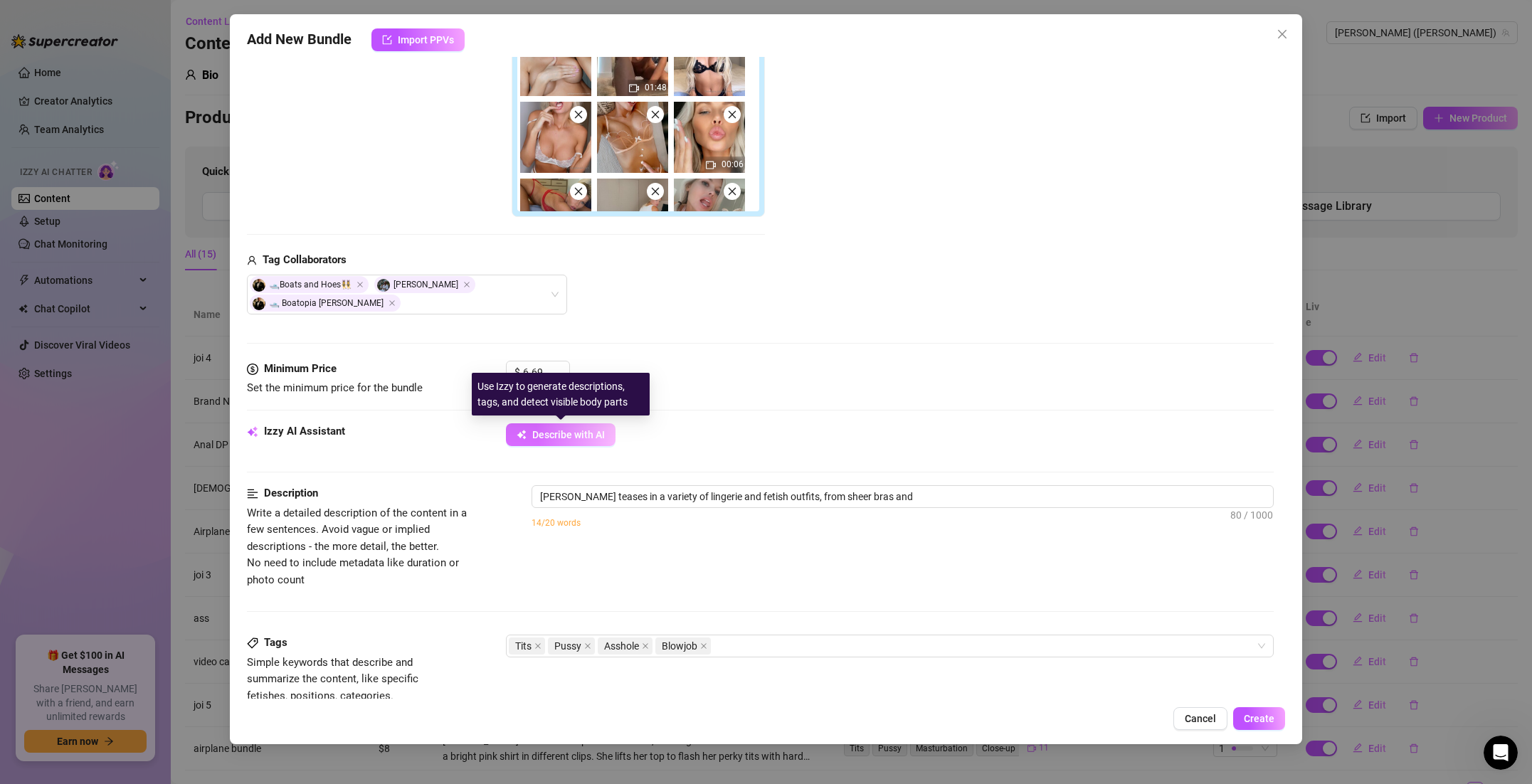
type textarea "Ashley Belle teases in a variety of lingerie and fetish outfits, from sheer bra…"
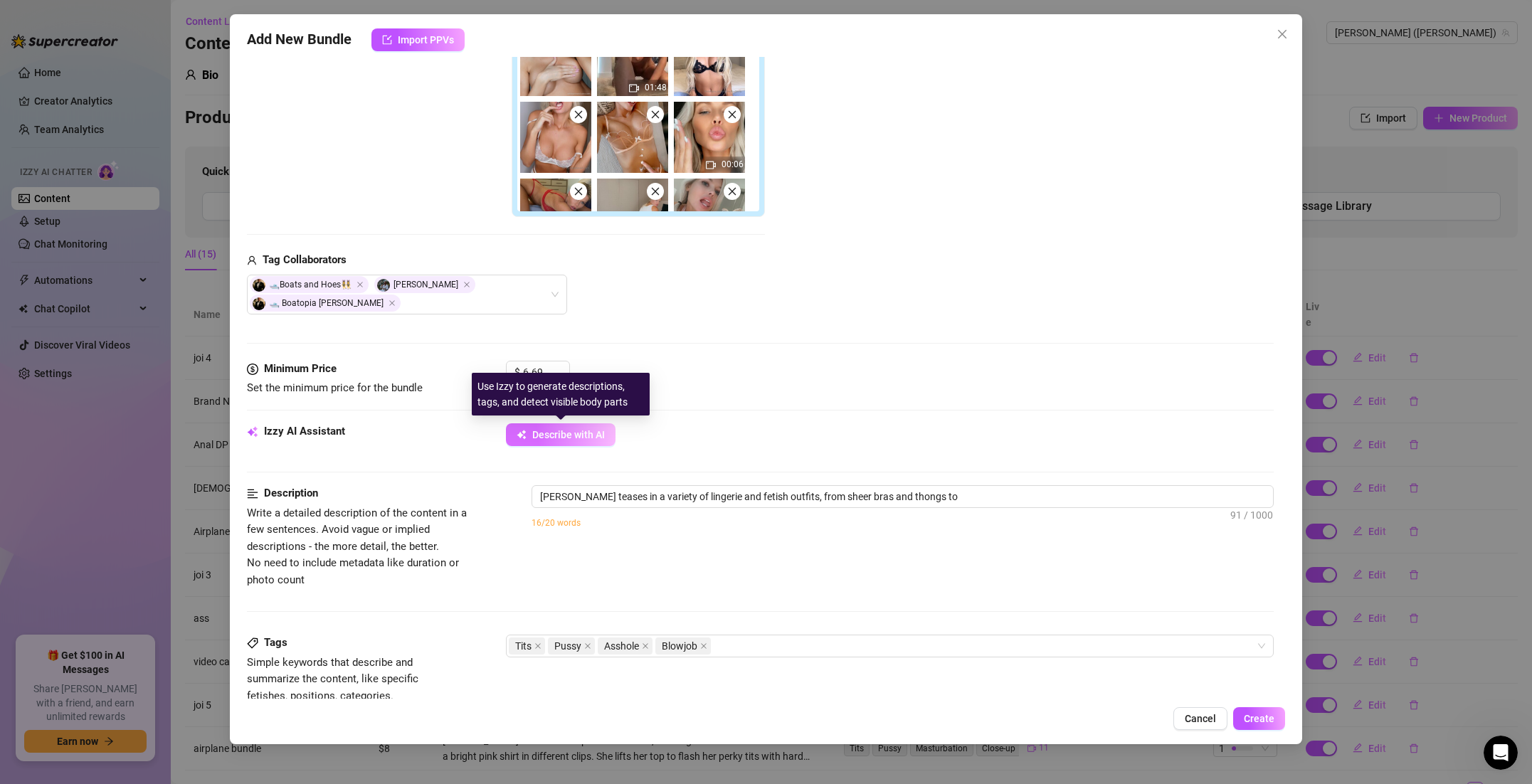
type textarea "Ashley Belle teases in a variety of lingerie and fetish outfits, from sheer bra…"
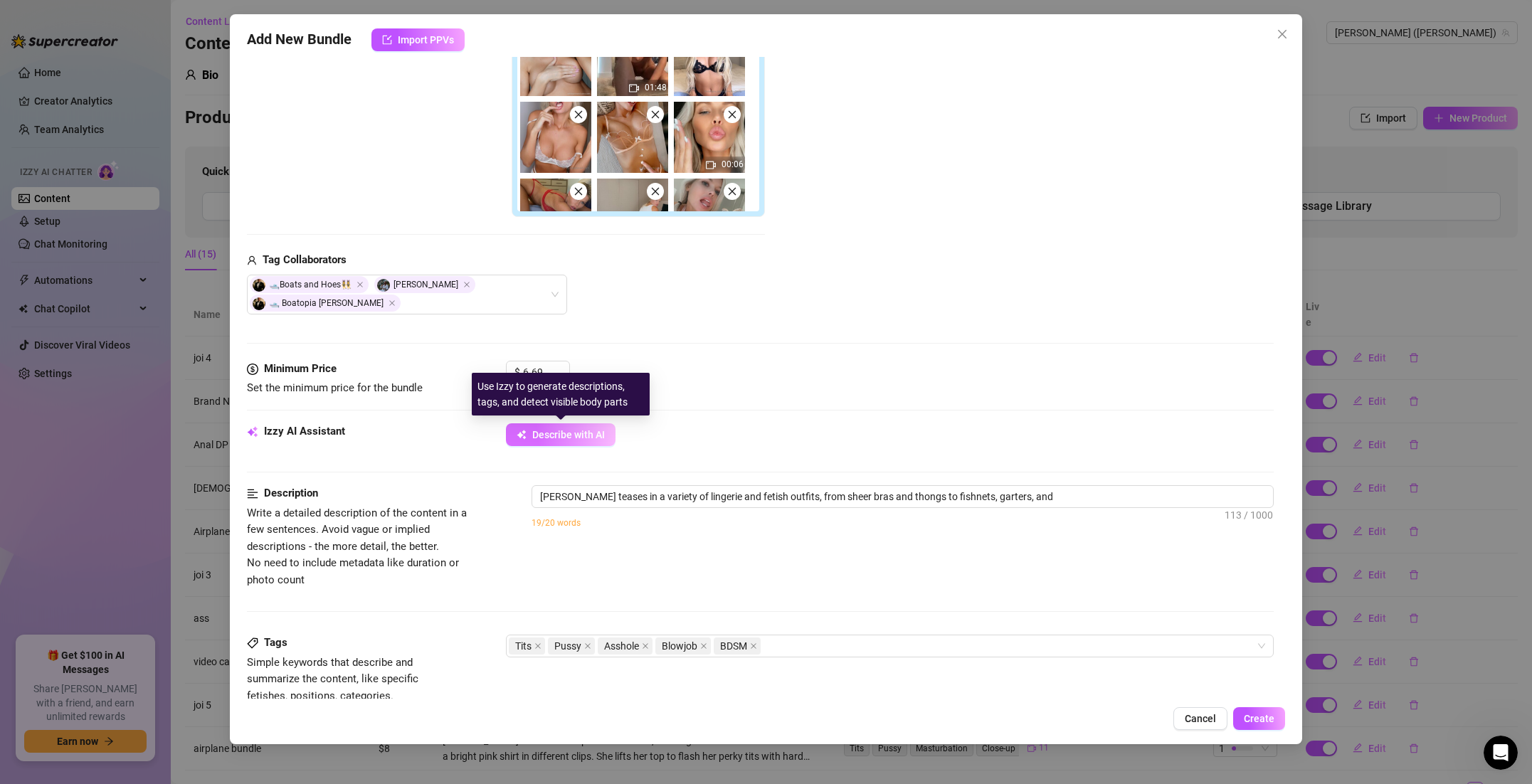
type textarea "Ashley Belle teases in a variety of lingerie and fetish outfits, from sheer bra…"
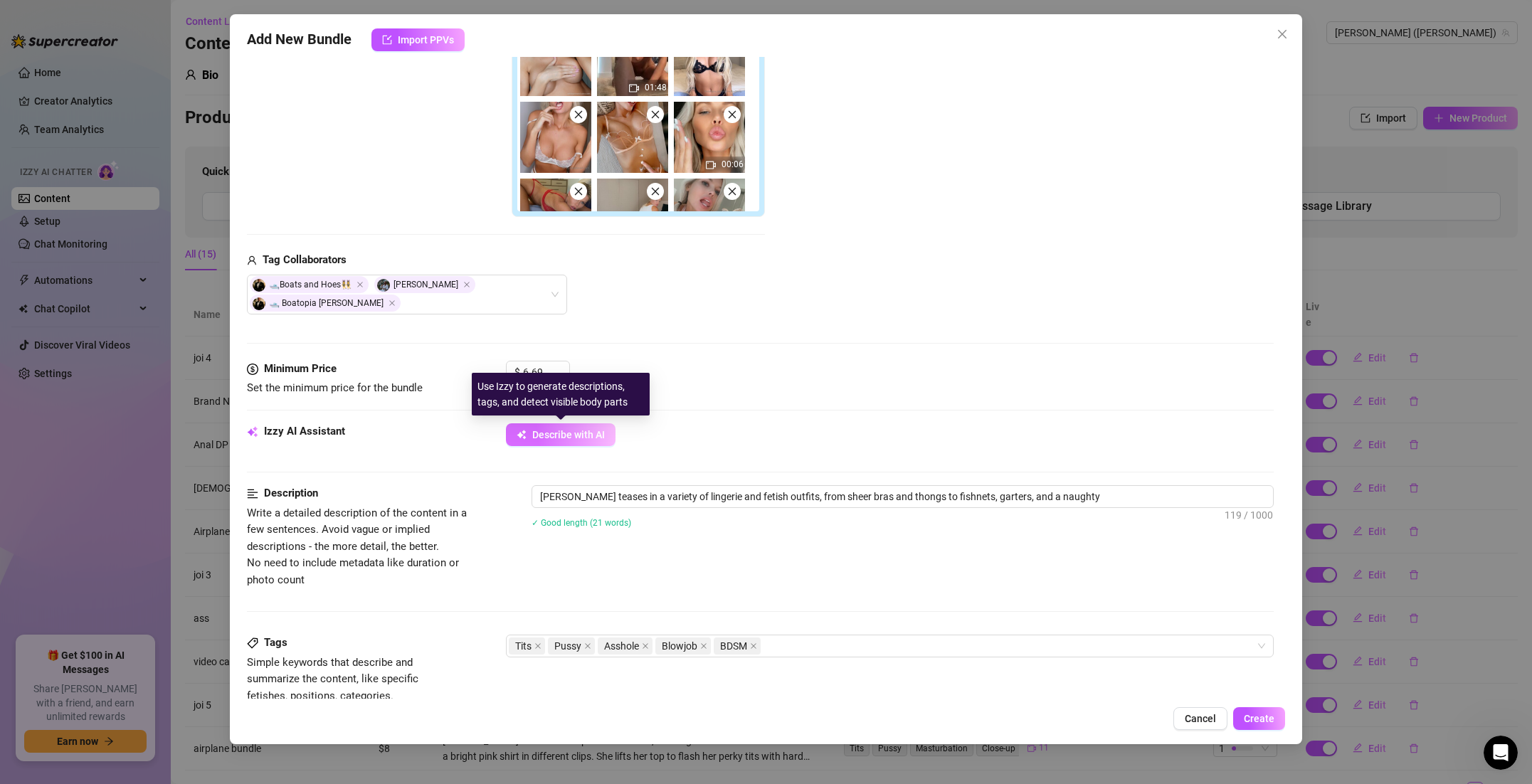
type textarea "Ashley Belle teases in a variety of lingerie and fetish outfits, from sheer bra…"
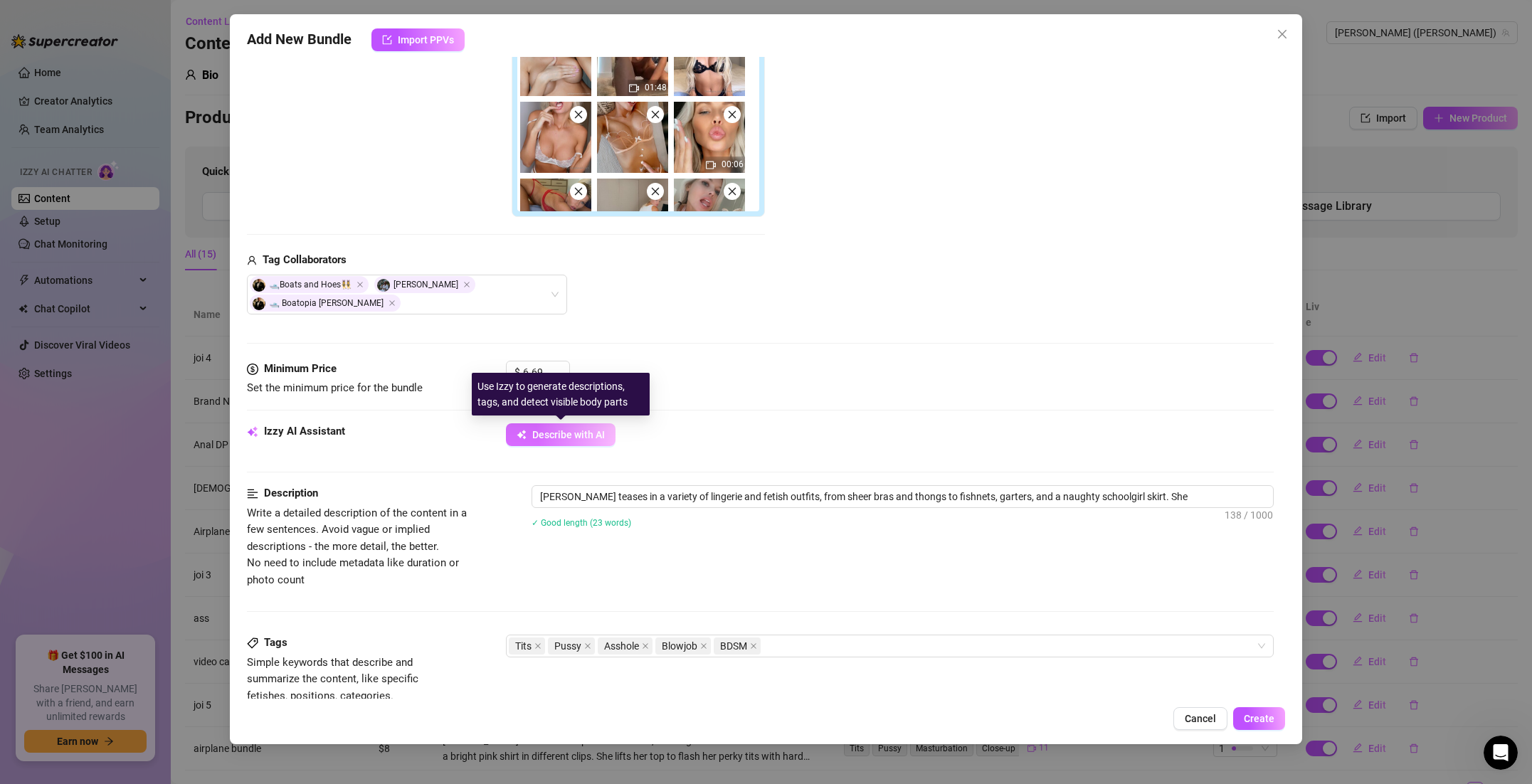
type textarea "Ashley Belle teases in a variety of lingerie and fetish outfits, from sheer bra…"
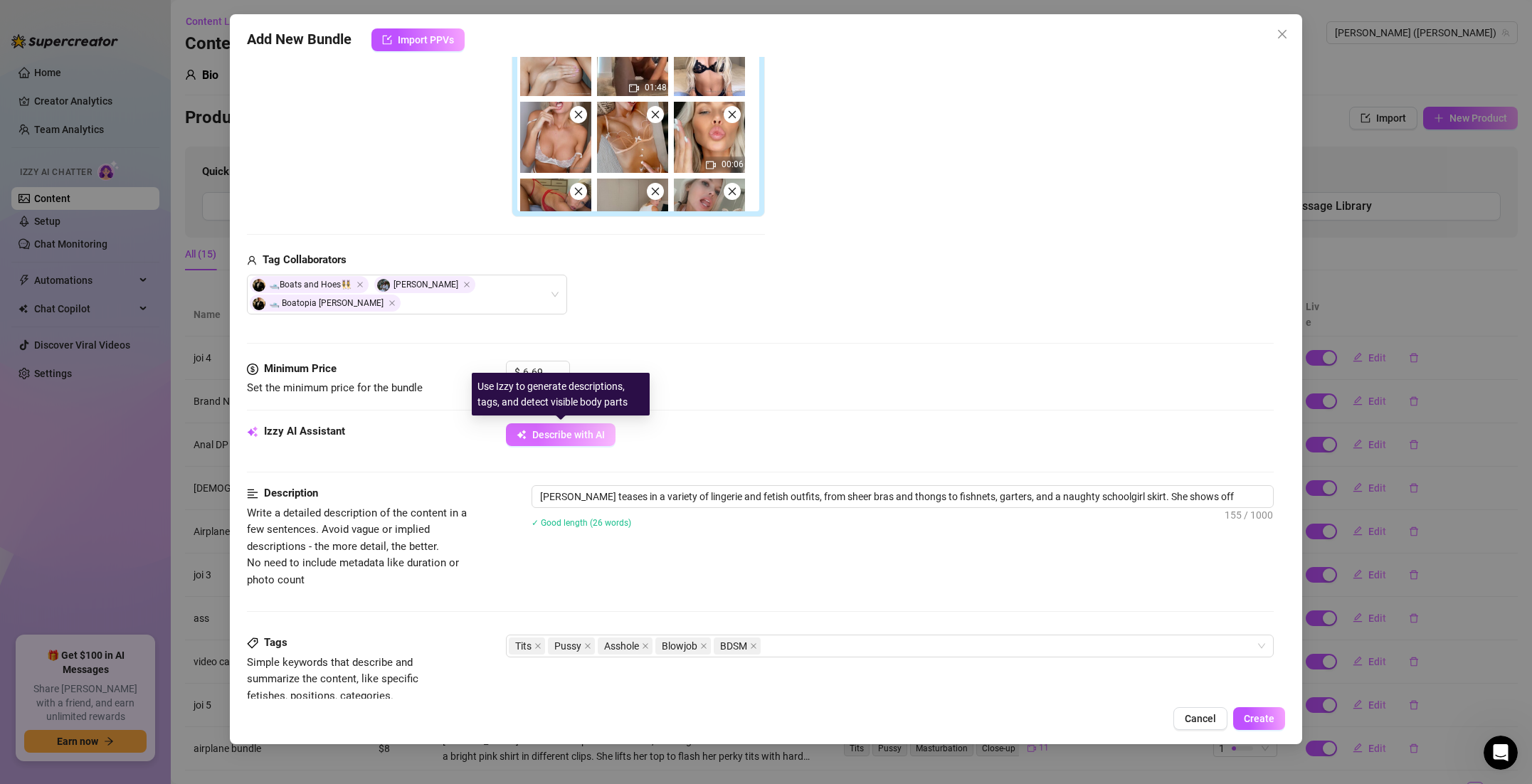
type textarea "Ashley Belle teases in a variety of lingerie and fetish outfits, from sheer bra…"
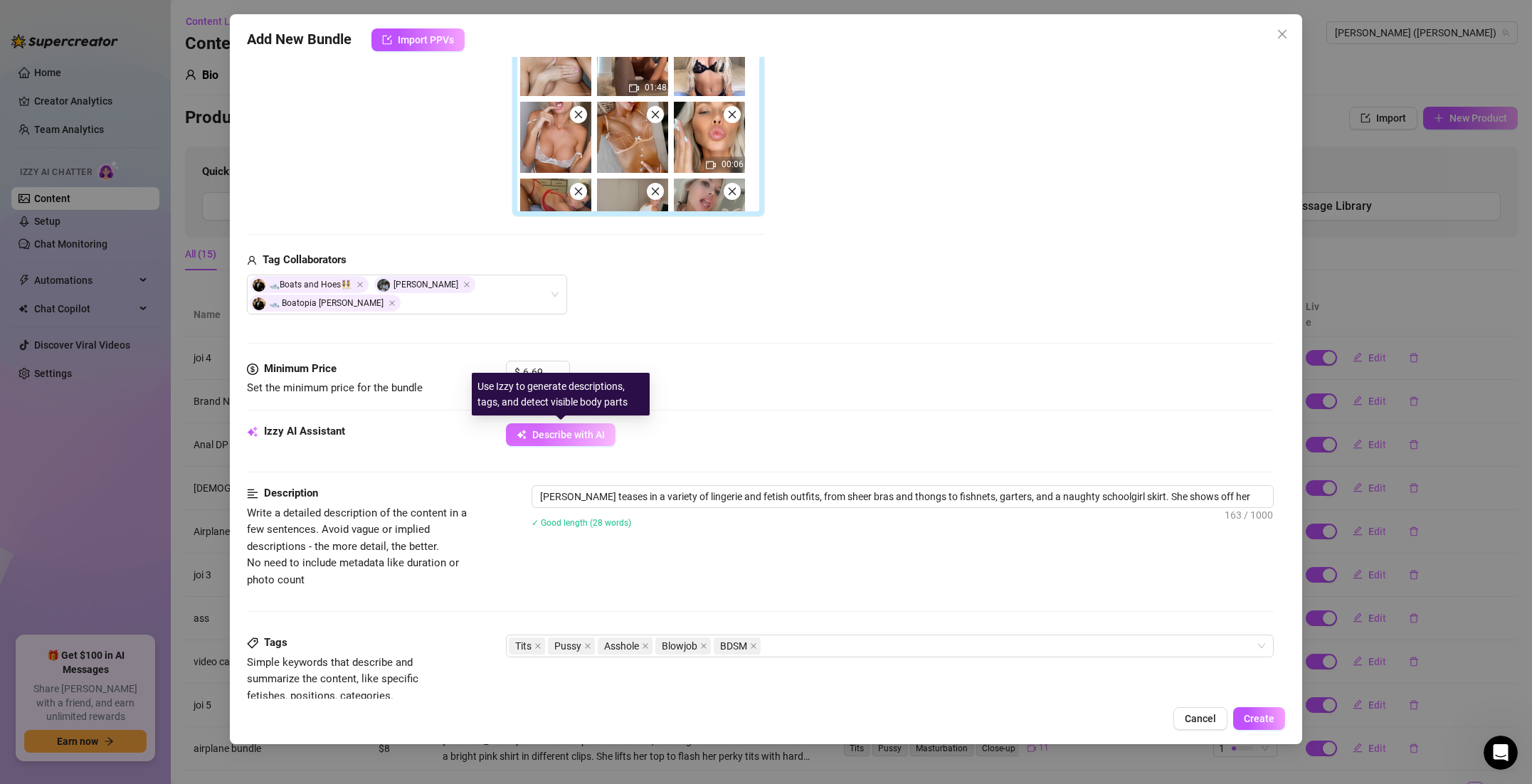
type textarea "Ashley Belle teases in a variety of lingerie and fetish outfits, from sheer bra…"
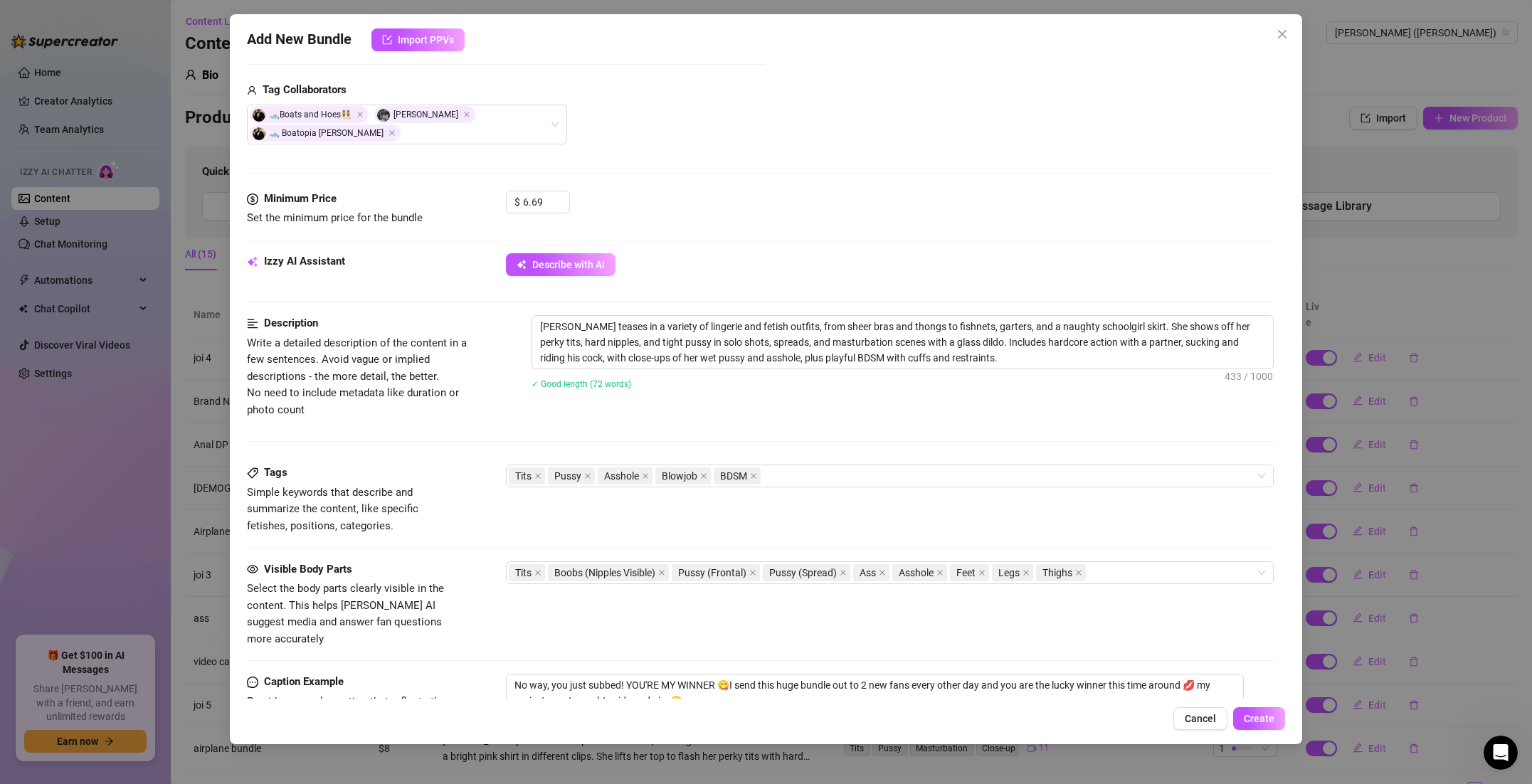
scroll to position [528, 0]
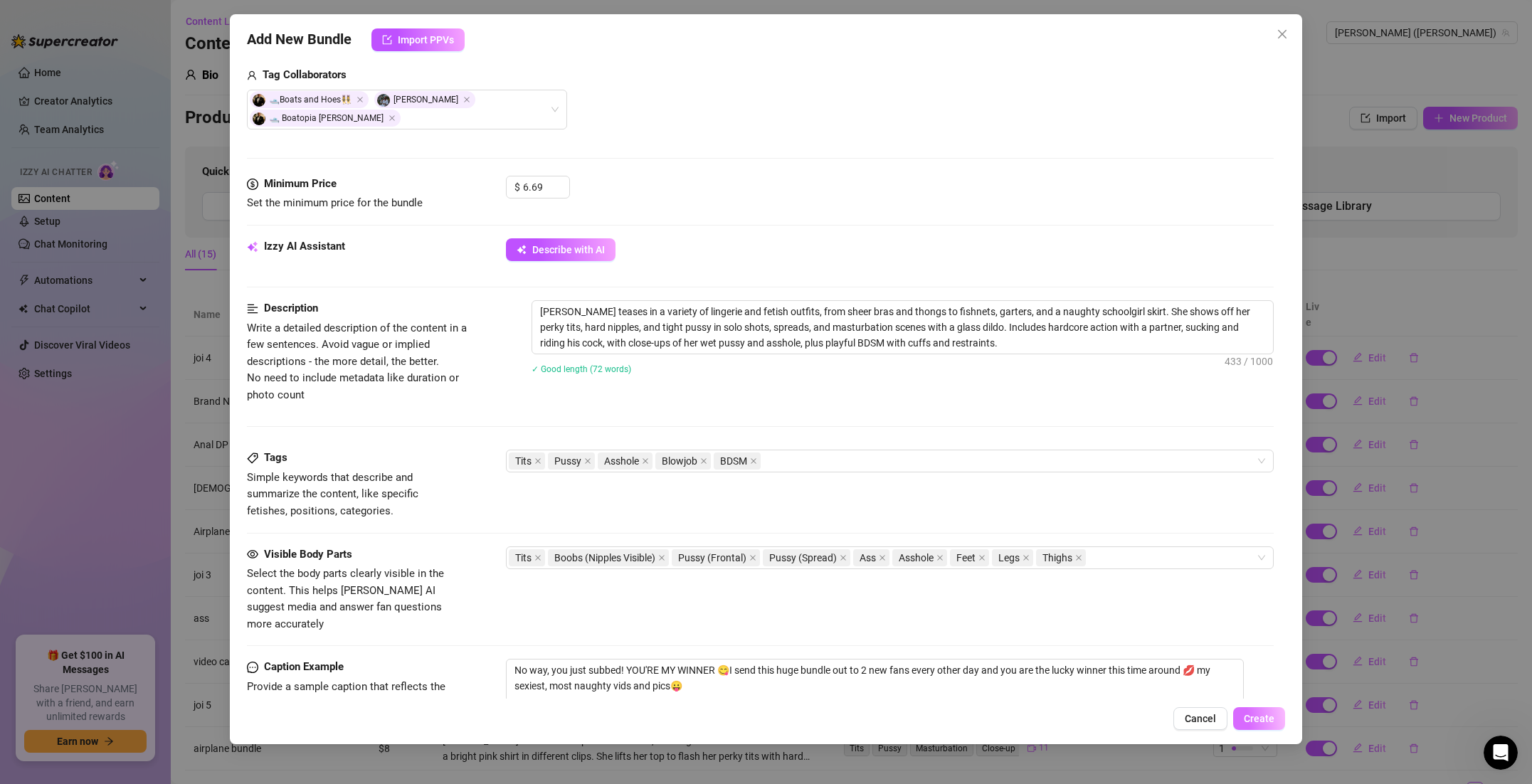
click at [1270, 717] on span "Create" at bounding box center [1259, 718] width 31 height 11
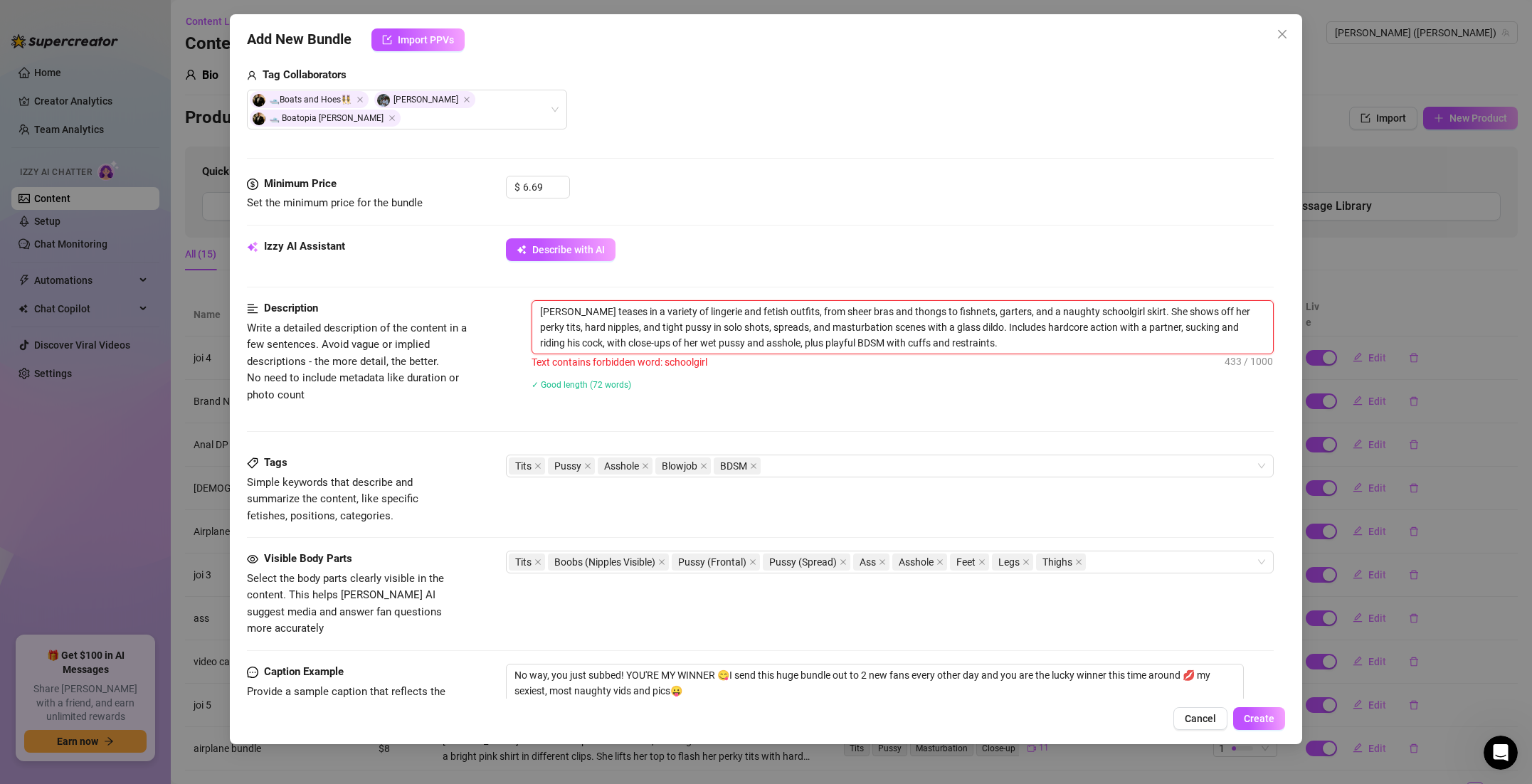
drag, startPoint x: 1095, startPoint y: 312, endPoint x: 1085, endPoint y: 314, distance: 10.2
click at [1085, 314] on textarea "Ashley Belle teases in a variety of lingerie and fetish outfits, from sheer bra…" at bounding box center [902, 327] width 740 height 52
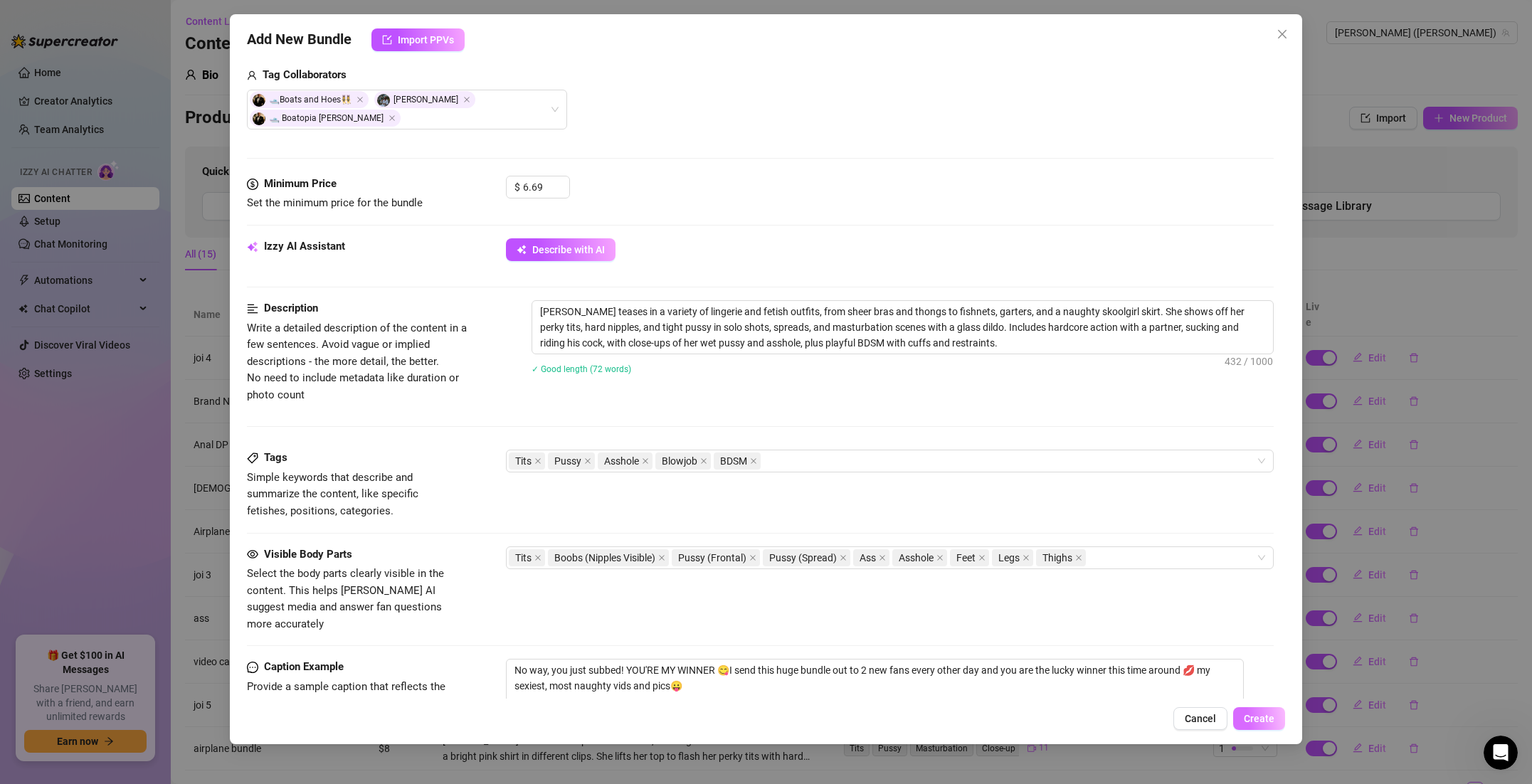
click at [1255, 714] on span "Create" at bounding box center [1259, 718] width 31 height 11
